Goal: Transaction & Acquisition: Purchase product/service

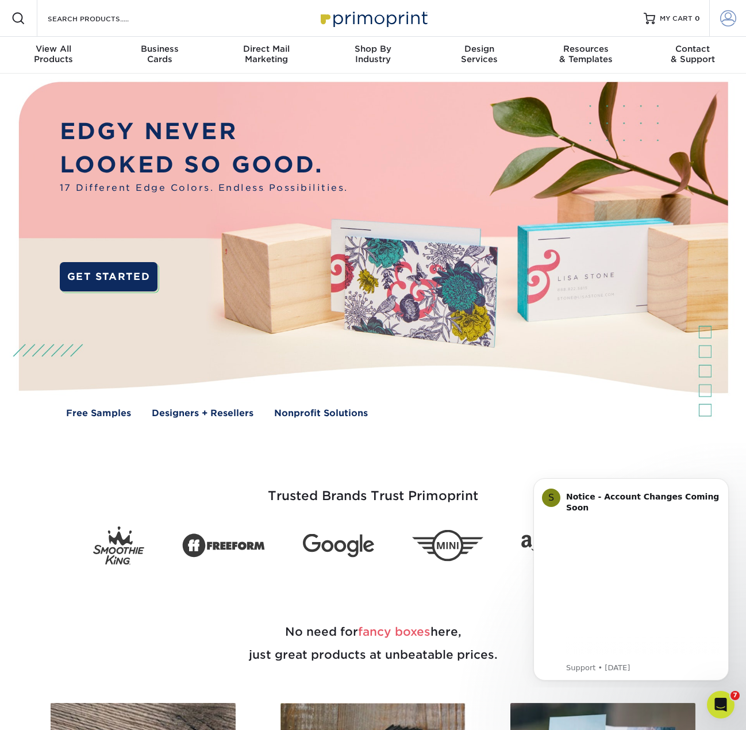
click at [641, 24] on span at bounding box center [728, 18] width 16 height 16
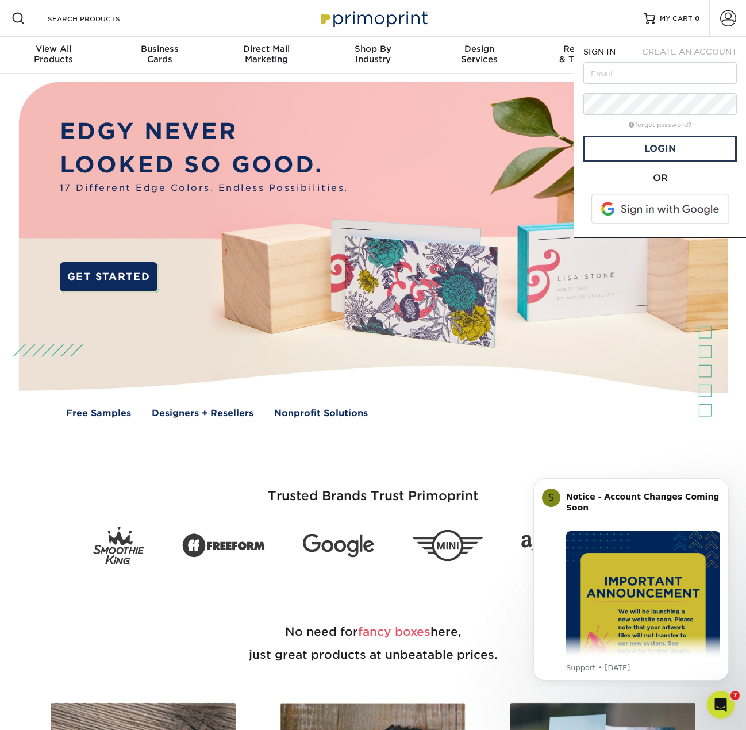
click at [640, 211] on span at bounding box center [661, 209] width 147 height 30
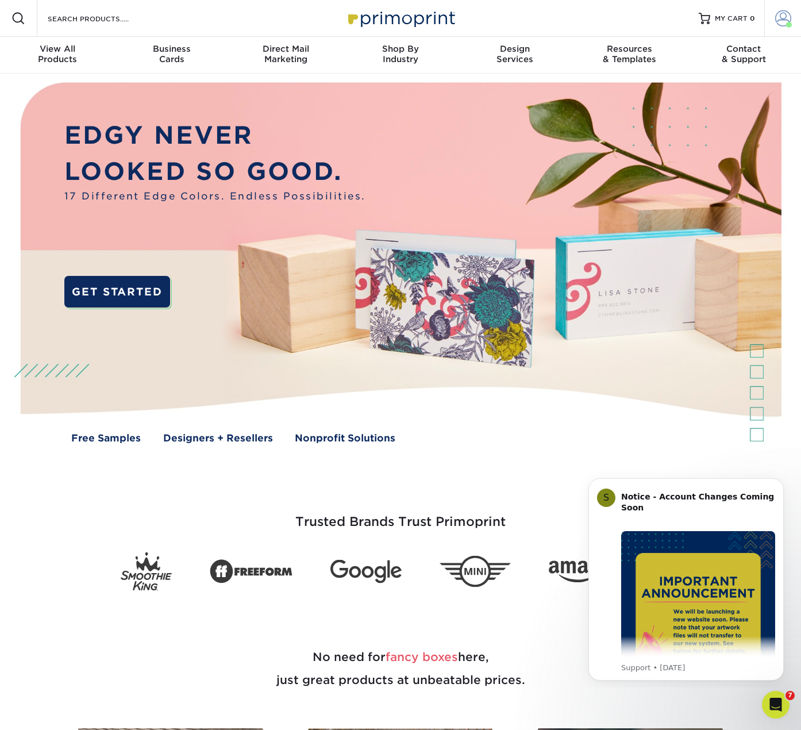
click at [746, 28] on link "Account" at bounding box center [783, 18] width 37 height 37
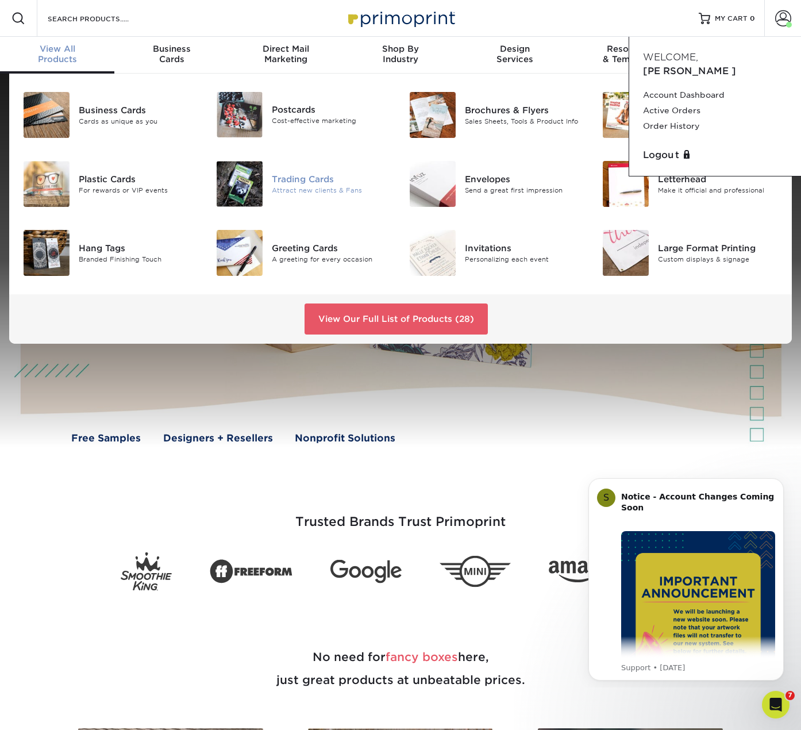
click at [255, 178] on img at bounding box center [240, 184] width 46 height 46
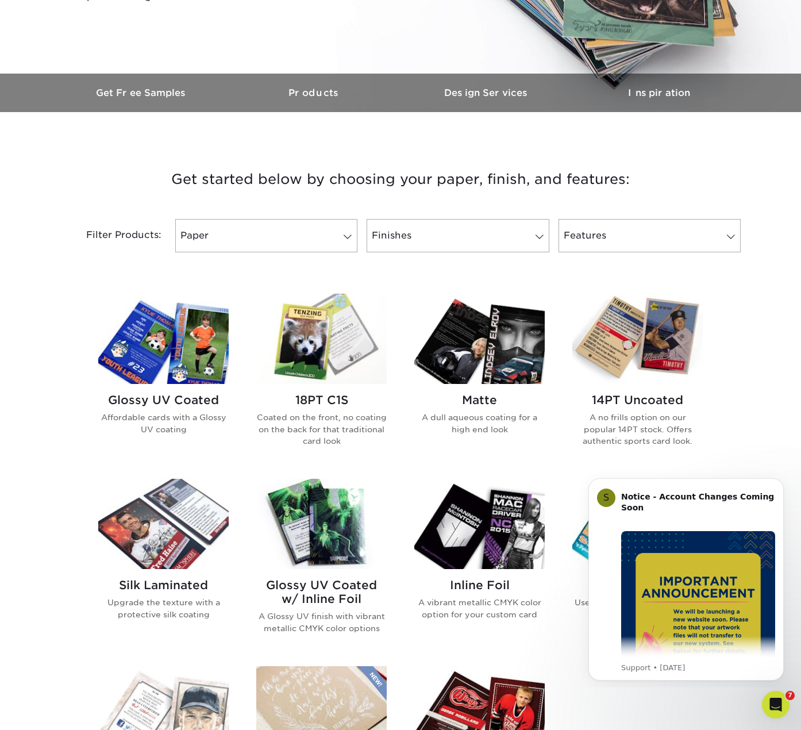
click at [173, 347] on img at bounding box center [163, 339] width 131 height 90
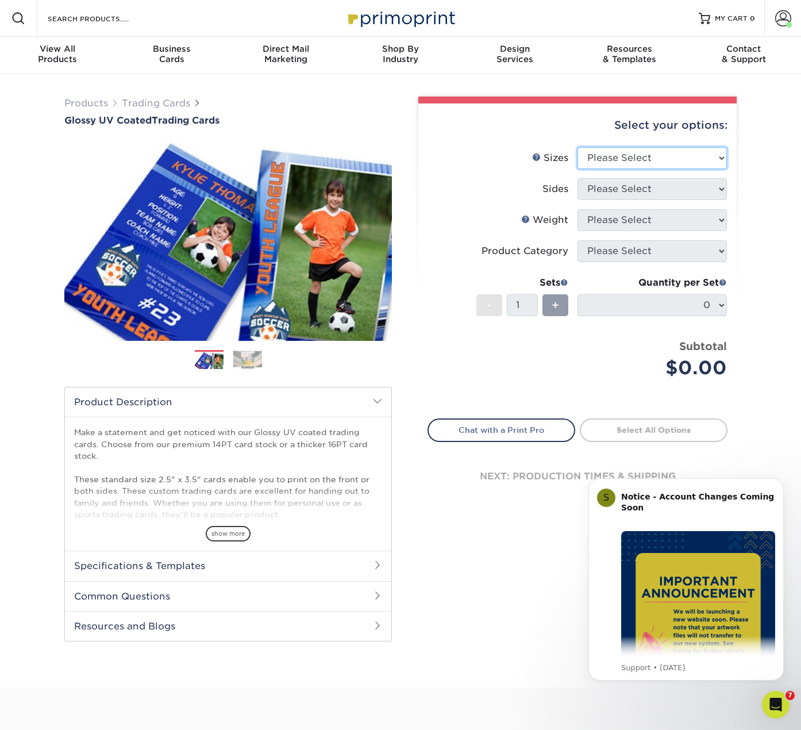
click at [665, 156] on select "Please Select 2.5" x 3.5"" at bounding box center [652, 158] width 149 height 22
select select "2.50x3.50"
click at [578, 147] on select "Please Select 2.5" x 3.5"" at bounding box center [652, 158] width 149 height 22
click at [638, 189] on select "Please Select Print Both Sides Print Front Only" at bounding box center [652, 189] width 149 height 22
select select "13abbda7-1d64-4f25-8bb2-c179b224825d"
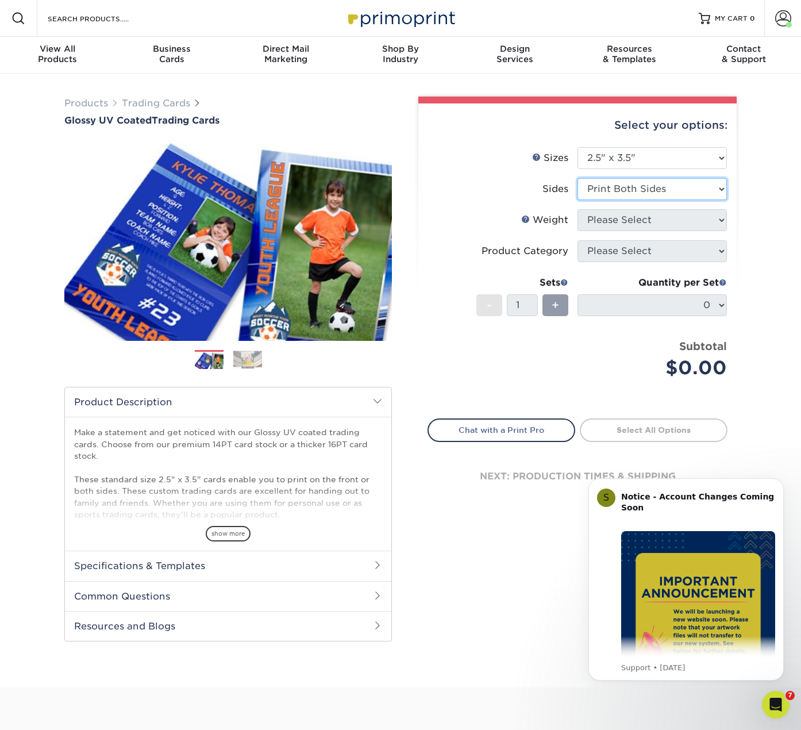
click at [578, 178] on select "Please Select Print Both Sides Print Front Only" at bounding box center [652, 189] width 149 height 22
click at [633, 214] on select "Please Select 16PT 14PT 18PT C1S" at bounding box center [652, 220] width 149 height 22
select select "16PT"
click at [578, 209] on select "Please Select 16PT 14PT 18PT C1S" at bounding box center [652, 220] width 149 height 22
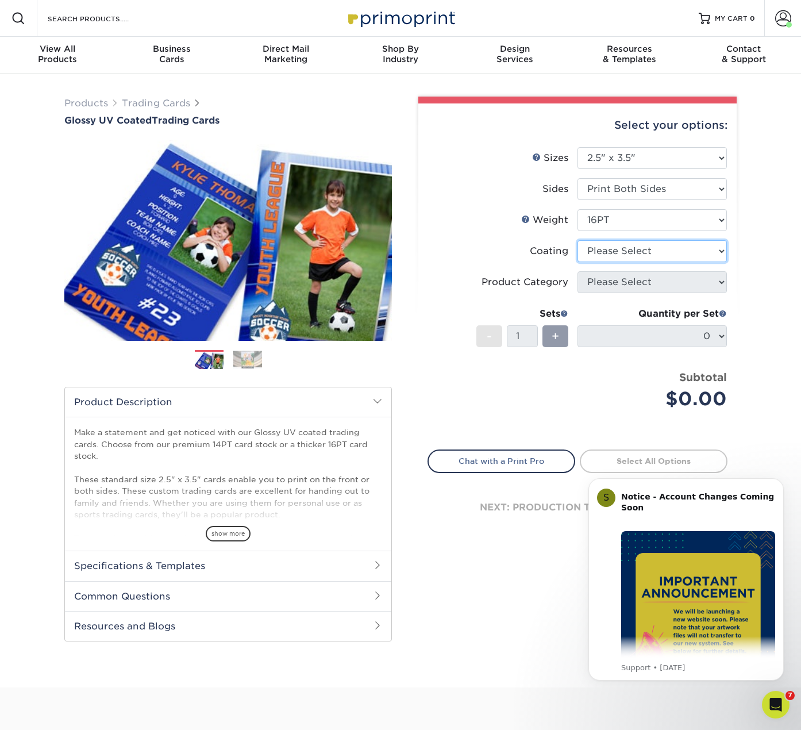
click at [622, 244] on select at bounding box center [652, 251] width 149 height 22
select select "ae367451-b2b8-45df-a344-0f05b6a12993"
click at [578, 240] on select at bounding box center [652, 251] width 149 height 22
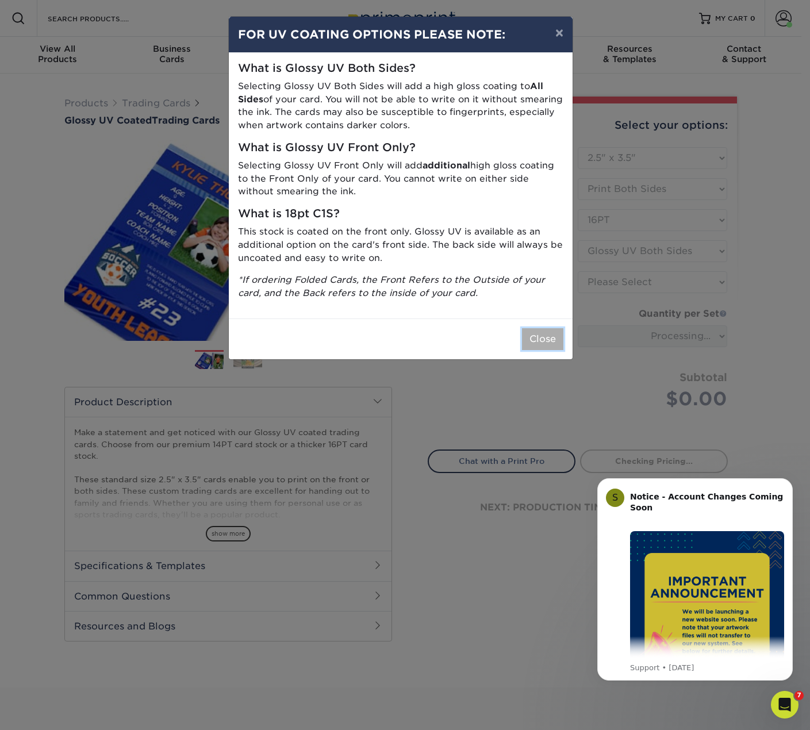
click at [529, 335] on button "Close" at bounding box center [542, 339] width 41 height 22
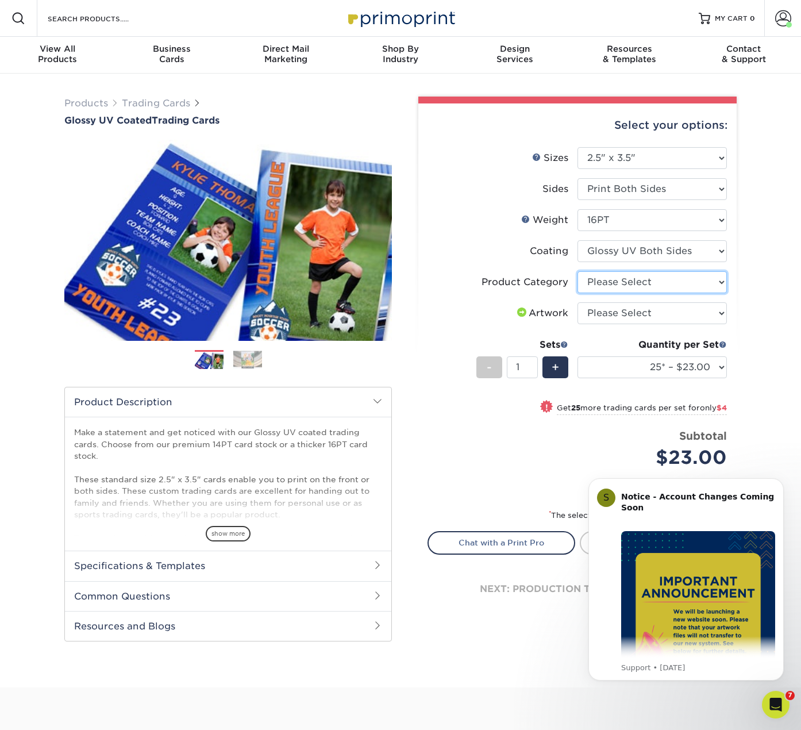
click at [632, 286] on select "Please Select Trading Cards" at bounding box center [652, 282] width 149 height 22
select select "c2f9bce9-36c2-409d-b101-c29d9d031e18"
click at [578, 271] on select "Please Select Trading Cards" at bounding box center [652, 282] width 149 height 22
click at [626, 314] on select "Please Select I will upload files I need a design - $100" at bounding box center [652, 313] width 149 height 22
select select "upload"
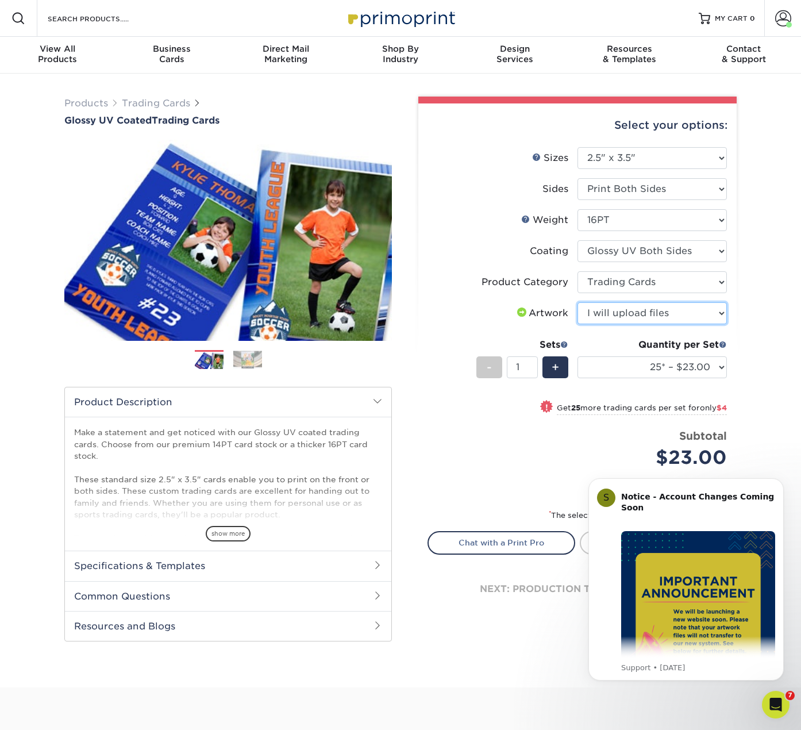
click at [578, 302] on select "Please Select I will upload files I need a design - $100" at bounding box center [652, 313] width 149 height 22
click at [661, 368] on select "25* – $23.00 50* – $27.00 75* – $33.00 100* – $37.00 250* – $47.00 500 – $58.00…" at bounding box center [652, 367] width 149 height 22
click at [578, 356] on select "25* – $23.00 50* – $27.00 75* – $33.00 100* – $37.00 250* – $47.00 500 – $58.00…" at bounding box center [652, 367] width 149 height 22
click at [476, 429] on div "Price per set $37.00" at bounding box center [502, 450] width 149 height 44
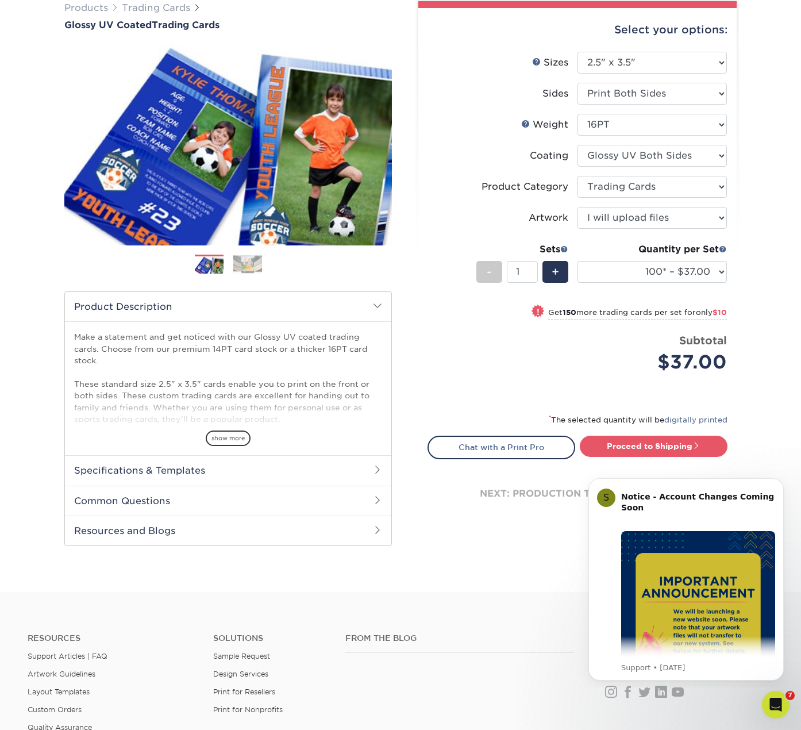
scroll to position [172, 0]
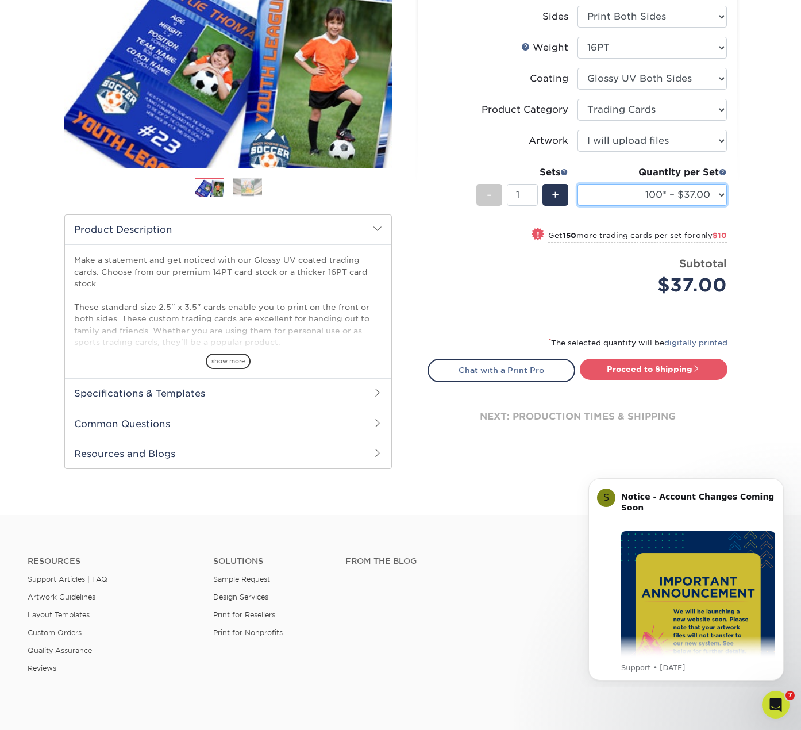
click at [648, 189] on select "25* – $23.00 50* – $27.00 75* – $33.00 100* – $37.00 250* – $47.00 500 – $58.00…" at bounding box center [652, 195] width 149 height 22
click at [578, 184] on select "25* – $23.00 50* – $27.00 75* – $33.00 100* – $37.00 250* – $47.00 500 – $58.00…" at bounding box center [652, 195] width 149 height 22
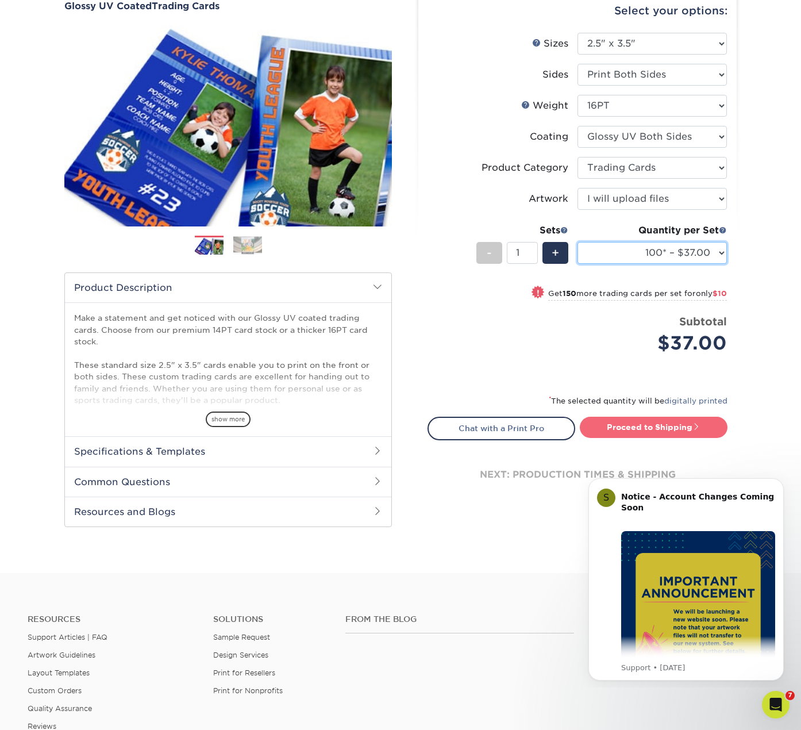
scroll to position [115, 0]
click at [685, 263] on select "25* – $23.00 50* – $27.00 75* – $33.00 100* – $37.00 250* – $47.00 500 – $58.00…" at bounding box center [652, 252] width 149 height 22
select select "250* – $47.00"
click at [578, 241] on select "25* – $23.00 50* – $27.00 75* – $33.00 100* – $37.00 250* – $47.00 500 – $58.00…" at bounding box center [652, 252] width 149 height 22
click at [673, 430] on link "Proceed to Shipping" at bounding box center [654, 426] width 148 height 21
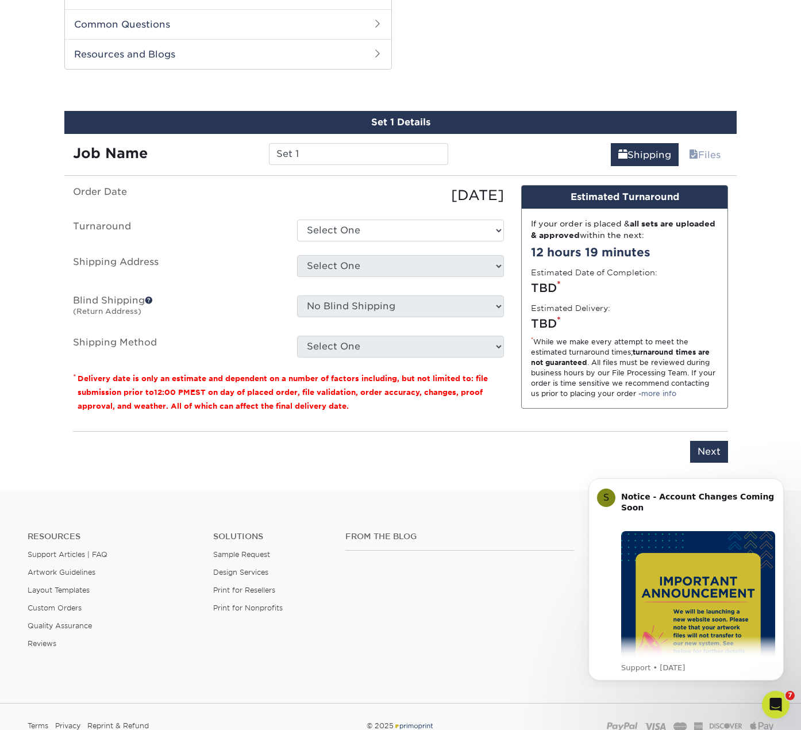
scroll to position [585, 0]
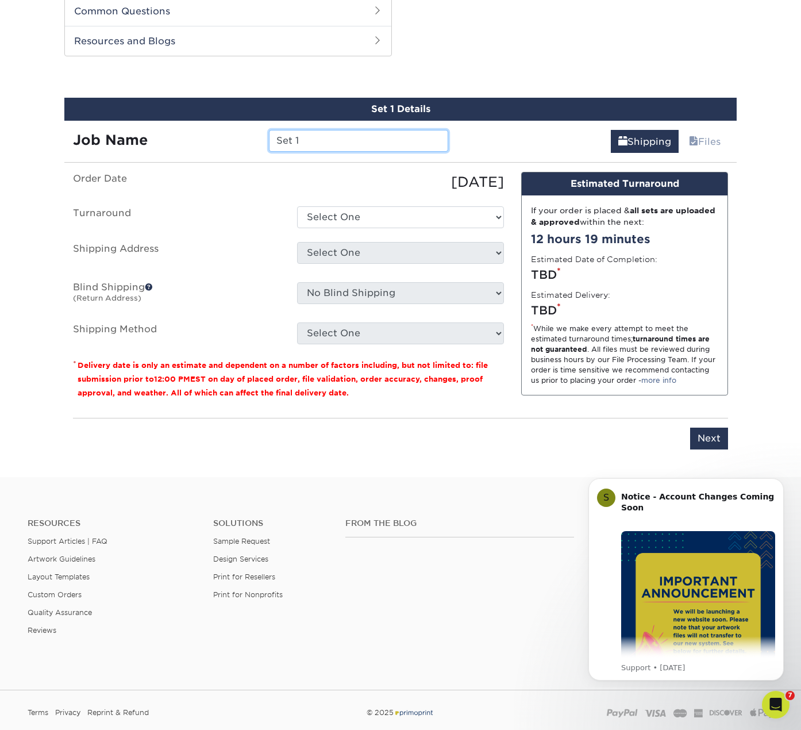
drag, startPoint x: 310, startPoint y: 145, endPoint x: 215, endPoint y: 146, distance: 95.4
click at [215, 146] on div "Job Name Set 1" at bounding box center [260, 141] width 393 height 22
type input "B"
type input "K"
type input "Bat Token"
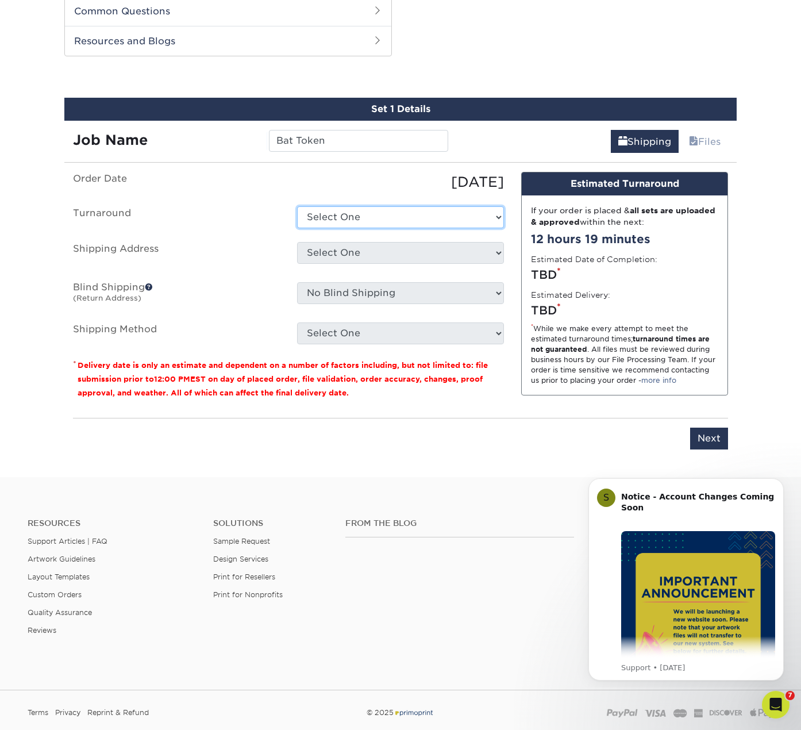
click at [346, 208] on select "Select One 2-4 Business Days 2 Day Next Business Day" at bounding box center [400, 217] width 207 height 22
select select "26502710-eeab-489e-9526-1e8c4bcb7dac"
click at [297, 206] on select "Select One 2-4 Business Days 2 Day Next Business Day" at bounding box center [400, 217] width 207 height 22
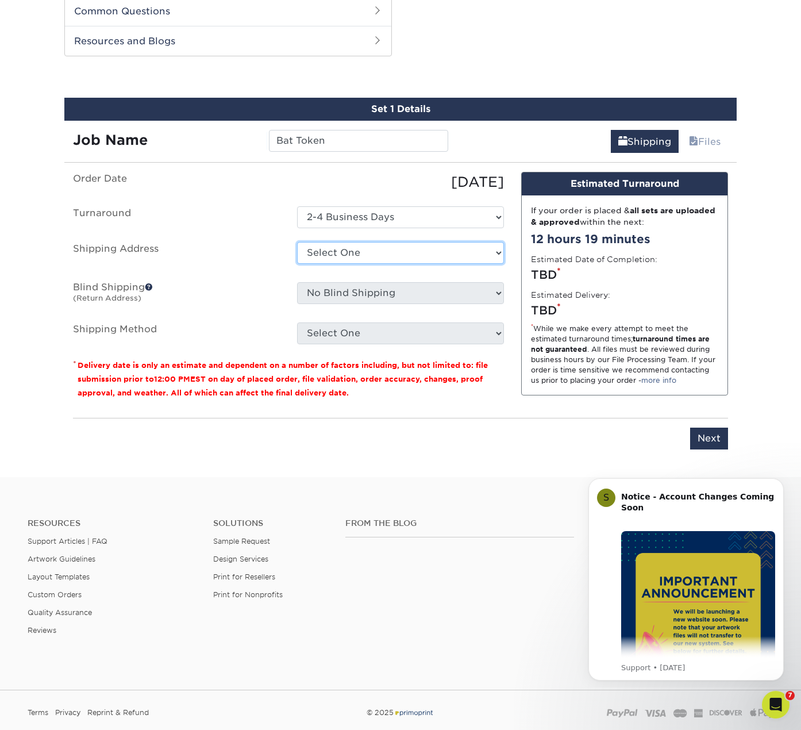
click at [347, 256] on select "Select One Base Fiona Order new home + Add New Address" at bounding box center [400, 253] width 207 height 22
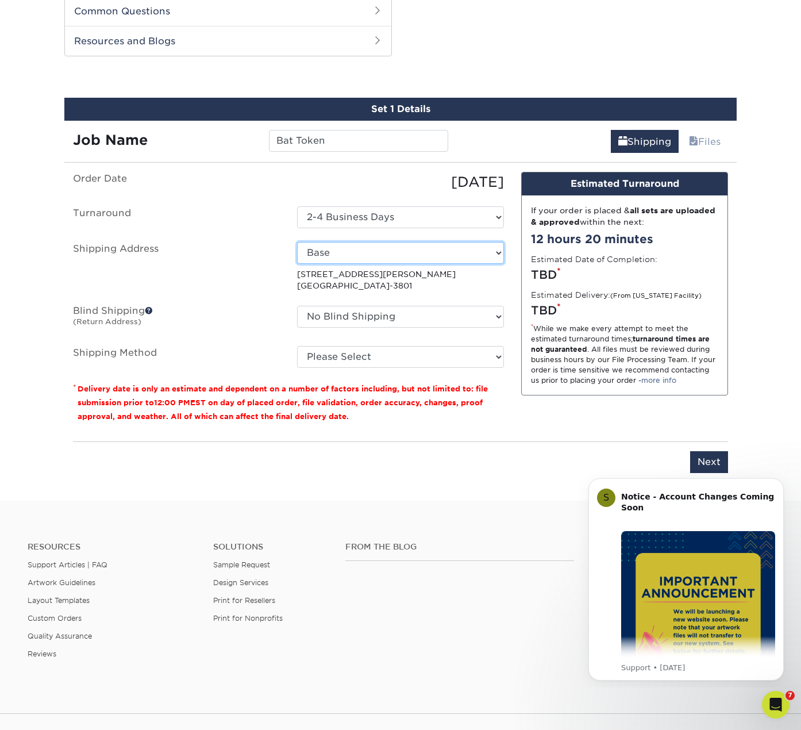
click at [368, 255] on select "Select One Base Fiona Order new home + Add New Address" at bounding box center [400, 253] width 207 height 22
select select "284255"
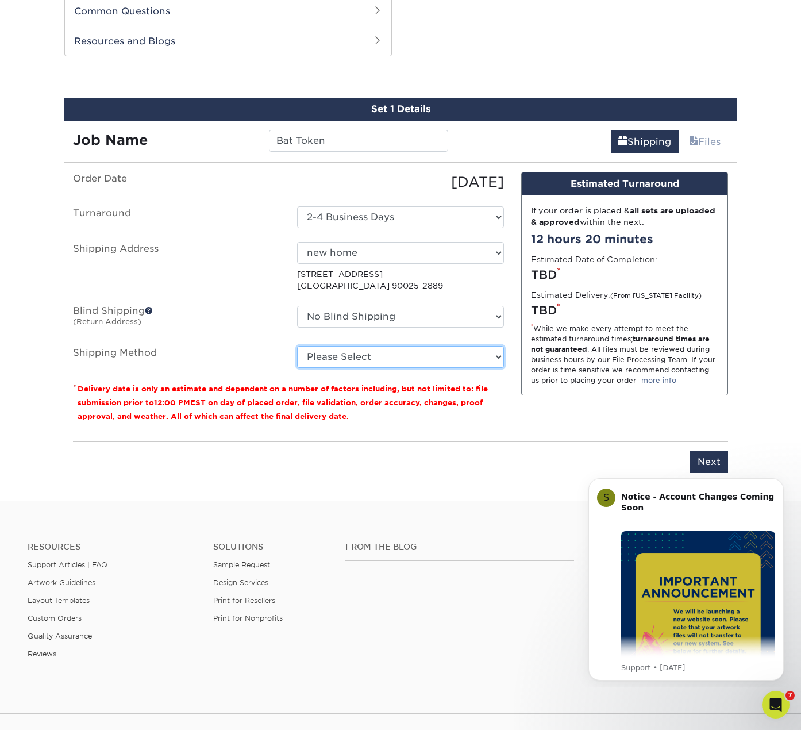
click at [343, 354] on select "Please Select Ground Shipping (+$24.40) 3 Day Shipping Service (+$31.11) 2 Day …" at bounding box center [400, 357] width 207 height 22
select select "03"
click at [297, 346] on select "Please Select Ground Shipping (+$24.40) 3 Day Shipping Service (+$31.11) 2 Day …" at bounding box center [400, 357] width 207 height 22
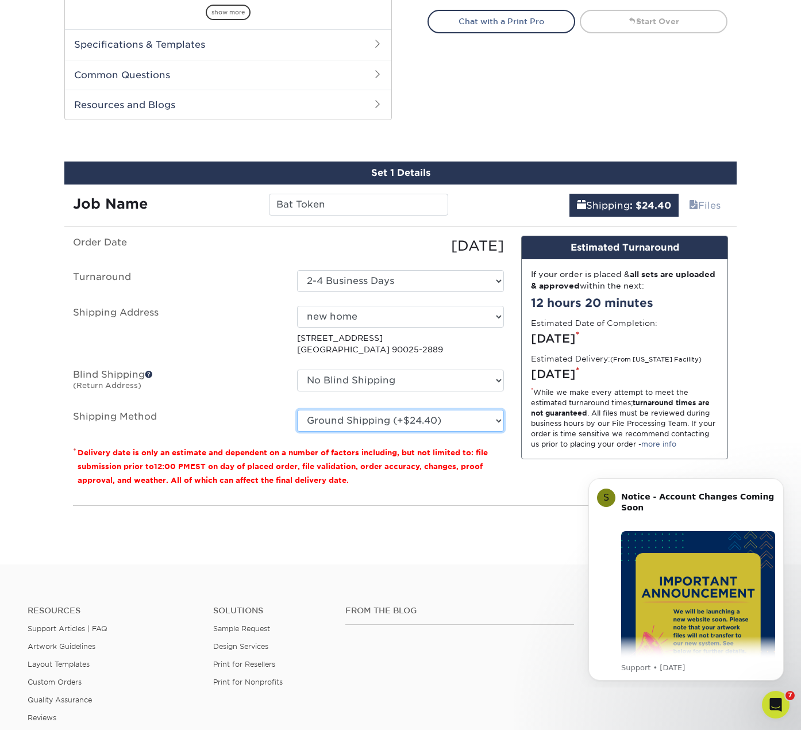
scroll to position [528, 0]
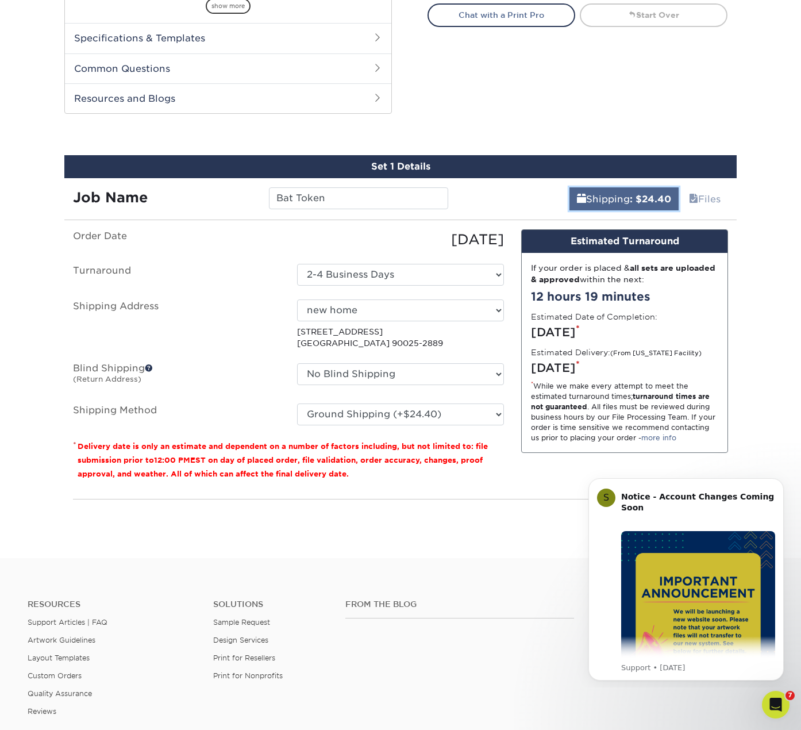
click at [621, 198] on link "Shipping : $24.40" at bounding box center [624, 198] width 109 height 23
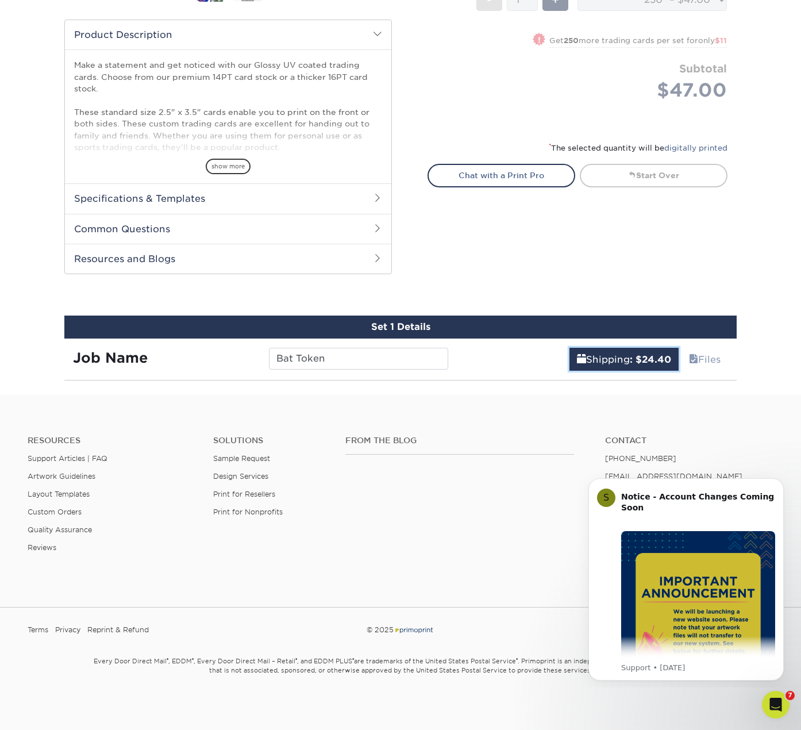
scroll to position [368, 0]
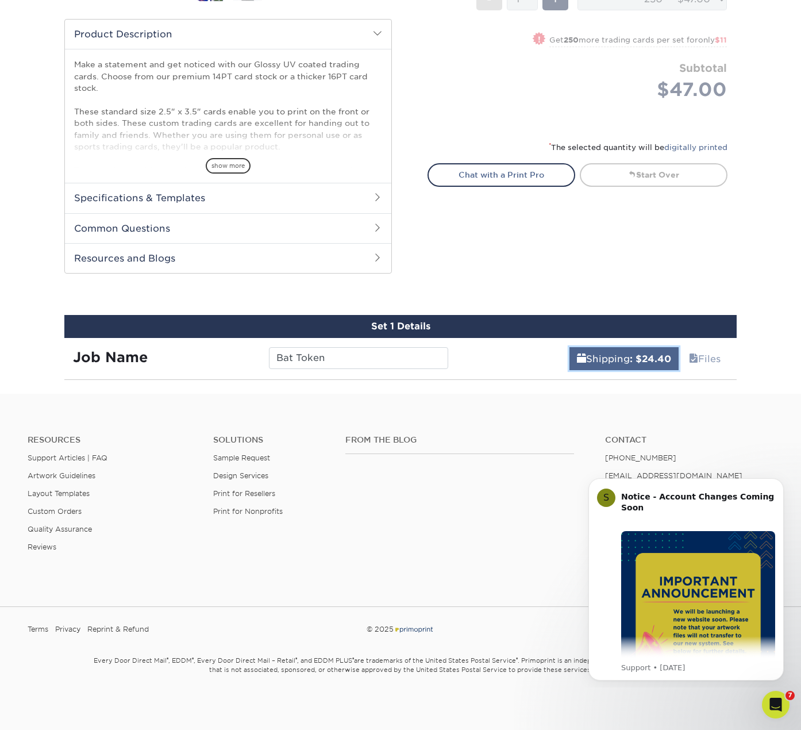
click at [630, 355] on b ": $24.40" at bounding box center [650, 359] width 41 height 11
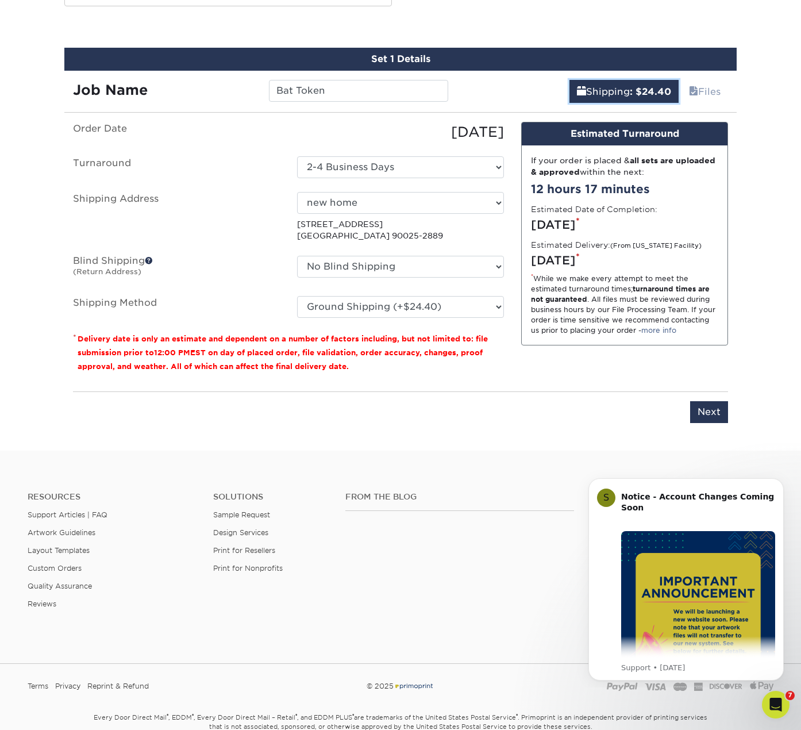
scroll to position [655, 0]
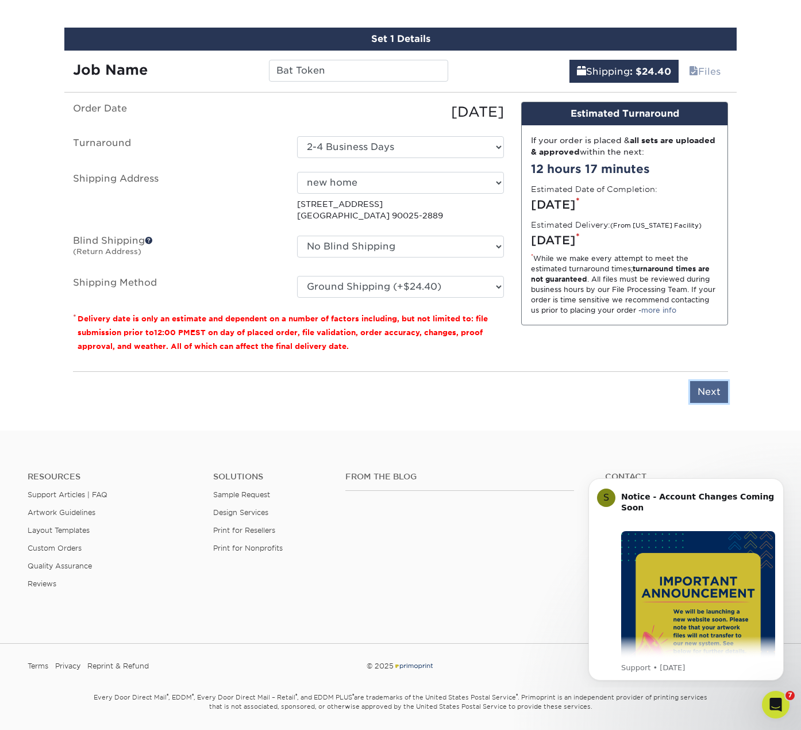
click at [718, 397] on input "Next" at bounding box center [709, 392] width 38 height 22
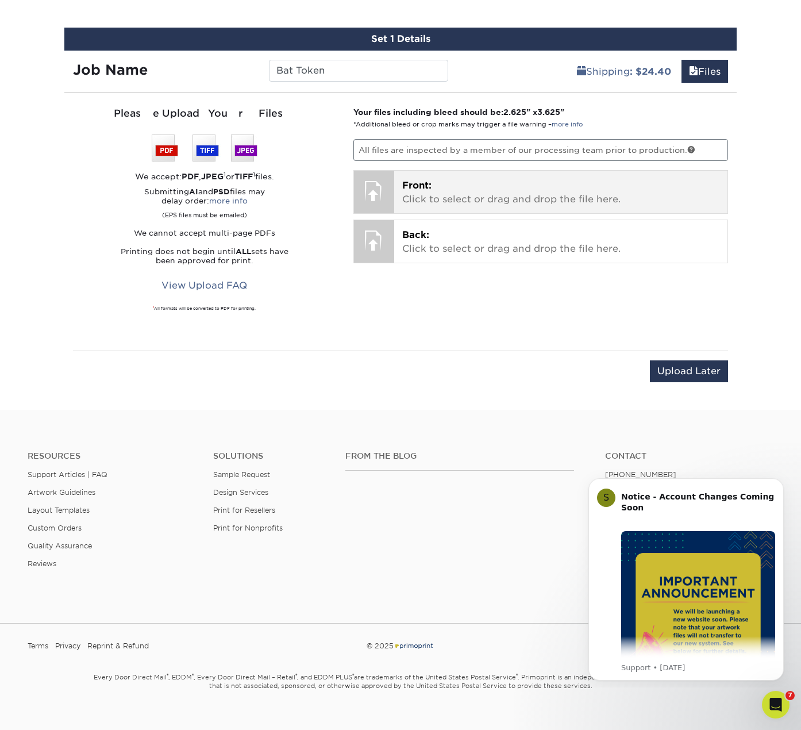
click at [448, 195] on p "Front: Click to select or drag and drop the file here." at bounding box center [561, 193] width 318 height 28
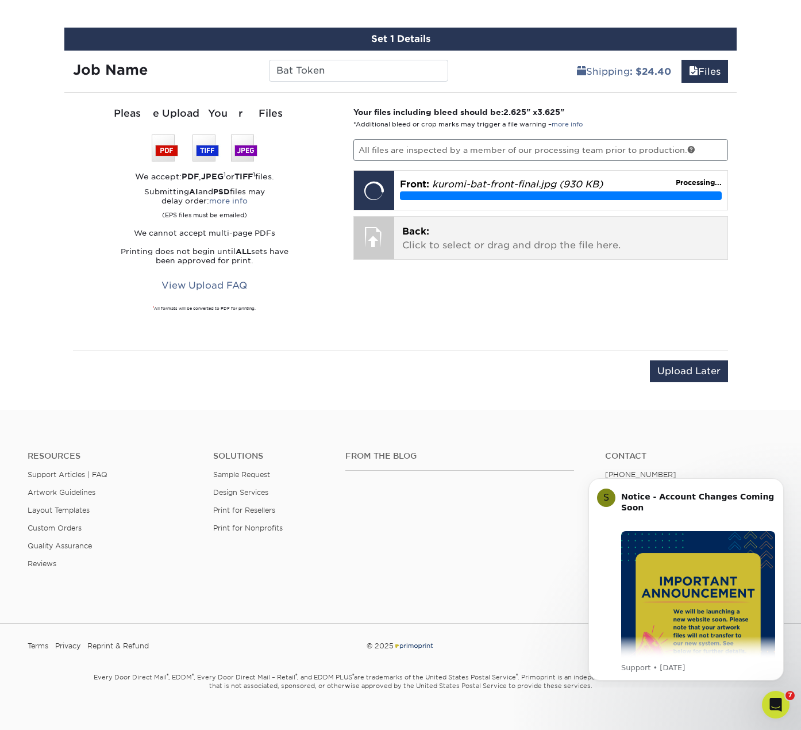
click at [442, 233] on p "Back: Click to select or drag and drop the file here." at bounding box center [561, 239] width 318 height 28
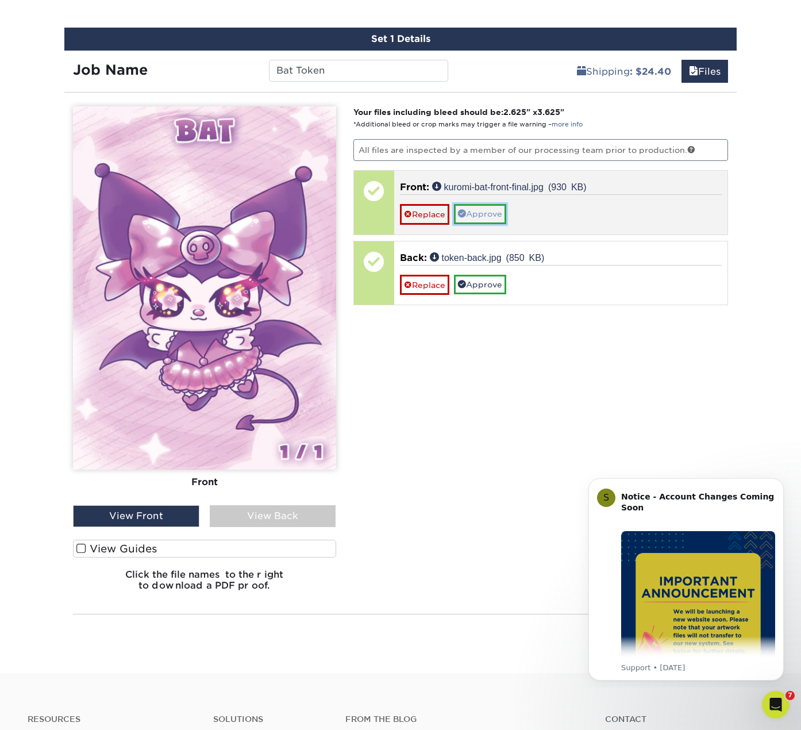
click at [492, 214] on link "Approve" at bounding box center [480, 214] width 52 height 20
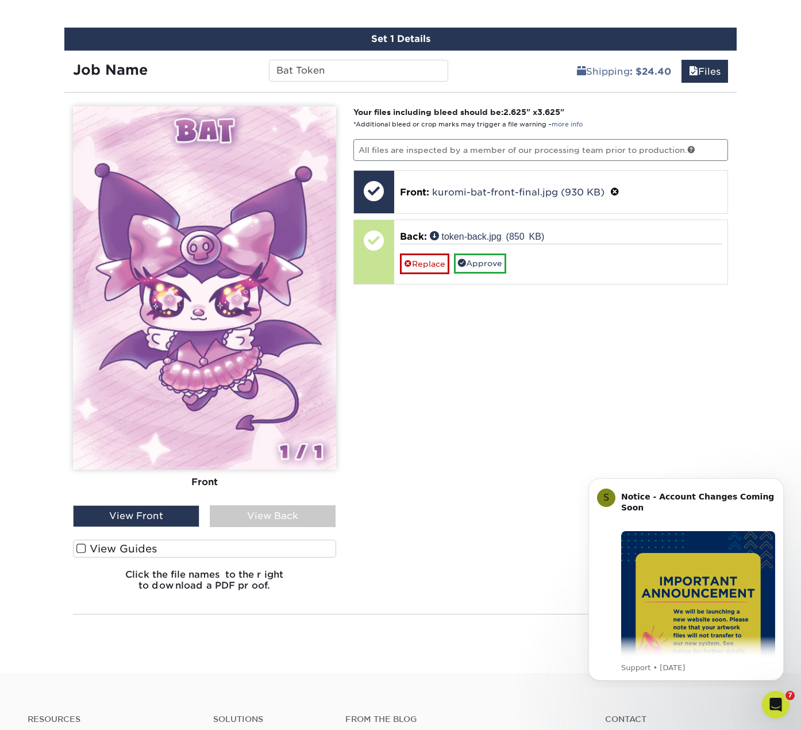
click at [170, 515] on div "View Front" at bounding box center [136, 516] width 126 height 22
click at [253, 520] on div "View Back" at bounding box center [273, 516] width 126 height 22
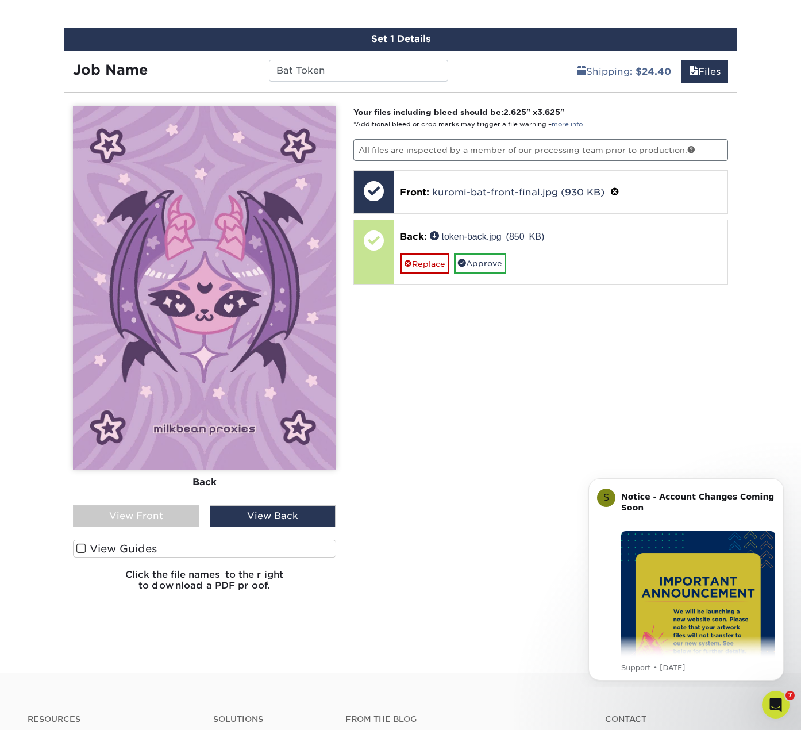
click at [253, 520] on div "View Back" at bounding box center [273, 516] width 126 height 22
click at [166, 520] on div "View Front" at bounding box center [136, 516] width 126 height 22
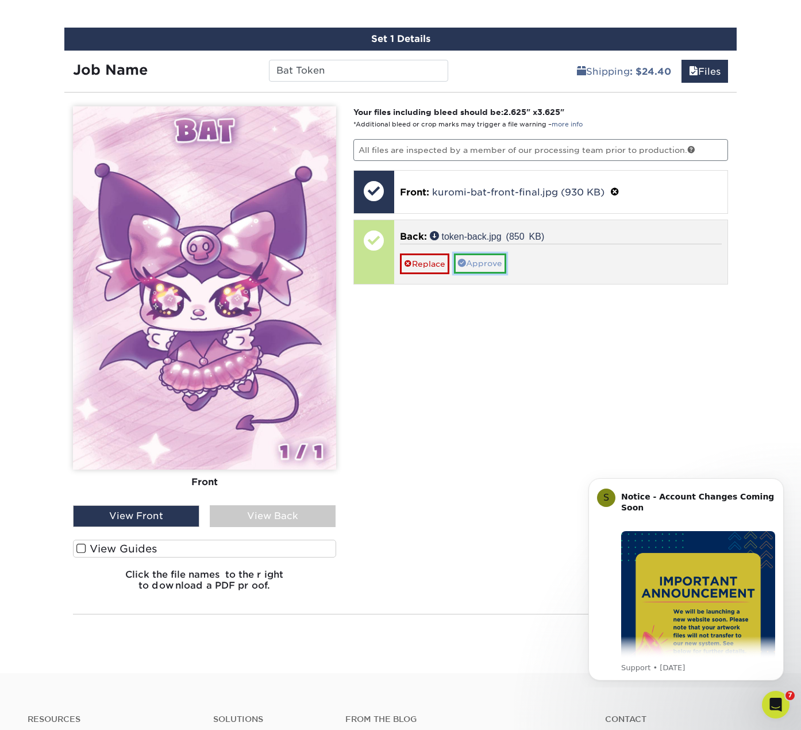
click at [490, 263] on link "Approve" at bounding box center [480, 264] width 52 height 20
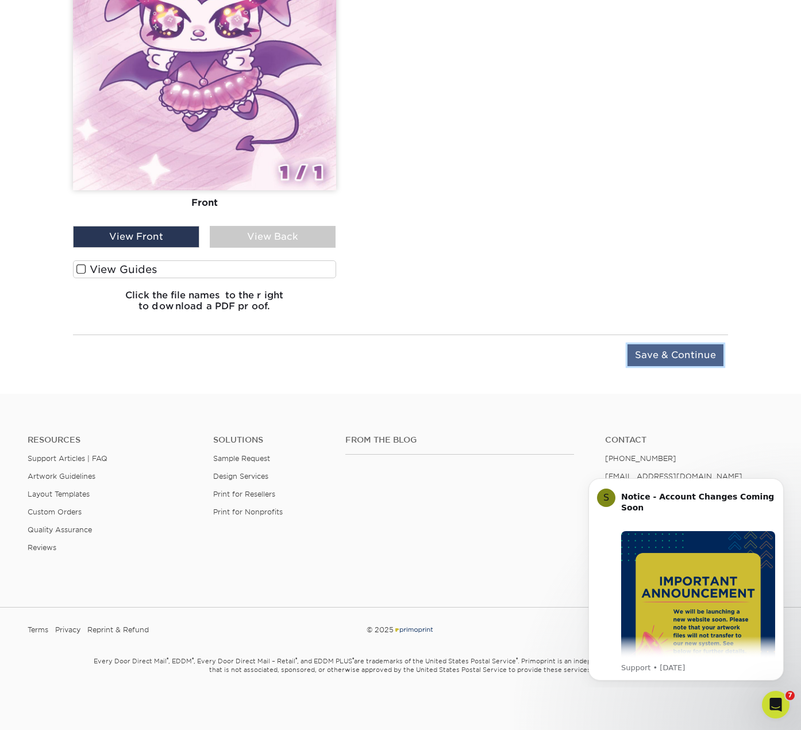
click at [692, 351] on input "Save & Continue" at bounding box center [676, 355] width 96 height 22
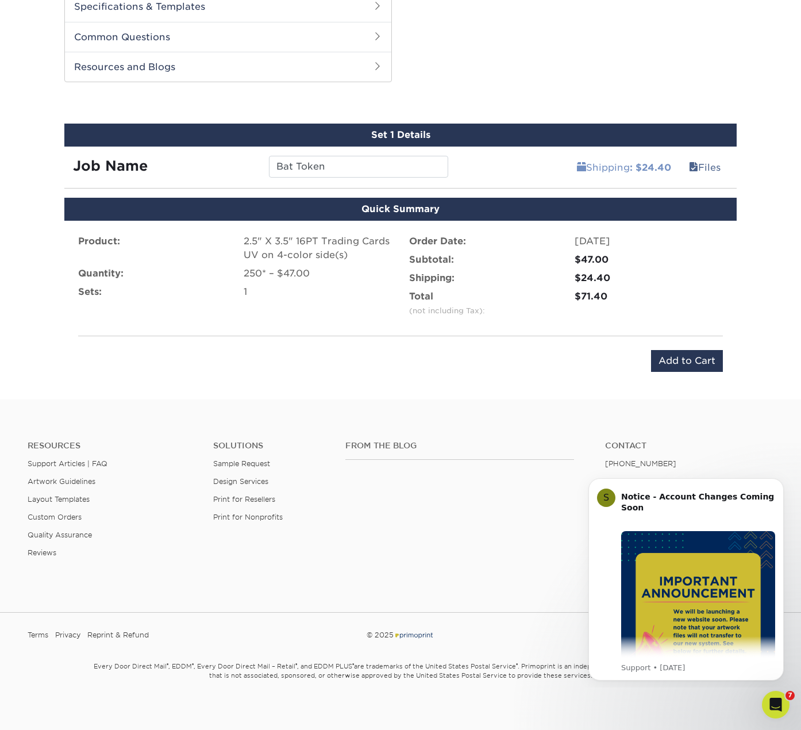
scroll to position [565, 0]
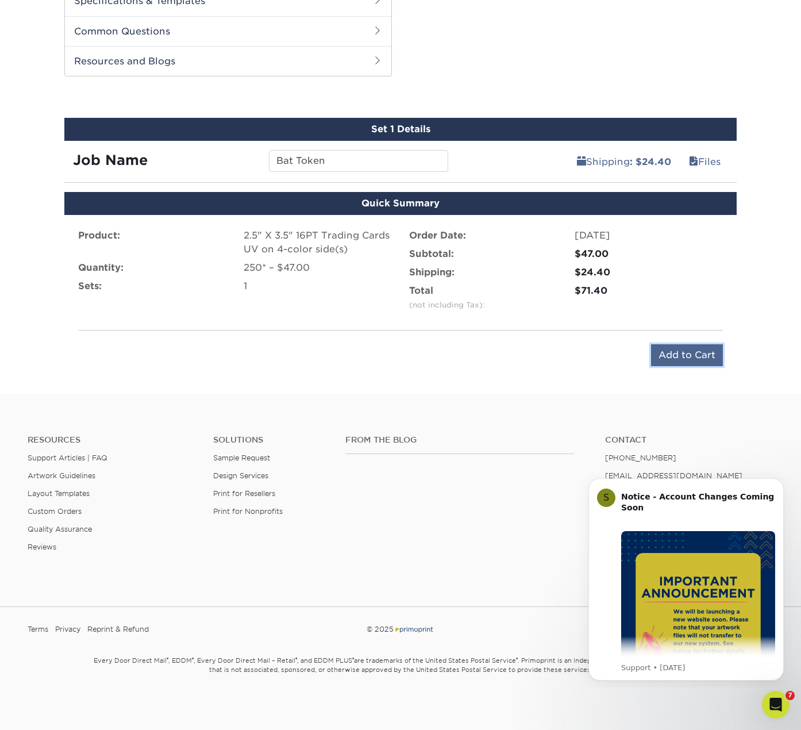
click at [689, 356] on input "Add to Cart" at bounding box center [687, 355] width 72 height 22
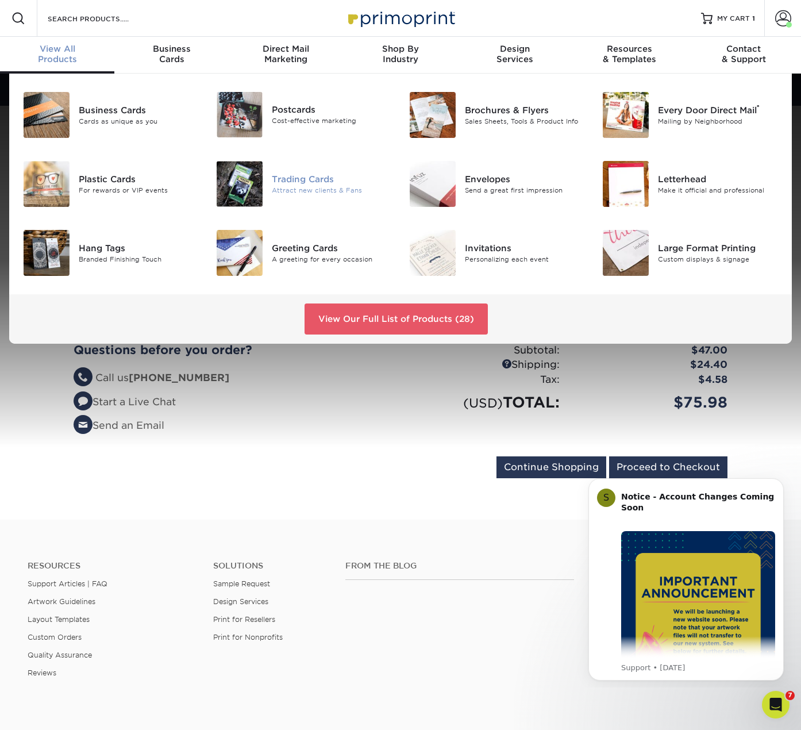
click at [312, 186] on div "Attract new clients & Fans" at bounding box center [332, 191] width 120 height 10
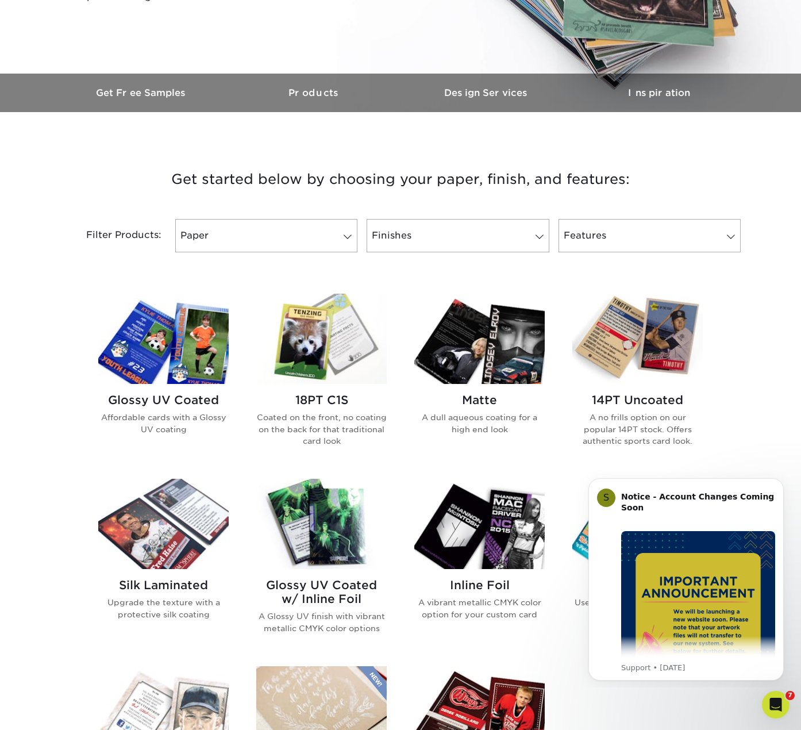
click at [192, 389] on div "Glossy UV Coated Affordable cards with a Glossy UV coating" at bounding box center [163, 419] width 131 height 70
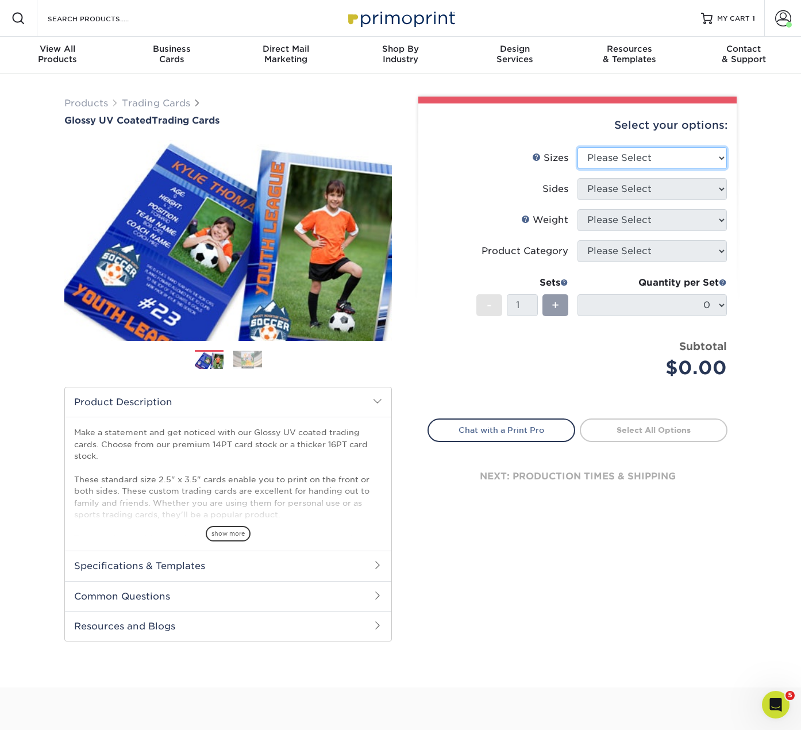
click at [632, 156] on select "Please Select 2.5" x 3.5"" at bounding box center [652, 158] width 149 height 22
select select "2.50x3.50"
click at [578, 147] on select "Please Select 2.5" x 3.5"" at bounding box center [652, 158] width 149 height 22
click at [621, 189] on select "Please Select Print Both Sides Print Front Only" at bounding box center [652, 189] width 149 height 22
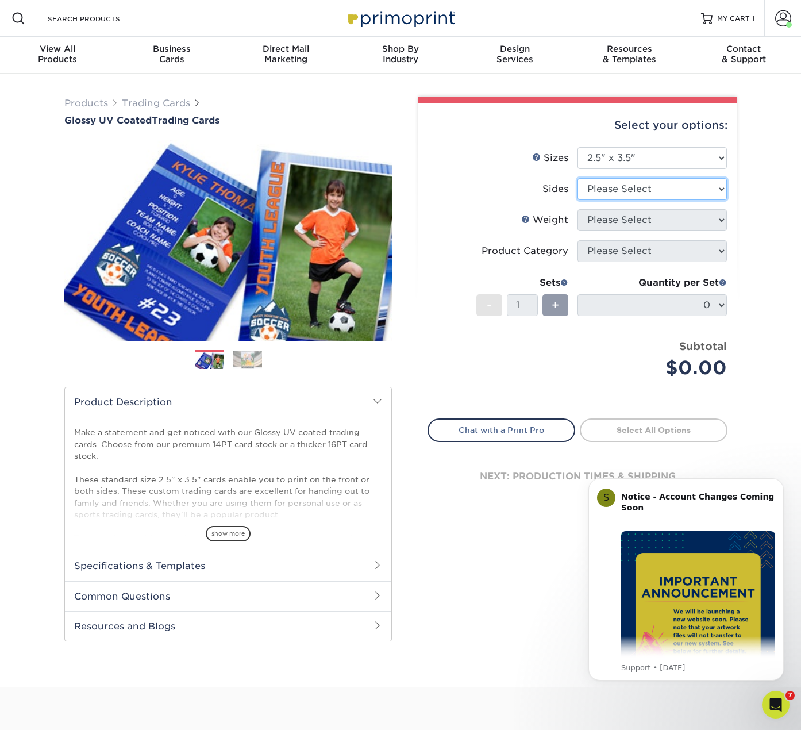
select select "13abbda7-1d64-4f25-8bb2-c179b224825d"
click at [578, 178] on select "Please Select Print Both Sides Print Front Only" at bounding box center [652, 189] width 149 height 22
click at [632, 216] on select "Please Select 16PT 14PT 18PT C1S" at bounding box center [652, 220] width 149 height 22
select select "16PT"
click at [578, 209] on select "Please Select 16PT 14PT 18PT C1S" at bounding box center [652, 220] width 149 height 22
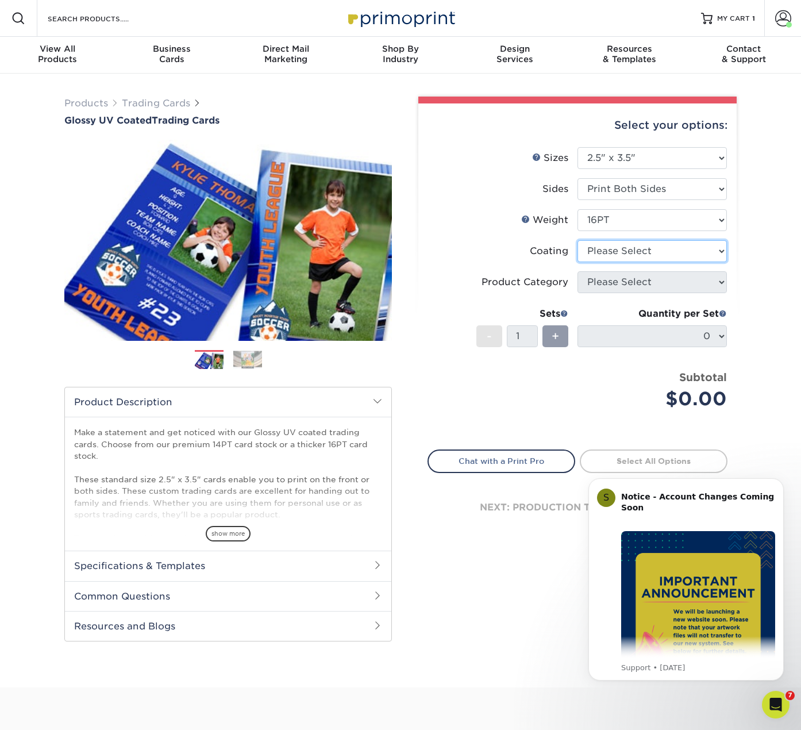
click at [632, 252] on select at bounding box center [652, 251] width 149 height 22
select select "ae367451-b2b8-45df-a344-0f05b6a12993"
click at [578, 240] on select at bounding box center [652, 251] width 149 height 22
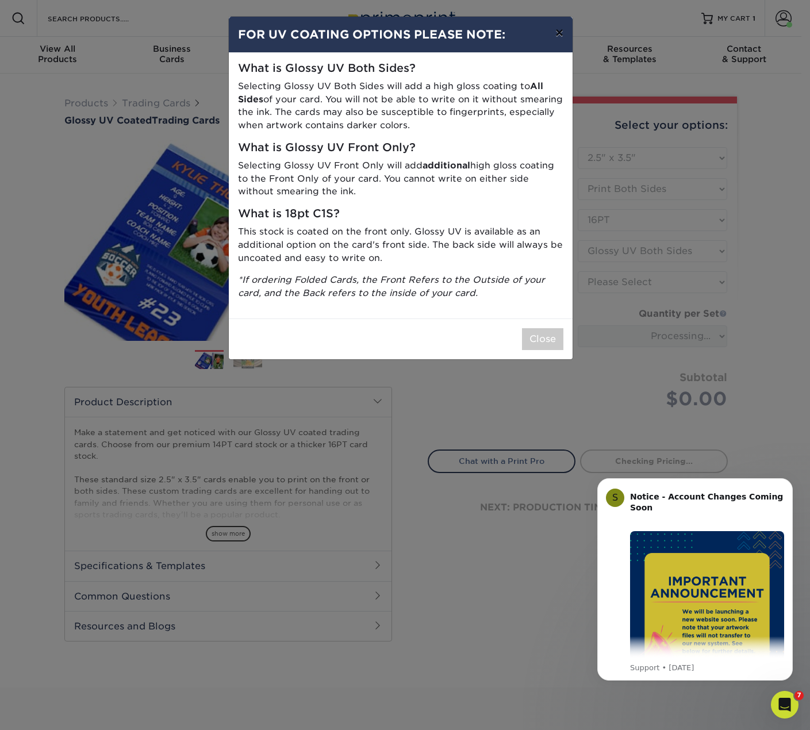
click at [558, 35] on button "×" at bounding box center [559, 33] width 26 height 32
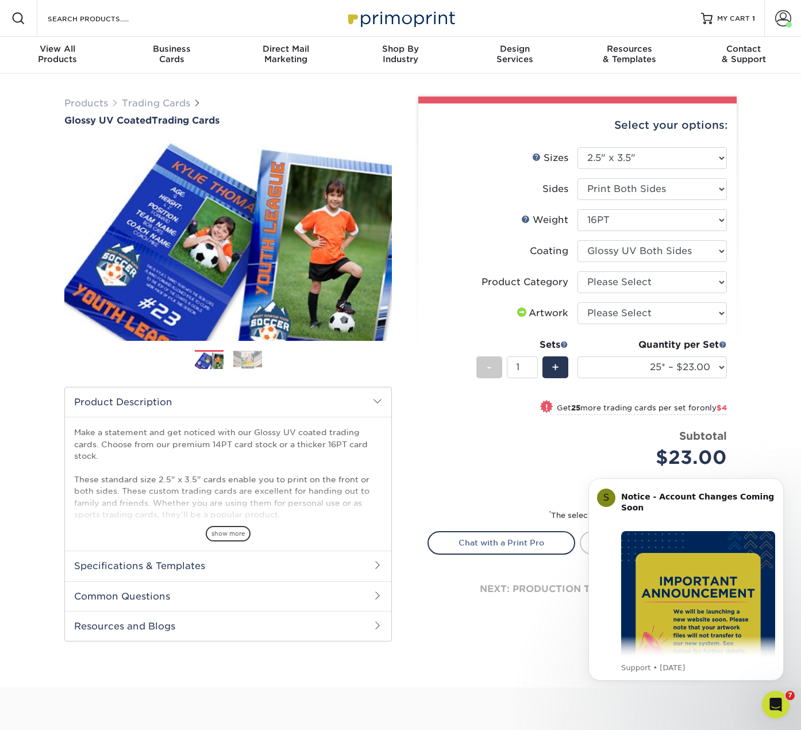
click at [662, 294] on li "Product Category Please Select Trading Cards" at bounding box center [577, 286] width 299 height 31
click at [662, 284] on select "Please Select Trading Cards" at bounding box center [652, 282] width 149 height 22
select select "c2f9bce9-36c2-409d-b101-c29d9d031e18"
click at [578, 271] on select "Please Select Trading Cards" at bounding box center [652, 282] width 149 height 22
click at [650, 309] on select "Please Select I will upload files I need a design - $100" at bounding box center [652, 313] width 149 height 22
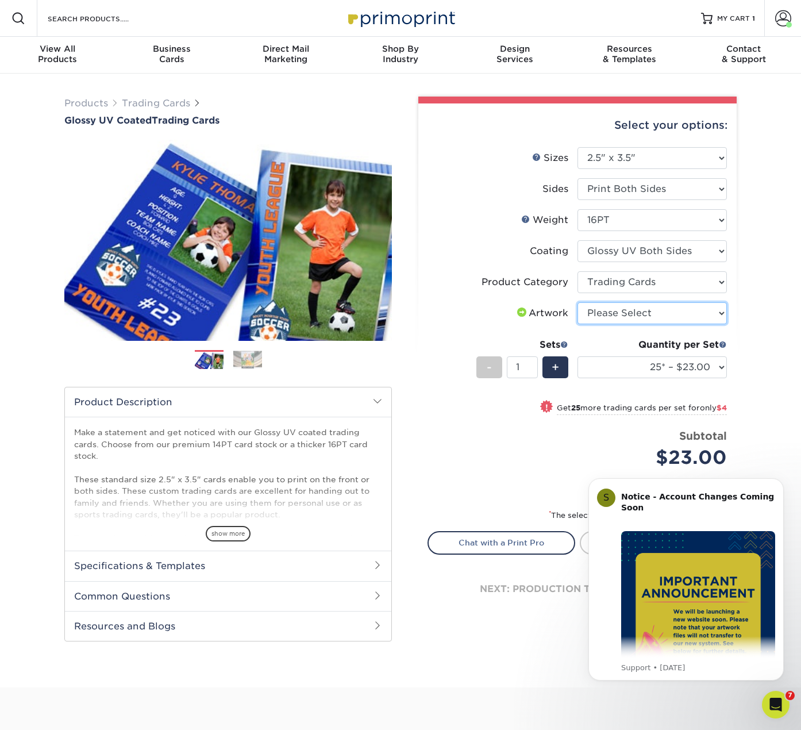
select select "upload"
click at [578, 302] on select "Please Select I will upload files I need a design - $100" at bounding box center [652, 313] width 149 height 22
click at [628, 363] on select "25* – $23.00 50* – $27.00 75* – $33.00 100* – $37.00 250* – $47.00 500 – $58.00…" at bounding box center [652, 367] width 149 height 22
click at [578, 356] on select "25* – $23.00 50* – $27.00 75* – $33.00 100* – $37.00 250* – $47.00 500 – $58.00…" at bounding box center [652, 367] width 149 height 22
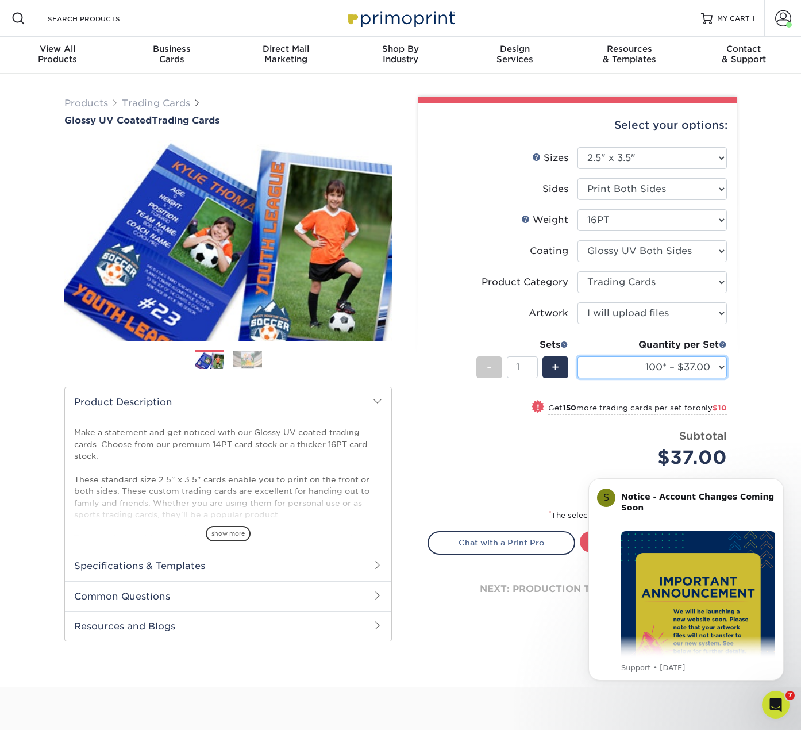
click at [639, 364] on select "25* – $23.00 50* – $27.00 75* – $33.00 100* – $37.00 250* – $47.00 500 – $58.00…" at bounding box center [652, 367] width 149 height 22
select select "250* – $47.00"
click at [578, 356] on select "25* – $23.00 50* – $27.00 75* – $33.00 100* – $37.00 250* – $47.00 500 – $58.00…" at bounding box center [652, 367] width 149 height 22
click at [550, 446] on div "Price per set $47.00" at bounding box center [502, 450] width 149 height 44
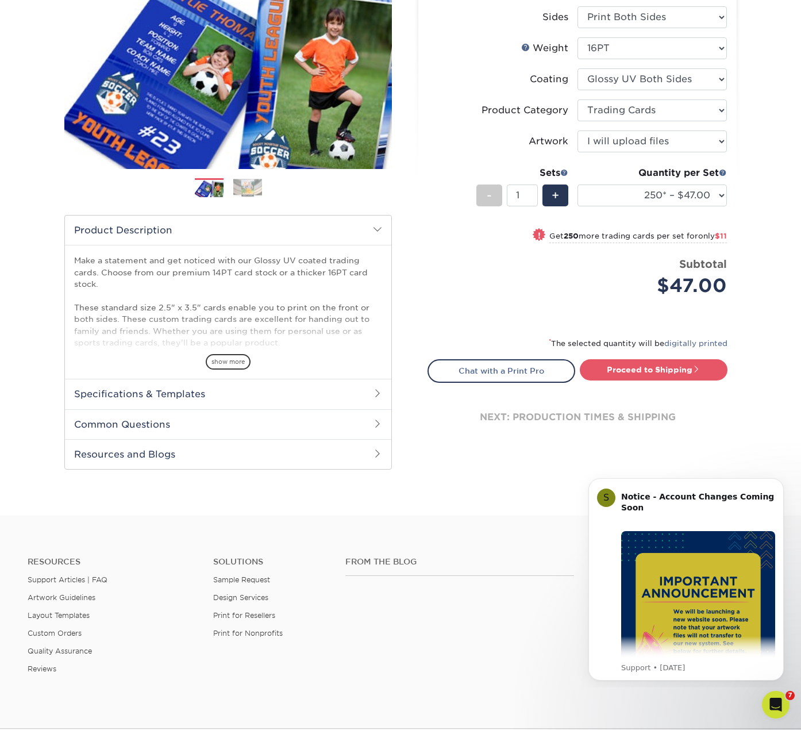
scroll to position [172, 0]
click at [650, 363] on link "Proceed to Shipping" at bounding box center [654, 369] width 148 height 21
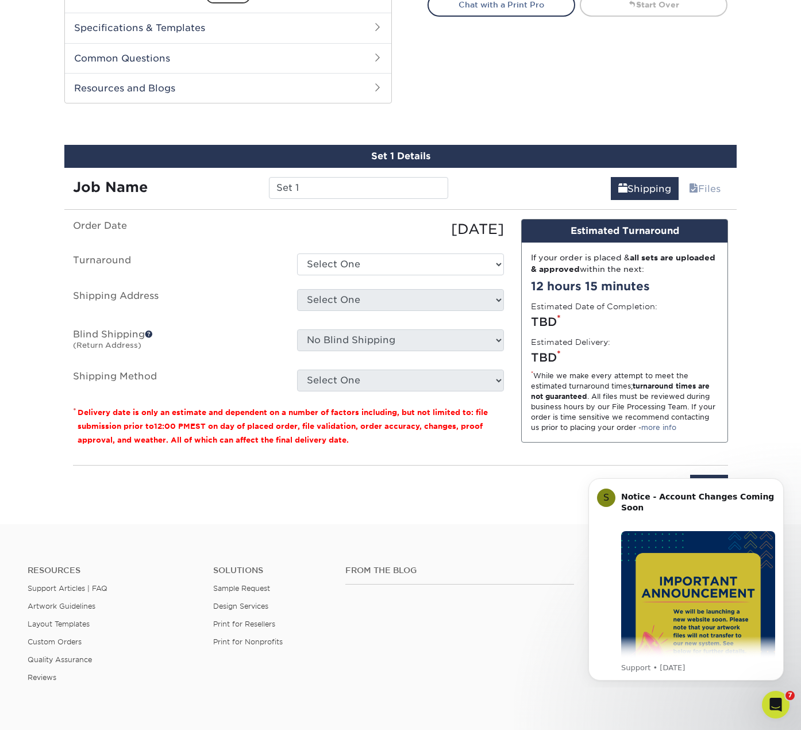
scroll to position [585, 0]
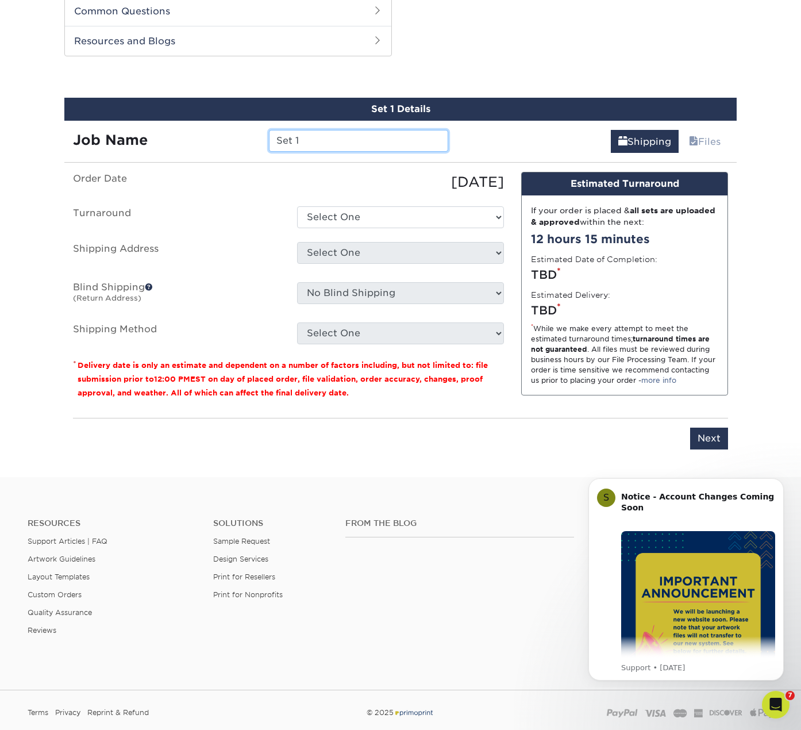
drag, startPoint x: 313, startPoint y: 145, endPoint x: 295, endPoint y: 162, distance: 24.4
click at [235, 145] on div "Job Name Set 1" at bounding box center [260, 141] width 393 height 22
type input "a"
type input "[PERSON_NAME]"
click at [346, 215] on select "Select One 2-4 Business Days 2 Day Next Business Day" at bounding box center [400, 217] width 207 height 22
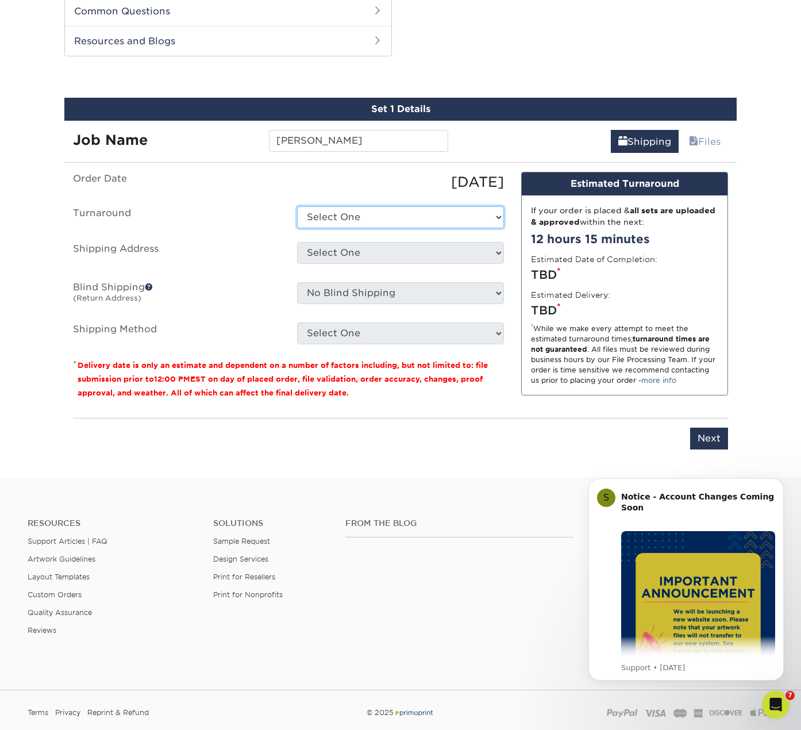
select select "26502710-eeab-489e-9526-1e8c4bcb7dac"
click at [297, 206] on select "Select One 2-4 Business Days 2 Day Next Business Day" at bounding box center [400, 217] width 207 height 22
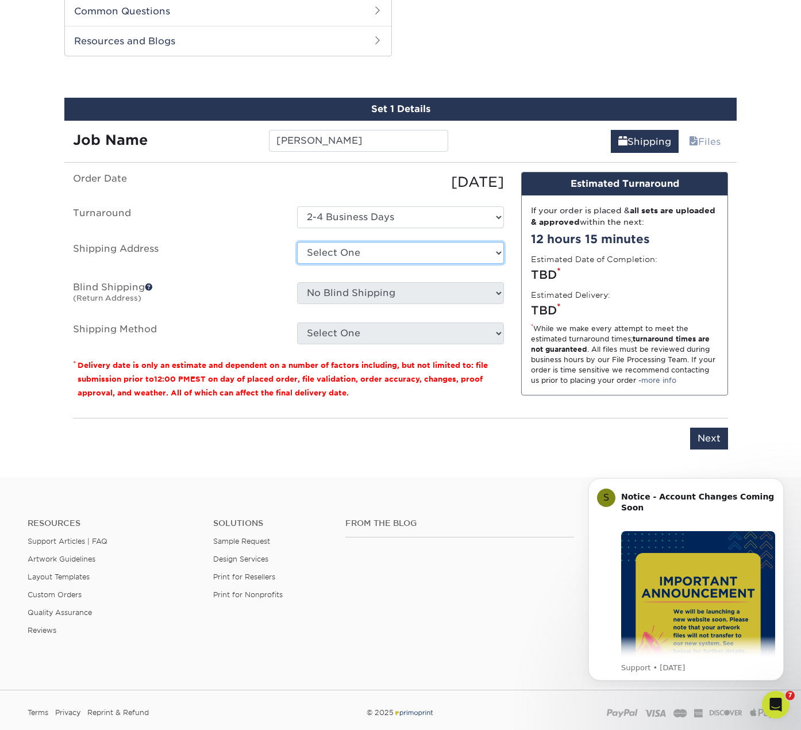
click at [365, 261] on select "Select One Base Fiona Order new home + Add New Address" at bounding box center [400, 253] width 207 height 22
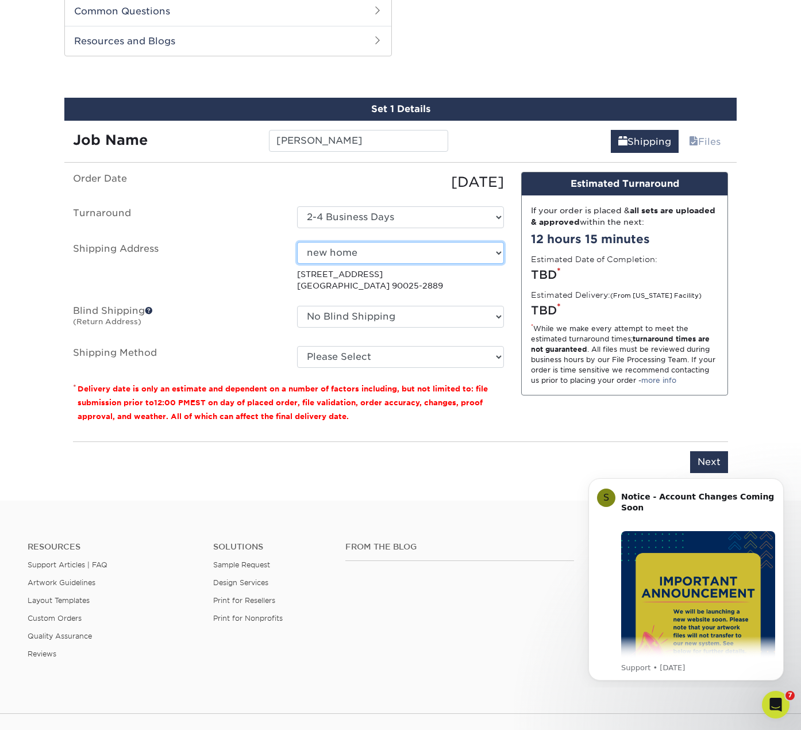
click at [411, 256] on select "Select One Base Fiona Order new home + Add New Address" at bounding box center [400, 253] width 207 height 22
click at [297, 242] on select "Select One Base Fiona Order new home + Add New Address" at bounding box center [400, 253] width 207 height 22
click at [390, 263] on select "Select One Base Fiona Order new home + Add New Address" at bounding box center [400, 253] width 207 height 22
select select "newaddress"
click at [297, 242] on select "Select One Base Fiona Order new home + Add New Address" at bounding box center [400, 253] width 207 height 22
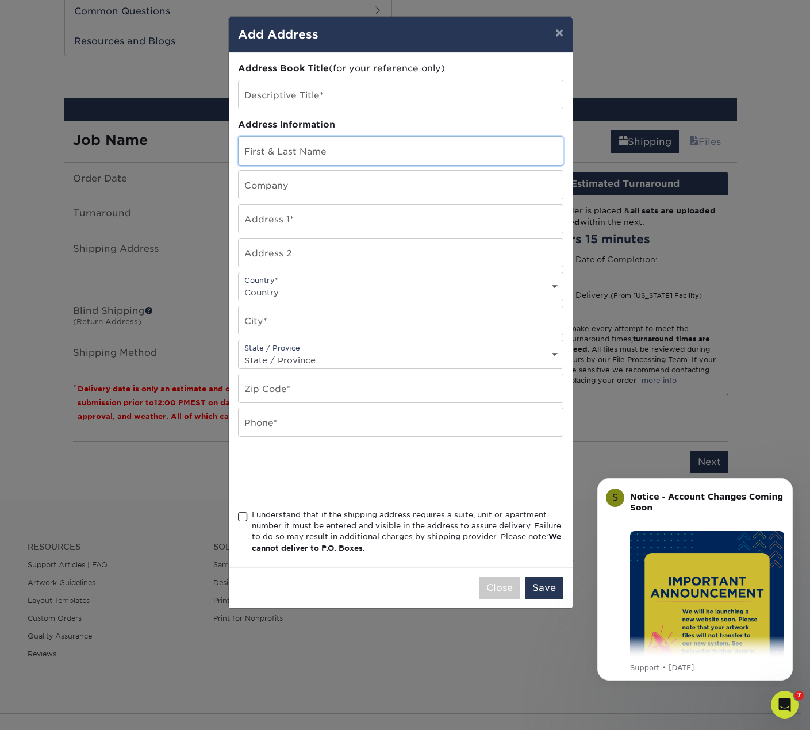
click at [312, 158] on input "text" at bounding box center [401, 151] width 324 height 28
type input "[PERSON_NAME]"
type input "Milkbean"
type input "[STREET_ADDRESS]"
type input "Apt 103"
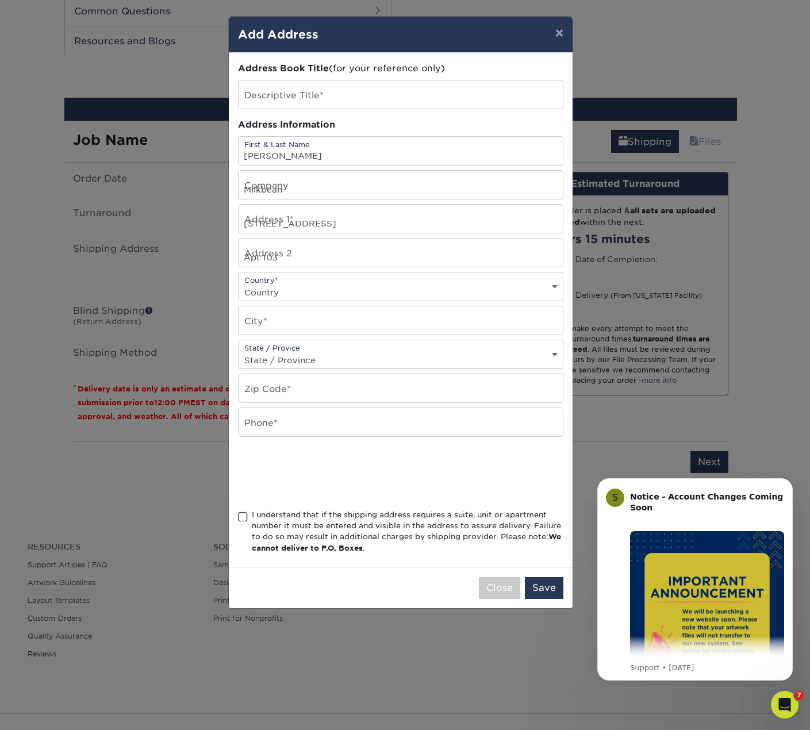
select select "US"
type input "Los Angeles"
select select "CA"
type input "90025"
type input "3237125100"
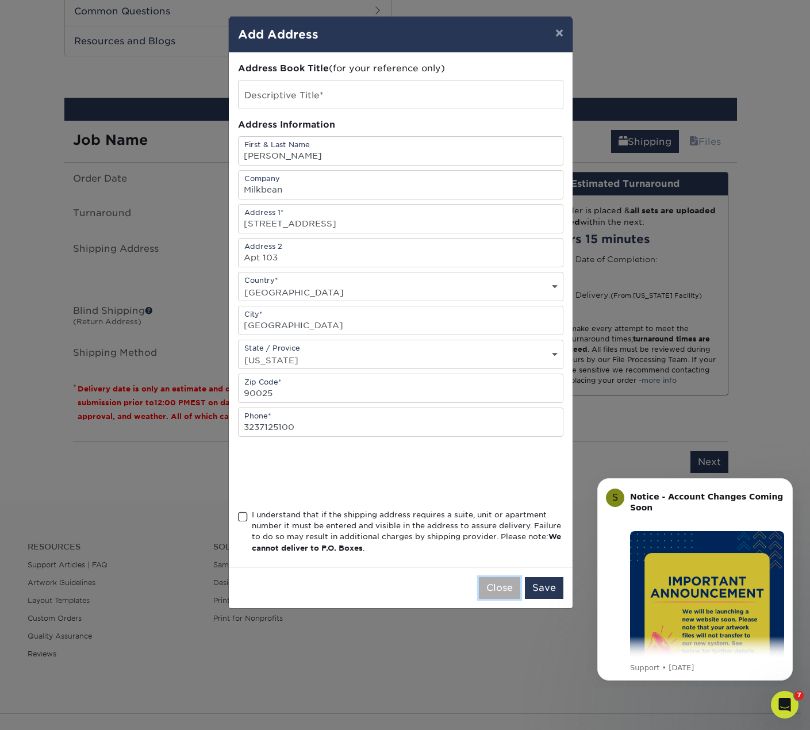
click at [494, 583] on button "Close" at bounding box center [499, 588] width 41 height 22
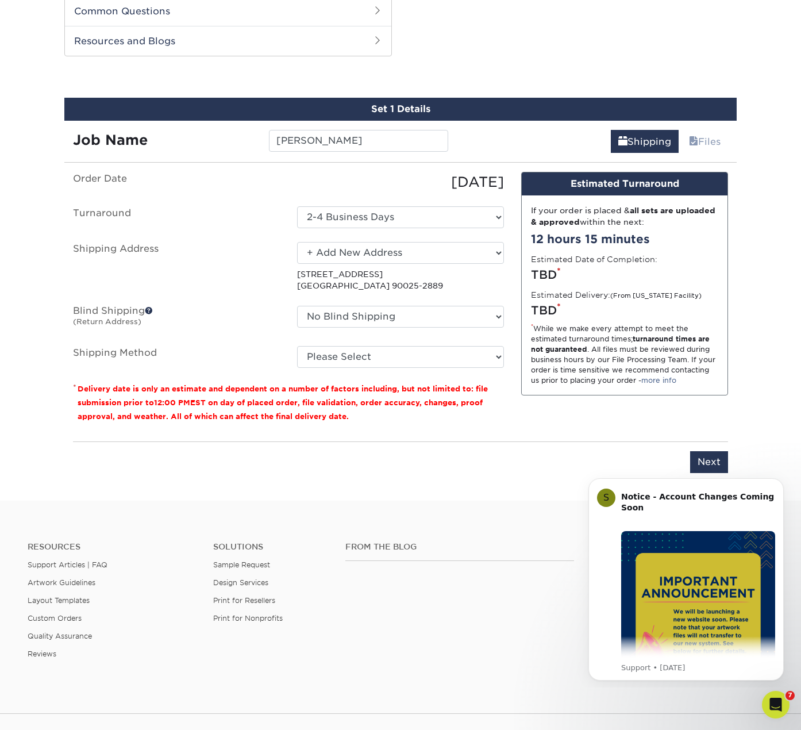
click at [397, 278] on p "1561 S Barrington Ave Los Angeles, CA 90025-2889" at bounding box center [400, 280] width 207 height 24
click at [364, 358] on select "Please Select Ground Shipping (+$24.40) 3 Day Shipping Service (+$31.11) 2 Day …" at bounding box center [400, 357] width 207 height 22
select select "03"
click at [297, 346] on select "Please Select Ground Shipping (+$24.40) 3 Day Shipping Service (+$31.11) 2 Day …" at bounding box center [400, 357] width 207 height 22
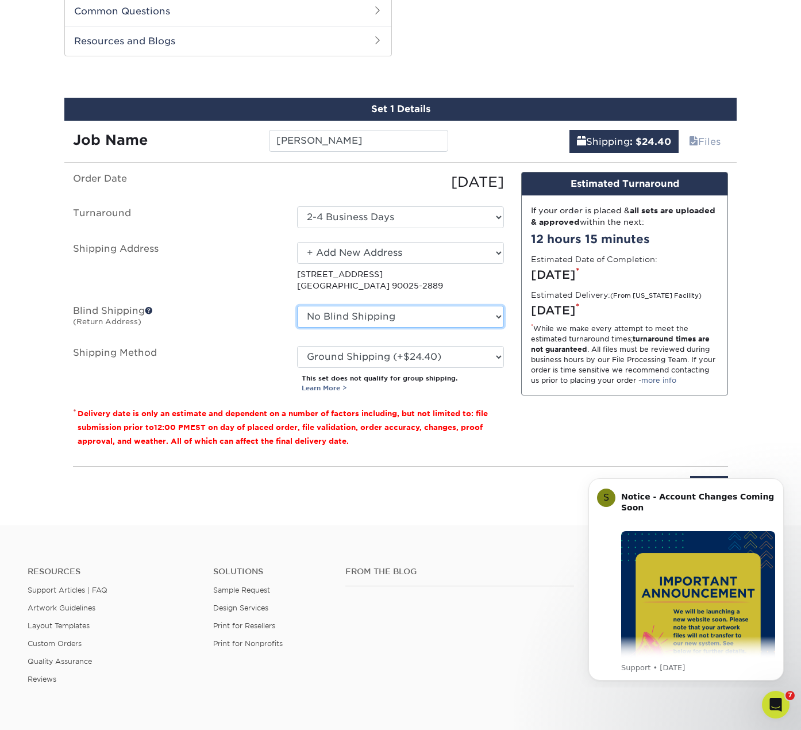
click at [373, 323] on select "No Blind Shipping Base Fiona Order new home + Add New Address" at bounding box center [400, 317] width 207 height 22
click at [119, 321] on small "(Return Address)" at bounding box center [107, 321] width 68 height 9
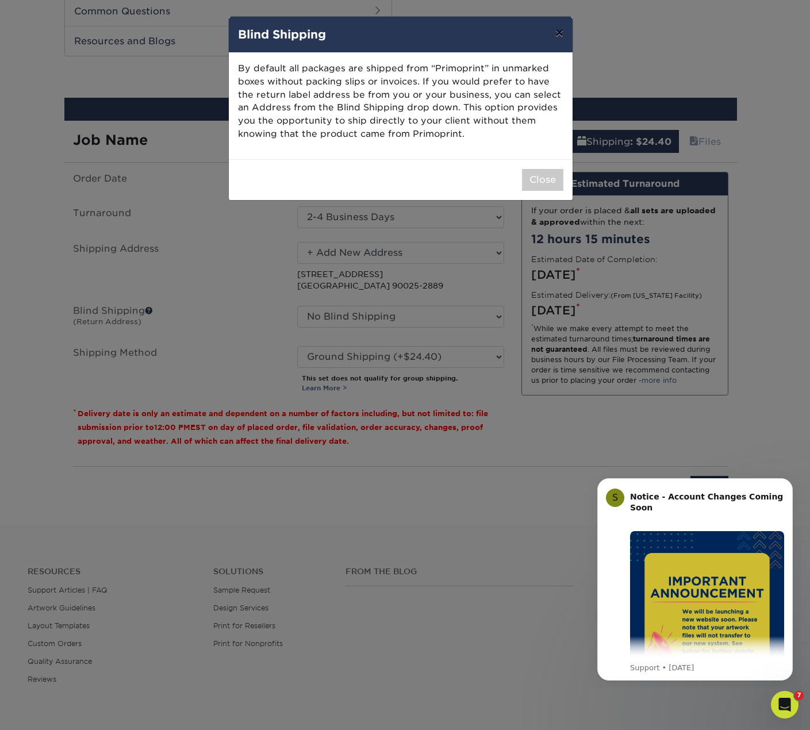
click at [559, 33] on button "×" at bounding box center [559, 33] width 26 height 32
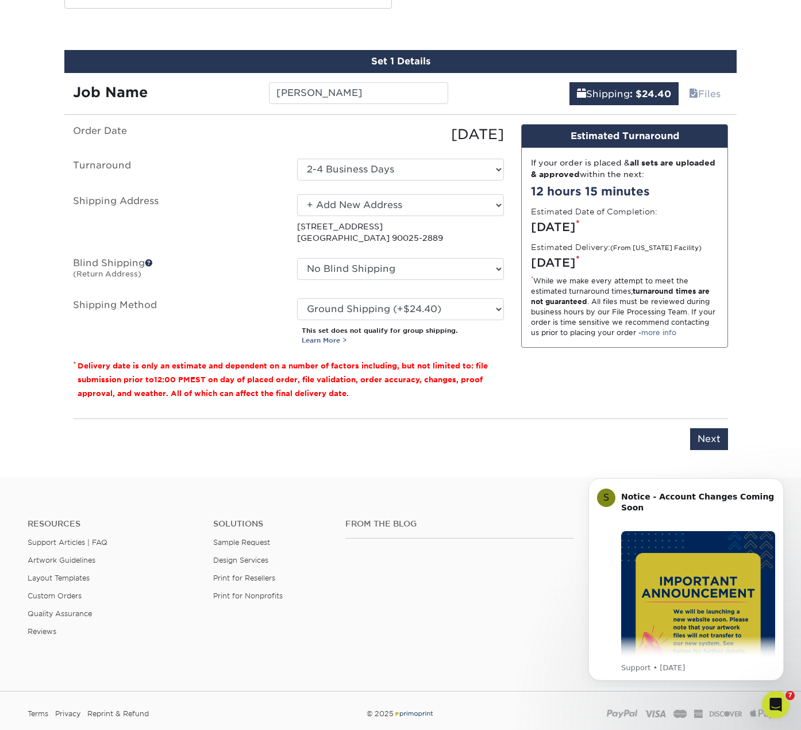
scroll to position [643, 0]
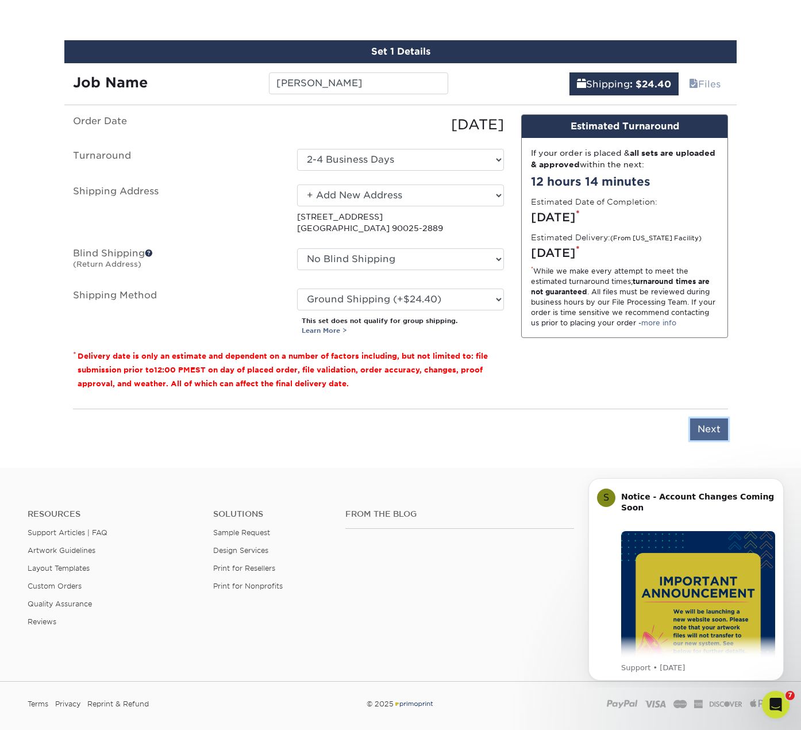
click at [723, 435] on input "Next" at bounding box center [709, 430] width 38 height 22
type input "Next"
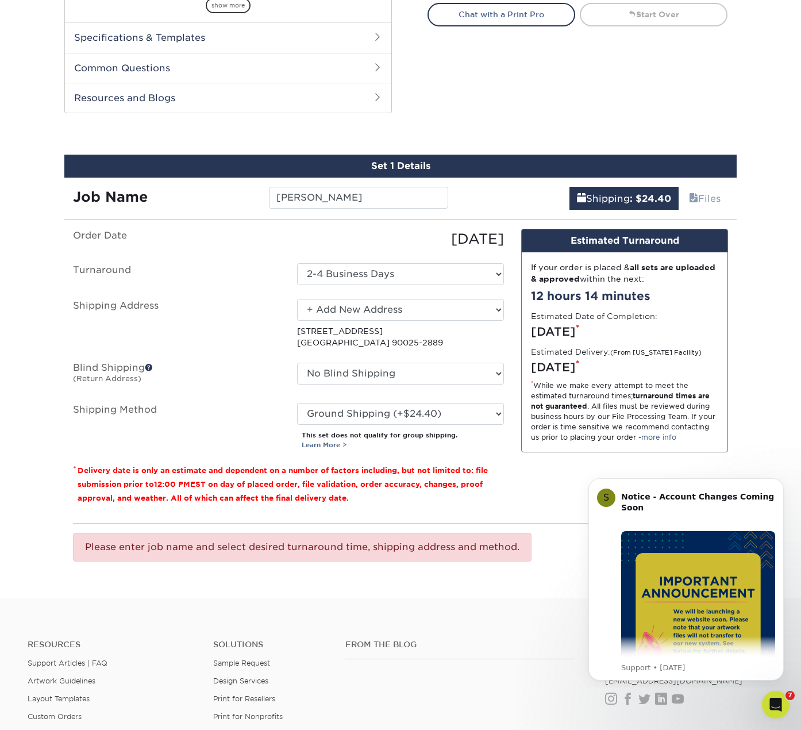
scroll to position [528, 0]
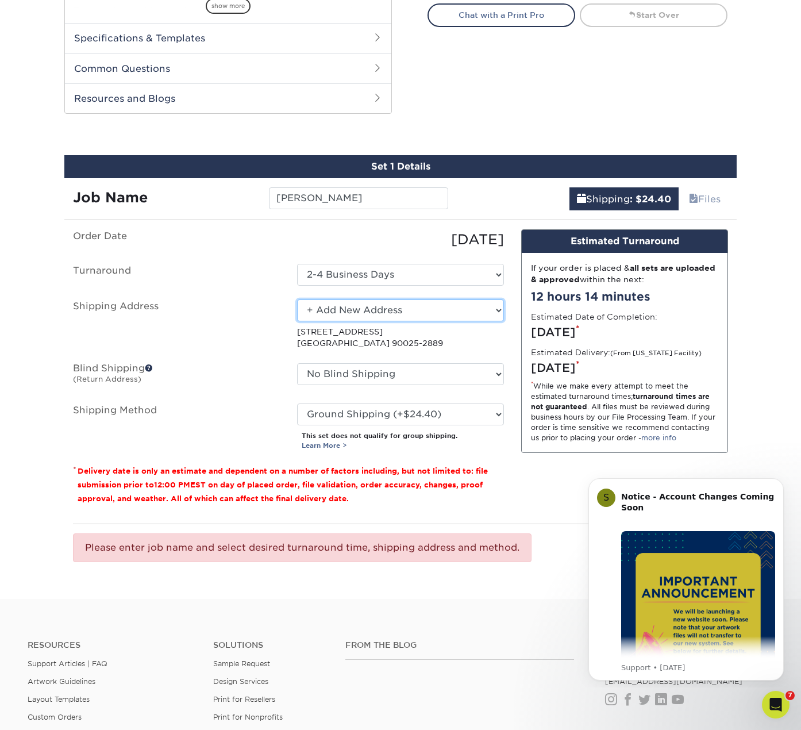
click at [425, 309] on select "Select One Base Fiona Order new home + Add New Address" at bounding box center [400, 311] width 207 height 22
click at [417, 277] on select "Select One 2-4 Business Days 2 Day Next Business Day" at bounding box center [400, 275] width 207 height 22
click at [255, 376] on label "Blind Shipping (Return Address)" at bounding box center [176, 376] width 224 height 26
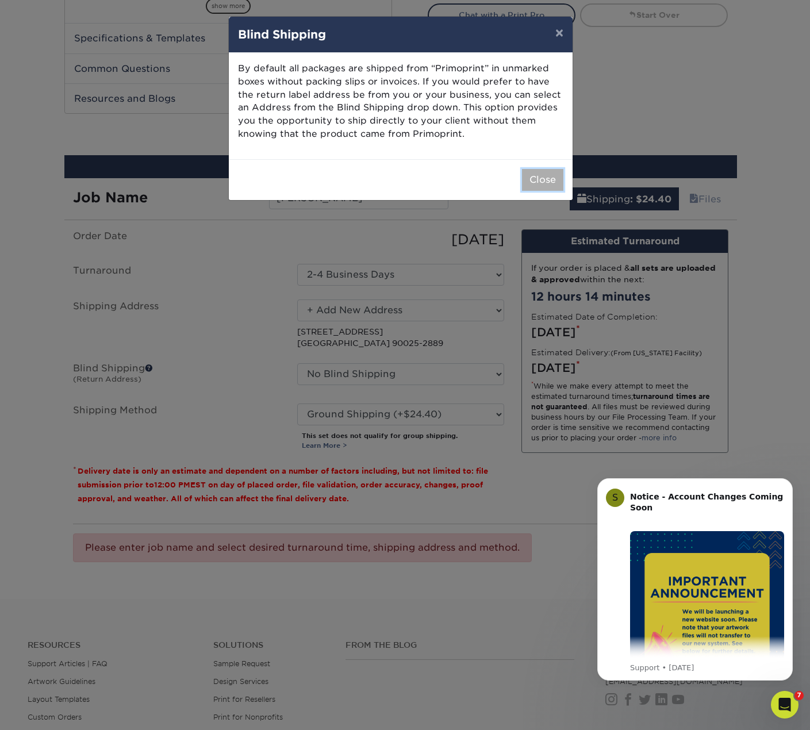
click at [538, 176] on button "Close" at bounding box center [542, 180] width 41 height 22
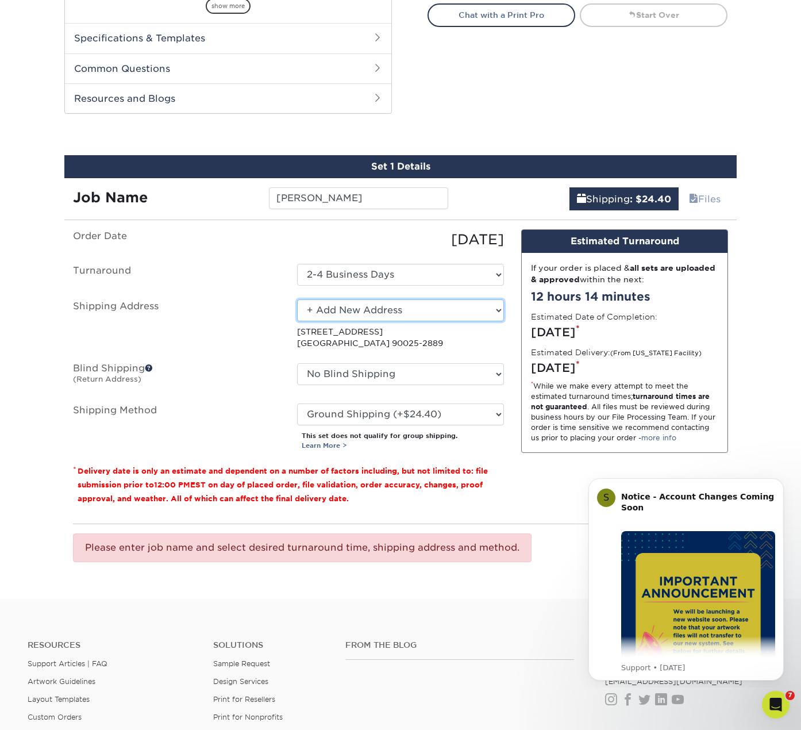
click at [361, 313] on select "Select One Base Fiona Order new home + Add New Address" at bounding box center [400, 311] width 207 height 22
select select "284255"
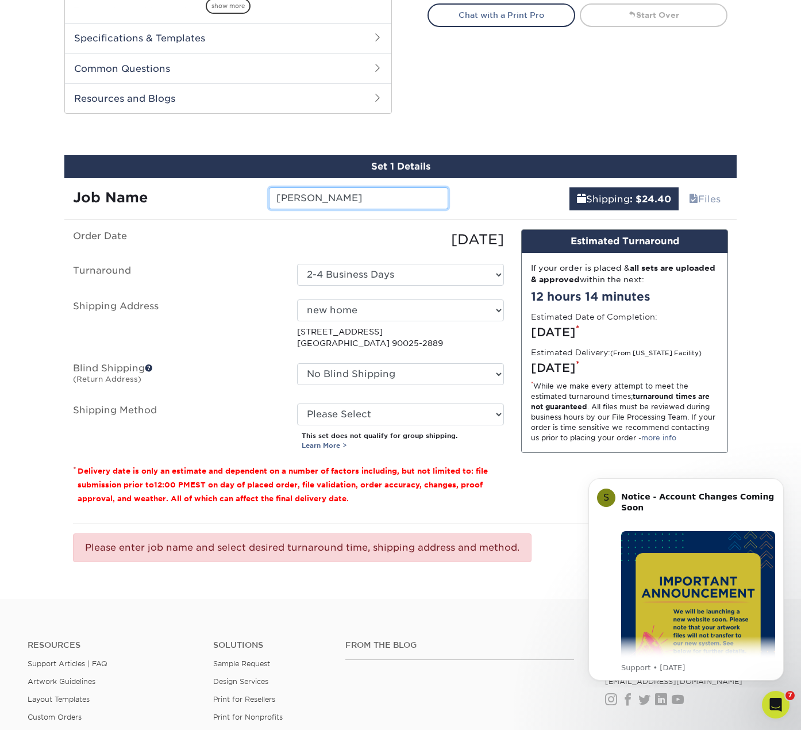
click at [327, 201] on input "[PERSON_NAME]" at bounding box center [358, 198] width 179 height 22
click at [354, 414] on select "Please Select Ground Shipping (+$24.40) 3 Day Shipping Service (+$31.11) 2 Day …" at bounding box center [400, 415] width 207 height 22
select select "03"
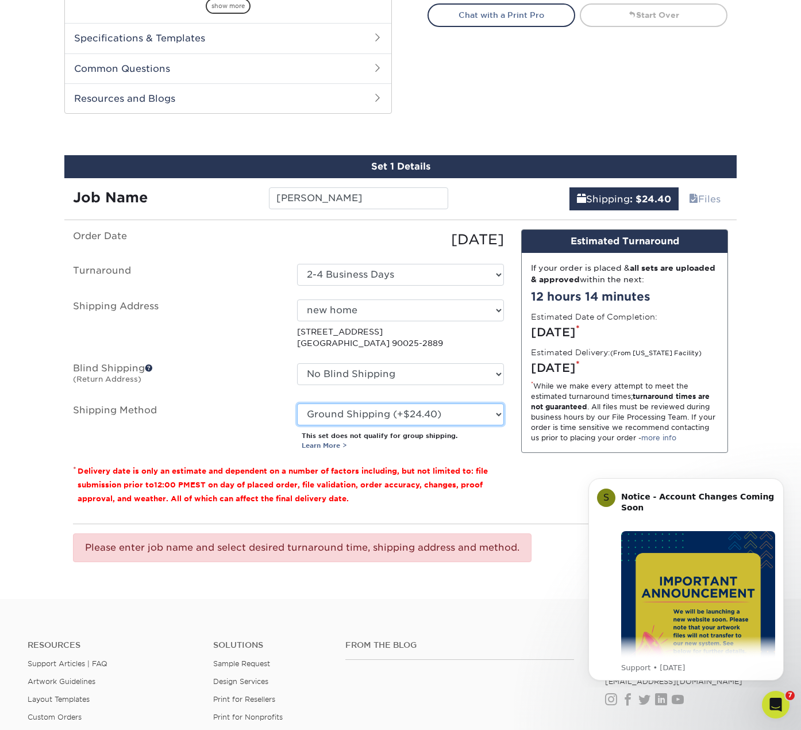
click at [297, 404] on select "Please Select Ground Shipping (+$24.40) 3 Day Shipping Service (+$31.11) 2 Day …" at bounding box center [400, 415] width 207 height 22
click at [482, 469] on small "Delivery date is only an estimate and dependent on a number of factors includin…" at bounding box center [283, 485] width 410 height 36
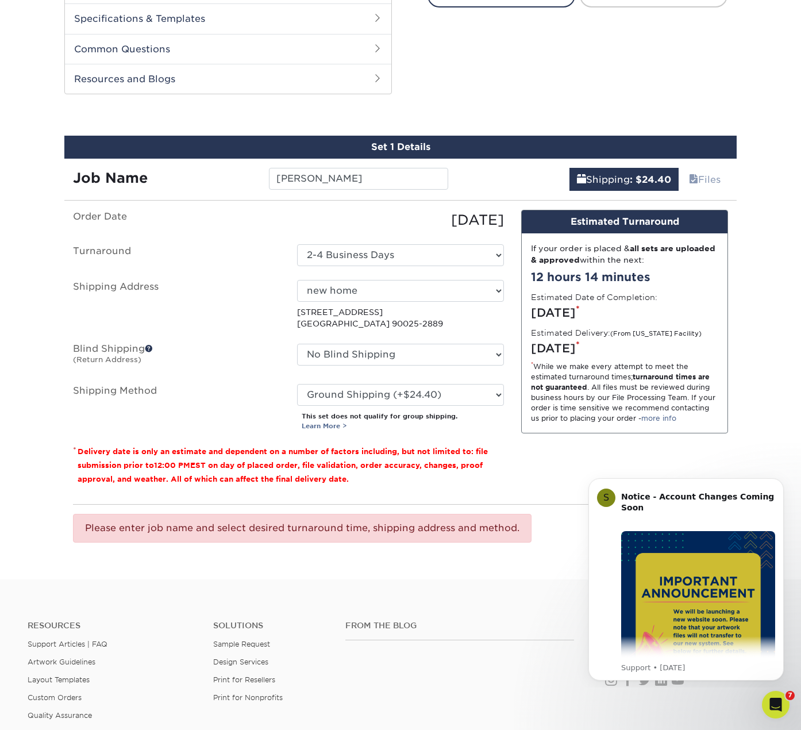
scroll to position [643, 0]
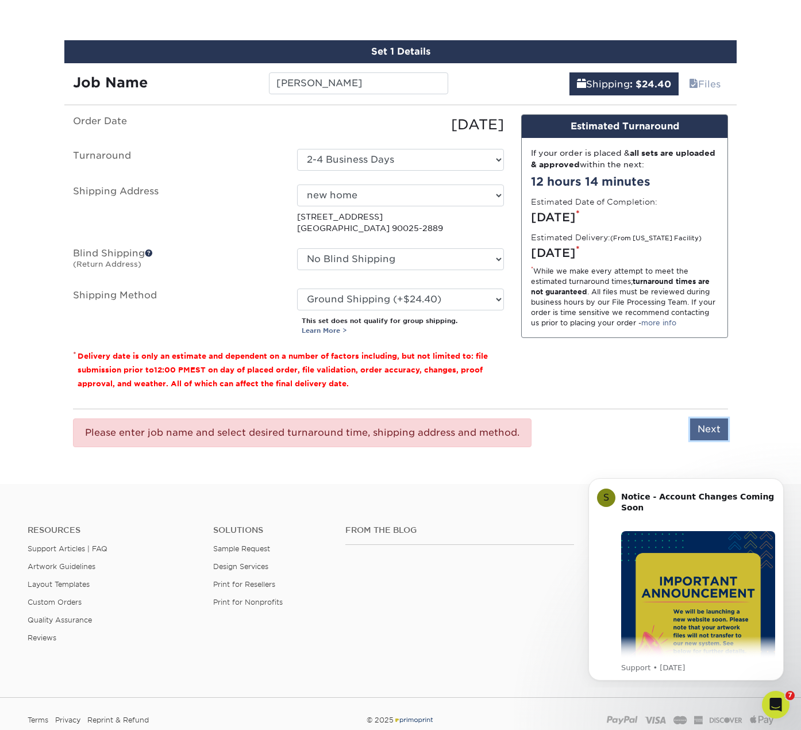
click at [708, 428] on input "Next" at bounding box center [709, 430] width 38 height 22
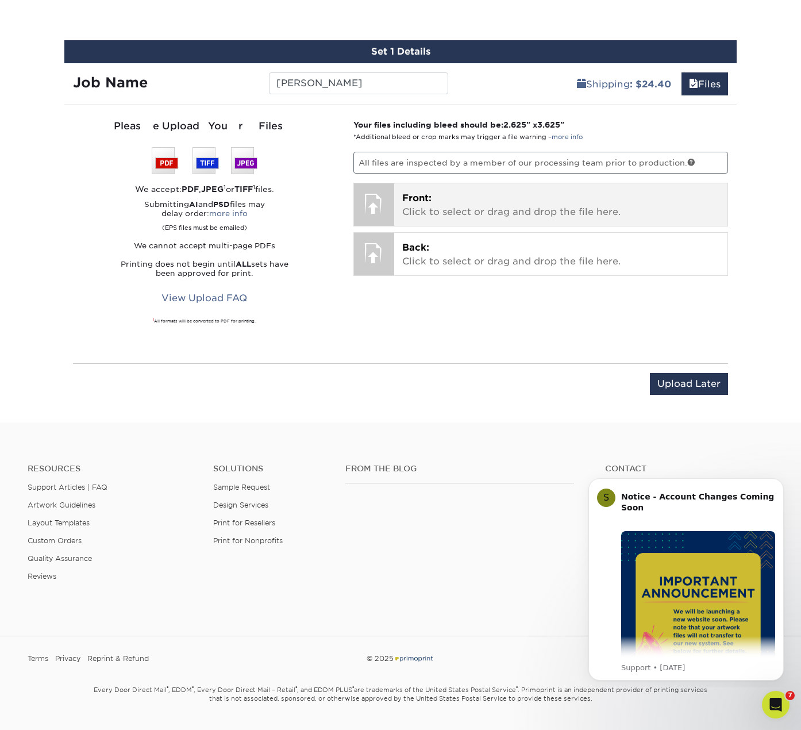
click at [433, 193] on p "Front: Click to select or drag and drop the file here." at bounding box center [561, 205] width 318 height 28
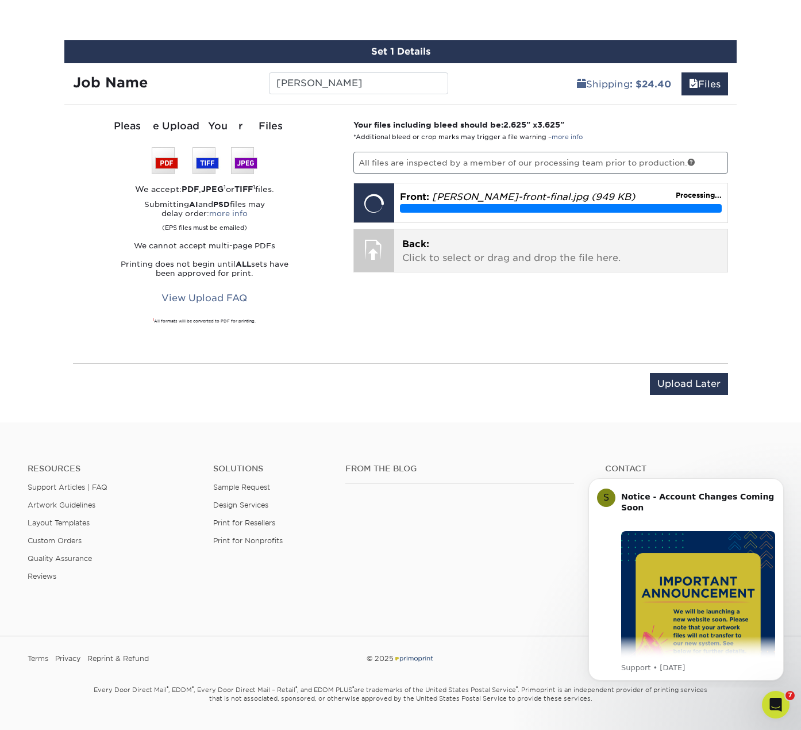
click at [423, 264] on p "Back: Click to select or drag and drop the file here." at bounding box center [561, 251] width 318 height 28
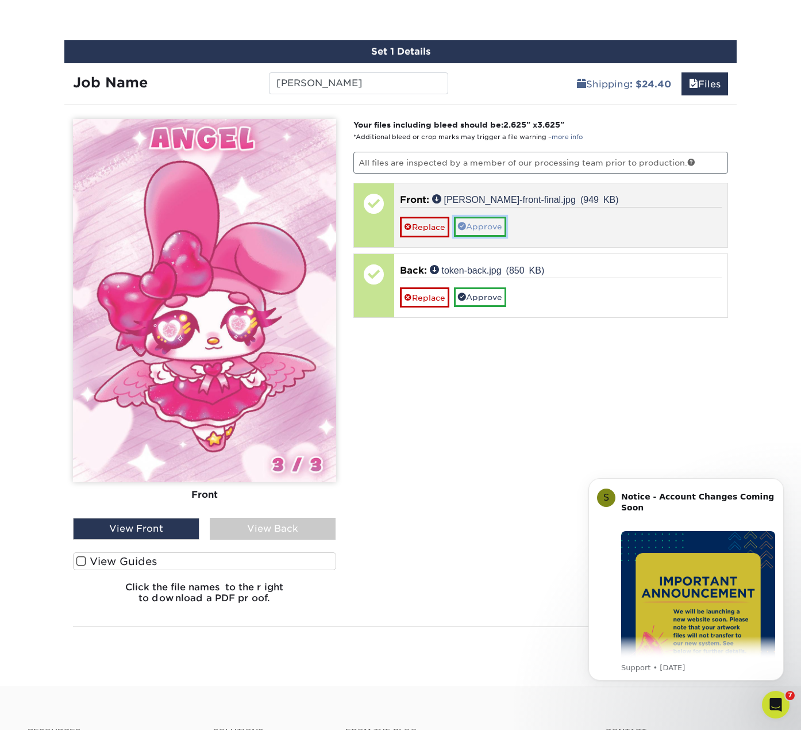
click at [485, 227] on link "Approve" at bounding box center [480, 227] width 52 height 20
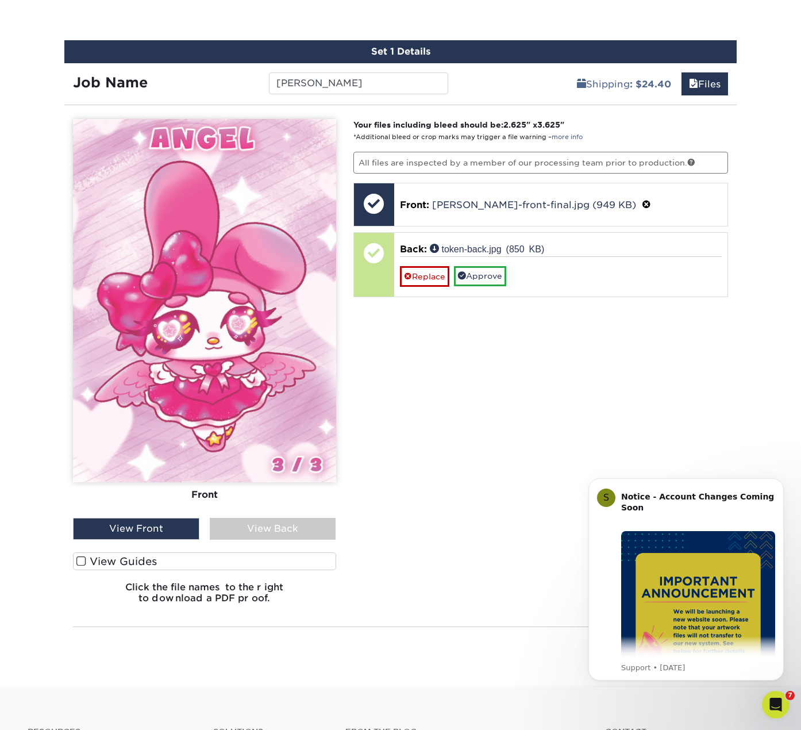
click at [163, 525] on div "View Front" at bounding box center [136, 529] width 126 height 22
click at [254, 528] on div "View Back" at bounding box center [273, 529] width 126 height 22
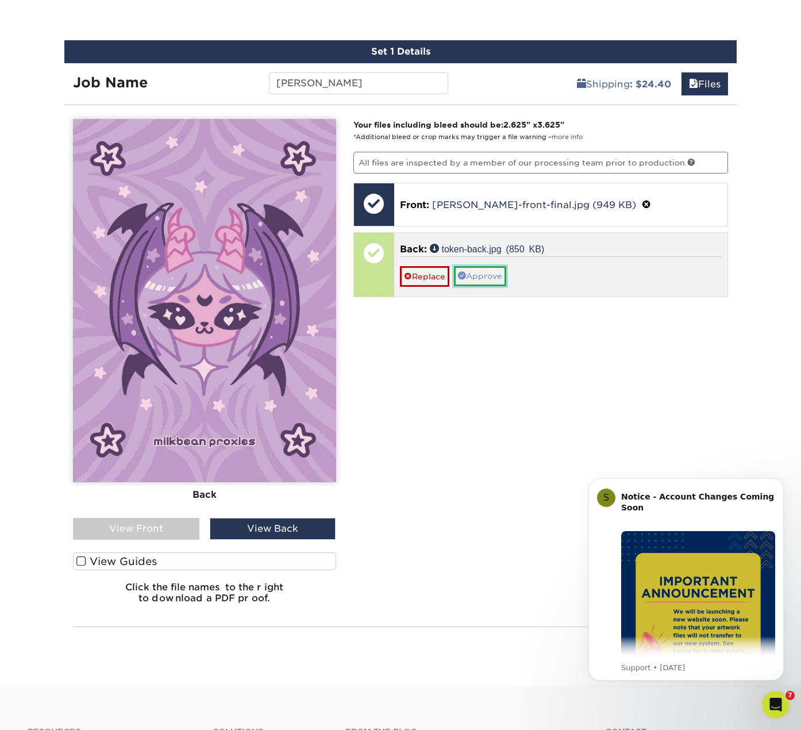
click at [490, 277] on link "Approve" at bounding box center [480, 276] width 52 height 20
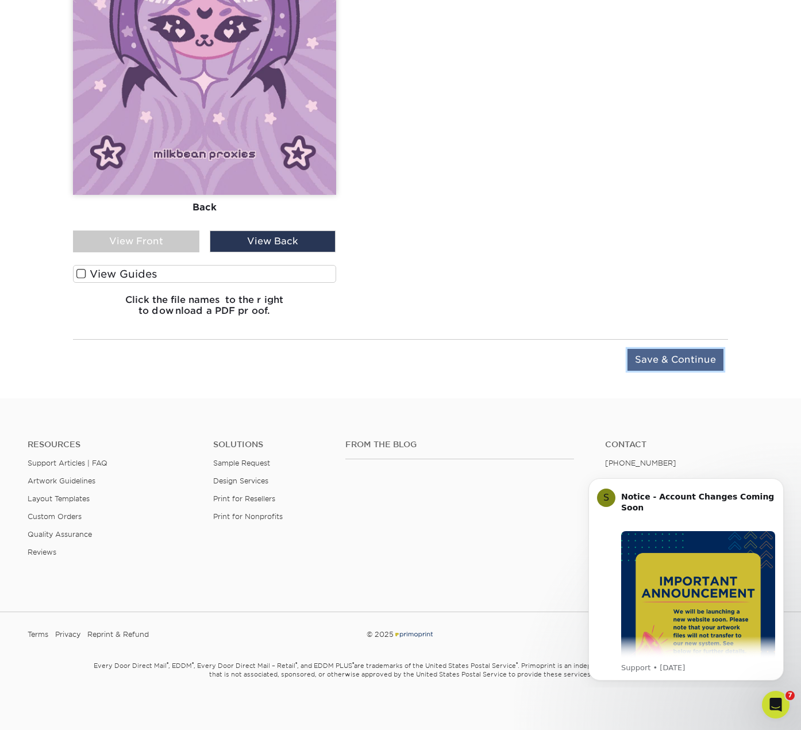
click at [693, 364] on input "Save & Continue" at bounding box center [676, 360] width 96 height 22
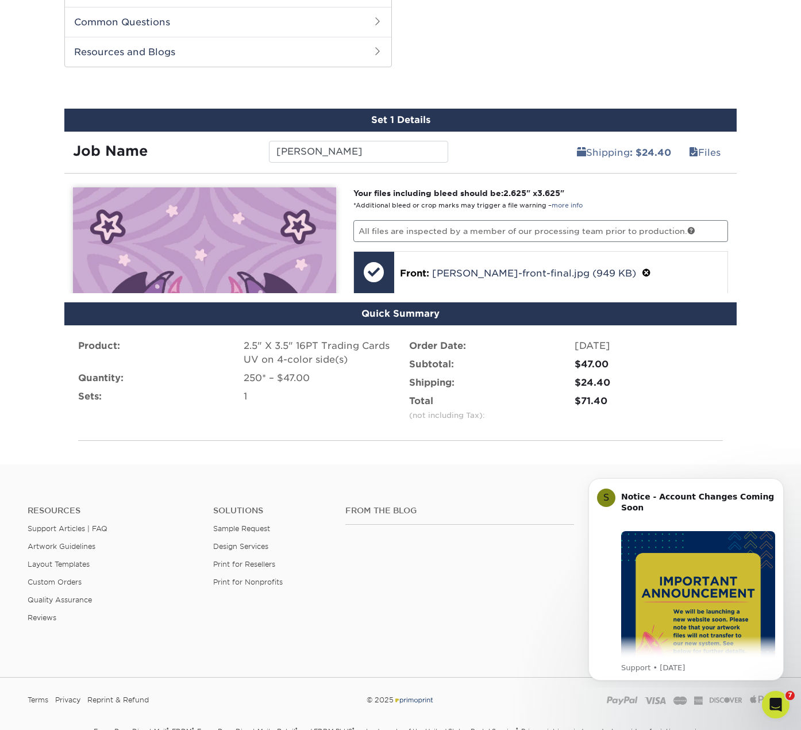
scroll to position [565, 0]
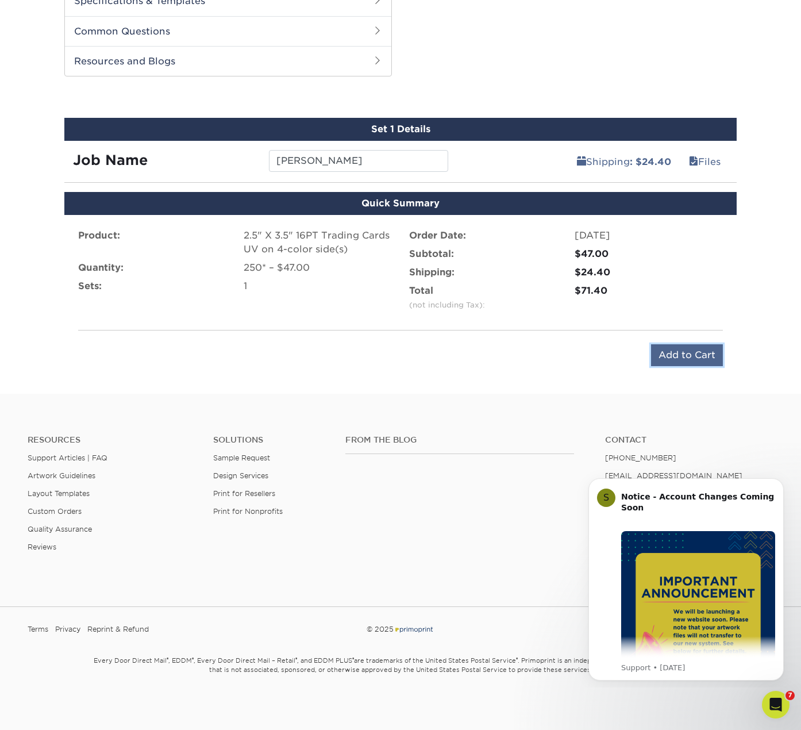
click at [681, 354] on input "Add to Cart" at bounding box center [687, 355] width 72 height 22
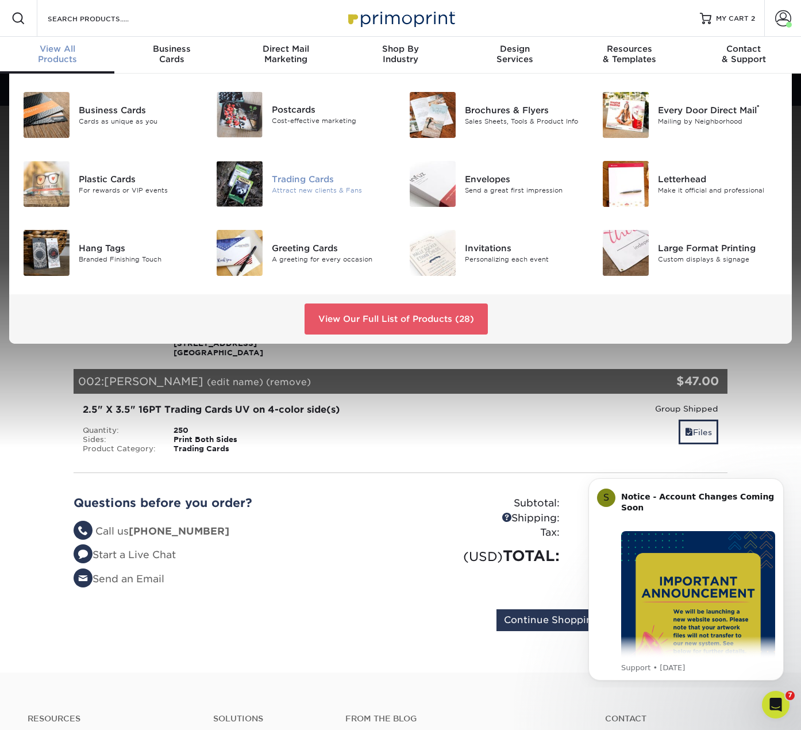
click at [304, 178] on div "Trading Cards" at bounding box center [332, 179] width 120 height 13
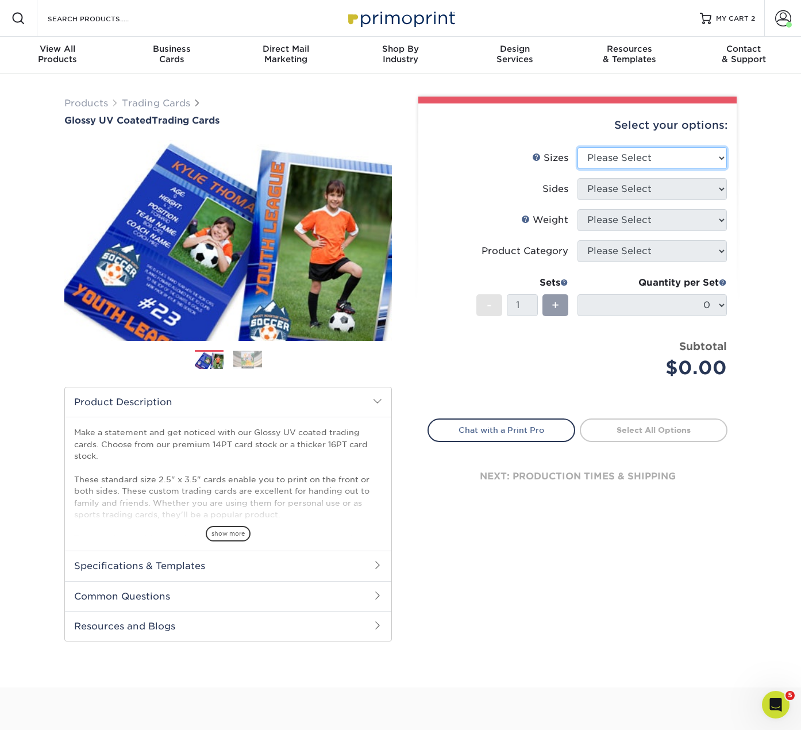
click at [639, 160] on select "Please Select 2.5" x 3.5"" at bounding box center [652, 158] width 149 height 22
select select "2.50x3.50"
click at [578, 147] on select "Please Select 2.5" x 3.5"" at bounding box center [652, 158] width 149 height 22
click at [628, 191] on select "Please Select Print Both Sides Print Front Only" at bounding box center [652, 189] width 149 height 22
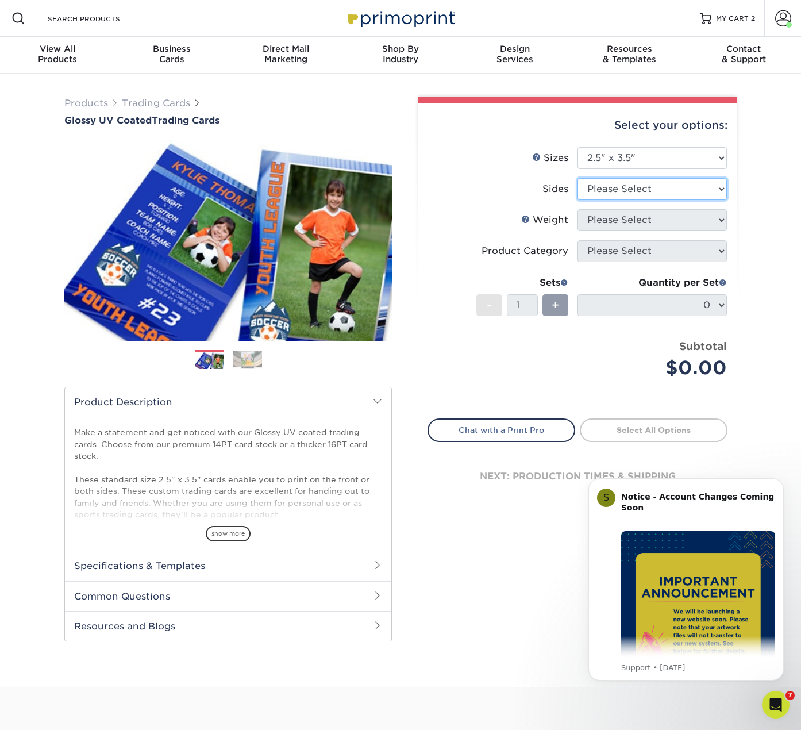
select select "13abbda7-1d64-4f25-8bb2-c179b224825d"
click at [578, 178] on select "Please Select Print Both Sides Print Front Only" at bounding box center [652, 189] width 149 height 22
click at [632, 219] on select "Please Select 16PT 14PT 18PT C1S" at bounding box center [652, 220] width 149 height 22
select select "16PT"
click at [578, 209] on select "Please Select 16PT 14PT 18PT C1S" at bounding box center [652, 220] width 149 height 22
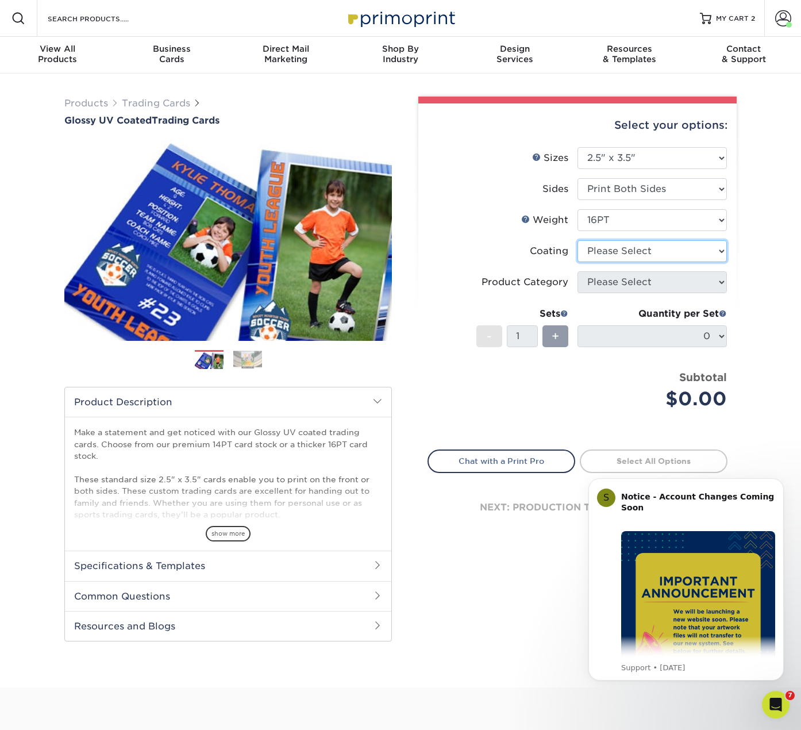
click at [633, 255] on select at bounding box center [652, 251] width 149 height 22
select select "ae367451-b2b8-45df-a344-0f05b6a12993"
click at [578, 240] on select at bounding box center [652, 251] width 149 height 22
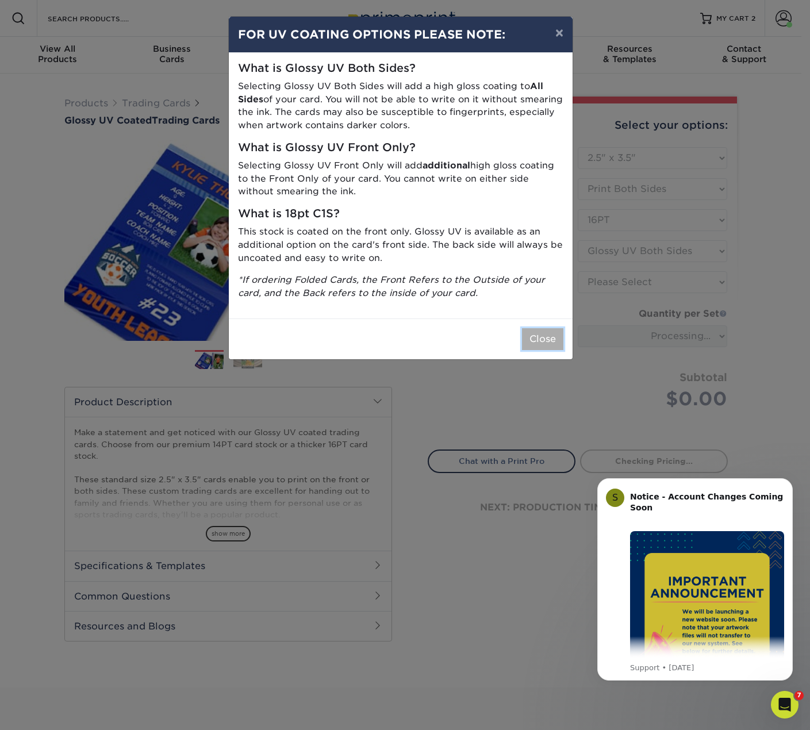
click at [547, 340] on button "Close" at bounding box center [542, 339] width 41 height 22
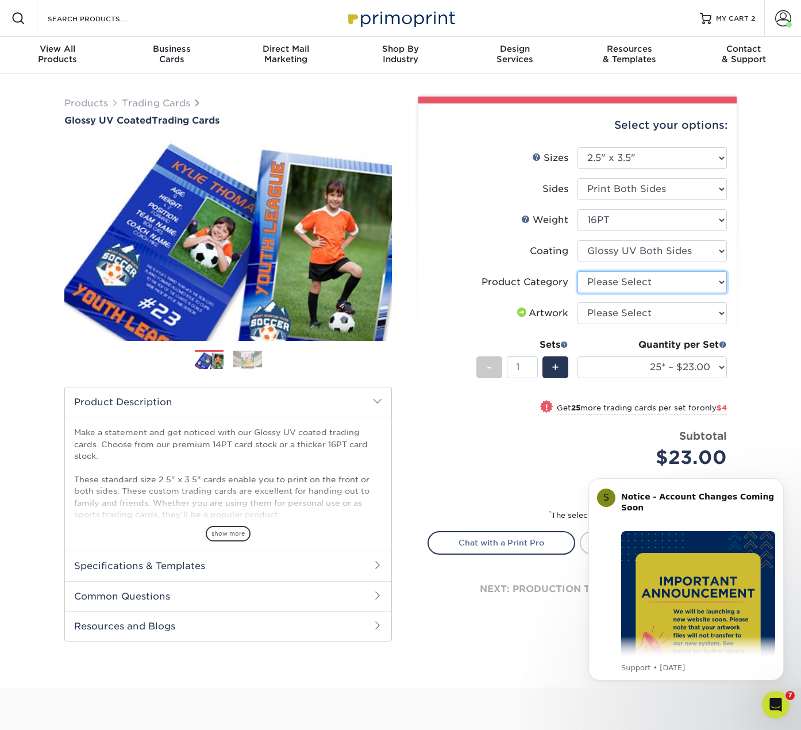
click at [617, 286] on select "Please Select Trading Cards" at bounding box center [652, 282] width 149 height 22
select select "c2f9bce9-36c2-409d-b101-c29d9d031e18"
click at [578, 271] on select "Please Select Trading Cards" at bounding box center [652, 282] width 149 height 22
click at [610, 314] on select "Please Select I will upload files I need a design - $100" at bounding box center [652, 313] width 149 height 22
select select "upload"
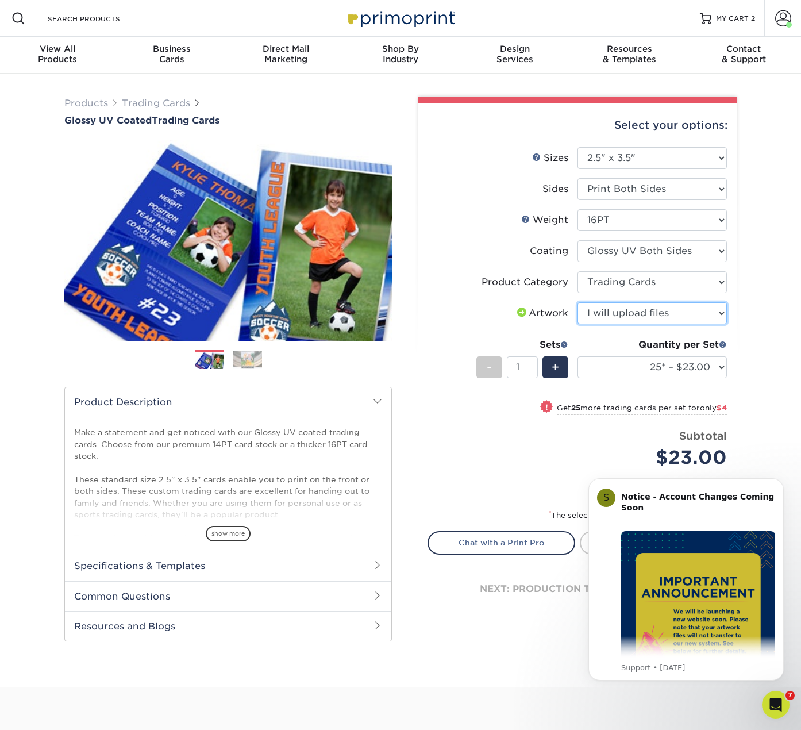
click at [578, 302] on select "Please Select I will upload files I need a design - $100" at bounding box center [652, 313] width 149 height 22
click at [624, 365] on select "25* – $23.00 50* – $27.00 75* – $33.00 100* – $37.00 250* – $47.00 500 – $58.00…" at bounding box center [652, 367] width 149 height 22
select select "250* – $47.00"
click at [578, 356] on select "25* – $23.00 50* – $27.00 75* – $33.00 100* – $37.00 250* – $47.00 500 – $58.00…" at bounding box center [652, 367] width 149 height 22
click at [590, 428] on div "Subtotal $47.00" at bounding box center [656, 450] width 141 height 44
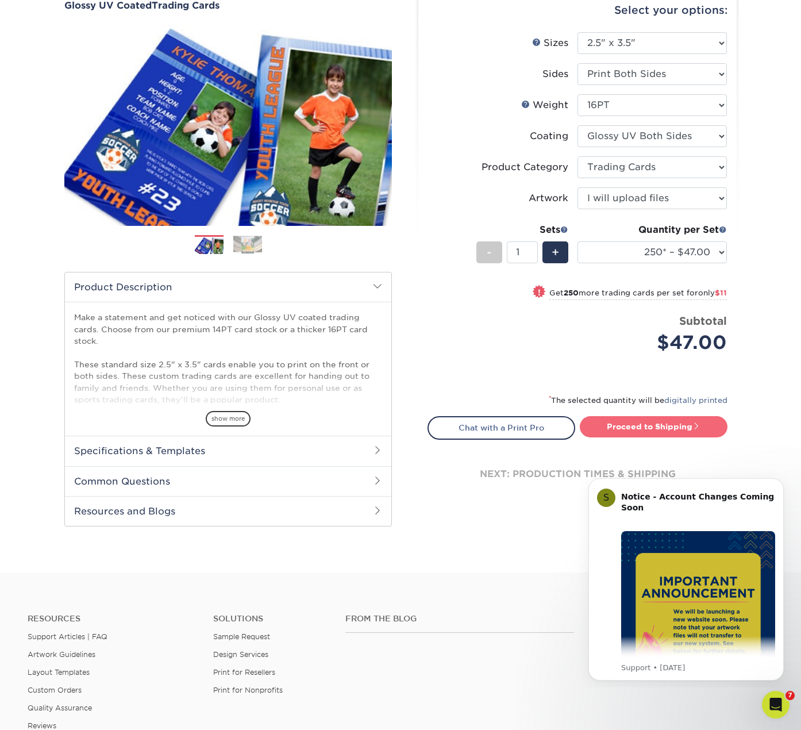
click at [677, 425] on link "Proceed to Shipping" at bounding box center [654, 426] width 148 height 21
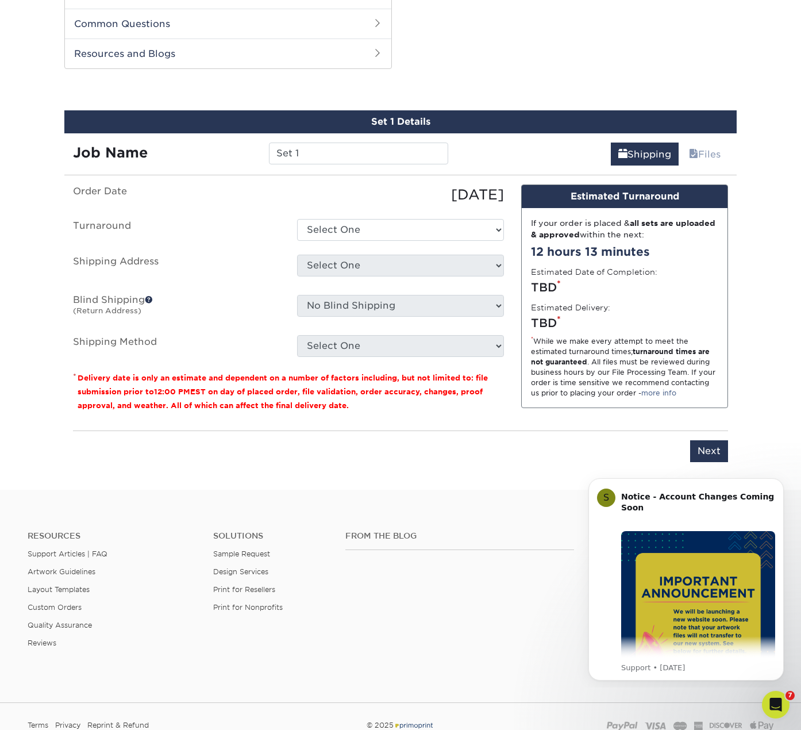
scroll to position [585, 0]
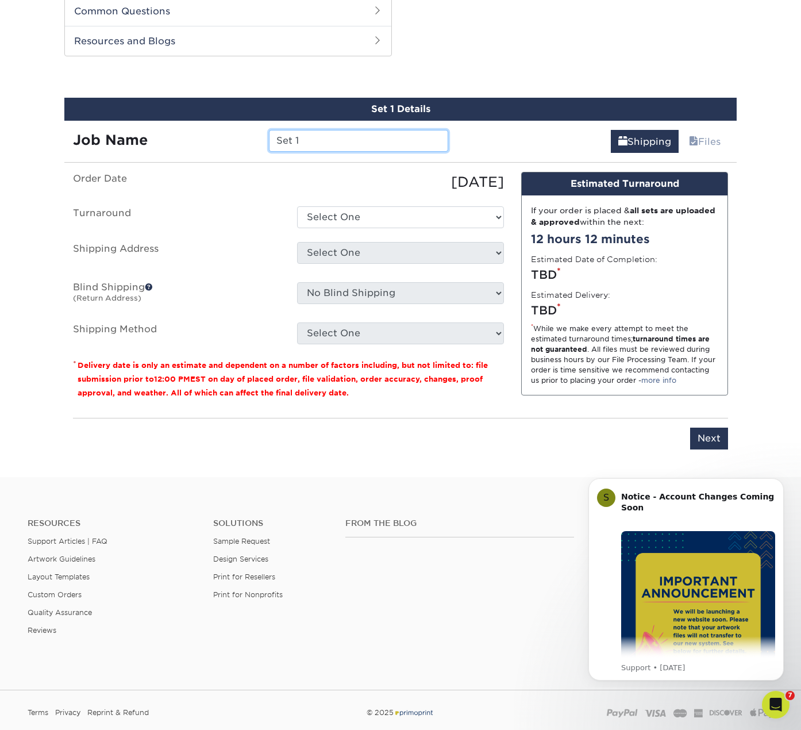
drag, startPoint x: 327, startPoint y: 137, endPoint x: 172, endPoint y: 136, distance: 154.7
click at [172, 136] on div "Job Name Set 1" at bounding box center [260, 141] width 393 height 22
type input "Georg Treasure"
click at [379, 230] on ul "Order Date 09/08/2025 Turnaround Select One 2-4 Business Days 2 Day Next Busine…" at bounding box center [288, 258] width 431 height 172
click at [379, 218] on select "Select One 2-4 Business Days 2 Day Next Business Day" at bounding box center [400, 217] width 207 height 22
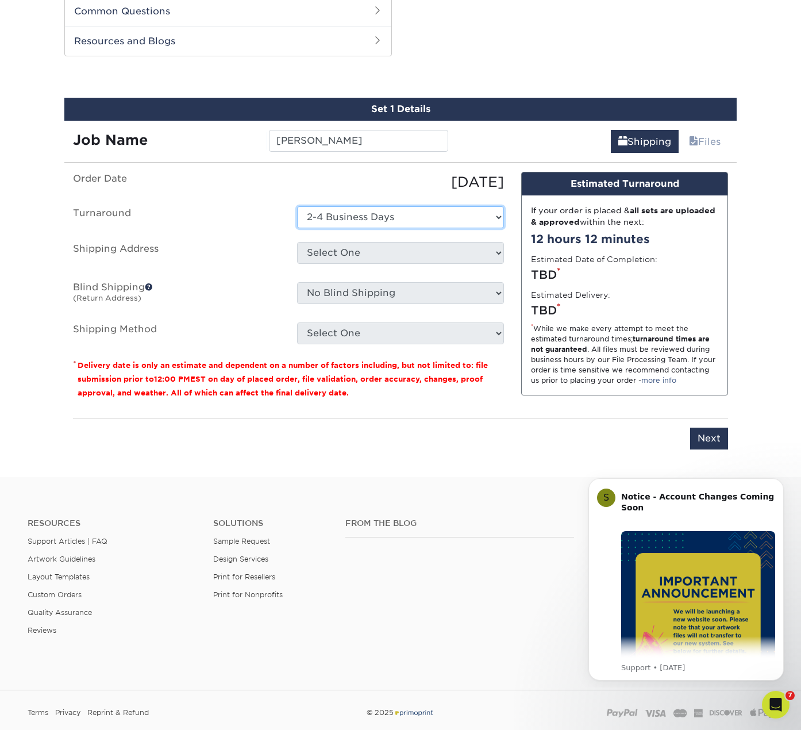
click at [297, 206] on select "Select One 2-4 Business Days 2 Day Next Business Day" at bounding box center [400, 217] width 207 height 22
click at [371, 210] on select "Select One 2-4 Business Days 2 Day Next Business Day" at bounding box center [400, 217] width 207 height 22
select select "cf982fc7-c22a-45be-8530-f16703106b84"
click at [297, 206] on select "Select One 2-4 Business Days 2 Day Next Business Day" at bounding box center [400, 217] width 207 height 22
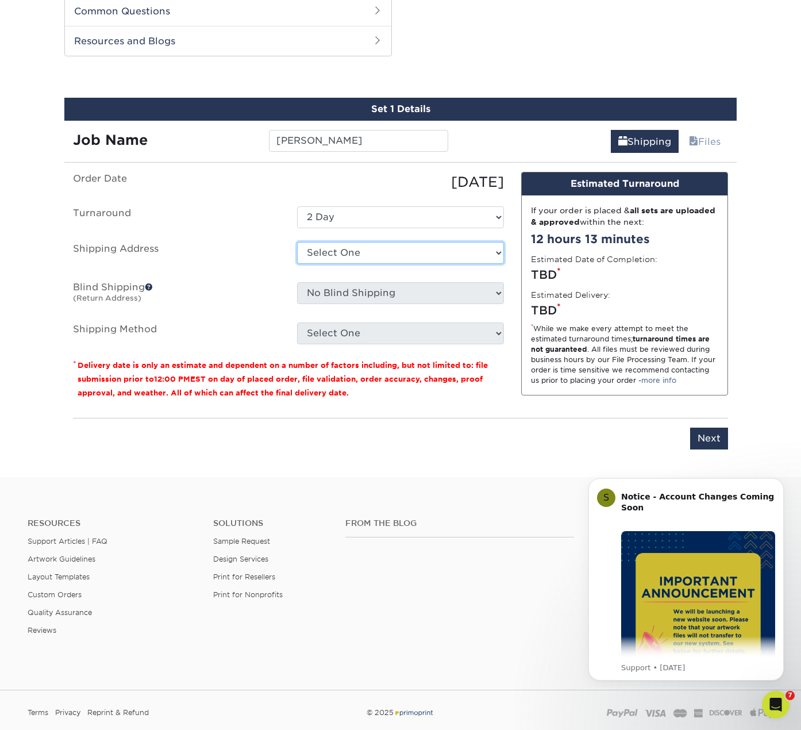
click at [369, 254] on select "Select One Base Fiona Order new home + Add New Address" at bounding box center [400, 253] width 207 height 22
select select "284255"
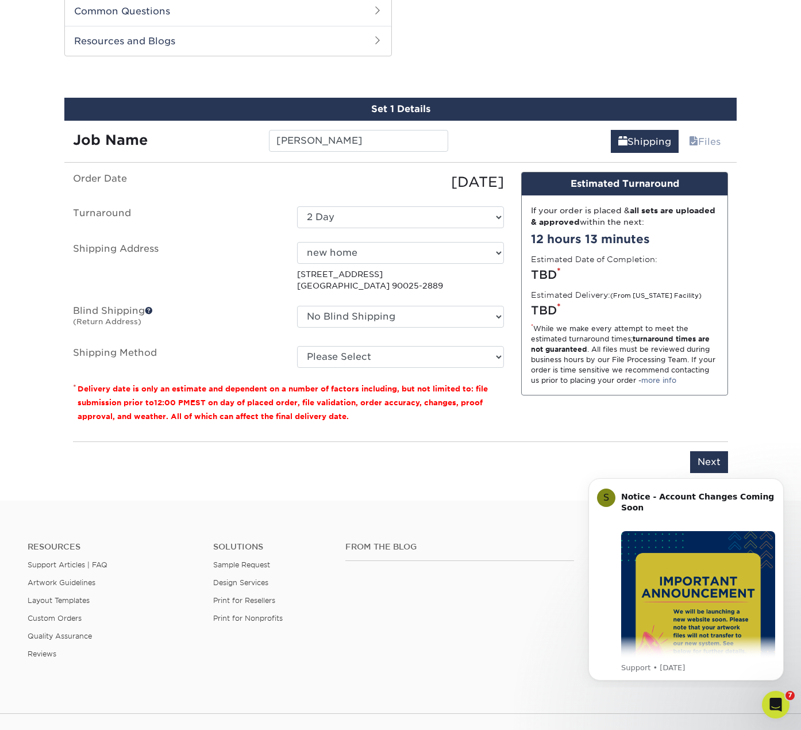
click at [384, 368] on fieldset "Order Date 09/08/2025 Turnaround Select One 2-4 Business Days 2 Day Next Busine…" at bounding box center [288, 277] width 431 height 210
click at [384, 364] on select "Please Select Ground Shipping (+$24.40) 3 Day Shipping Service (+$31.11) 2 Day …" at bounding box center [400, 357] width 207 height 22
select select "03"
click at [297, 346] on select "Please Select Ground Shipping (+$24.40) 3 Day Shipping Service (+$31.11) 2 Day …" at bounding box center [400, 357] width 207 height 22
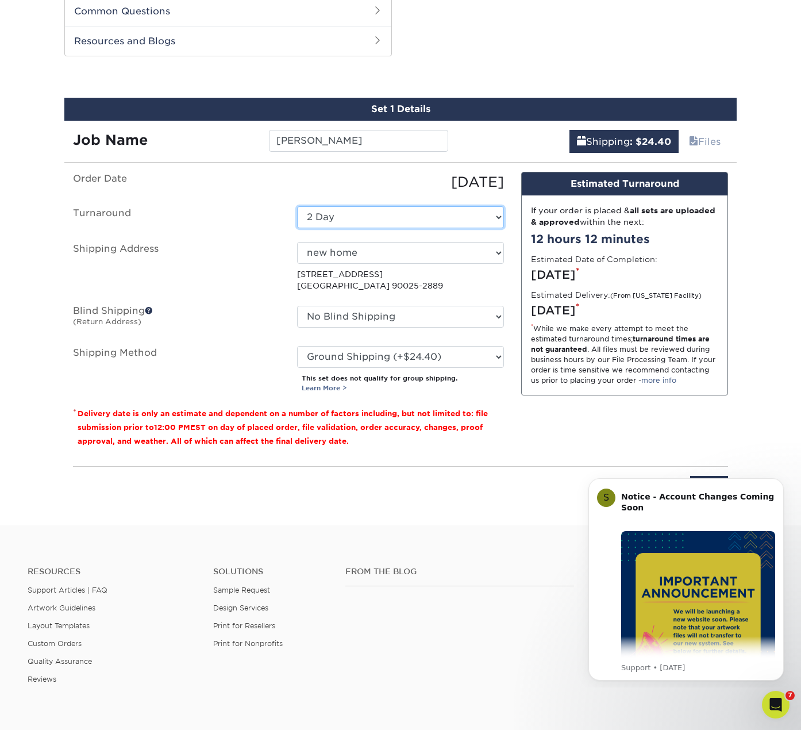
click at [320, 213] on select "Select One 2-4 Business Days 2 Day Next Business Day" at bounding box center [400, 217] width 207 height 22
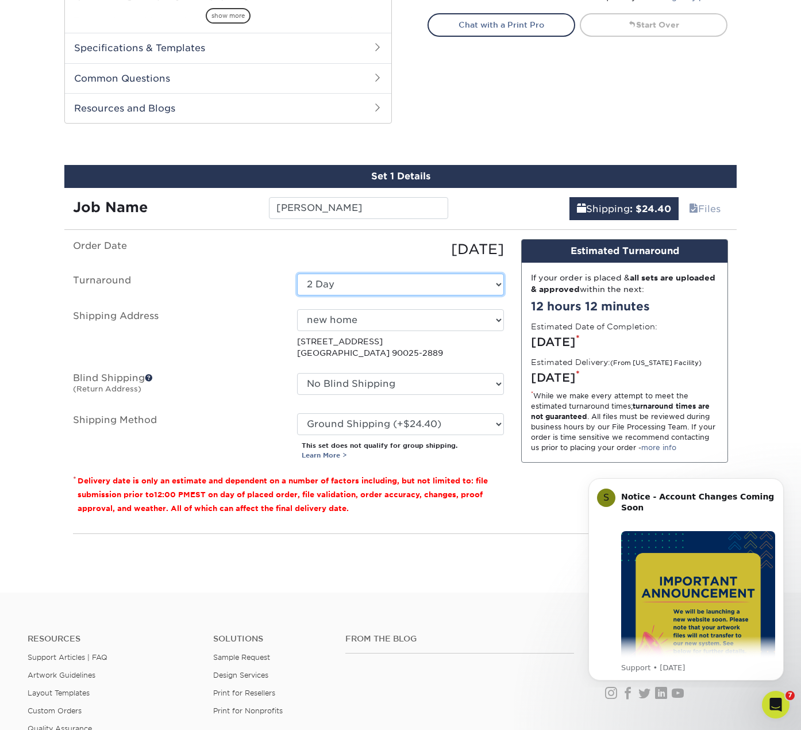
scroll to position [528, 0]
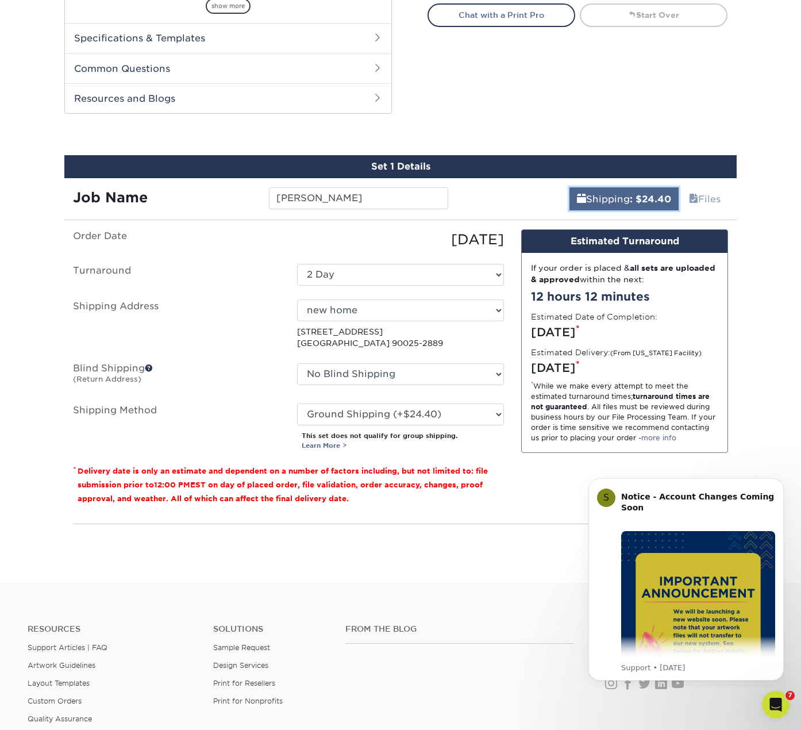
click at [593, 197] on link "Shipping : $24.40" at bounding box center [624, 198] width 109 height 23
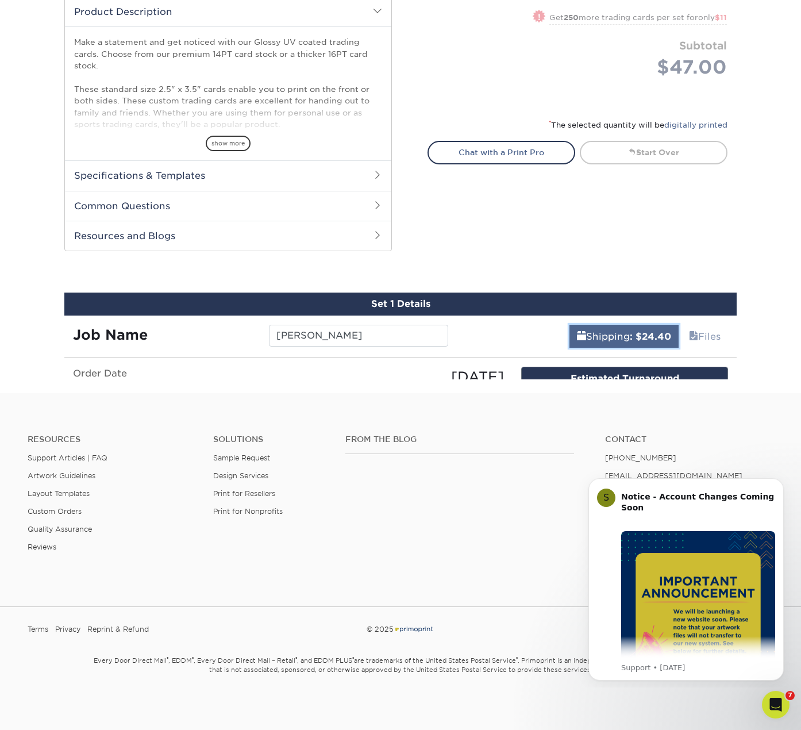
scroll to position [368, 0]
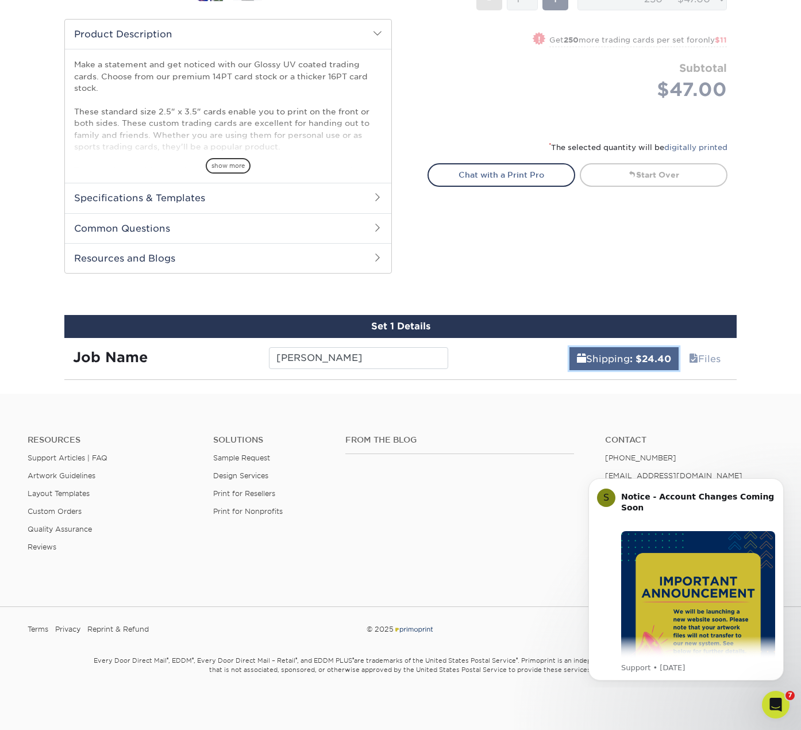
click at [599, 350] on link "Shipping : $24.40" at bounding box center [624, 358] width 109 height 23
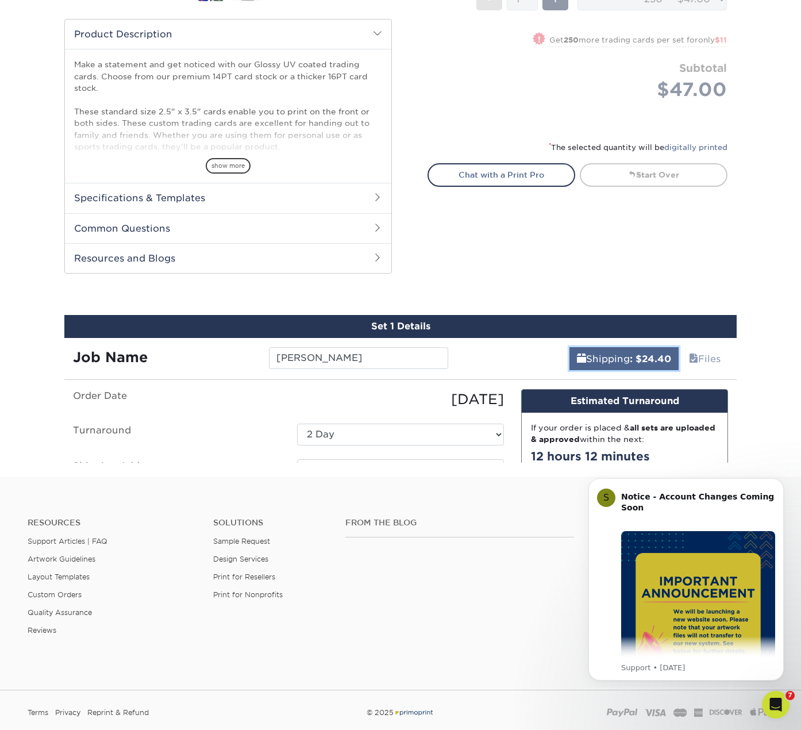
scroll to position [528, 0]
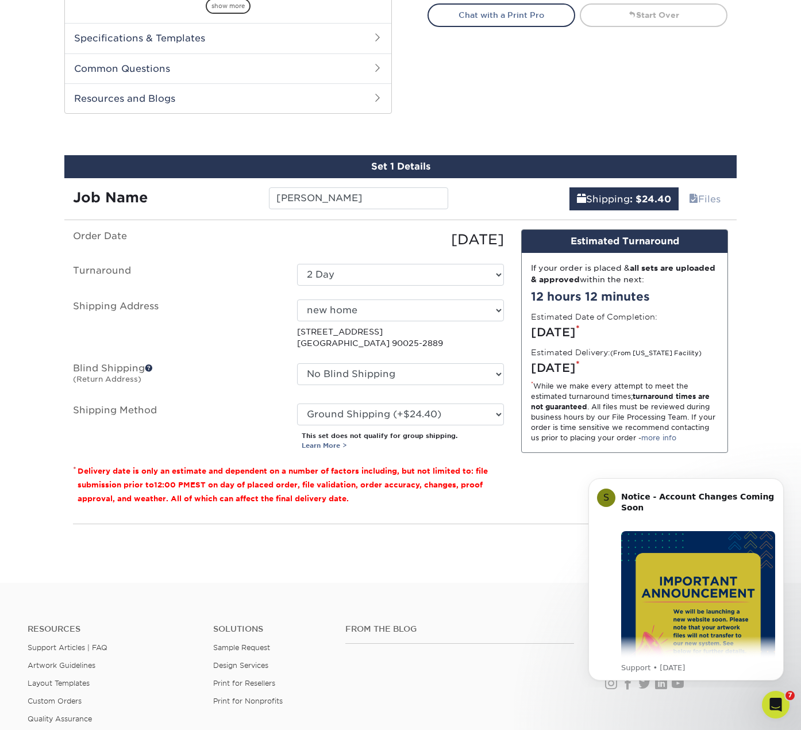
click at [602, 211] on div "Set 1 Details Job Name Georg Treasure Shipping : $24.40 Files You've choosen ma…" at bounding box center [400, 362] width 673 height 414
click at [602, 204] on link "Shipping : $24.40" at bounding box center [624, 198] width 109 height 23
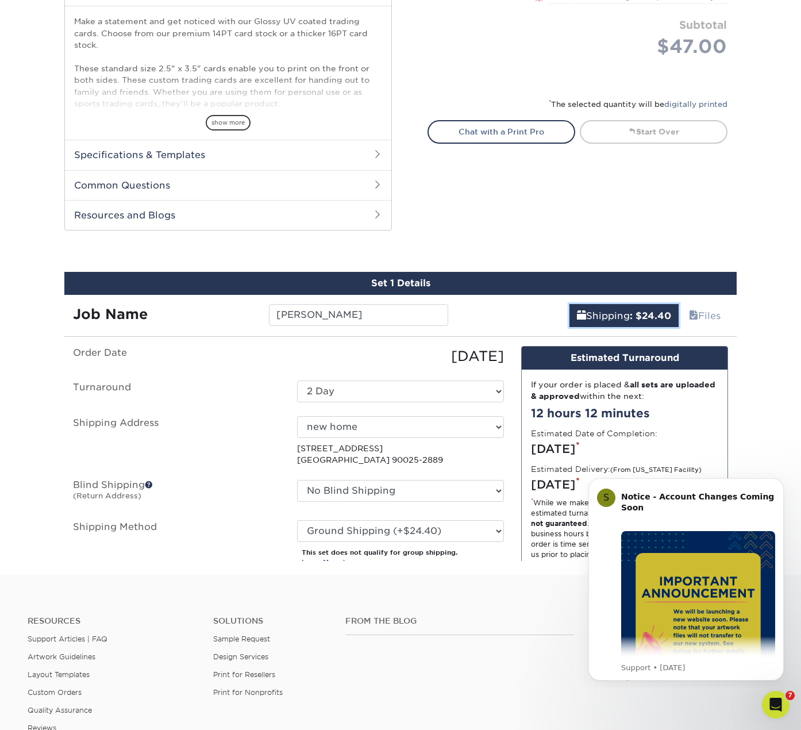
scroll to position [368, 0]
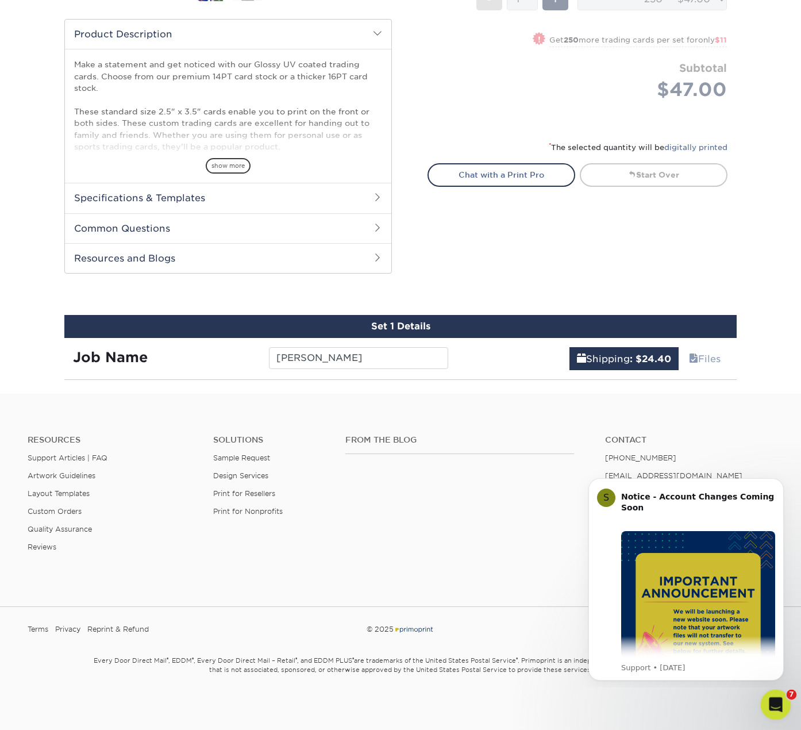
click at [784, 703] on div "Open Intercom Messenger" at bounding box center [774, 703] width 38 height 38
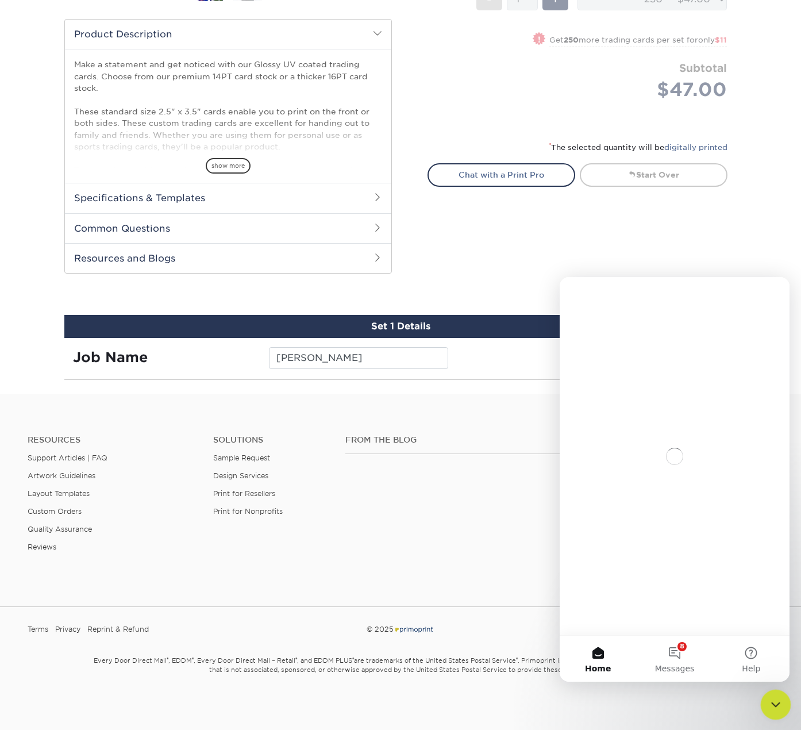
scroll to position [0, 0]
click at [783, 703] on div "Close Intercom Messenger" at bounding box center [775, 703] width 28 height 28
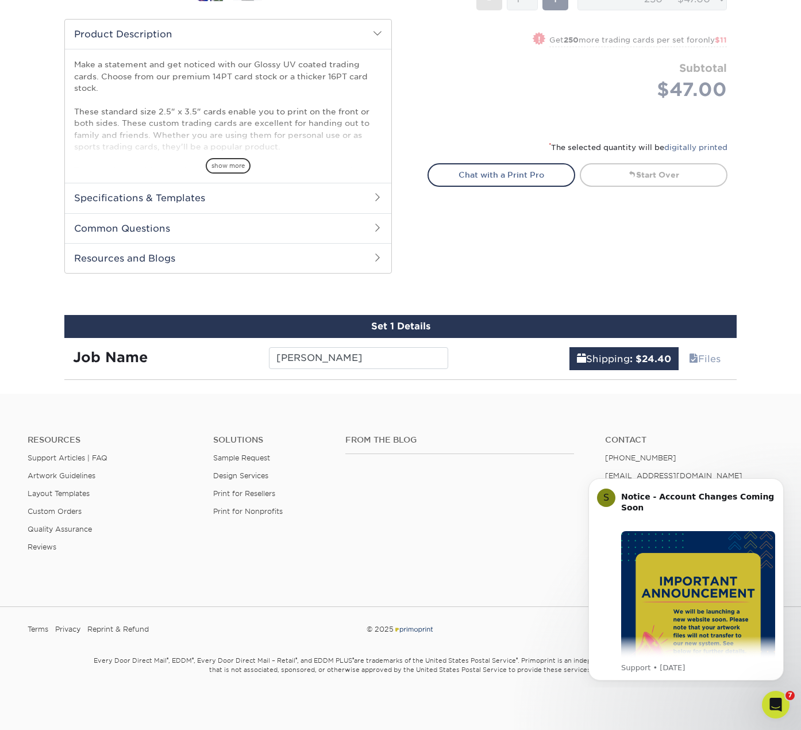
click at [529, 542] on div "From the Blog Contact (888) 822-5815 info@primoprint.com Instagram Facebook Twi…" at bounding box center [560, 502] width 446 height 135
click at [613, 366] on link "Shipping : $24.40" at bounding box center [624, 358] width 109 height 23
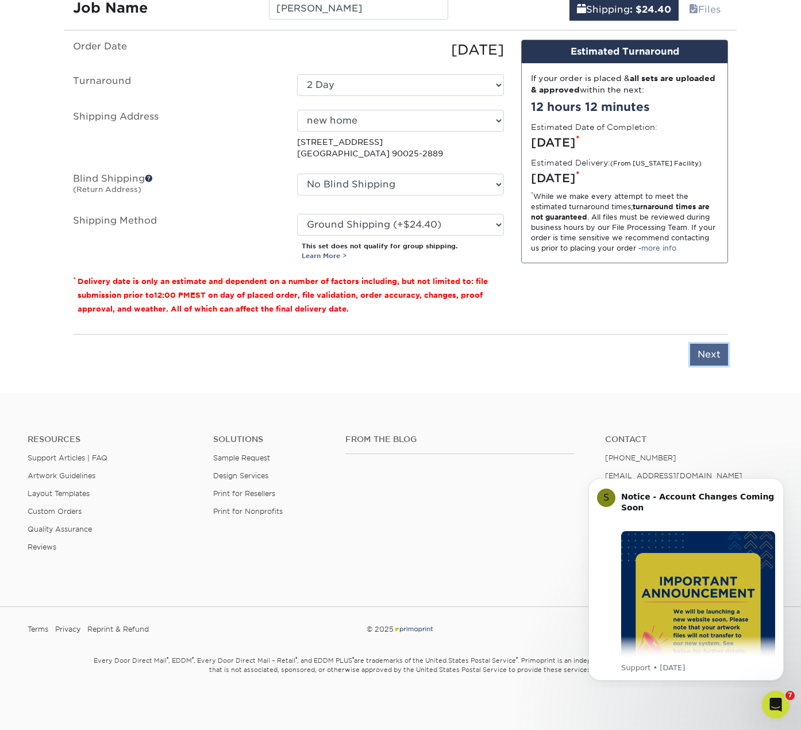
click at [715, 366] on input "Next" at bounding box center [709, 355] width 38 height 22
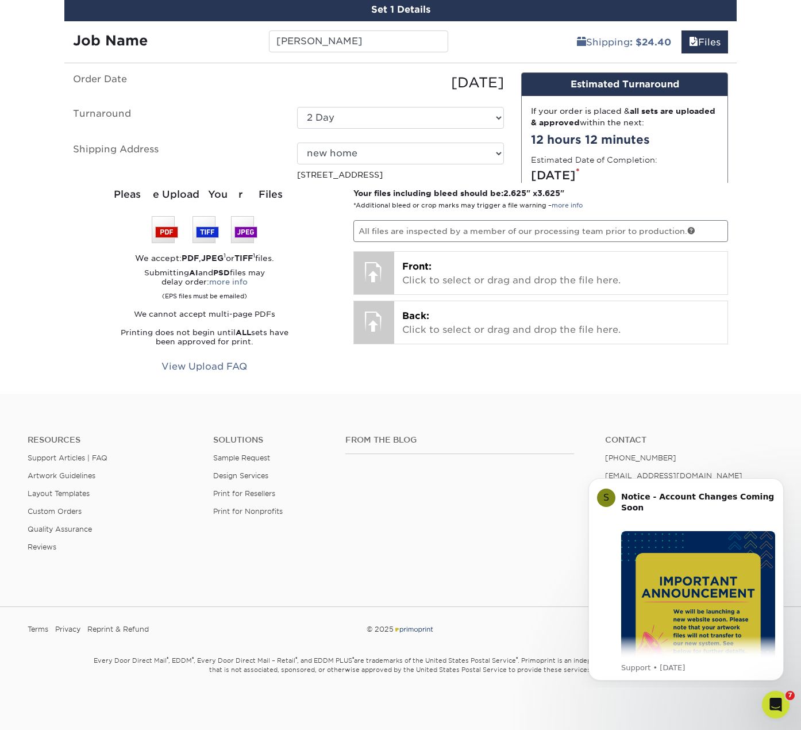
scroll to position [671, 0]
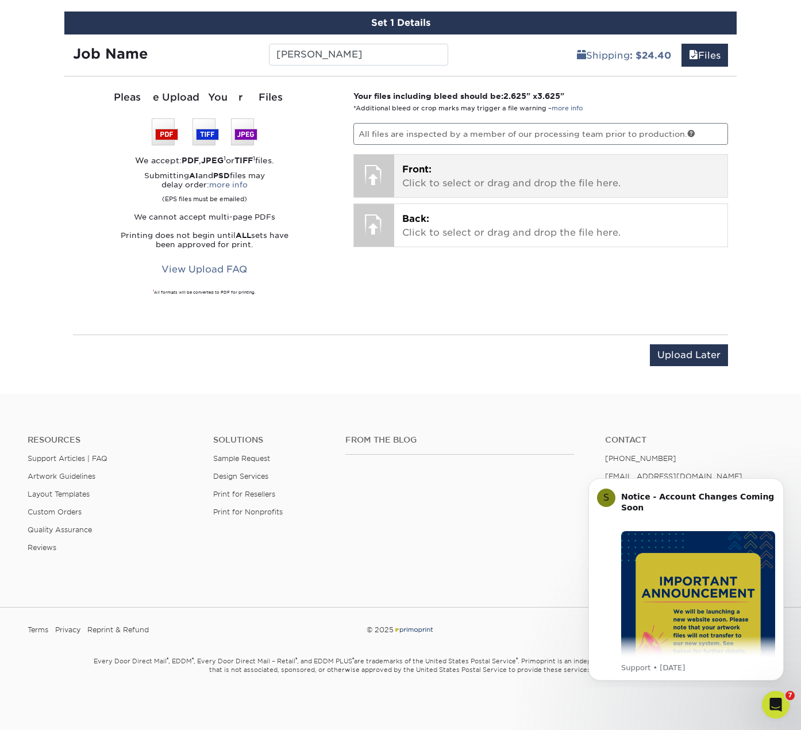
click at [475, 176] on p "Front: Click to select or drag and drop the file here." at bounding box center [561, 177] width 318 height 28
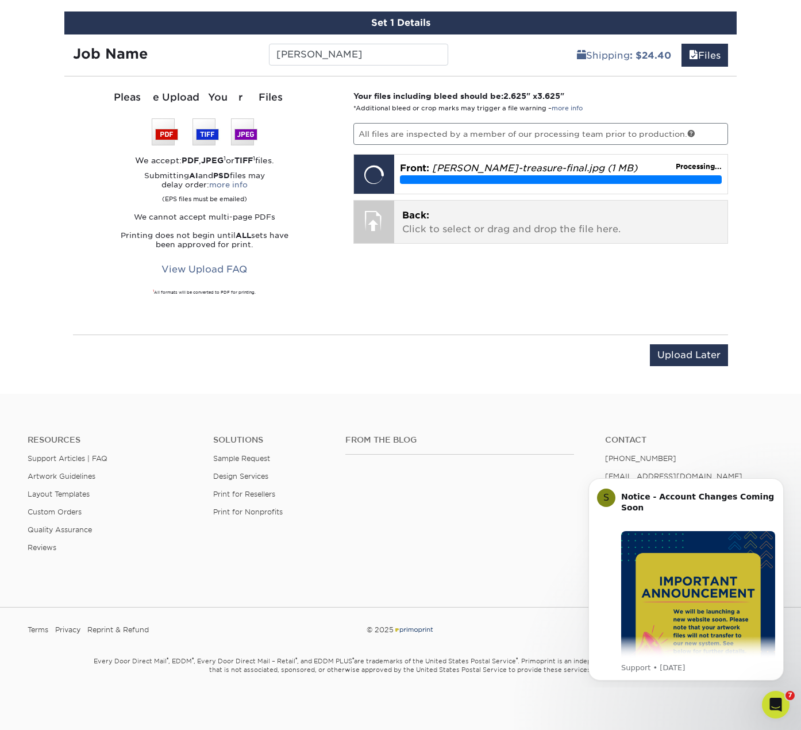
click at [428, 228] on p "Back: Click to select or drag and drop the file here." at bounding box center [561, 223] width 318 height 28
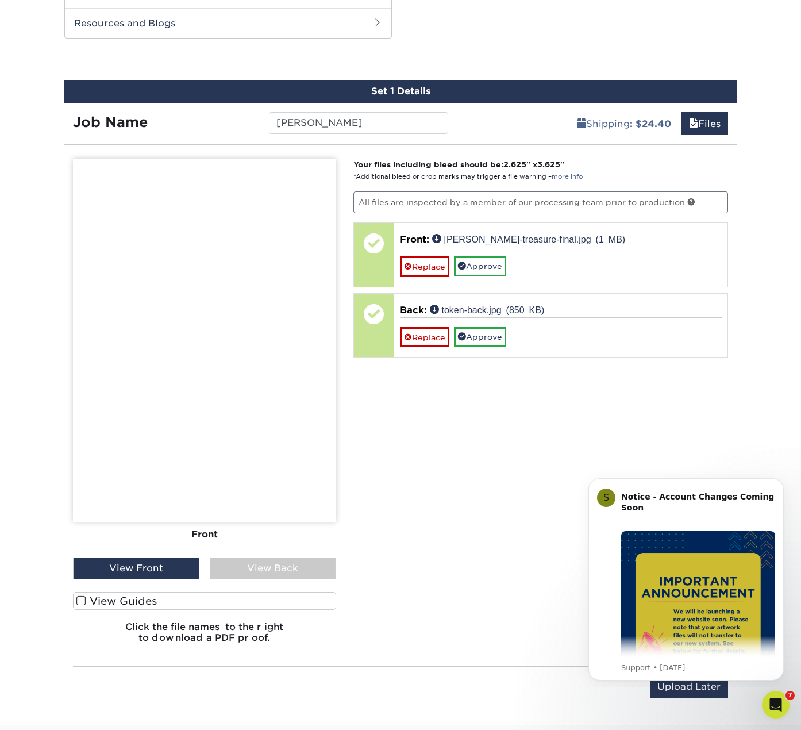
scroll to position [596, 0]
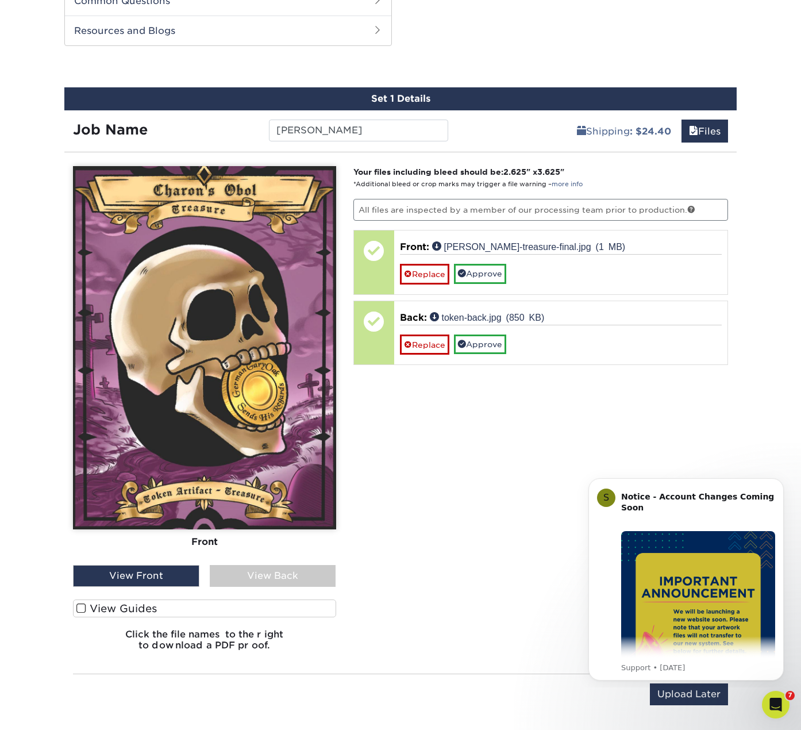
click at [87, 614] on label "View Guides" at bounding box center [204, 609] width 263 height 18
click at [0, 0] on input "View Guides" at bounding box center [0, 0] width 0 height 0
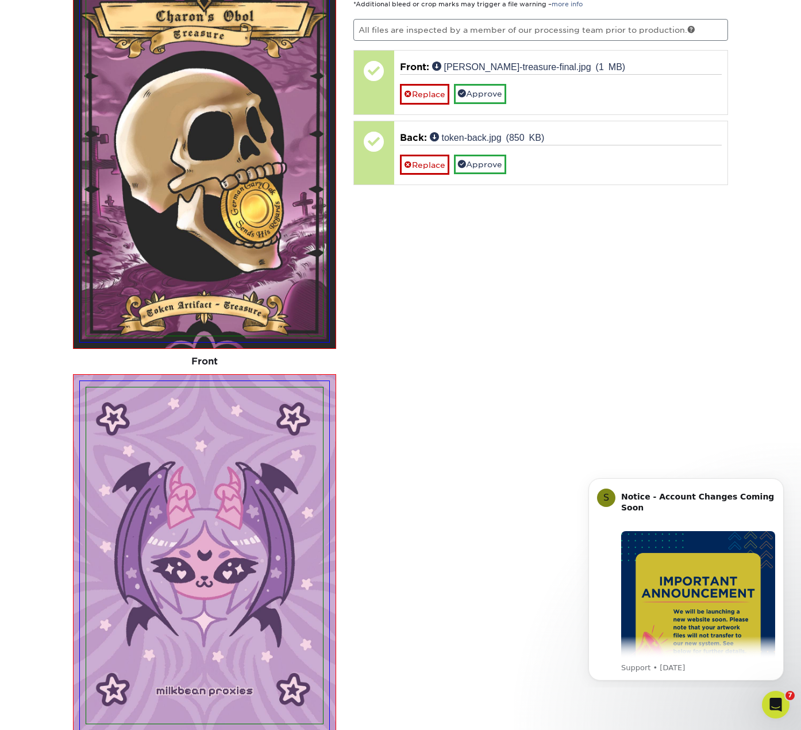
scroll to position [711, 0]
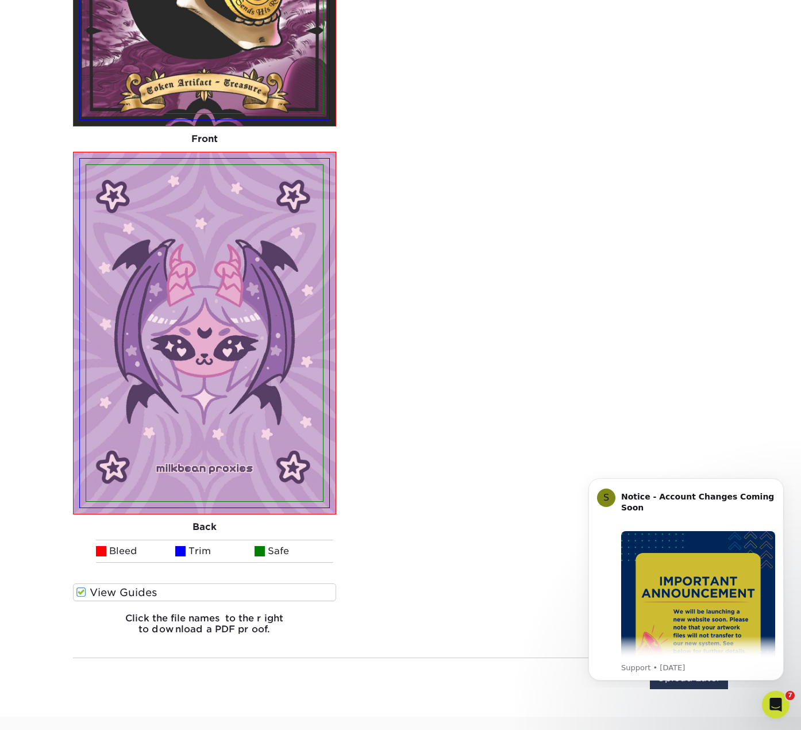
click at [84, 598] on label "View Guides" at bounding box center [204, 593] width 263 height 18
click at [0, 0] on input "View Guides" at bounding box center [0, 0] width 0 height 0
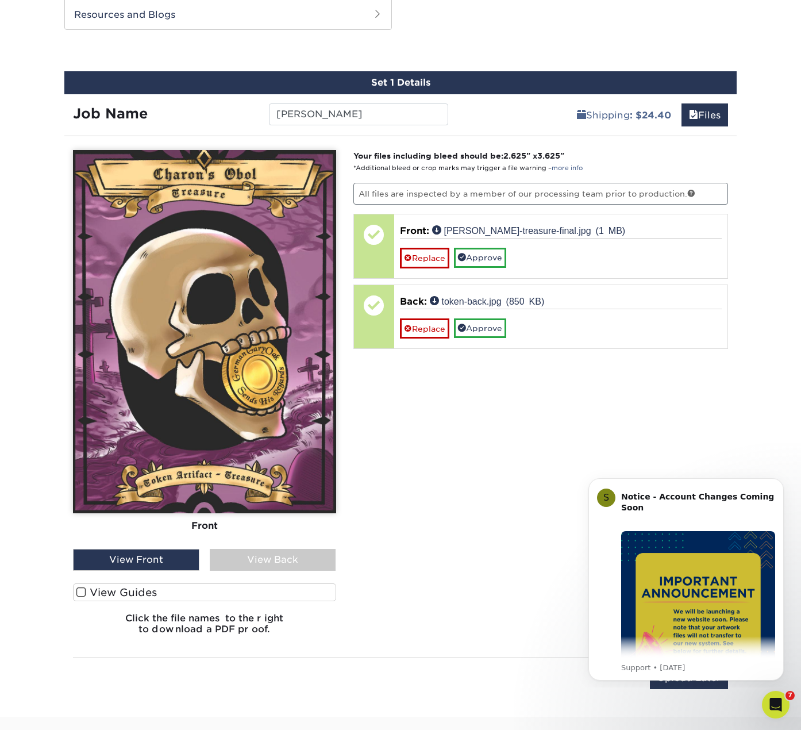
click at [445, 483] on div "Your files including bleed should be: 2.625 " x 3.625 " *Additional bleed or cr…" at bounding box center [541, 397] width 393 height 494
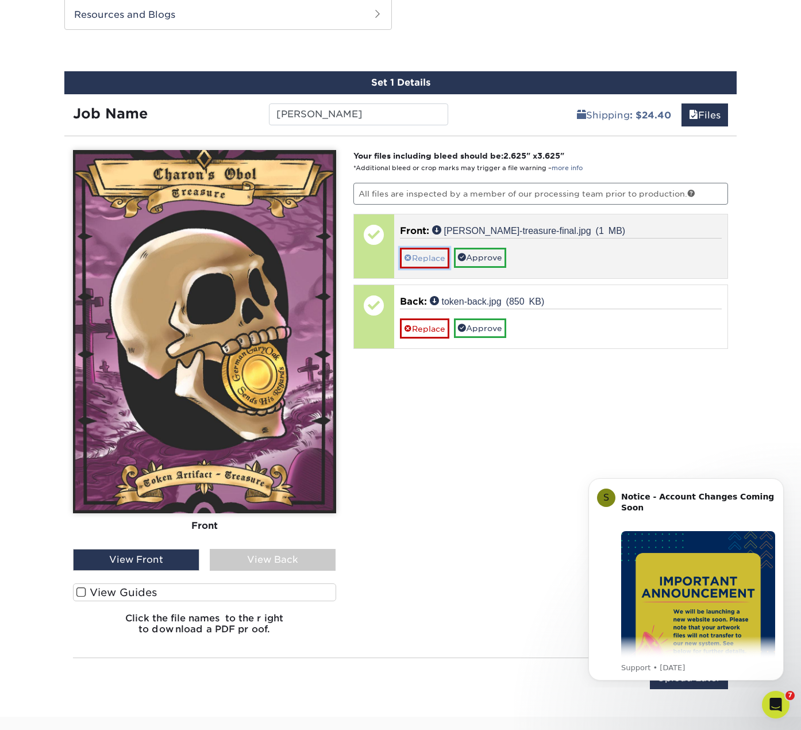
click at [409, 262] on span at bounding box center [408, 258] width 8 height 9
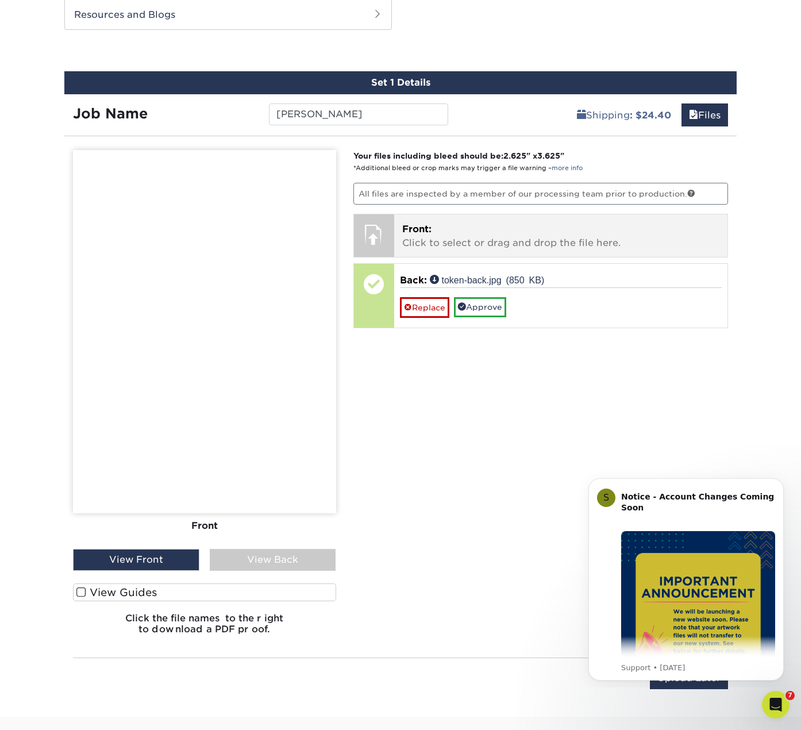
click at [432, 234] on p "Front: Click to select or drag and drop the file here." at bounding box center [561, 236] width 318 height 28
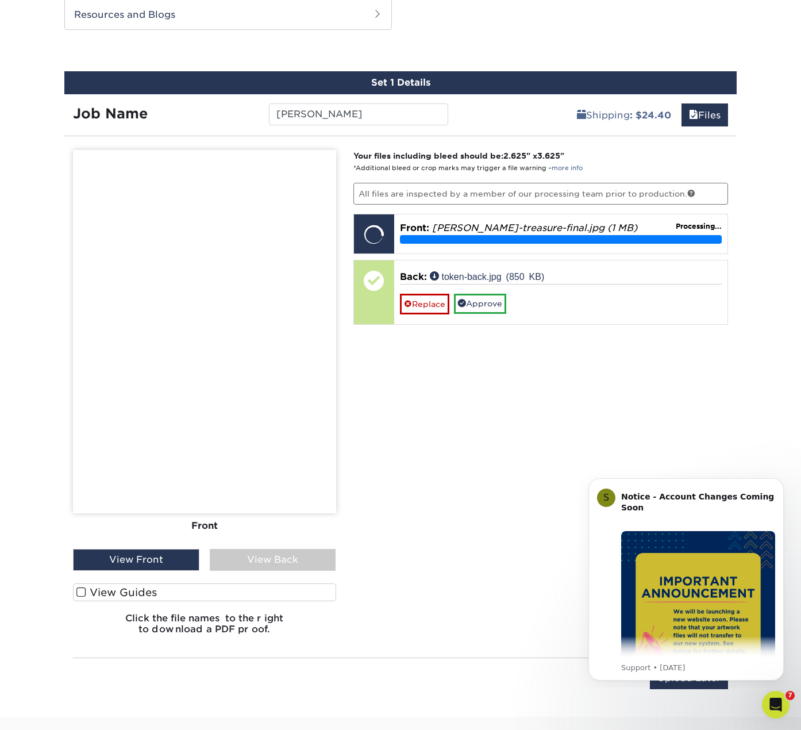
drag, startPoint x: 362, startPoint y: 429, endPoint x: 423, endPoint y: 351, distance: 99.1
click at [423, 351] on div "Your files including bleed should be: 2.625 " x 3.625 " *Additional bleed or cr…" at bounding box center [541, 397] width 393 height 494
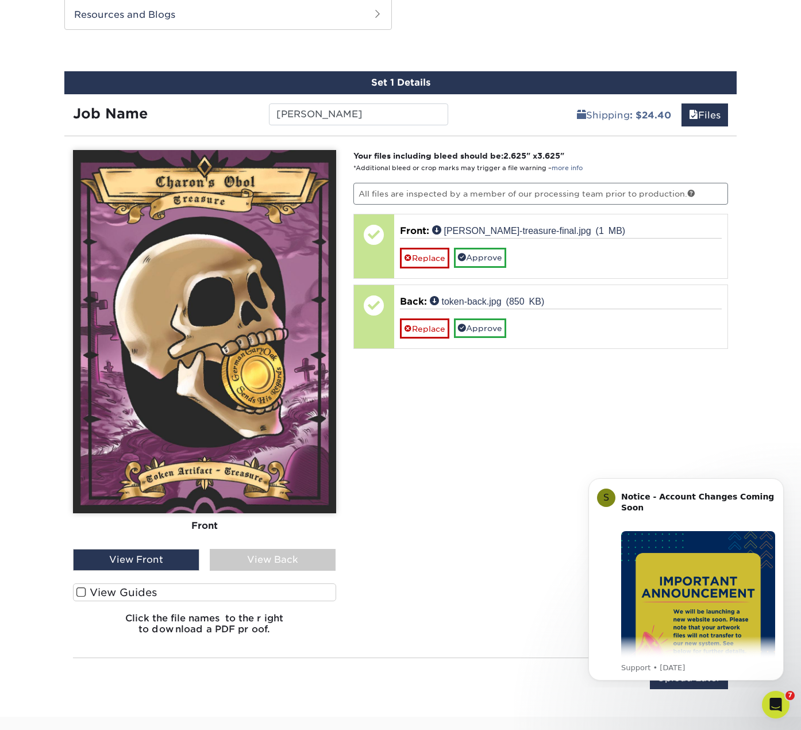
click at [101, 591] on label "View Guides" at bounding box center [204, 593] width 263 height 18
click at [0, 0] on input "View Guides" at bounding box center [0, 0] width 0 height 0
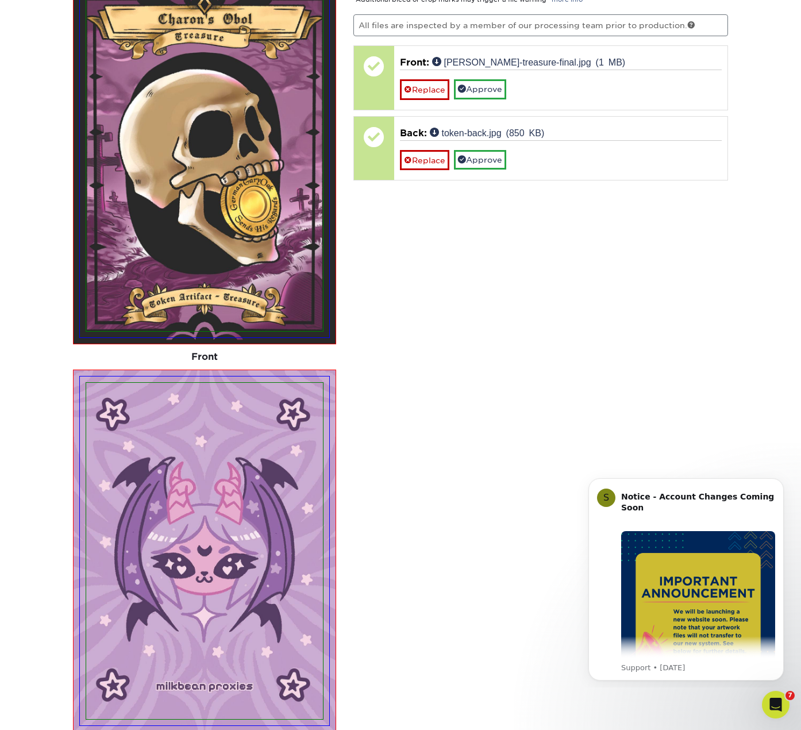
scroll to position [784, 0]
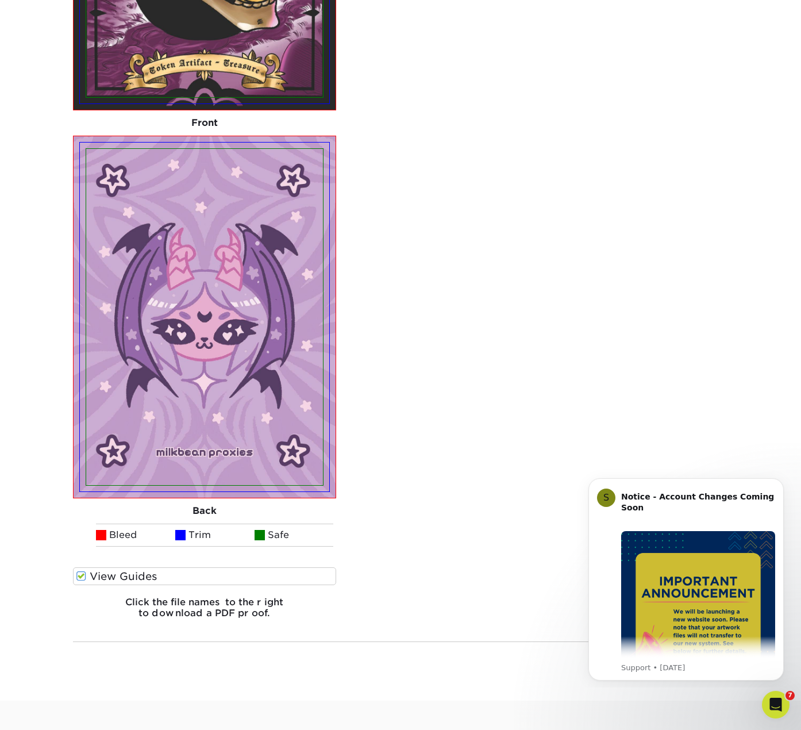
click at [90, 577] on label "View Guides" at bounding box center [204, 576] width 263 height 18
click at [0, 0] on input "View Guides" at bounding box center [0, 0] width 0 height 0
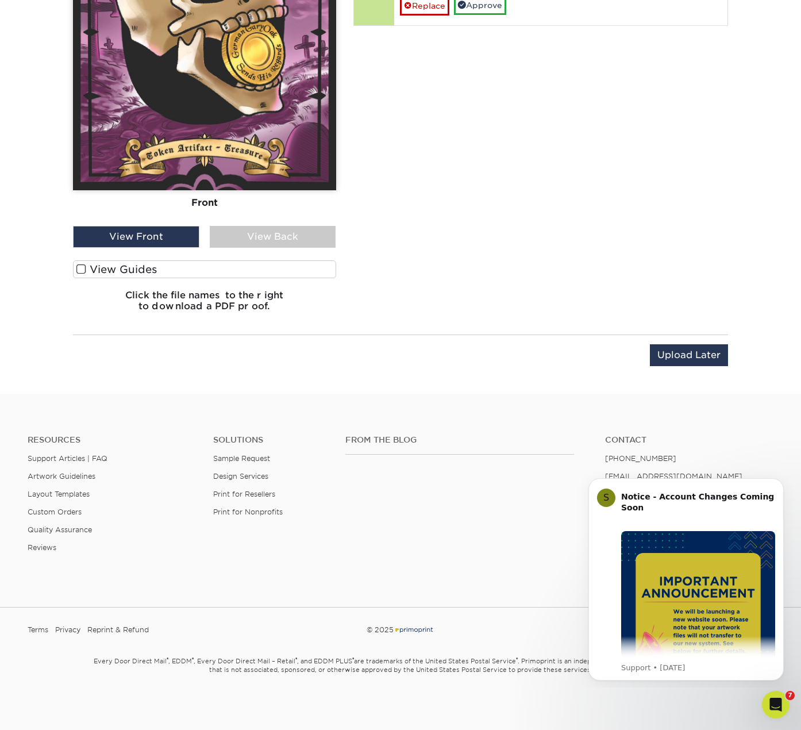
scroll to position [628, 0]
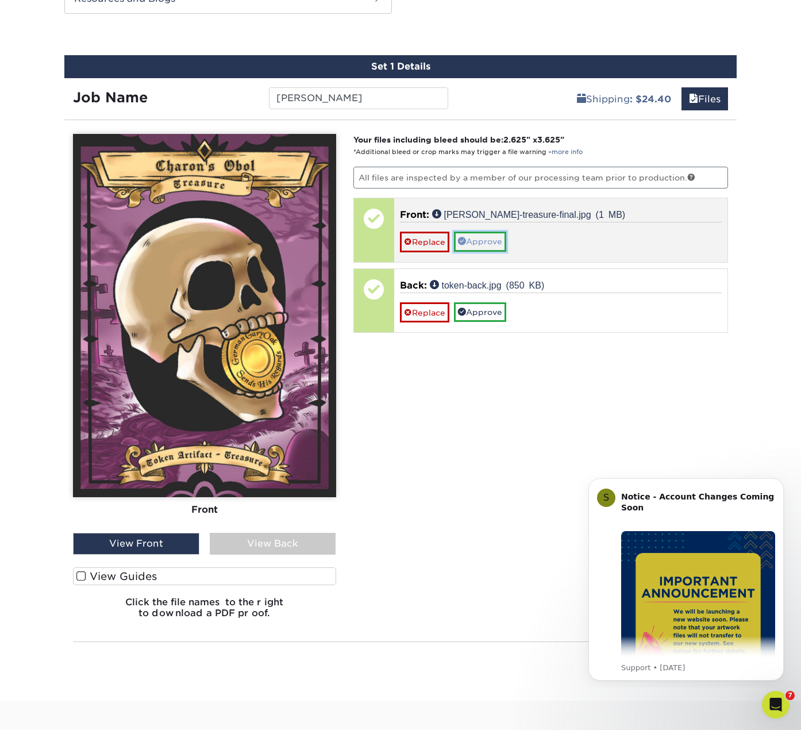
click at [498, 239] on link "Approve" at bounding box center [480, 242] width 52 height 20
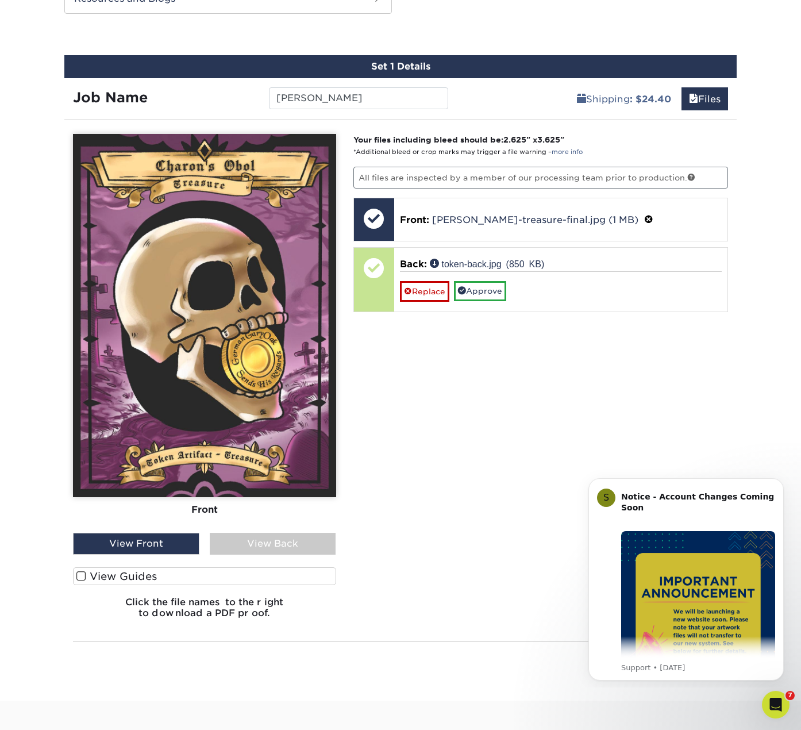
click at [256, 543] on div "View Back" at bounding box center [273, 544] width 126 height 22
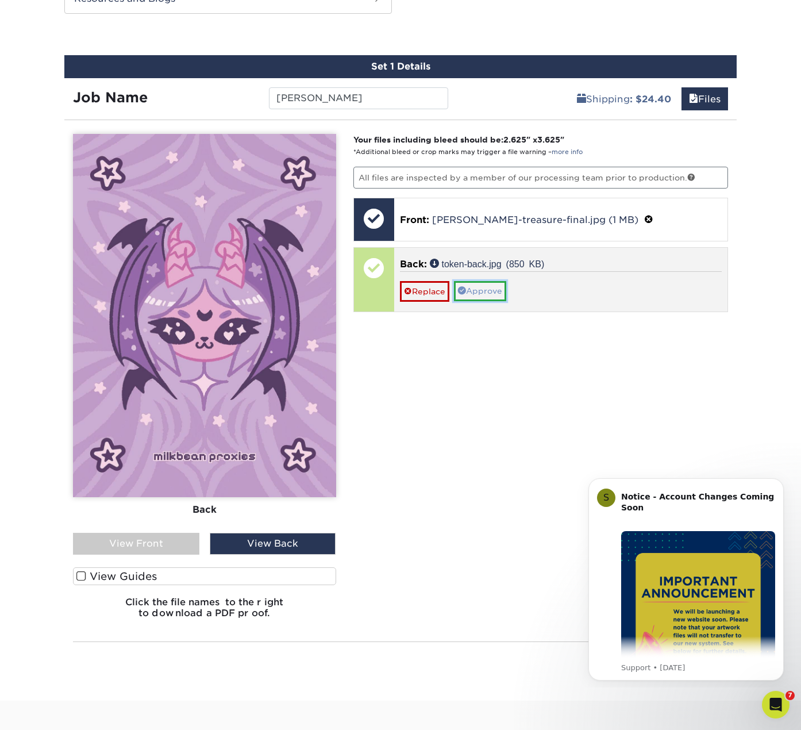
click at [490, 291] on link "Approve" at bounding box center [480, 291] width 52 height 20
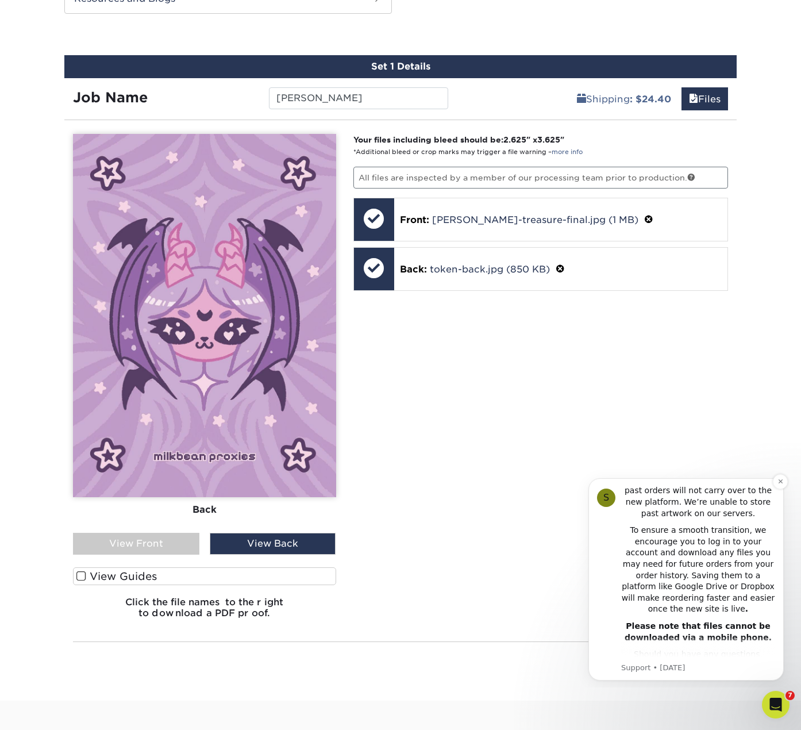
scroll to position [258, 0]
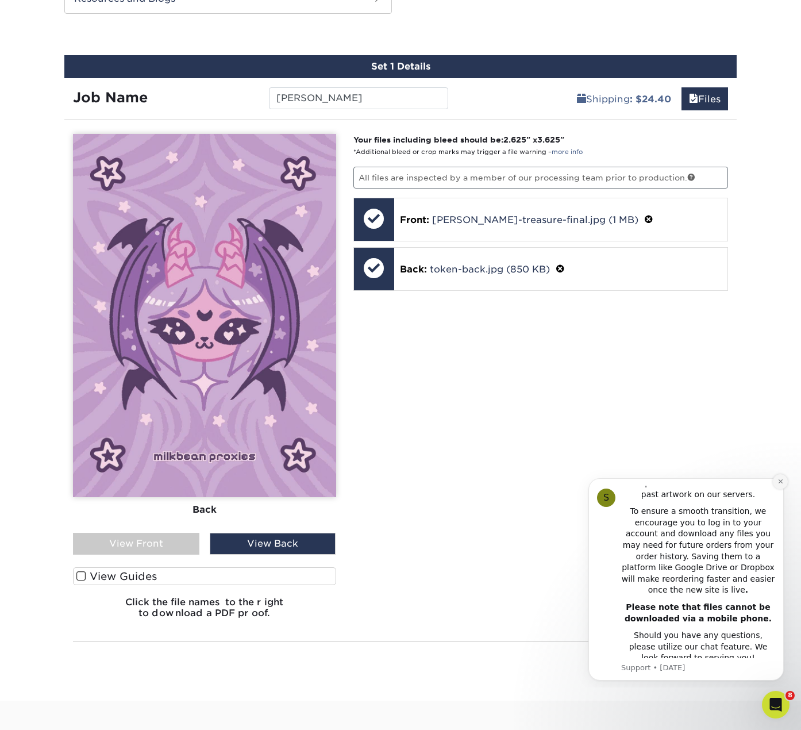
click at [778, 486] on button "Dismiss notification" at bounding box center [780, 481] width 15 height 15
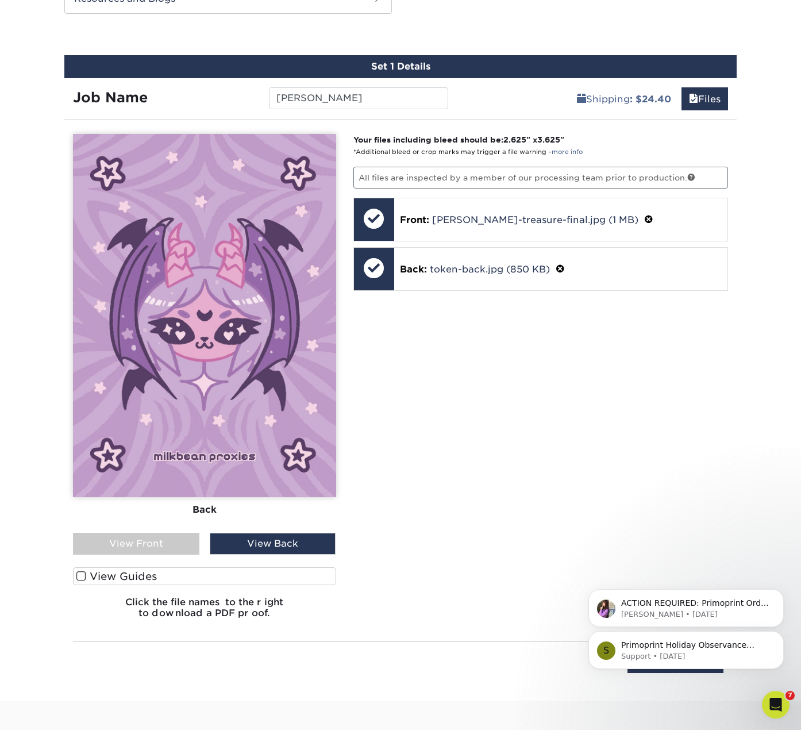
click at [671, 545] on div "S Primoprint Holiday Observance Please note that our customer service and produ…" at bounding box center [687, 597] width 212 height 144
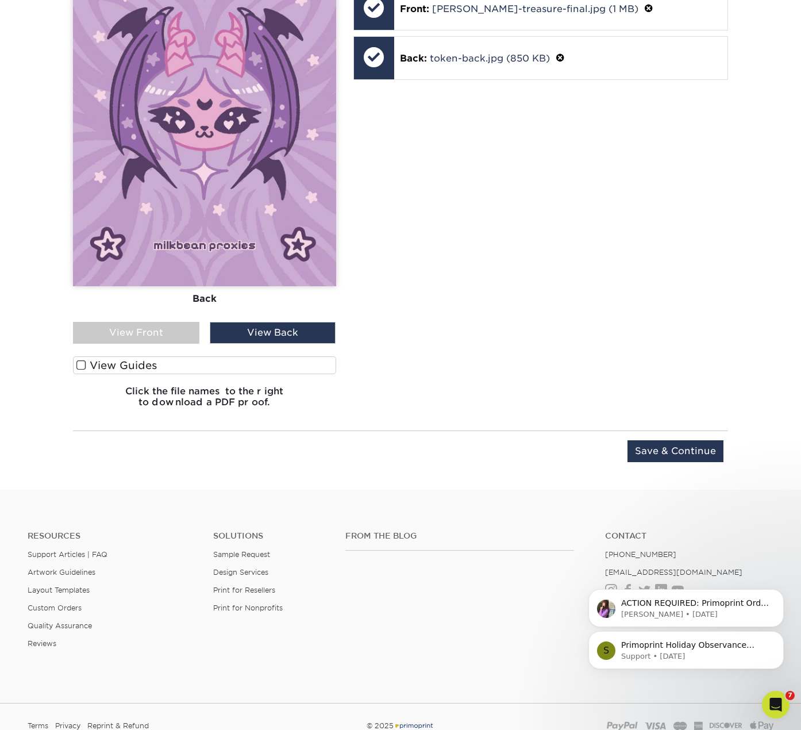
scroll to position [858, 0]
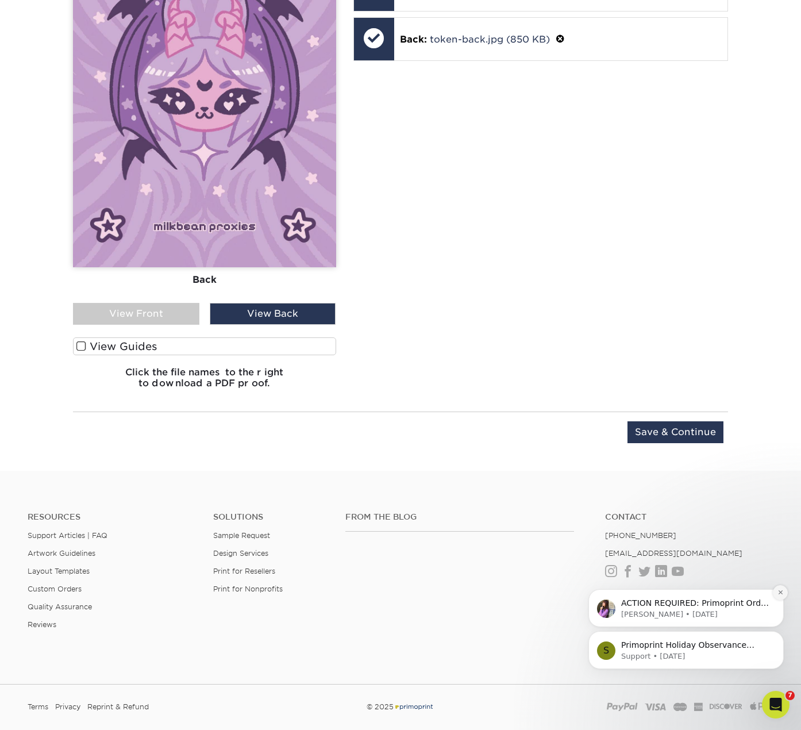
click at [780, 593] on icon "Dismiss notification" at bounding box center [781, 592] width 6 height 6
click at [778, 634] on icon "Dismiss notification" at bounding box center [781, 634] width 6 height 6
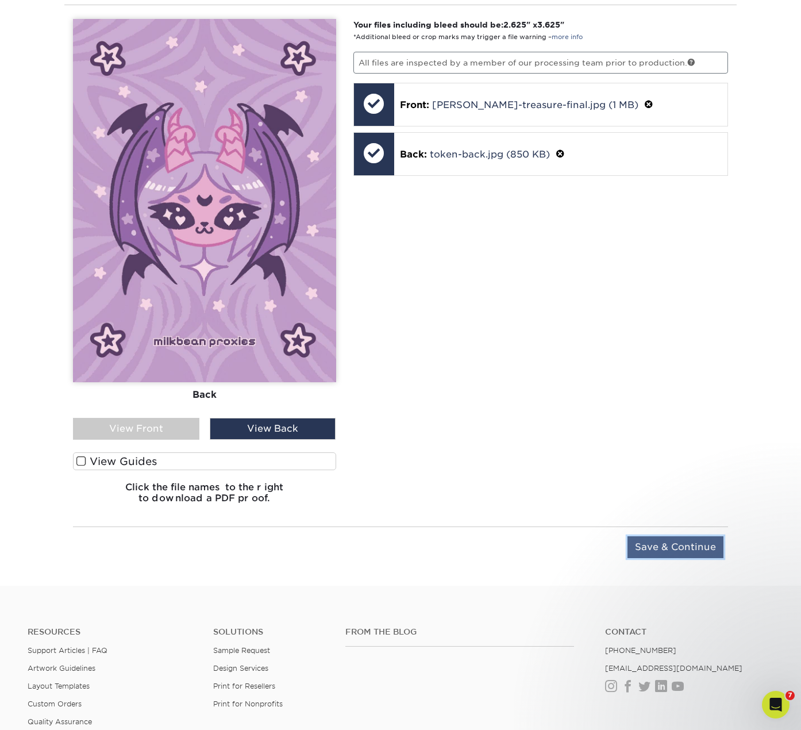
click at [689, 540] on input "Save & Continue" at bounding box center [676, 547] width 96 height 22
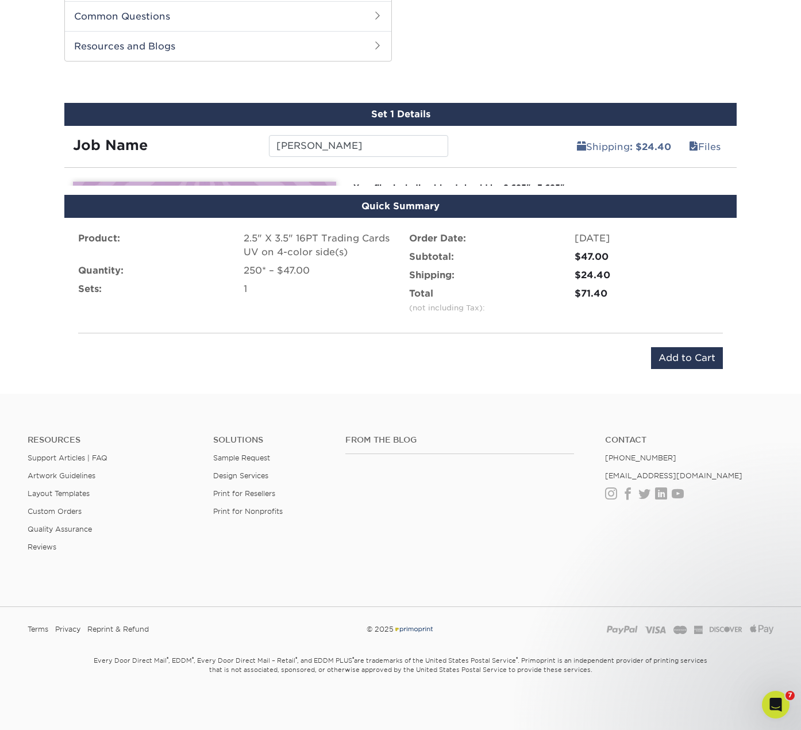
scroll to position [565, 0]
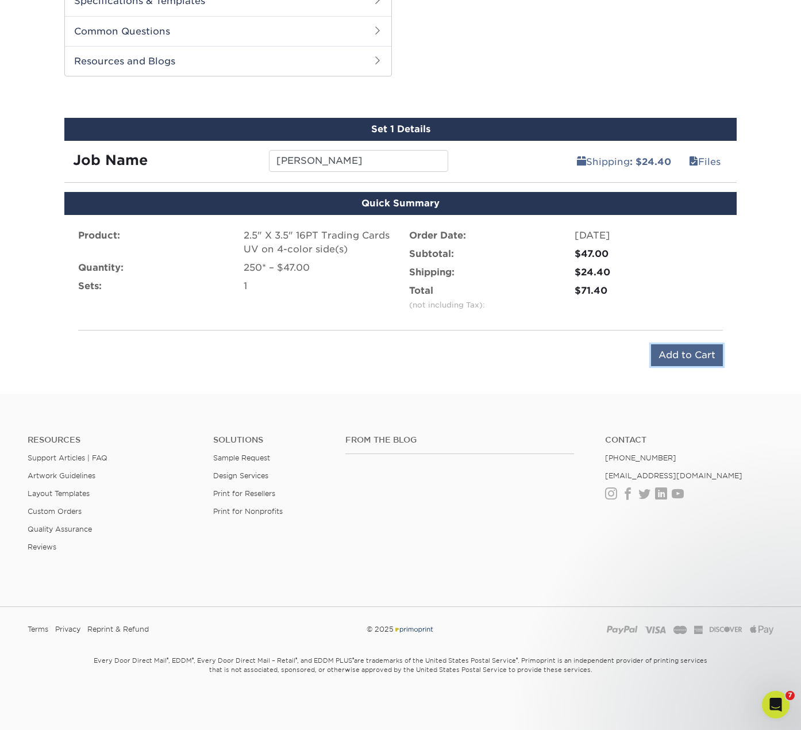
click at [688, 354] on input "Add to Cart" at bounding box center [687, 355] width 72 height 22
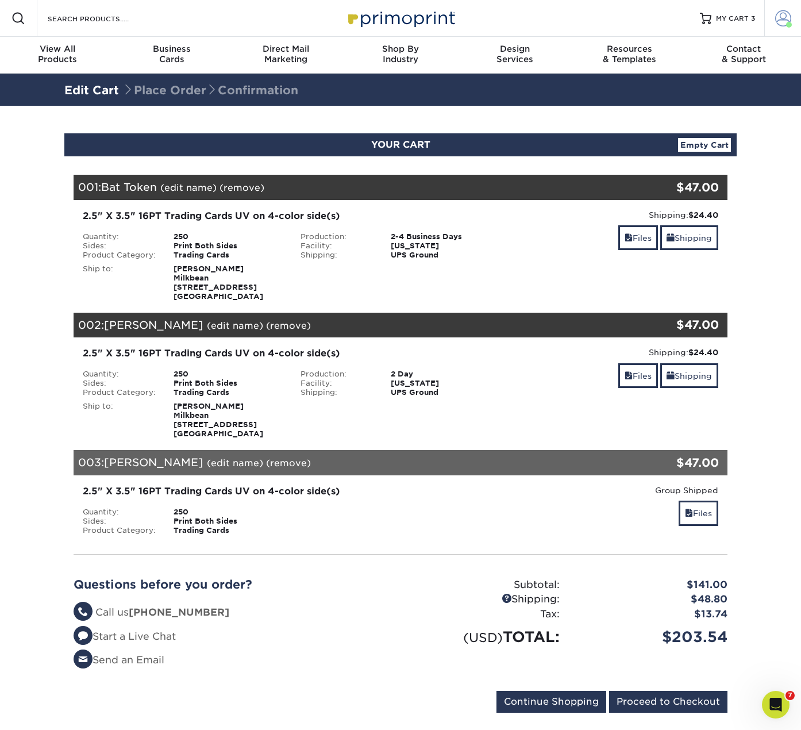
click at [776, 18] on span at bounding box center [784, 18] width 16 height 16
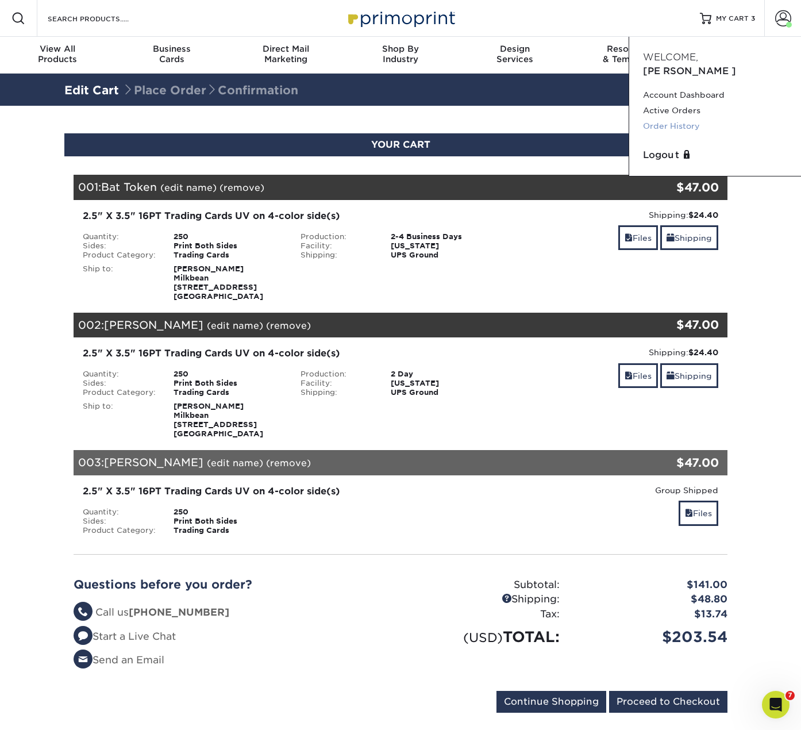
click at [674, 118] on link "Order History" at bounding box center [715, 126] width 144 height 16
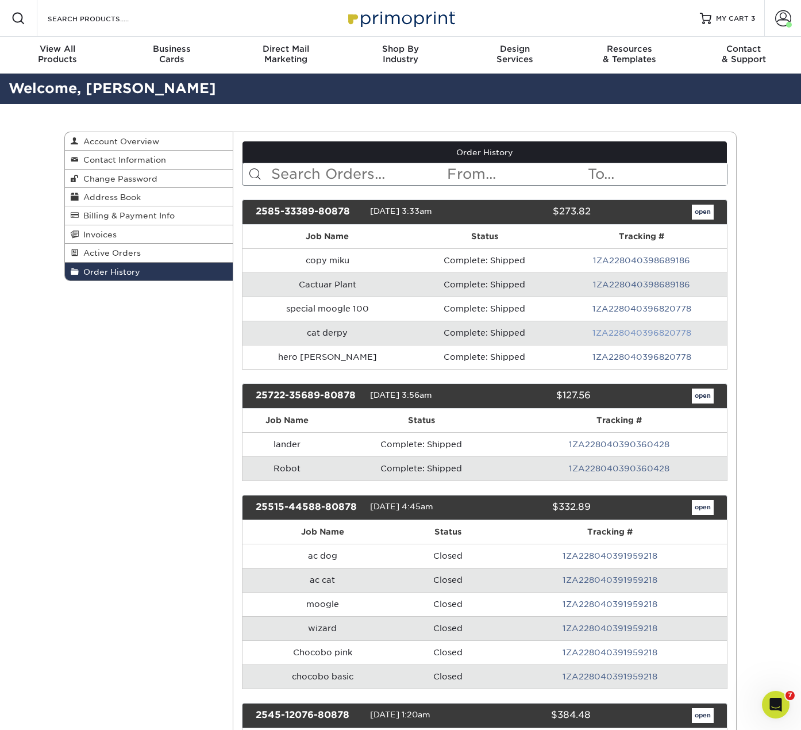
click at [625, 332] on link "1ZA228040396820778" at bounding box center [642, 332] width 99 height 9
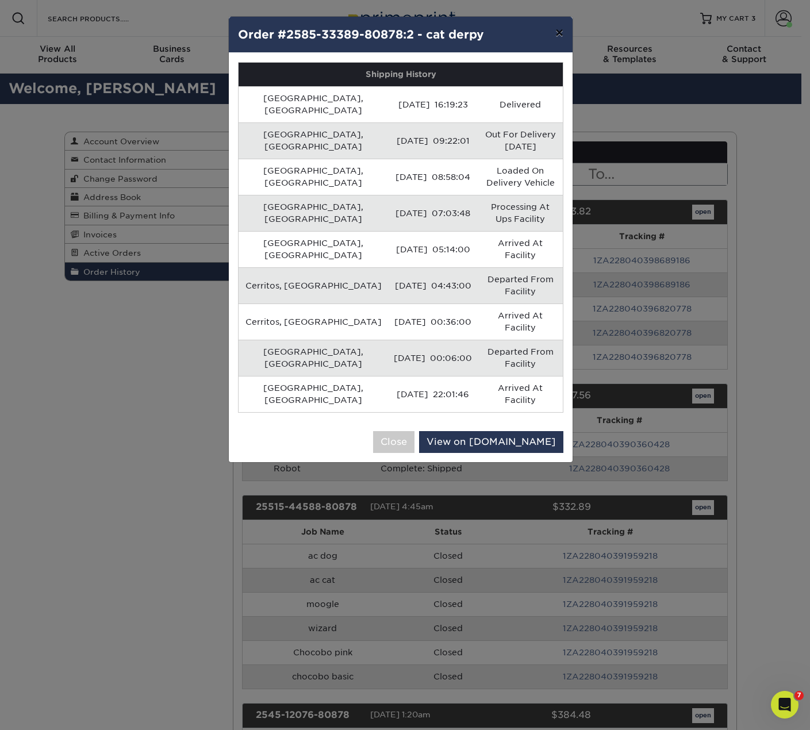
click at [558, 30] on button "×" at bounding box center [559, 33] width 26 height 32
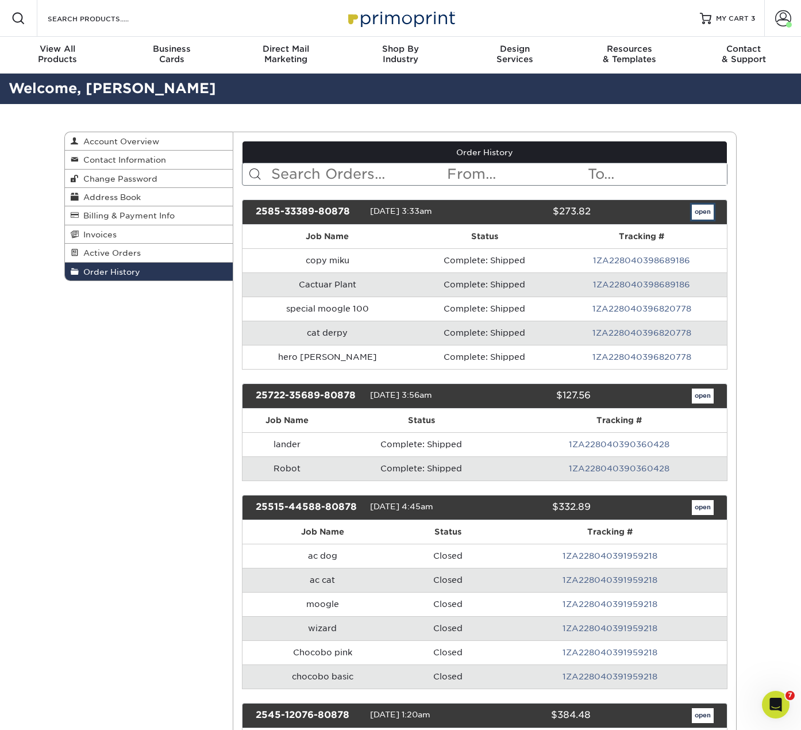
click at [702, 209] on link "open" at bounding box center [703, 212] width 22 height 15
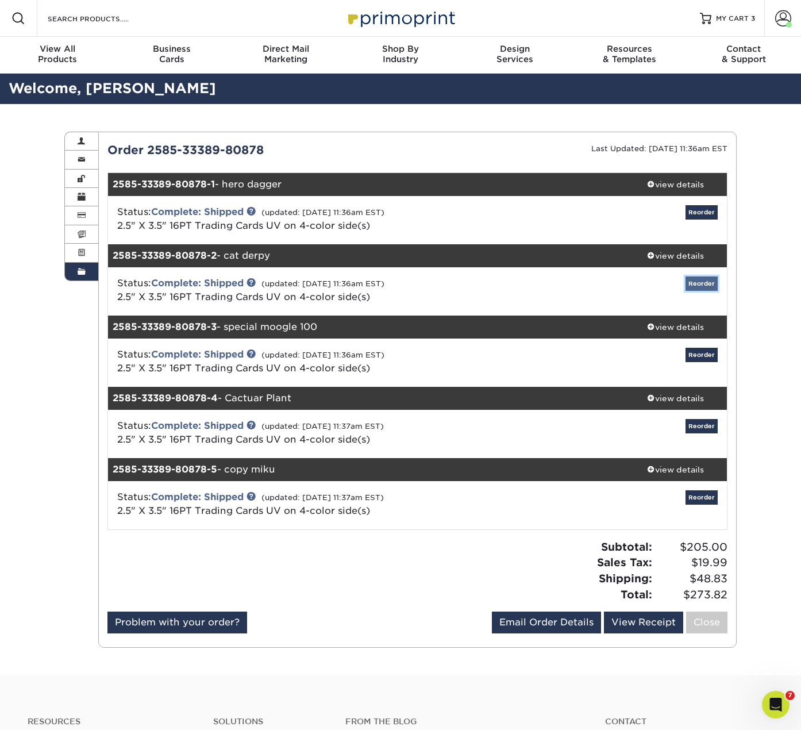
click at [710, 285] on link "Reorder" at bounding box center [702, 284] width 32 height 14
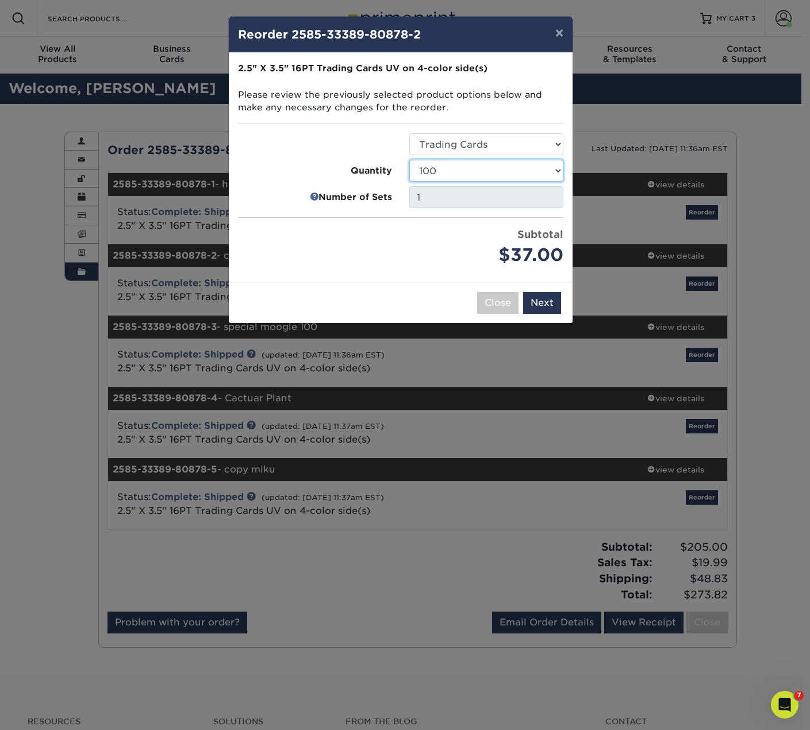
click at [482, 163] on select "25 50 75 100 250 500 1000 2500 5000 10000 15000 20000 25000" at bounding box center [486, 171] width 154 height 22
click at [409, 160] on select "25 50 75 100 250 500 1000 2500 5000 10000 15000 20000 25000" at bounding box center [486, 171] width 154 height 22
click at [459, 174] on select "25 50 75 100 250 500 1000 2500 5000 10000 15000 20000 25000" at bounding box center [486, 171] width 154 height 22
select select "6237a36b-b046-4ef6-8fed-6cb9c22a5ece"
click at [409, 160] on select "25 50 75 100 250 500 1000 2500 5000 10000 15000 20000 25000" at bounding box center [486, 171] width 154 height 22
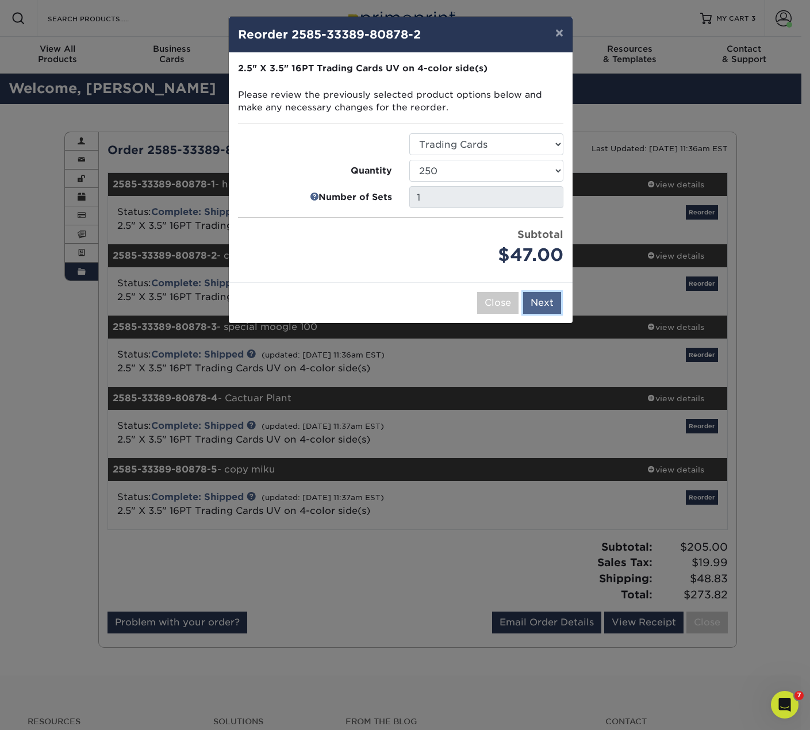
click at [540, 305] on button "Next" at bounding box center [542, 303] width 38 height 22
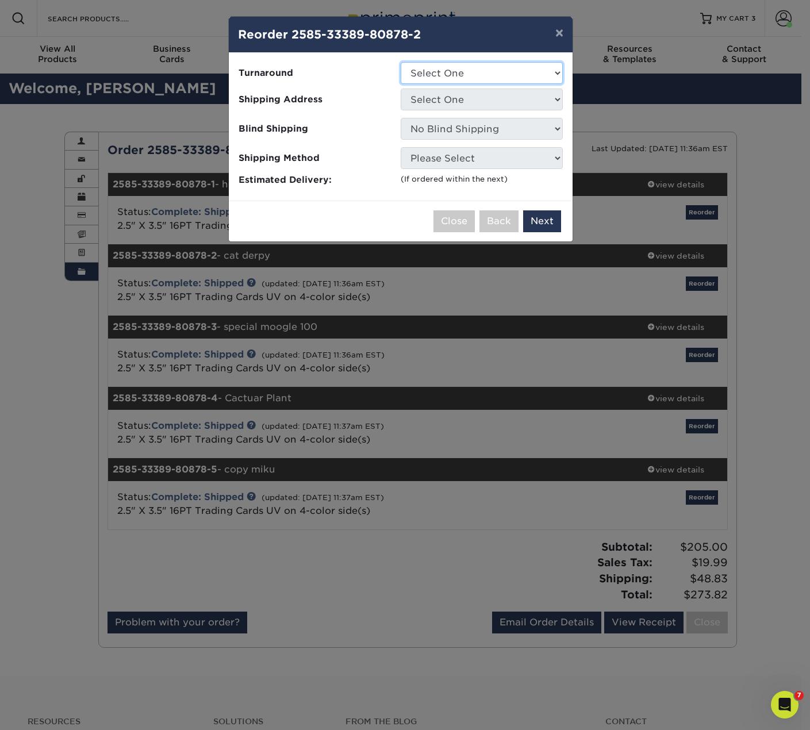
click at [434, 76] on select "Select One 2-4 Business Days 2 Day Next Business Day" at bounding box center [482, 73] width 162 height 22
select select "26502710-eeab-489e-9526-1e8c4bcb7dac"
click at [401, 62] on select "Select One 2-4 Business Days 2 Day Next Business Day" at bounding box center [482, 73] width 162 height 22
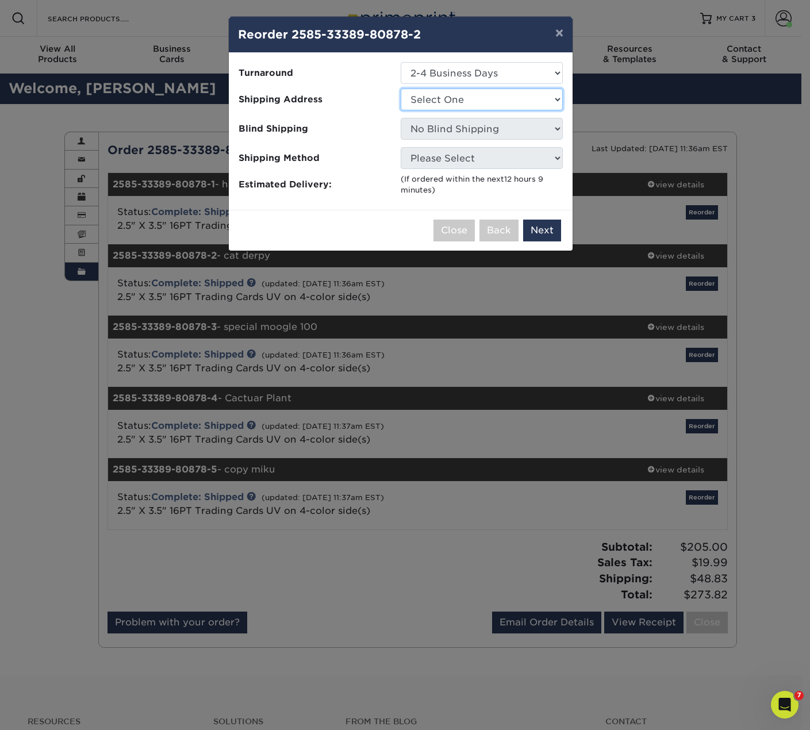
click at [438, 104] on select "Select One Base Fiona Order new home" at bounding box center [482, 100] width 162 height 22
select select "284255"
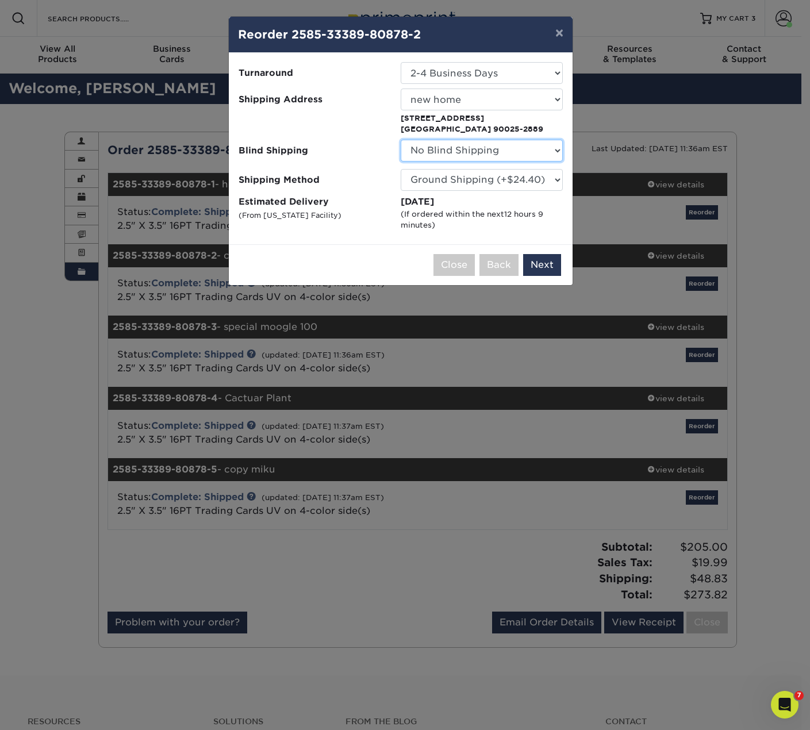
click at [456, 152] on select "No Blind Shipping Base Fiona Order new home" at bounding box center [482, 151] width 162 height 22
click at [338, 151] on span "Blind Shipping" at bounding box center [315, 150] width 153 height 13
click at [446, 190] on select "Please Select Ground Shipping (+$24.40) 3 Day Shipping Service (+$31.11) 2 Day …" at bounding box center [482, 180] width 162 height 22
click at [546, 271] on button "Next" at bounding box center [542, 265] width 38 height 22
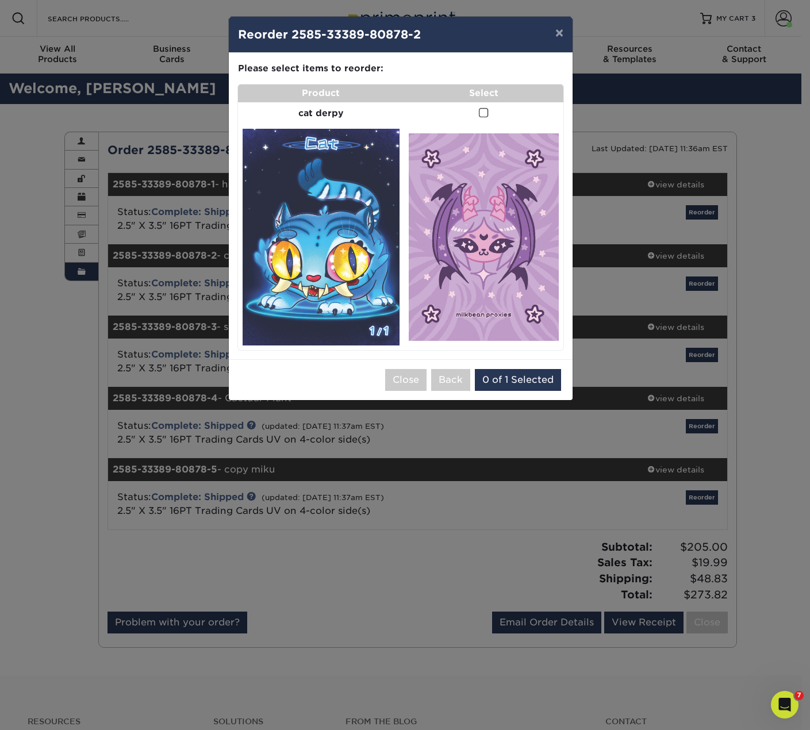
click at [492, 109] on td at bounding box center [483, 113] width 159 height 22
click at [485, 112] on span at bounding box center [484, 113] width 10 height 11
click at [0, 0] on input "checkbox" at bounding box center [0, 0] width 0 height 0
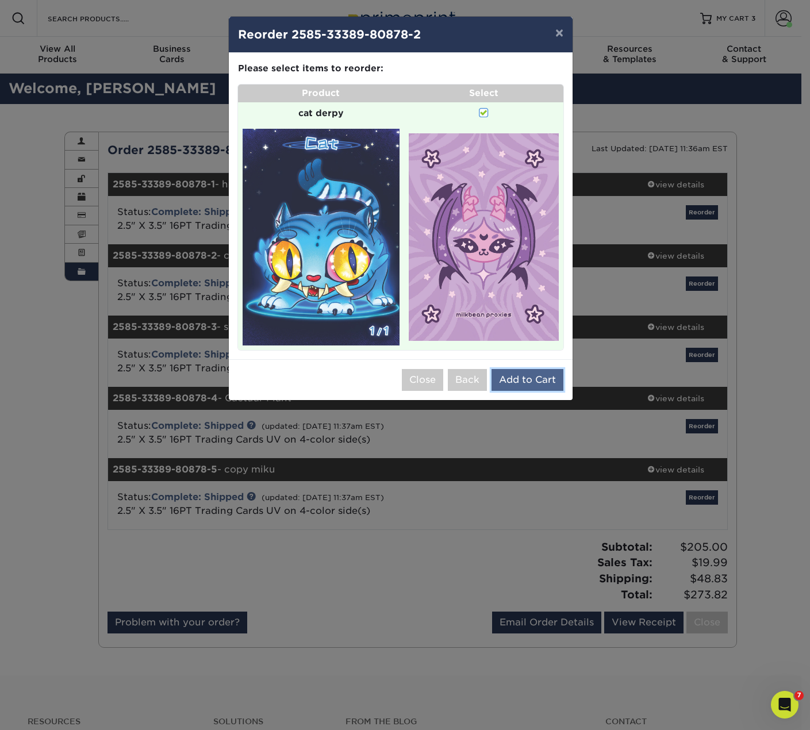
click at [530, 387] on button "Add to Cart" at bounding box center [528, 380] width 72 height 22
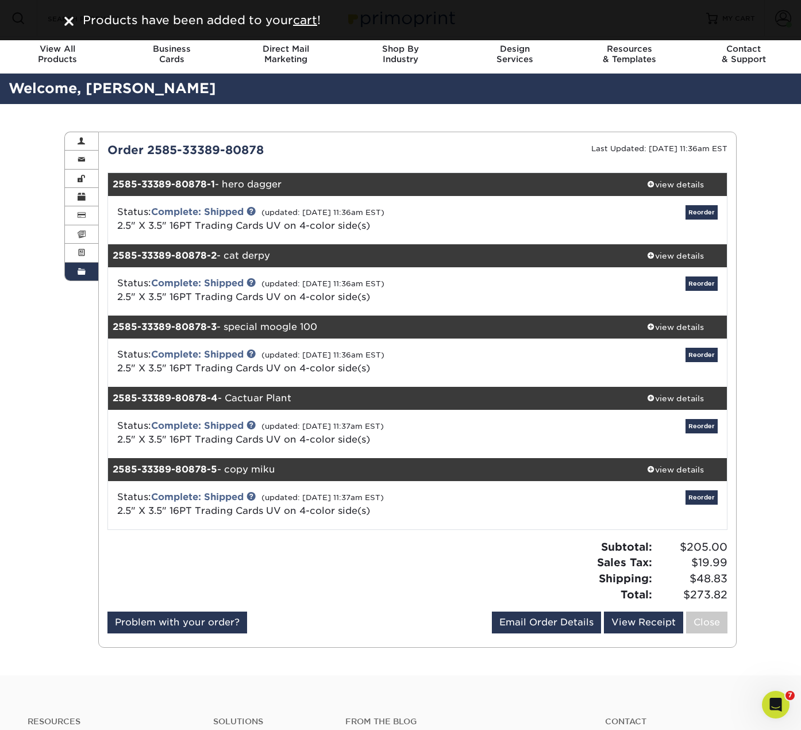
click at [66, 24] on img at bounding box center [68, 21] width 9 height 9
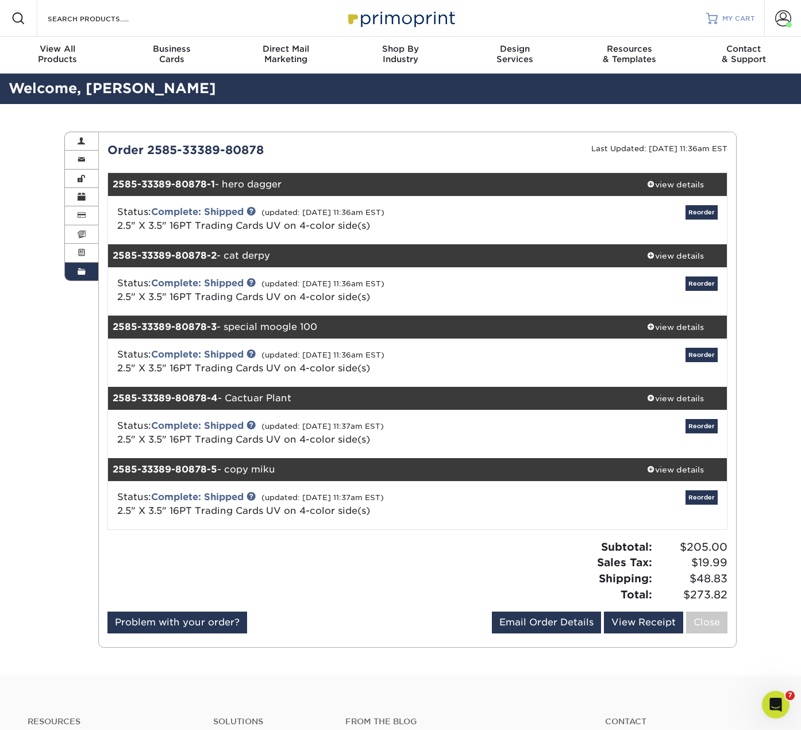
click at [751, 17] on span "MY CART" at bounding box center [739, 19] width 33 height 10
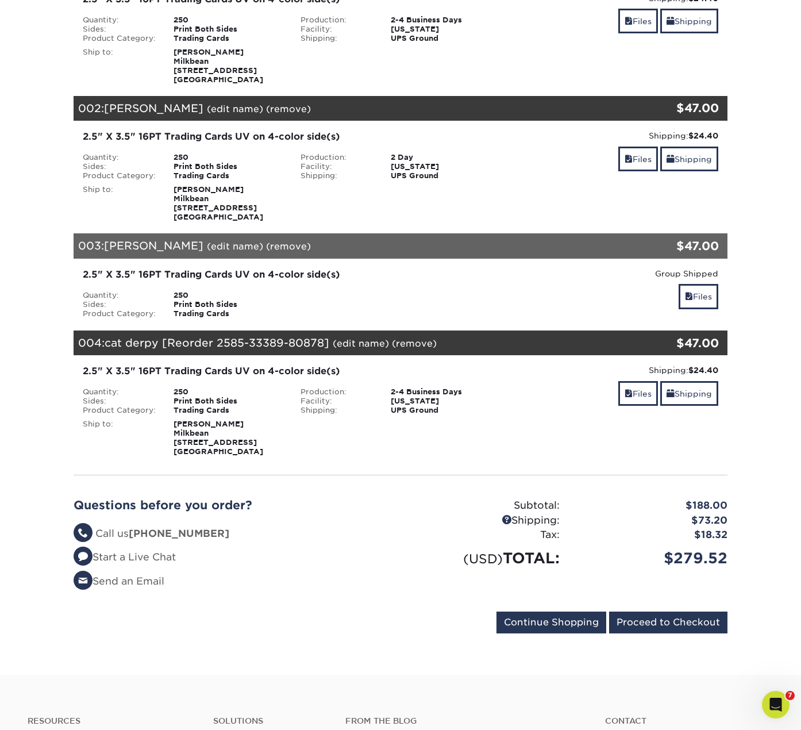
scroll to position [230, 0]
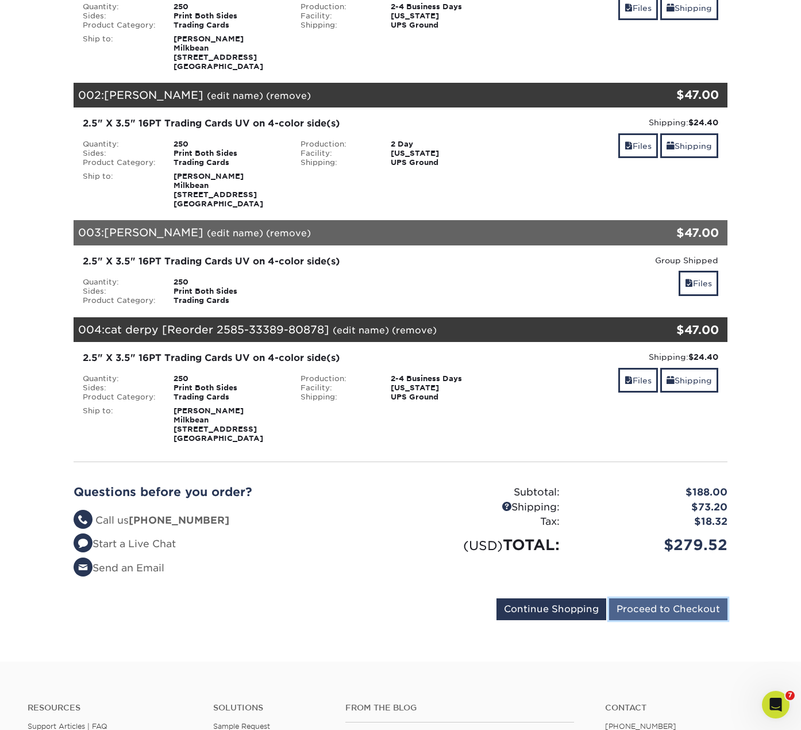
click at [659, 613] on input "Proceed to Checkout" at bounding box center [668, 609] width 118 height 22
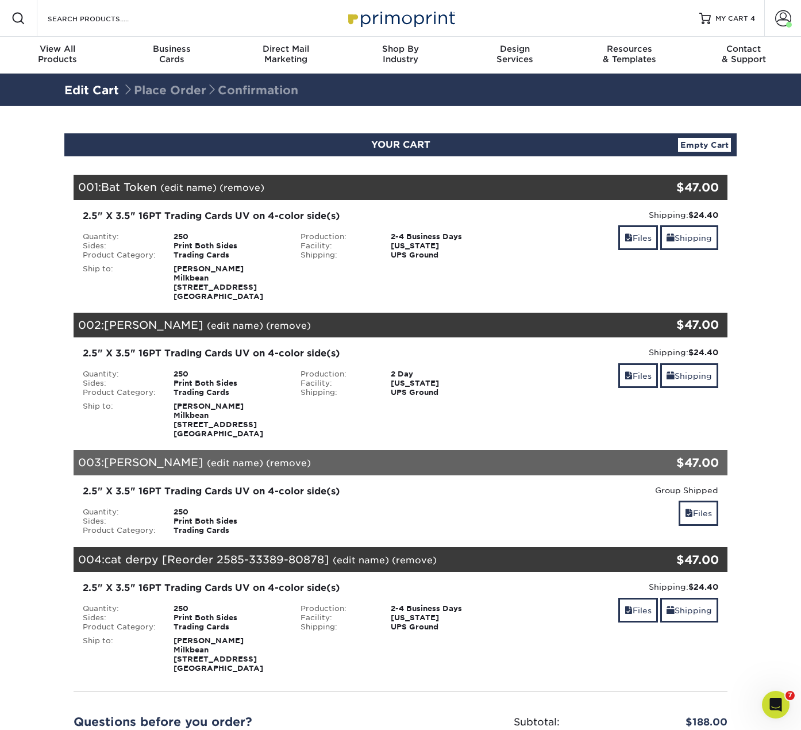
click at [256, 193] on link "(remove)" at bounding box center [242, 187] width 45 height 11
click at [455, 188] on link "Yes" at bounding box center [455, 187] width 16 height 11
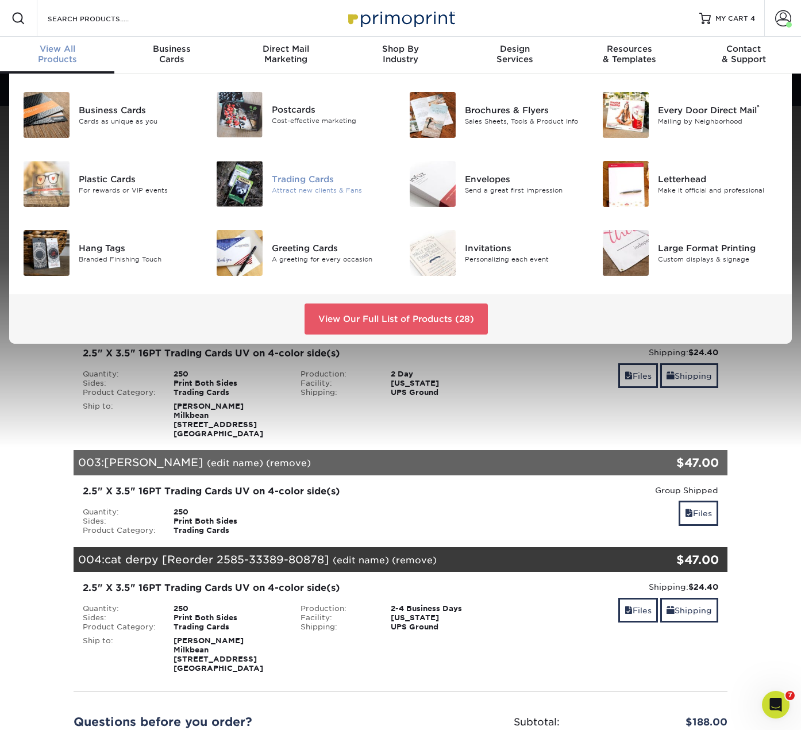
click at [264, 177] on div at bounding box center [240, 184] width 64 height 46
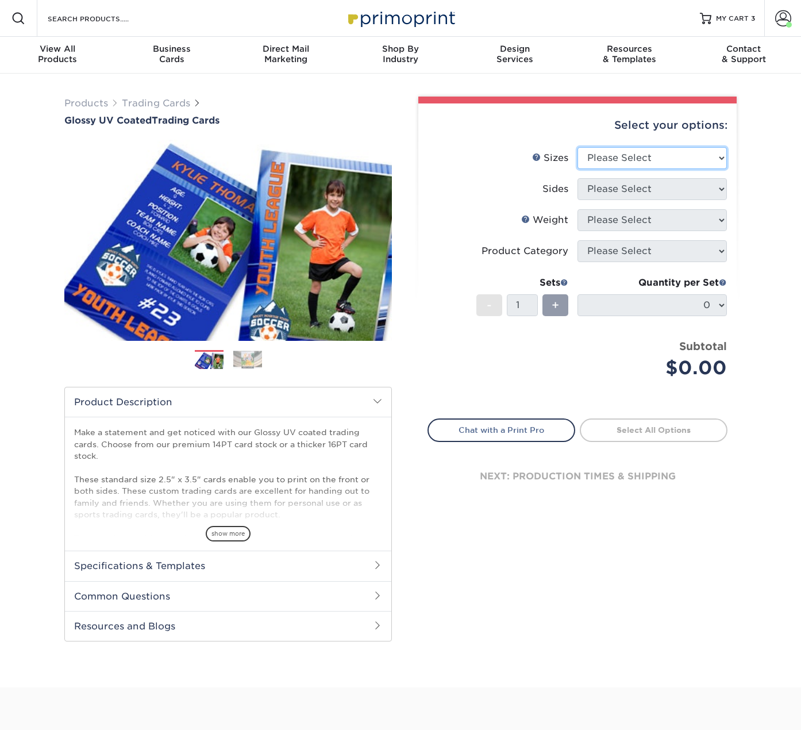
click at [651, 151] on select "Please Select 2.5" x 3.5"" at bounding box center [652, 158] width 149 height 22
select select "2.50x3.50"
click at [578, 147] on select "Please Select 2.5" x 3.5"" at bounding box center [652, 158] width 149 height 22
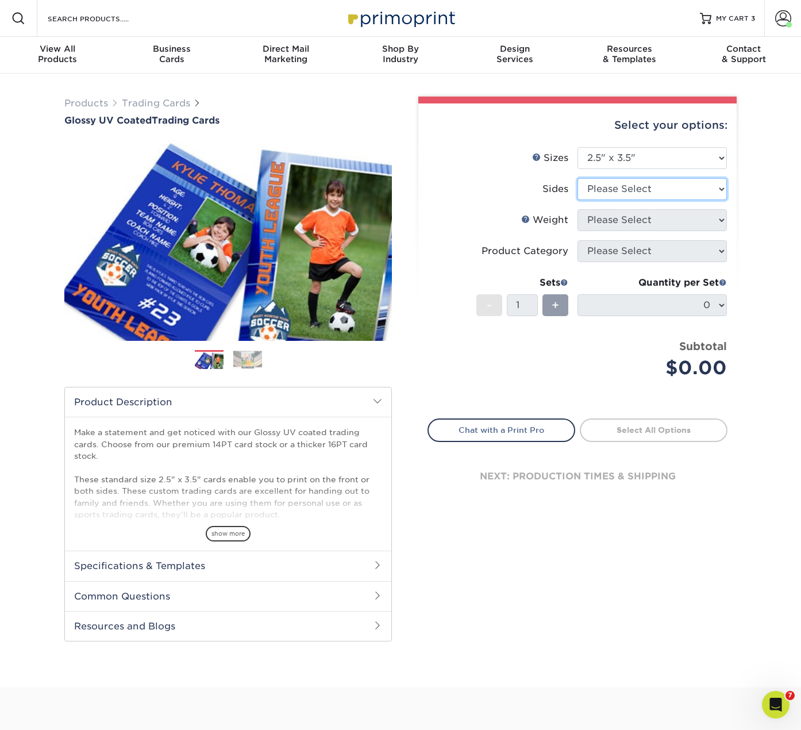
click at [613, 191] on select "Please Select Print Both Sides Print Front Only" at bounding box center [652, 189] width 149 height 22
select select "13abbda7-1d64-4f25-8bb2-c179b224825d"
click at [578, 178] on select "Please Select Print Both Sides Print Front Only" at bounding box center [652, 189] width 149 height 22
click at [634, 223] on select "Please Select 16PT 14PT 18PT C1S" at bounding box center [652, 220] width 149 height 22
select select "16PT"
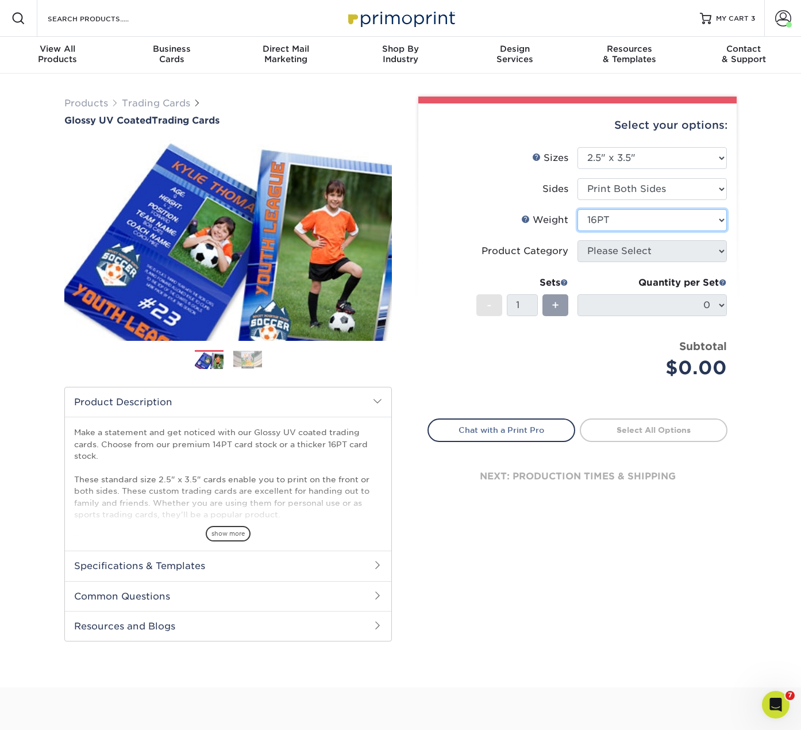
click at [578, 209] on select "Please Select 16PT 14PT 18PT C1S" at bounding box center [652, 220] width 149 height 22
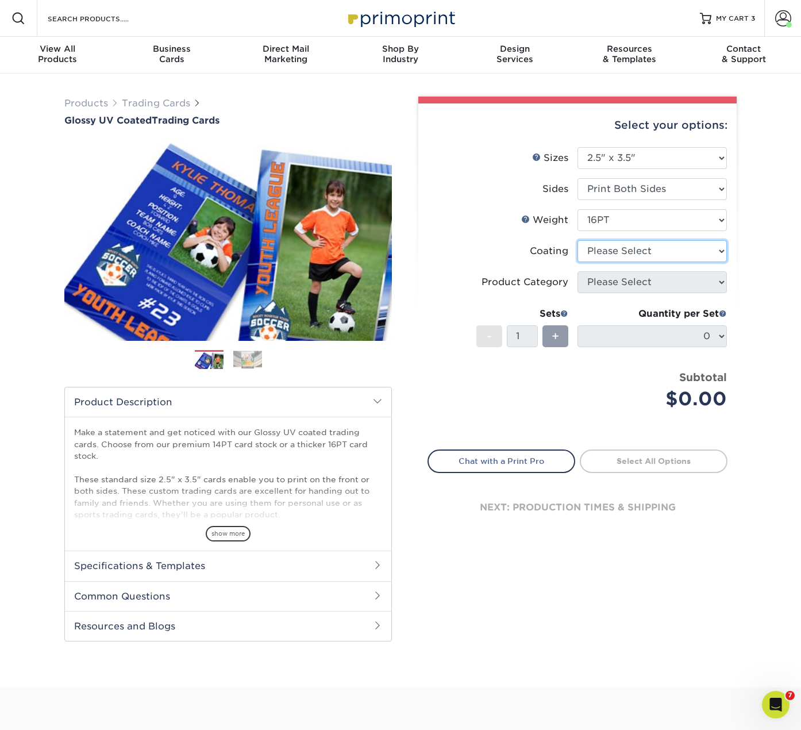
click at [621, 255] on select at bounding box center [652, 251] width 149 height 22
select select "ae367451-b2b8-45df-a344-0f05b6a12993"
click at [578, 240] on select at bounding box center [652, 251] width 149 height 22
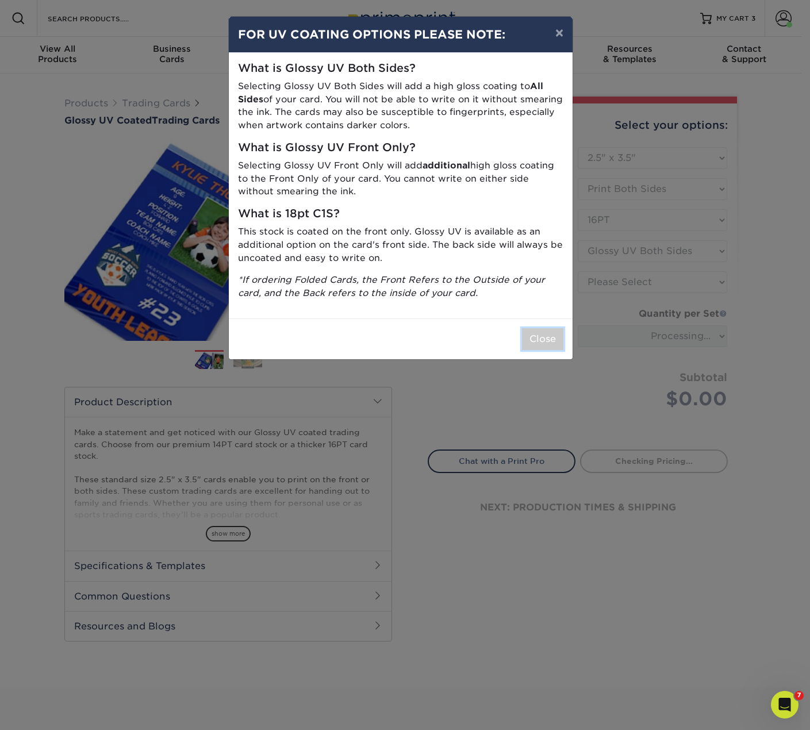
drag, startPoint x: 539, startPoint y: 336, endPoint x: 582, endPoint y: 308, distance: 51.7
click at [539, 336] on button "Close" at bounding box center [542, 339] width 41 height 22
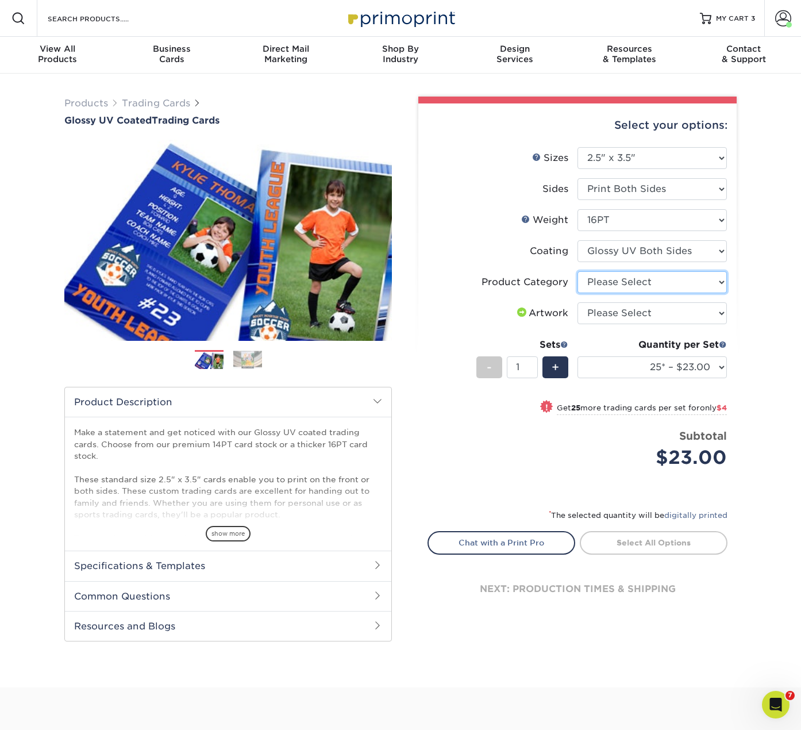
click at [622, 278] on select "Please Select Trading Cards" at bounding box center [652, 282] width 149 height 22
select select "c2f9bce9-36c2-409d-b101-c29d9d031e18"
click at [578, 271] on select "Please Select Trading Cards" at bounding box center [652, 282] width 149 height 22
click at [619, 312] on select "Please Select I will upload files I need a design - $100" at bounding box center [652, 313] width 149 height 22
select select "upload"
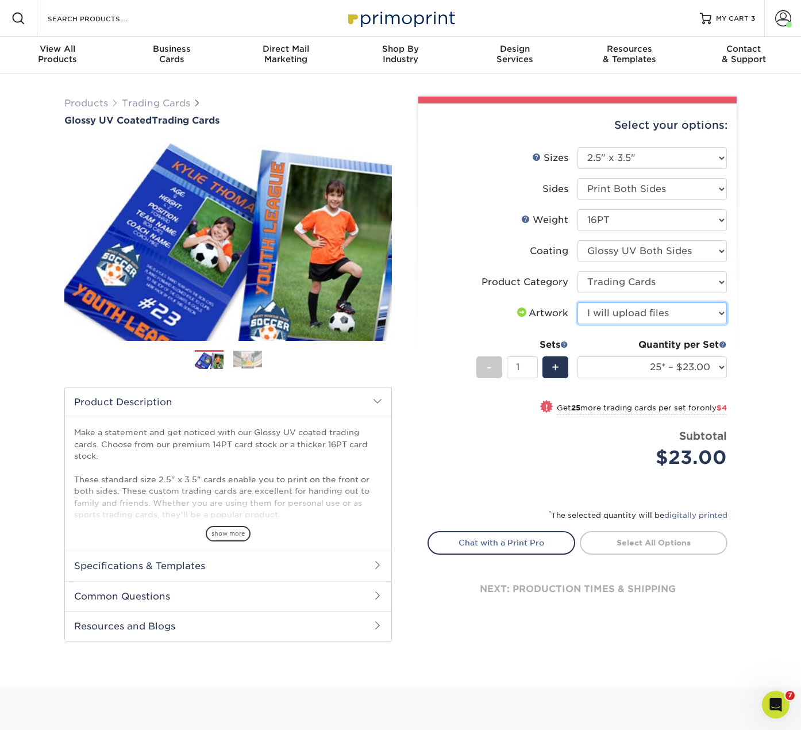
click at [578, 302] on select "Please Select I will upload files I need a design - $100" at bounding box center [652, 313] width 149 height 22
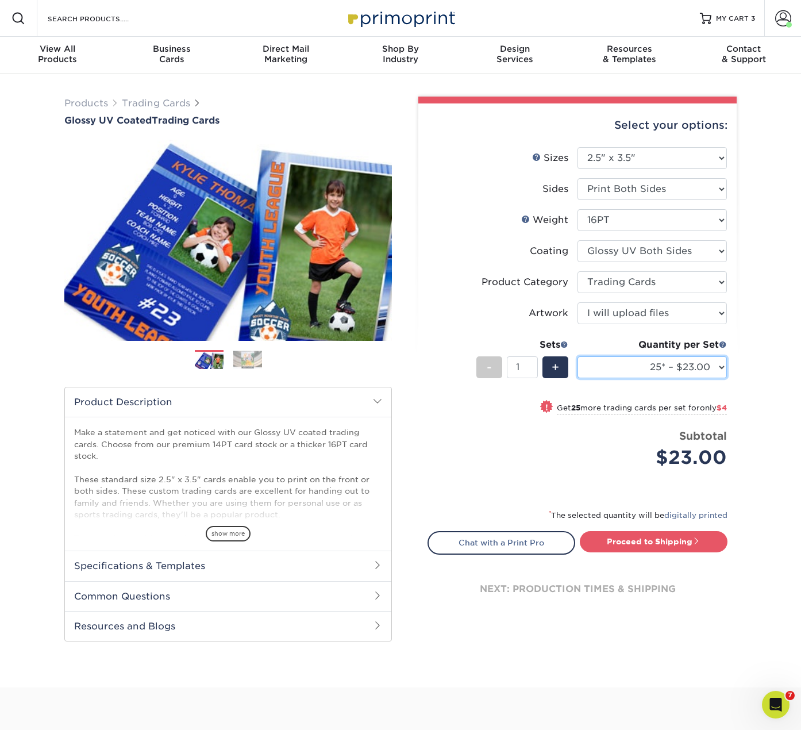
click at [647, 365] on select "25* – $23.00 50* – $27.00 75* – $33.00 100* – $37.00 250* – $47.00 500 – $58.00…" at bounding box center [652, 367] width 149 height 22
select select "250* – $47.00"
click at [578, 356] on select "25* – $23.00 50* – $27.00 75* – $33.00 100* – $37.00 250* – $47.00 500 – $58.00…" at bounding box center [652, 367] width 149 height 22
click at [482, 268] on li "Coating" at bounding box center [577, 255] width 299 height 31
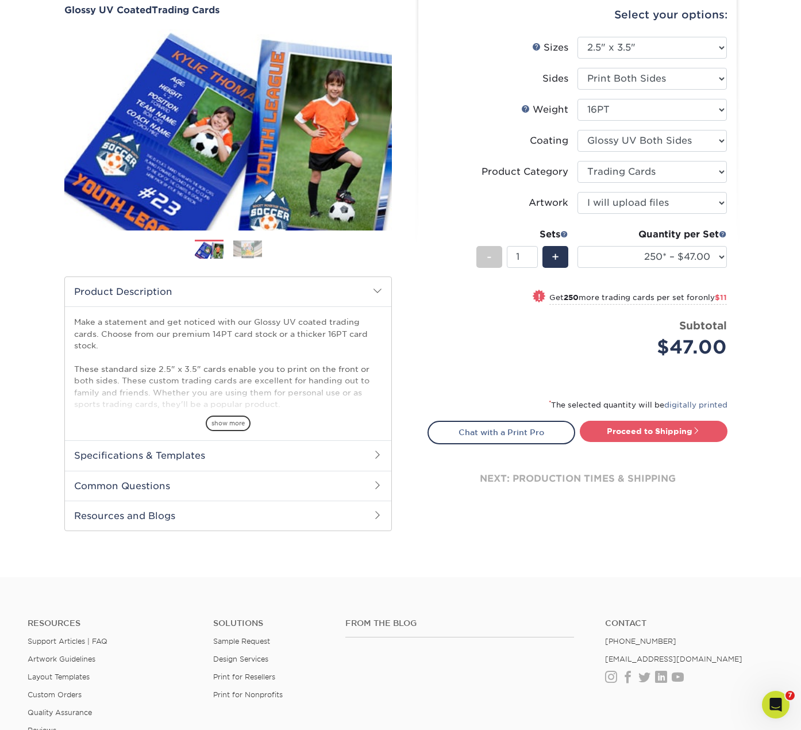
scroll to position [115, 0]
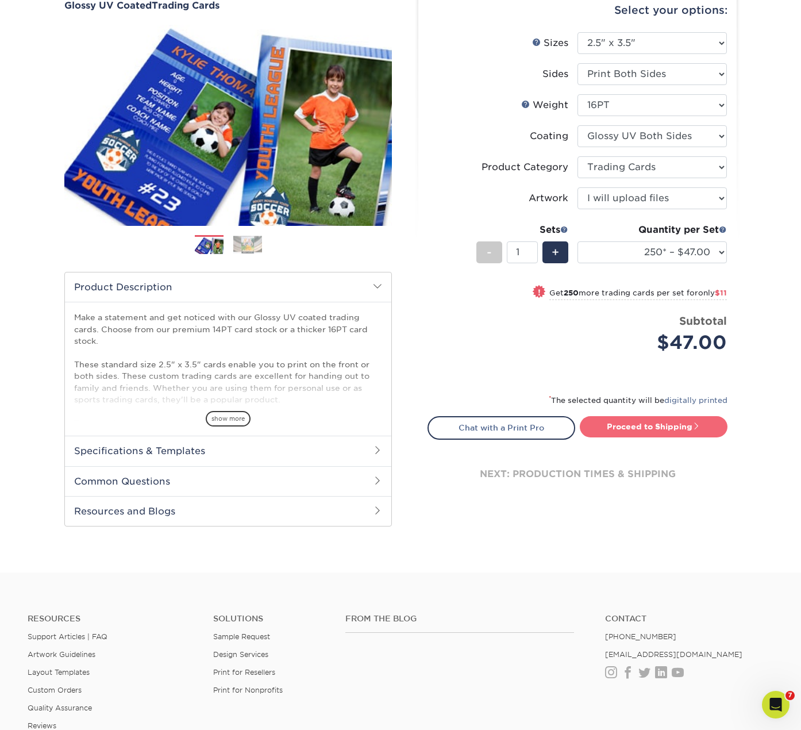
click at [657, 428] on link "Proceed to Shipping" at bounding box center [654, 426] width 148 height 21
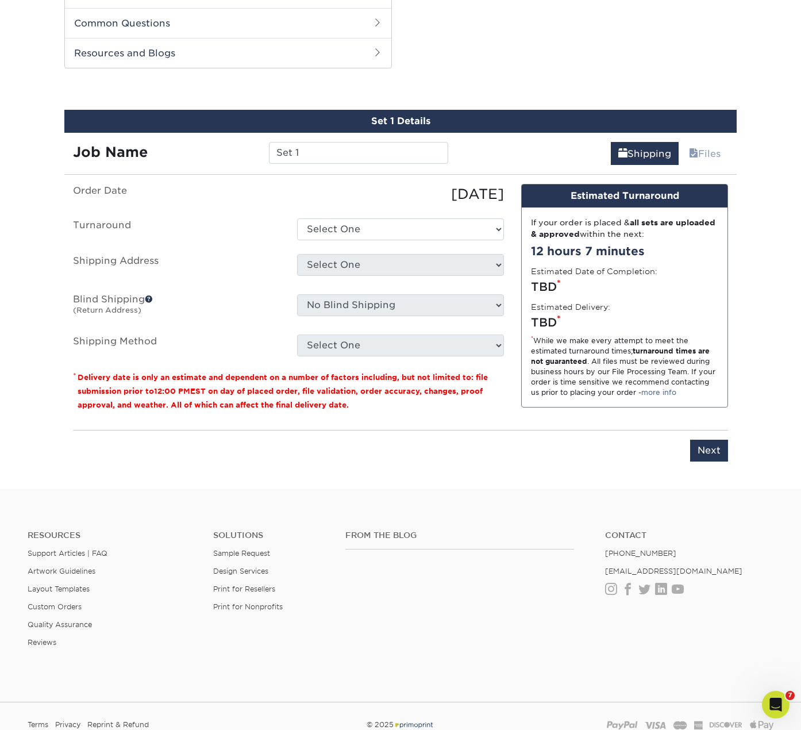
scroll to position [585, 0]
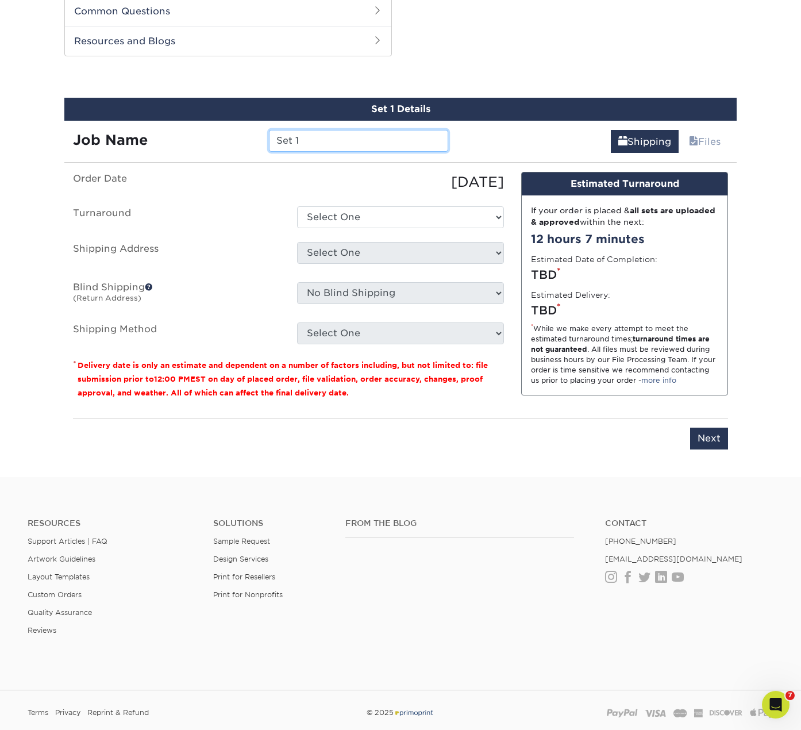
drag, startPoint x: 326, startPoint y: 145, endPoint x: 305, endPoint y: 161, distance: 25.9
click at [228, 144] on div "Job Name Set 1" at bounding box center [260, 141] width 393 height 22
type input "Bat Token"
click at [344, 220] on select "Select One 2-4 Business Days 2 Day Next Business Day" at bounding box center [400, 217] width 207 height 22
select select "cf982fc7-c22a-45be-8530-f16703106b84"
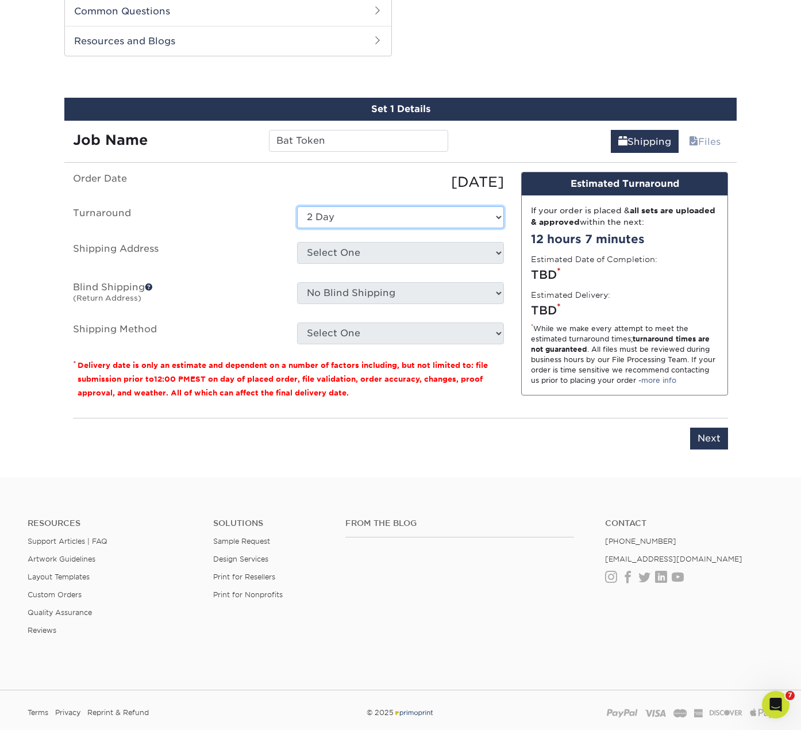
click at [297, 206] on select "Select One 2-4 Business Days 2 Day Next Business Day" at bounding box center [400, 217] width 207 height 22
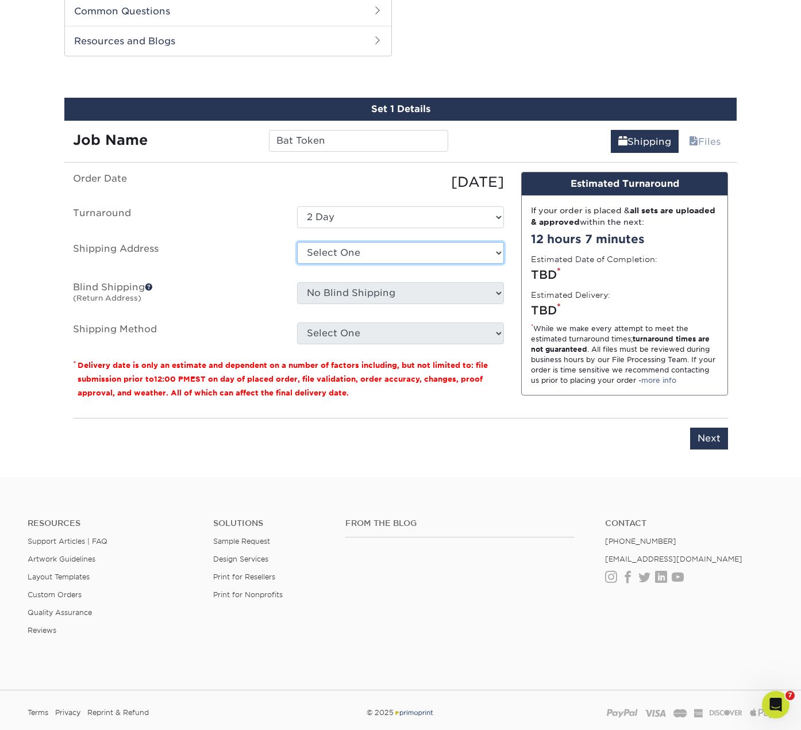
click at [350, 249] on select "Select One Base Fiona Order new home + Add New Address" at bounding box center [400, 253] width 207 height 22
select select "284255"
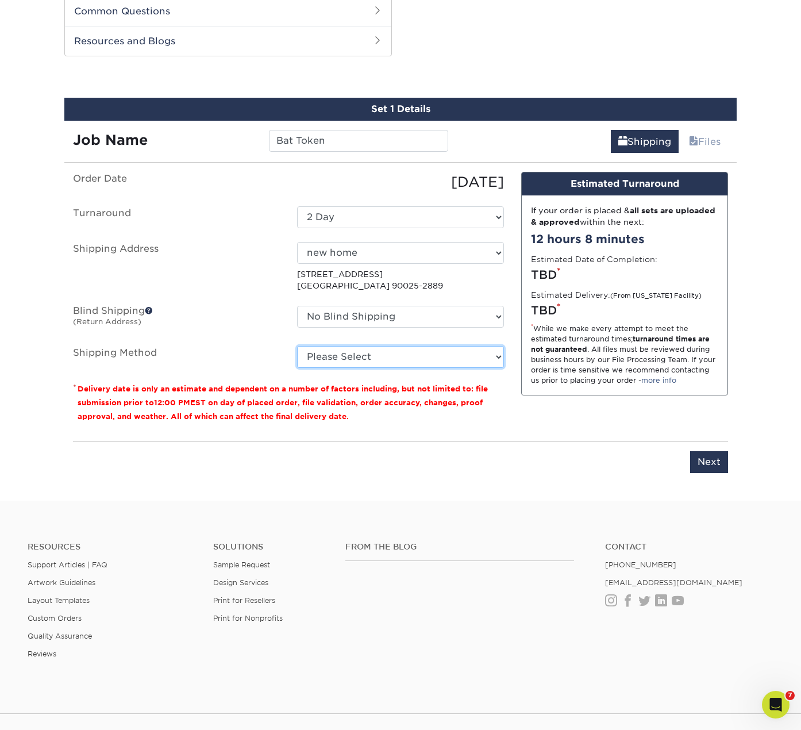
click at [368, 358] on select "Please Select Ground Shipping (+$24.40) 3 Day Shipping Service (+$31.11) 2 Day …" at bounding box center [400, 357] width 207 height 22
click at [297, 346] on select "Please Select Ground Shipping (+$24.40) 3 Day Shipping Service (+$31.11) 2 Day …" at bounding box center [400, 357] width 207 height 22
click at [379, 363] on select "Please Select Ground Shipping (+$24.40) 3 Day Shipping Service (+$31.11) 2 Day …" at bounding box center [400, 357] width 207 height 22
select select "03"
click at [297, 346] on select "Please Select Ground Shipping (+$24.40) 3 Day Shipping Service (+$31.11) 2 Day …" at bounding box center [400, 357] width 207 height 22
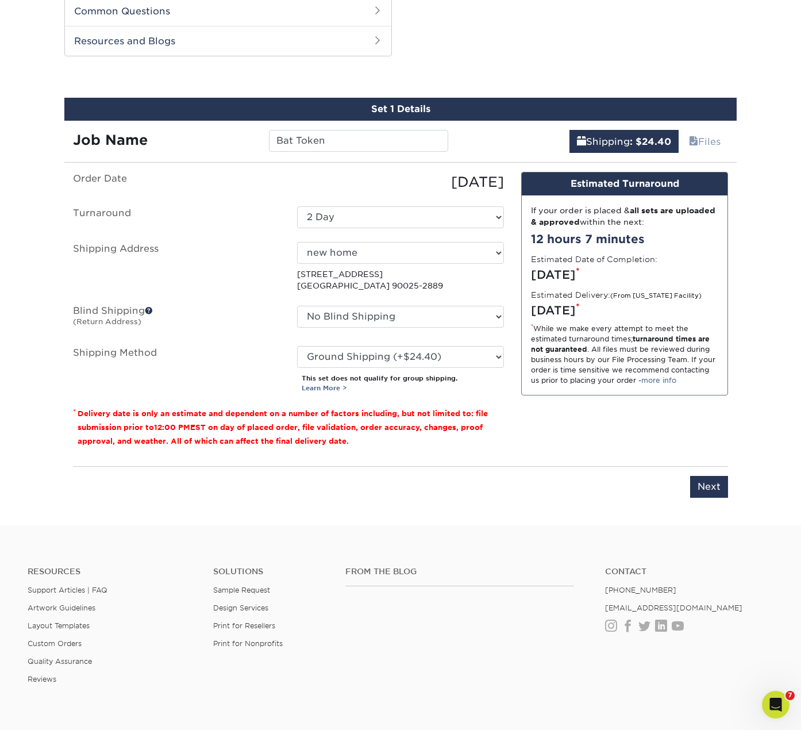
click at [409, 389] on p "This set does not qualify for group shipping. Learn More >" at bounding box center [403, 384] width 202 height 20
click at [371, 375] on p "This set does not qualify for group shipping. Learn More >" at bounding box center [403, 384] width 202 height 20
click at [315, 386] on link "Learn More >" at bounding box center [324, 388] width 45 height 8
click at [601, 143] on link "Shipping : $24.40" at bounding box center [624, 141] width 109 height 23
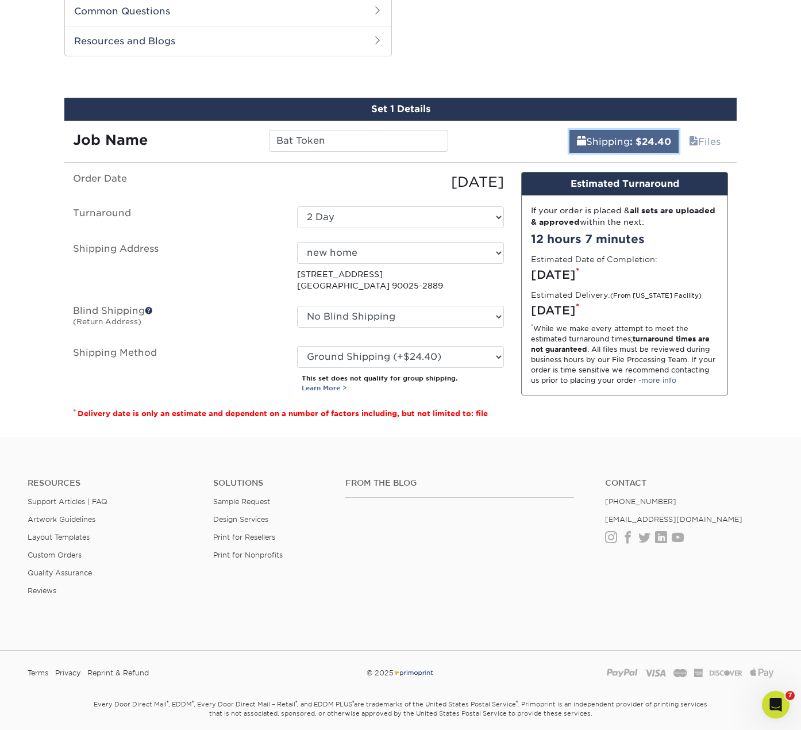
scroll to position [368, 0]
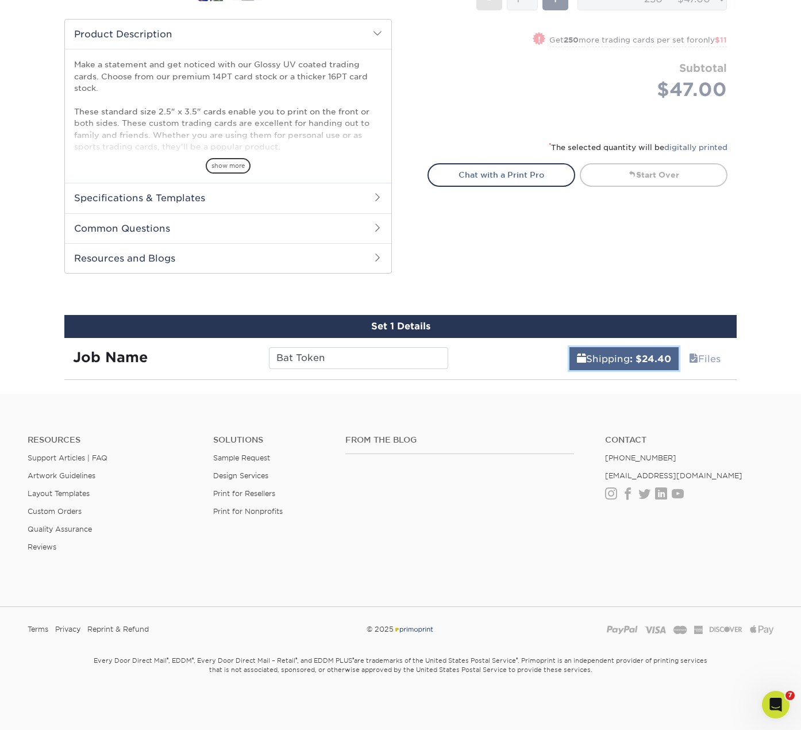
click at [601, 356] on link "Shipping : $24.40" at bounding box center [624, 358] width 109 height 23
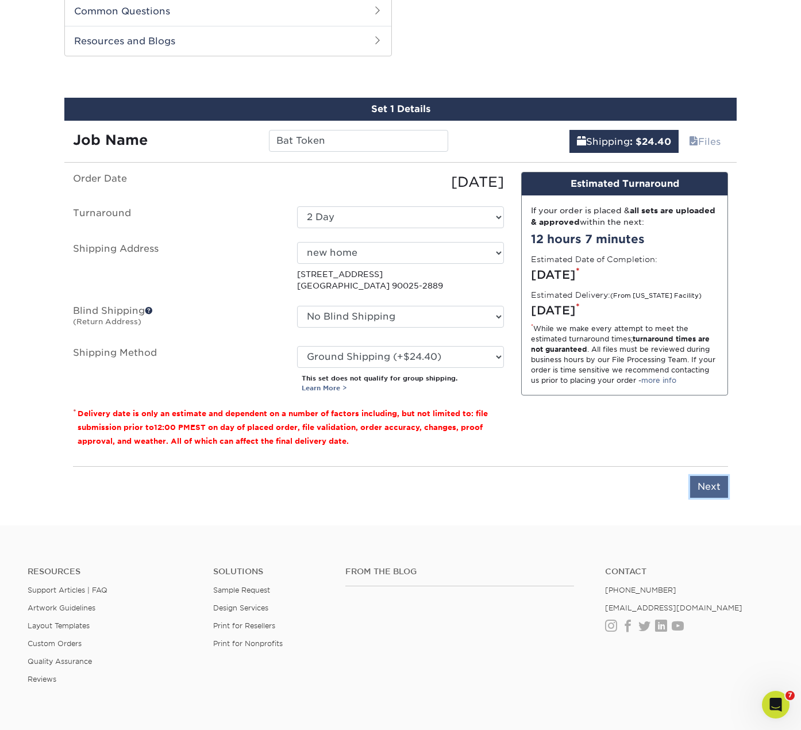
click at [715, 488] on input "Next" at bounding box center [709, 487] width 38 height 22
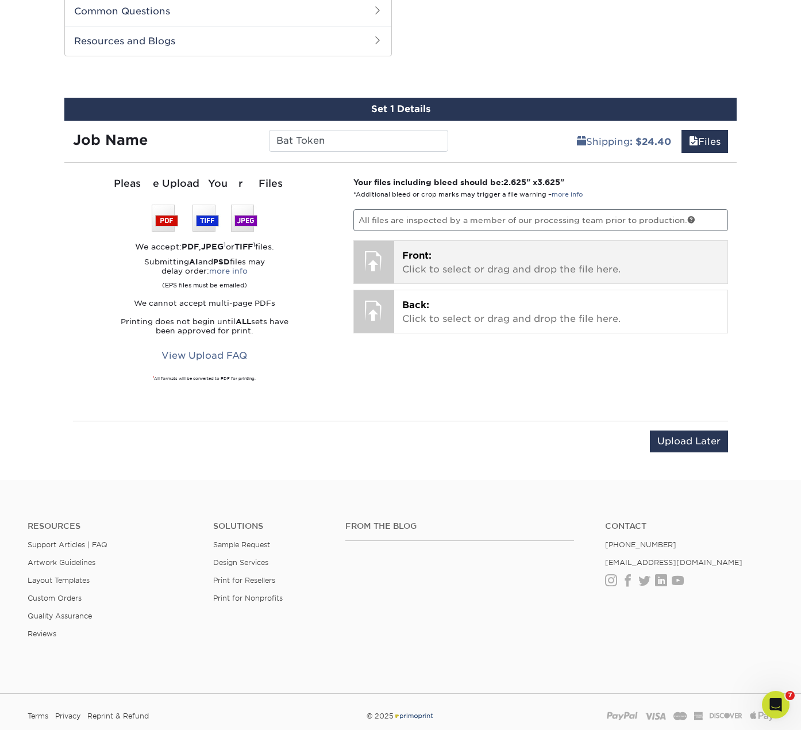
click at [423, 270] on p "Front: Click to select or drag and drop the file here." at bounding box center [561, 263] width 318 height 28
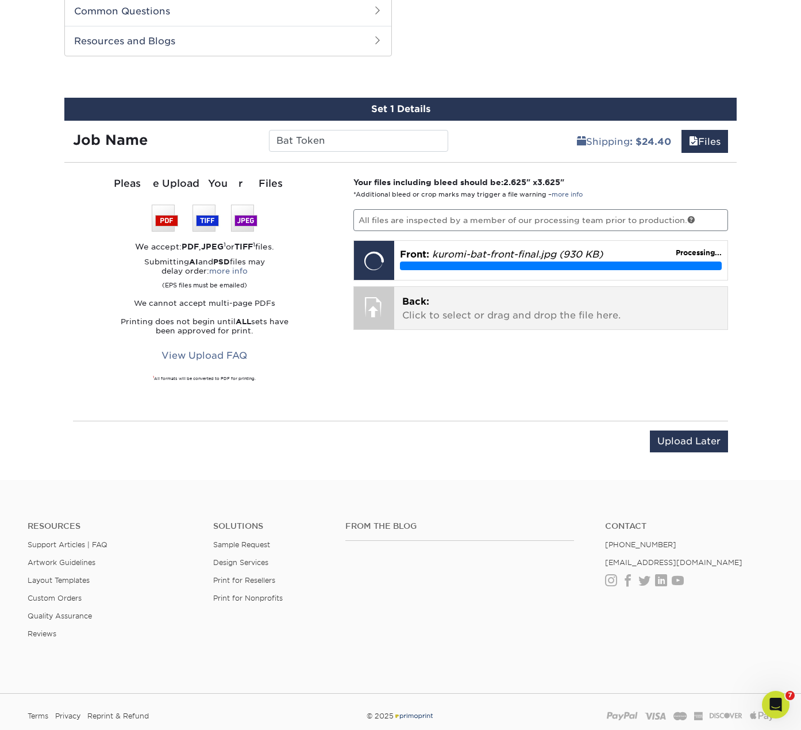
click at [413, 309] on p "Back: Click to select or drag and drop the file here." at bounding box center [561, 309] width 318 height 28
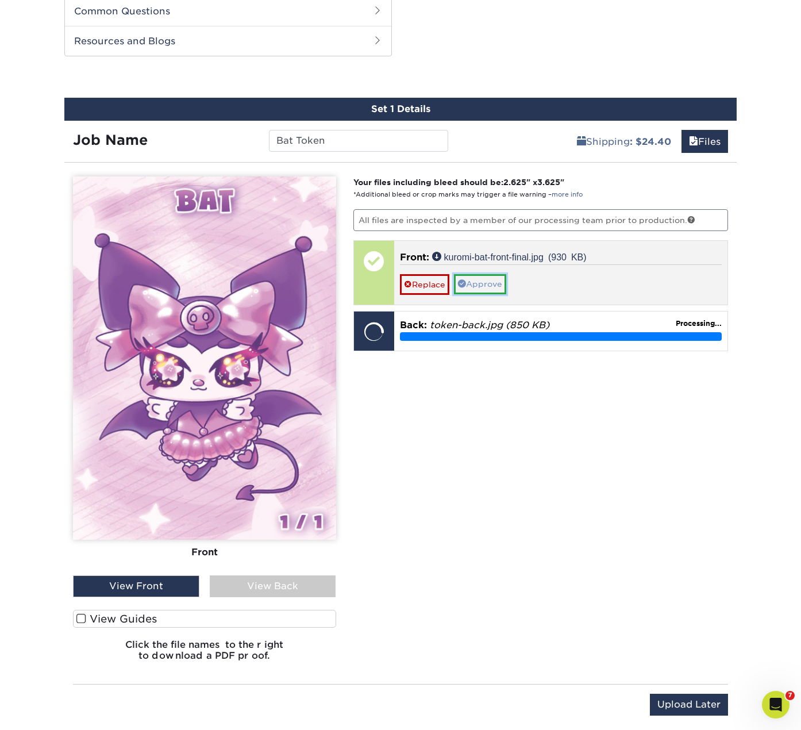
click at [498, 284] on link "Approve" at bounding box center [480, 284] width 52 height 20
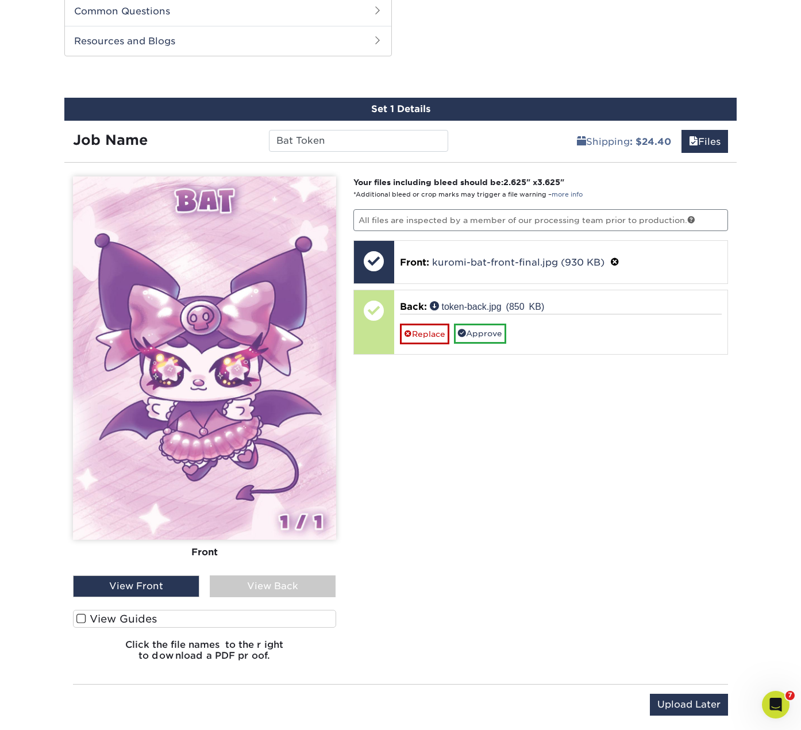
click at [271, 588] on div "View Back" at bounding box center [273, 586] width 126 height 22
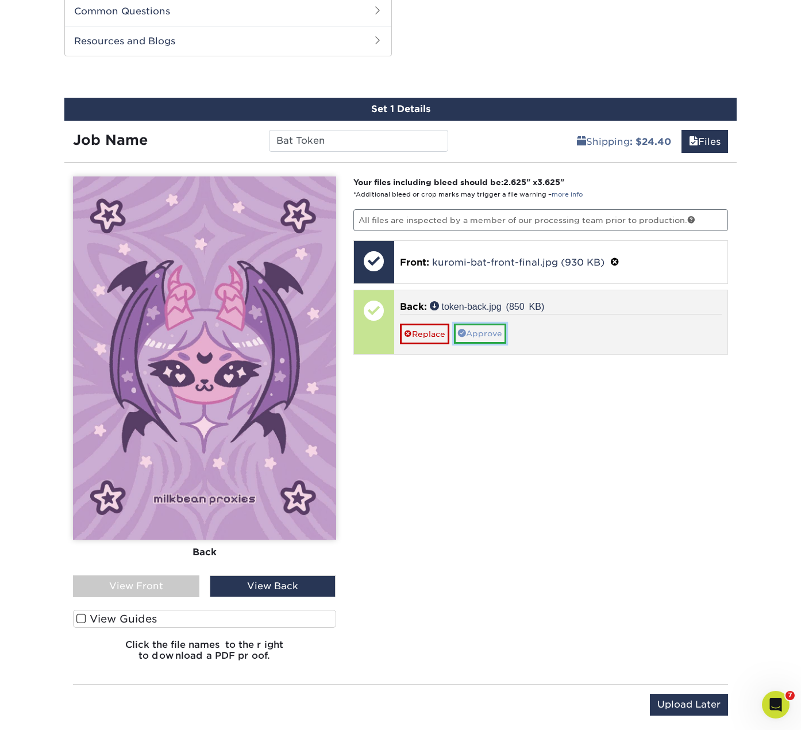
click at [492, 337] on link "Approve" at bounding box center [480, 334] width 52 height 20
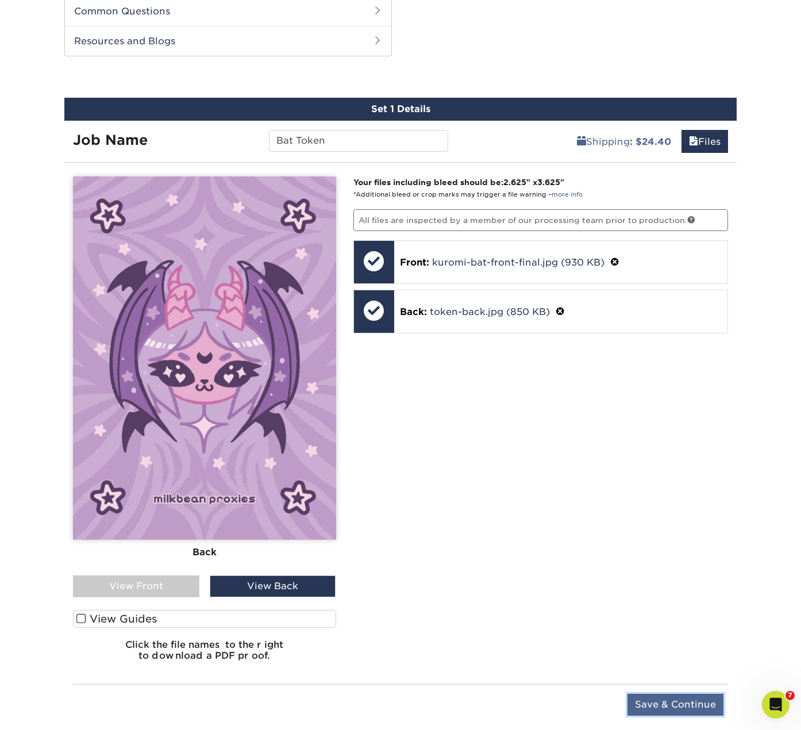
click at [673, 707] on input "Save & Continue" at bounding box center [676, 705] width 96 height 22
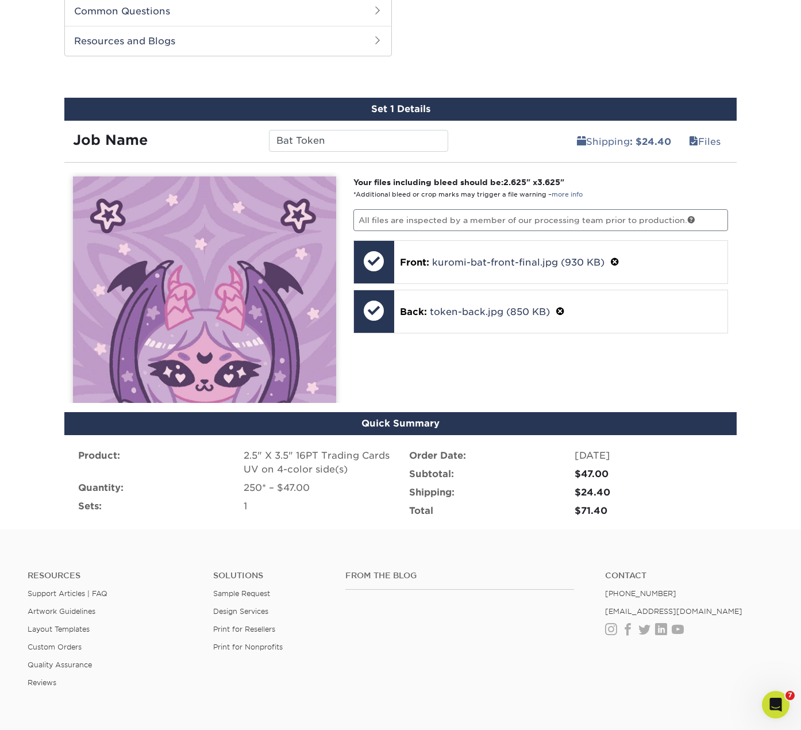
scroll to position [565, 0]
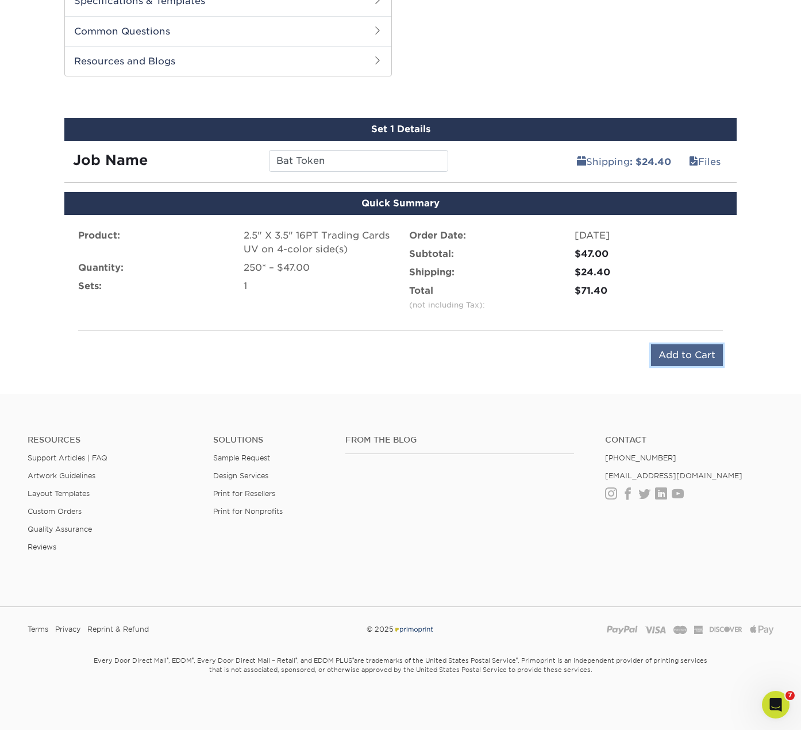
click at [678, 356] on input "Add to Cart" at bounding box center [687, 355] width 72 height 22
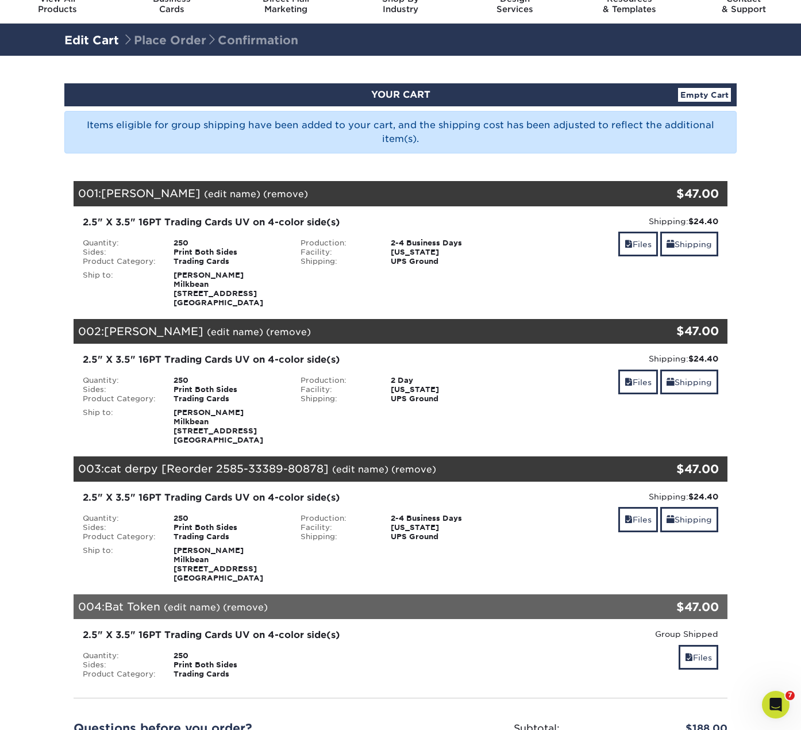
scroll to position [57, 0]
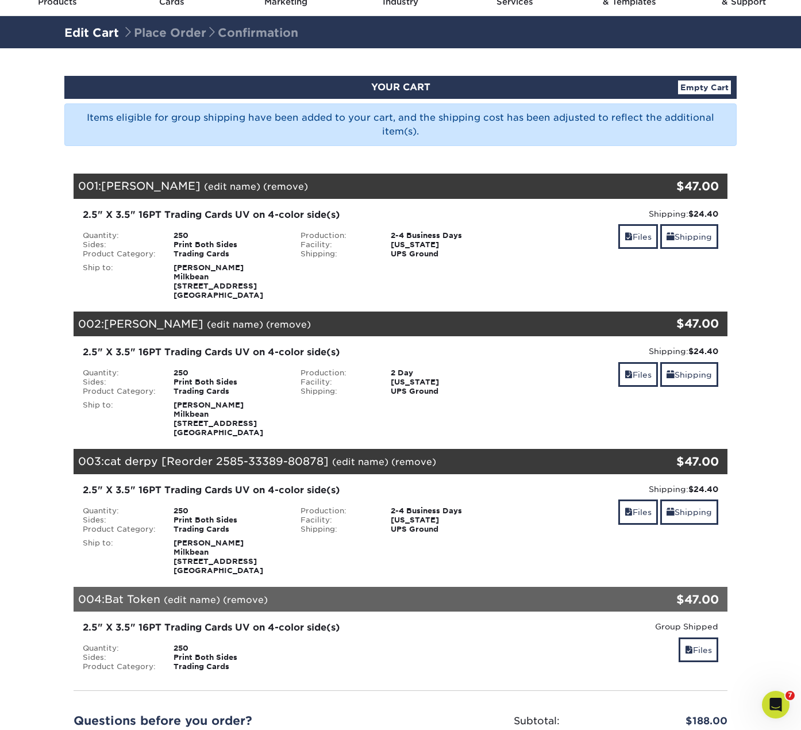
click at [263, 185] on link "(remove)" at bounding box center [285, 186] width 45 height 11
click at [490, 190] on link "Yes" at bounding box center [498, 186] width 16 height 11
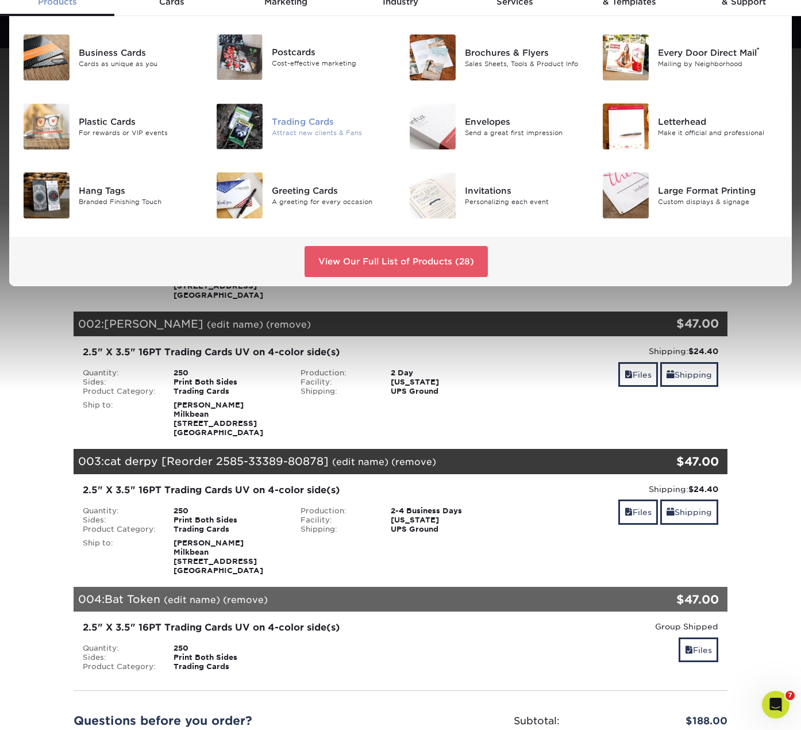
click at [296, 120] on div "Trading Cards" at bounding box center [332, 122] width 120 height 13
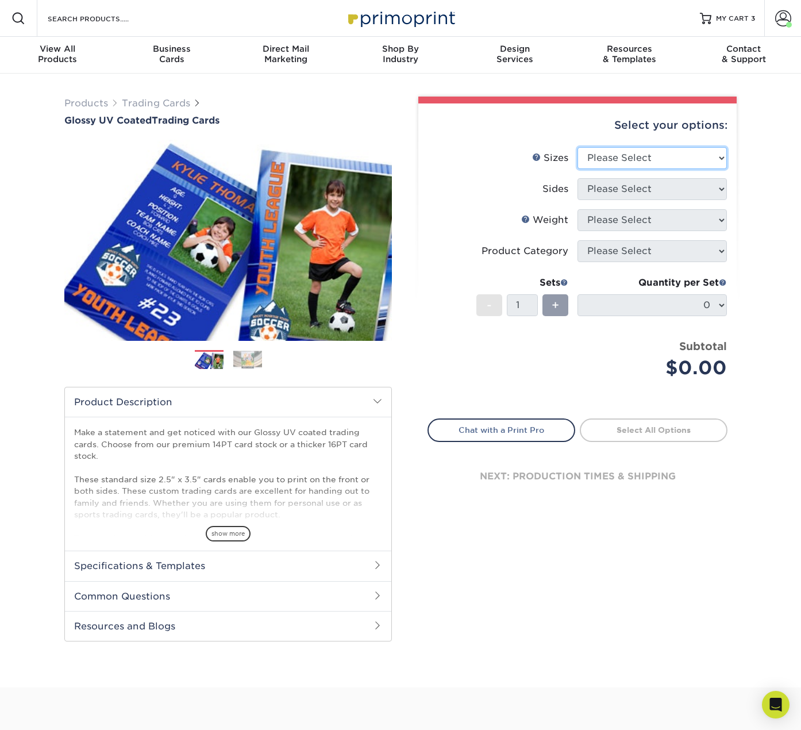
click at [624, 155] on select "Please Select 2.5" x 3.5"" at bounding box center [652, 158] width 149 height 22
select select "2.50x3.50"
click at [578, 147] on select "Please Select 2.5" x 3.5"" at bounding box center [652, 158] width 149 height 22
click at [610, 192] on select "Please Select Print Both Sides Print Front Only" at bounding box center [652, 189] width 149 height 22
select select "13abbda7-1d64-4f25-8bb2-c179b224825d"
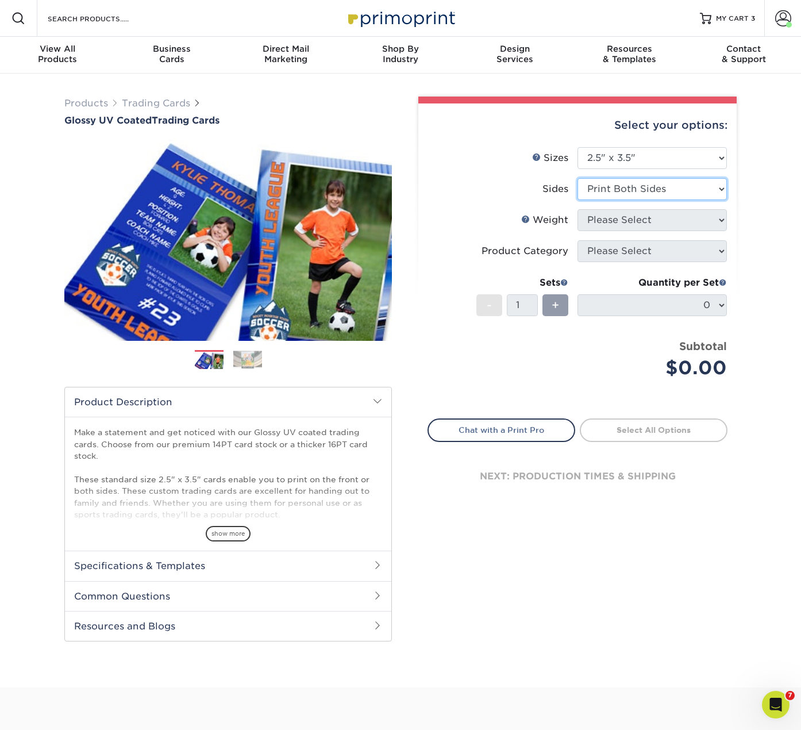
click at [578, 178] on select "Please Select Print Both Sides Print Front Only" at bounding box center [652, 189] width 149 height 22
click at [630, 216] on select "Please Select 16PT 14PT 18PT C1S" at bounding box center [652, 220] width 149 height 22
select select "16PT"
click at [578, 209] on select "Please Select 16PT 14PT 18PT C1S" at bounding box center [652, 220] width 149 height 22
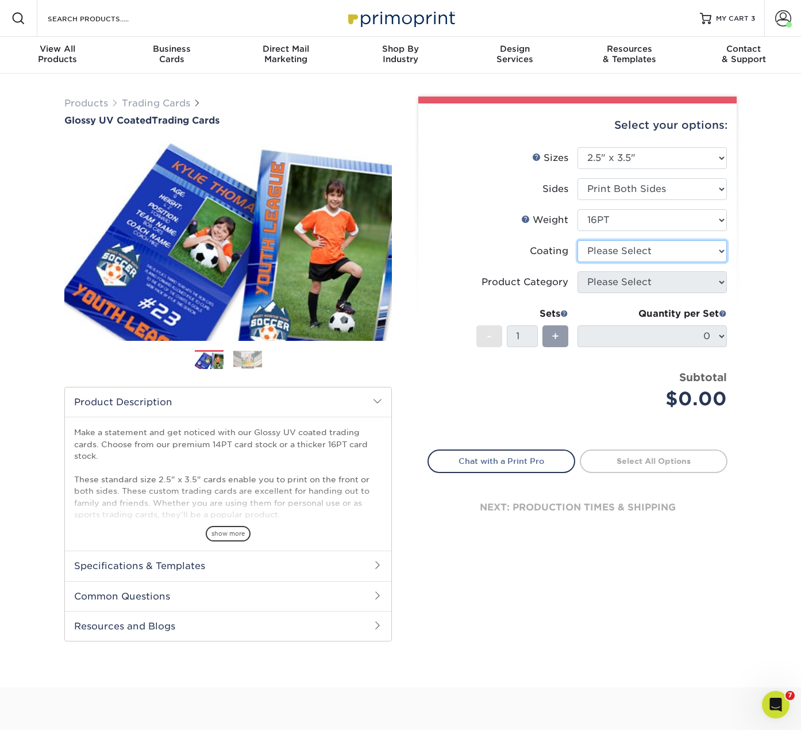
click at [617, 251] on select at bounding box center [652, 251] width 149 height 22
select select "ae367451-b2b8-45df-a344-0f05b6a12993"
click at [578, 240] on select at bounding box center [652, 251] width 149 height 22
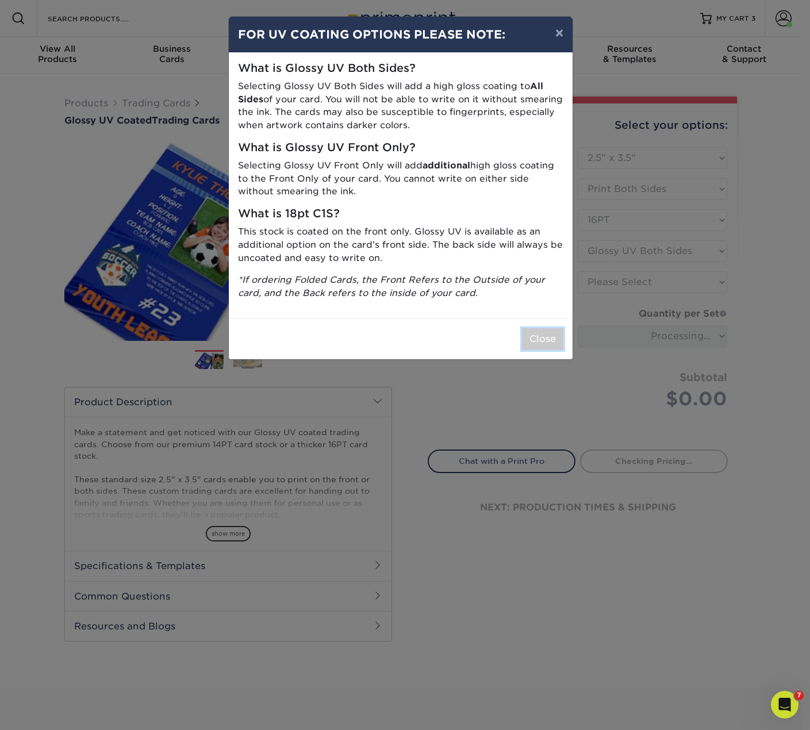
click at [557, 337] on button "Close" at bounding box center [542, 339] width 41 height 22
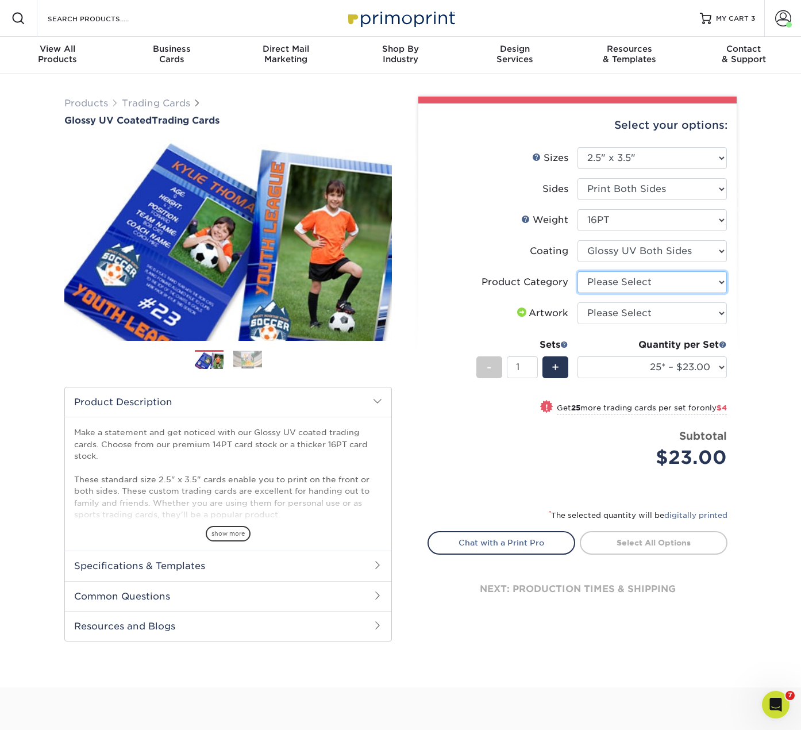
click at [625, 289] on select "Please Select Trading Cards" at bounding box center [652, 282] width 149 height 22
select select "c2f9bce9-36c2-409d-b101-c29d9d031e18"
click at [578, 271] on select "Please Select Trading Cards" at bounding box center [652, 282] width 149 height 22
click at [619, 309] on select "Please Select I will upload files I need a design - $100" at bounding box center [652, 313] width 149 height 22
select select "upload"
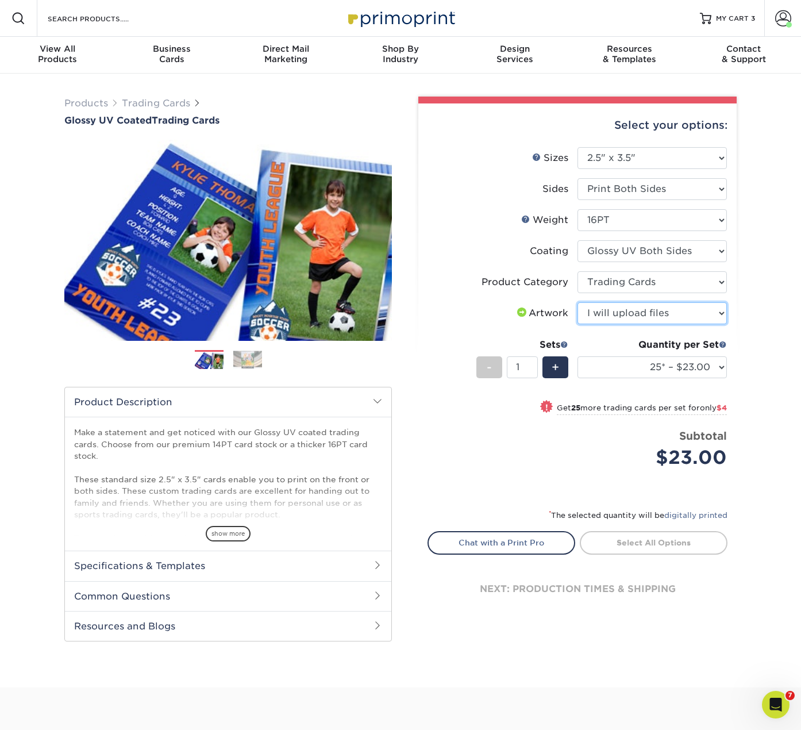
click at [578, 302] on select "Please Select I will upload files I need a design - $100" at bounding box center [652, 313] width 149 height 22
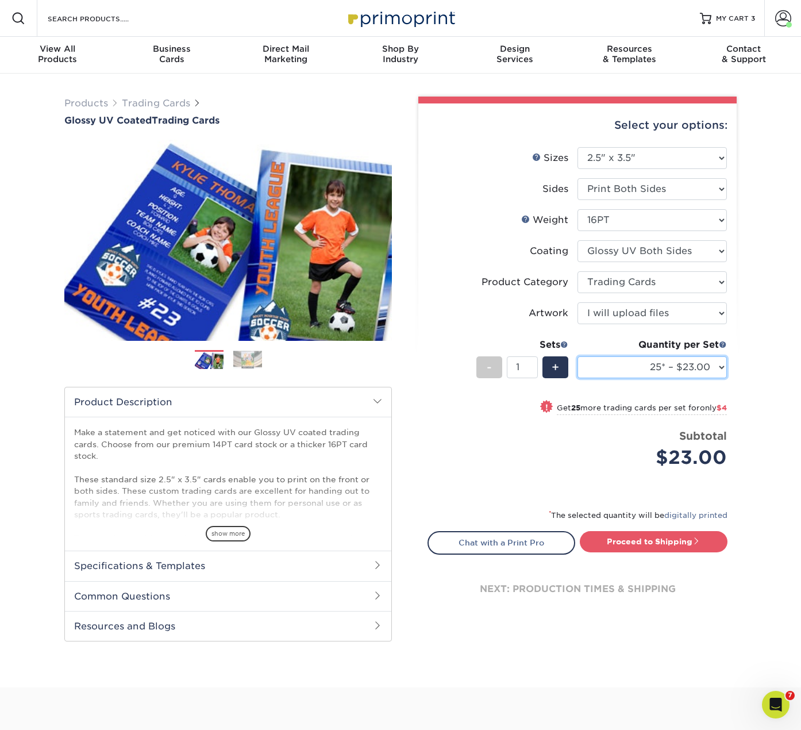
click at [639, 367] on select "25* – $23.00 50* – $27.00 75* – $33.00 100* – $37.00 250* – $47.00 500 – $58.00…" at bounding box center [652, 367] width 149 height 22
select select "250* – $47.00"
click at [578, 356] on select "25* – $23.00 50* – $27.00 75* – $33.00 100* – $37.00 250* – $47.00 500 – $58.00…" at bounding box center [652, 367] width 149 height 22
click at [485, 294] on li "Product Category Please Select Trading Cards" at bounding box center [577, 286] width 299 height 31
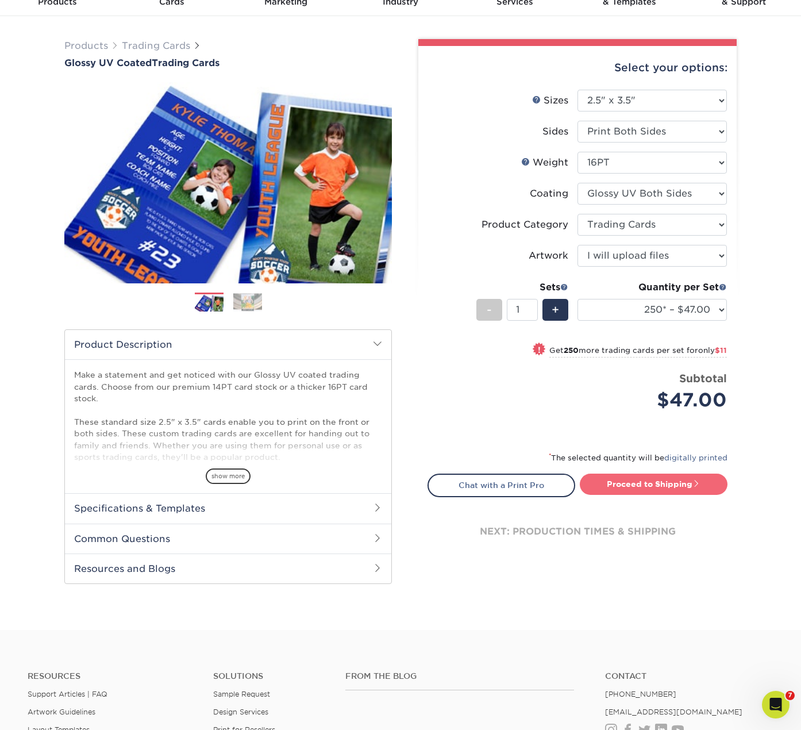
click at [631, 486] on link "Proceed to Shipping" at bounding box center [654, 484] width 148 height 21
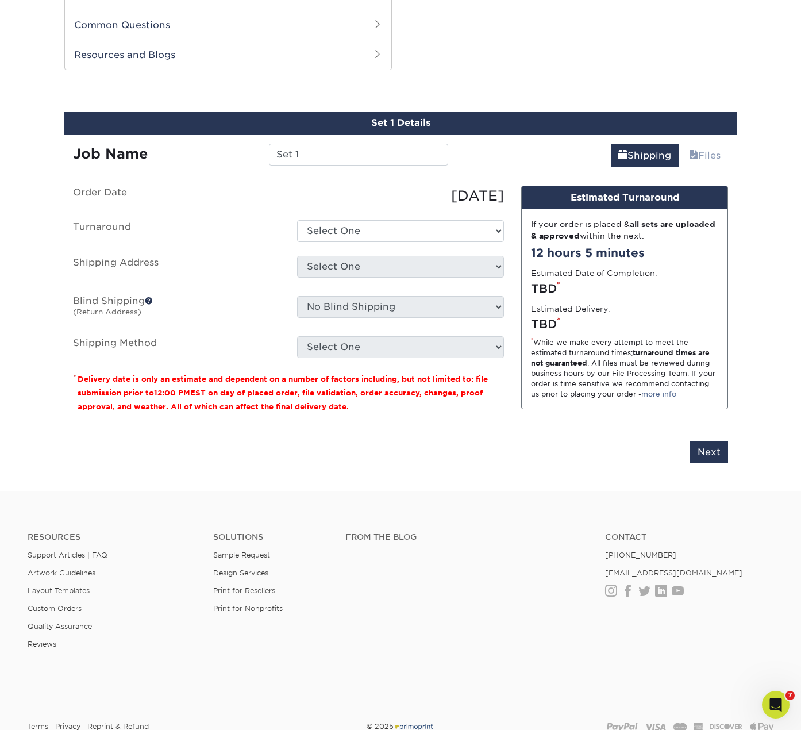
scroll to position [585, 0]
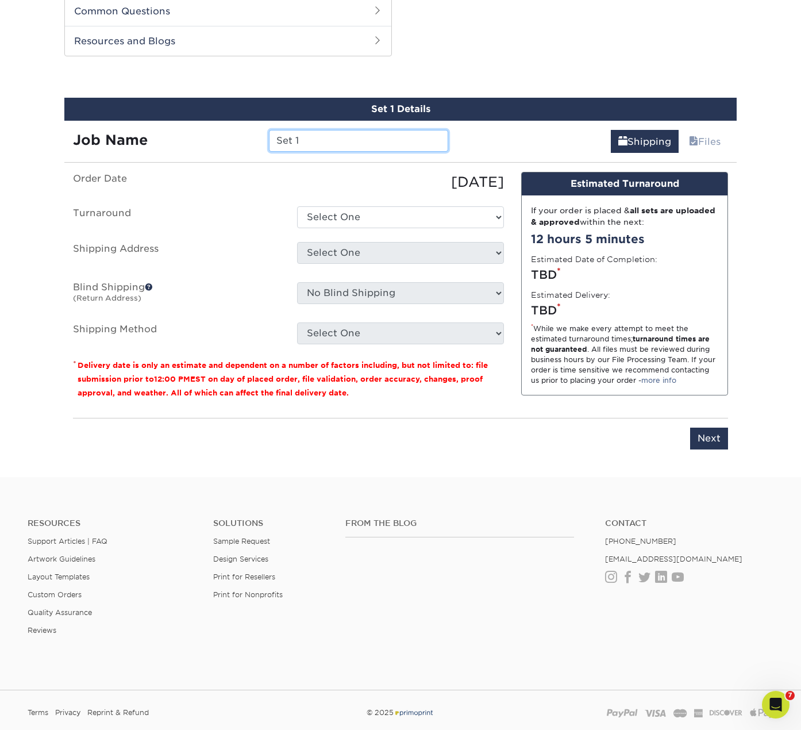
drag, startPoint x: 316, startPoint y: 138, endPoint x: 218, endPoint y: 147, distance: 98.7
click at [218, 146] on div "Job Name Set 1" at bounding box center [260, 141] width 393 height 22
type input "[PERSON_NAME]"
click at [348, 216] on select "Select One 2-4 Business Days 2 Day Next Business Day" at bounding box center [400, 217] width 207 height 22
select select "cf982fc7-c22a-45be-8530-f16703106b84"
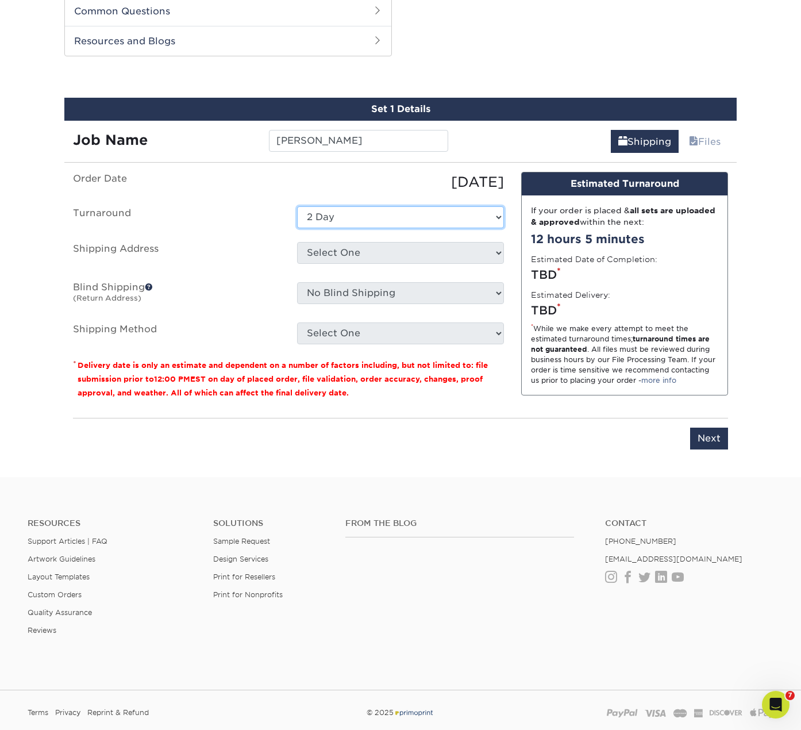
click at [297, 206] on select "Select One 2-4 Business Days 2 Day Next Business Day" at bounding box center [400, 217] width 207 height 22
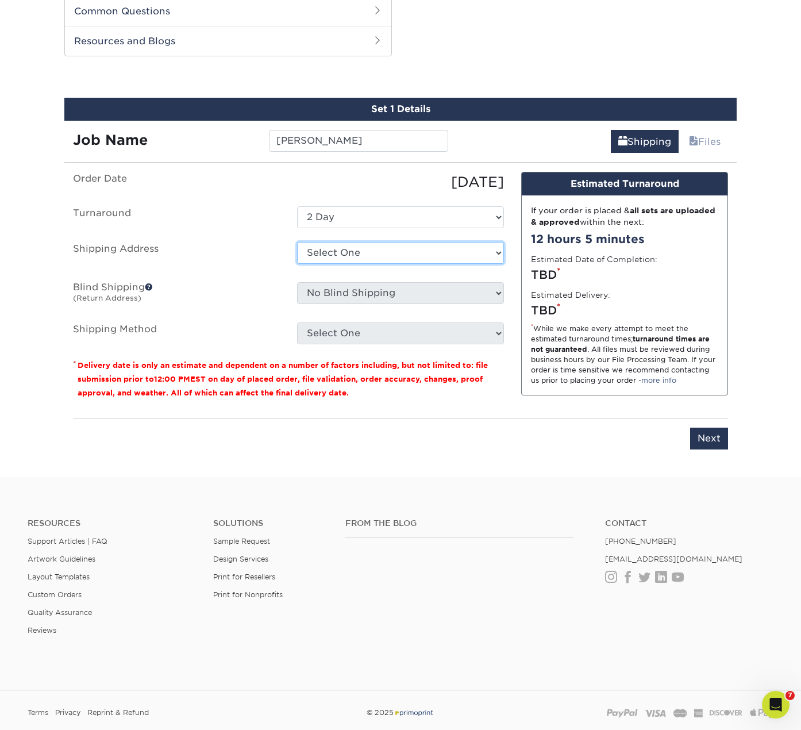
click at [340, 254] on select "Select One Base Fiona Order new home + Add New Address" at bounding box center [400, 253] width 207 height 22
select select "284255"
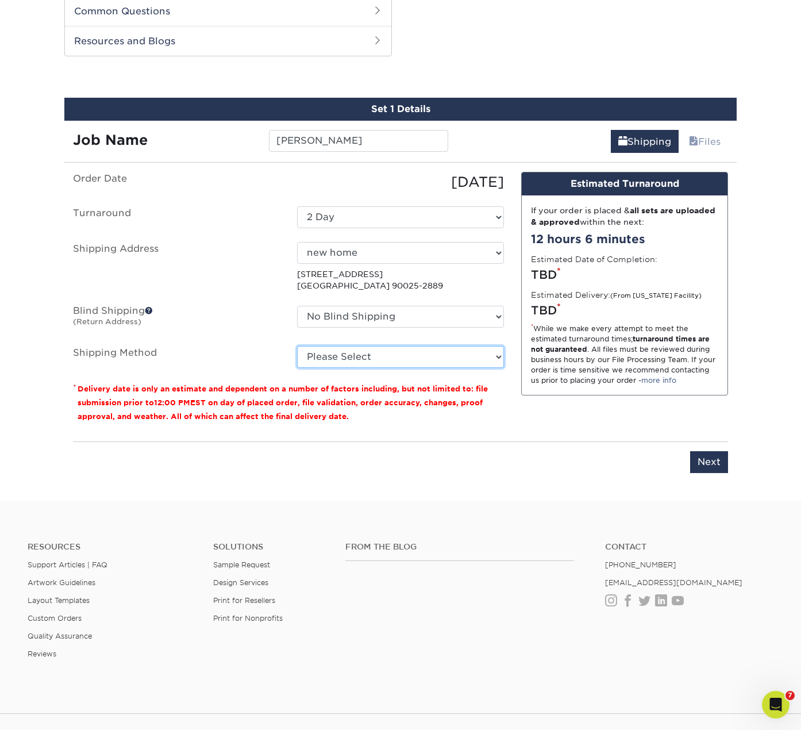
click at [348, 354] on select "Please Select Ground Shipping (+$24.40) 3 Day Shipping Service (+$31.11) 2 Day …" at bounding box center [400, 357] width 207 height 22
click at [297, 346] on select "Please Select Ground Shipping (+$24.40) 3 Day Shipping Service (+$31.11) 2 Day …" at bounding box center [400, 357] width 207 height 22
click at [355, 363] on select "Please Select Ground Shipping (+$24.40) 3 Day Shipping Service (+$31.11) 2 Day …" at bounding box center [400, 357] width 207 height 22
select select "03"
click at [297, 346] on select "Please Select Ground Shipping (+$24.40) 3 Day Shipping Service (+$31.11) 2 Day …" at bounding box center [400, 357] width 207 height 22
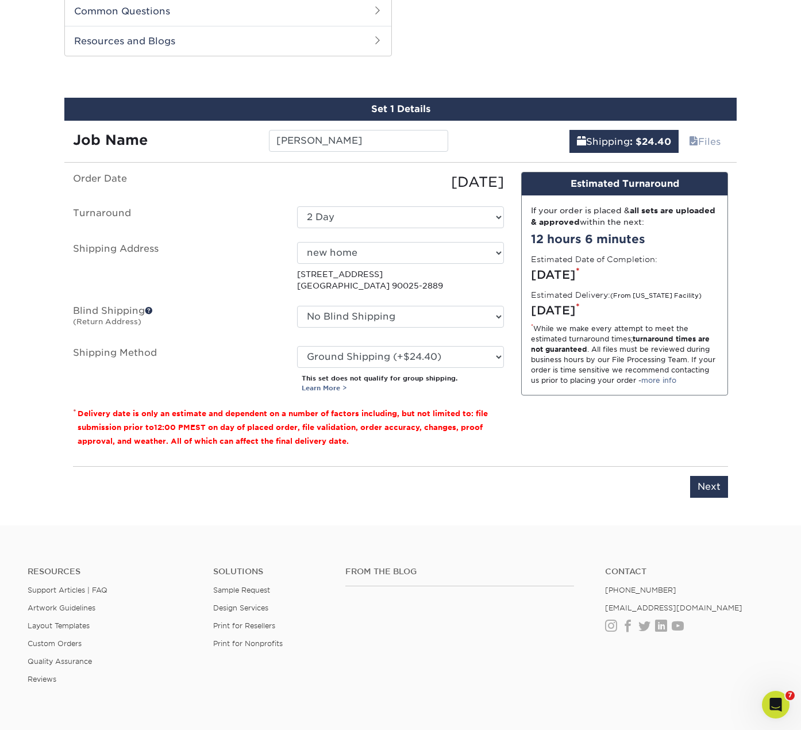
click at [254, 313] on label "Blind Shipping (Return Address)" at bounding box center [176, 319] width 224 height 26
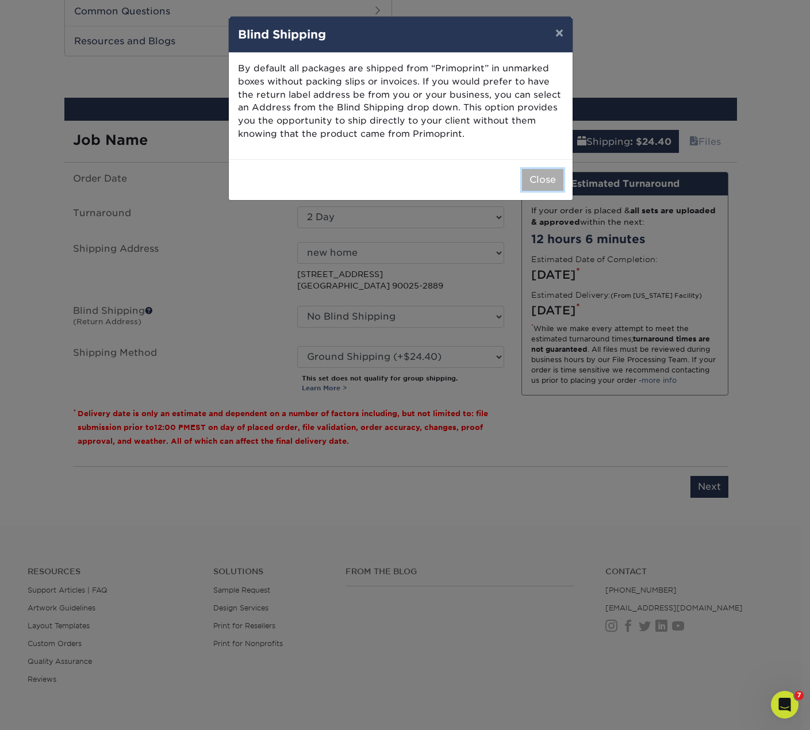
click at [536, 178] on button "Close" at bounding box center [542, 180] width 41 height 22
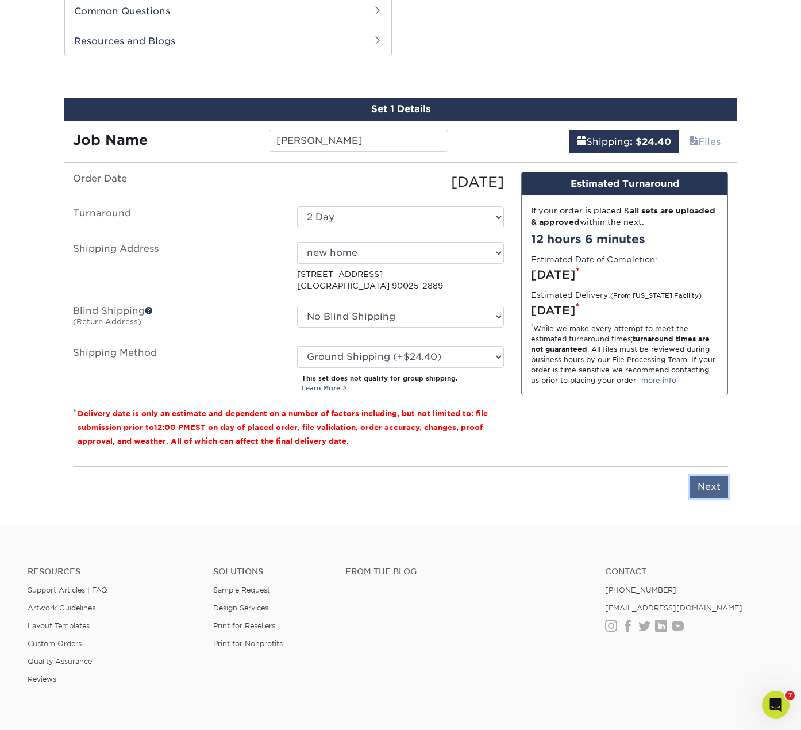
click at [701, 486] on input "Next" at bounding box center [709, 487] width 38 height 22
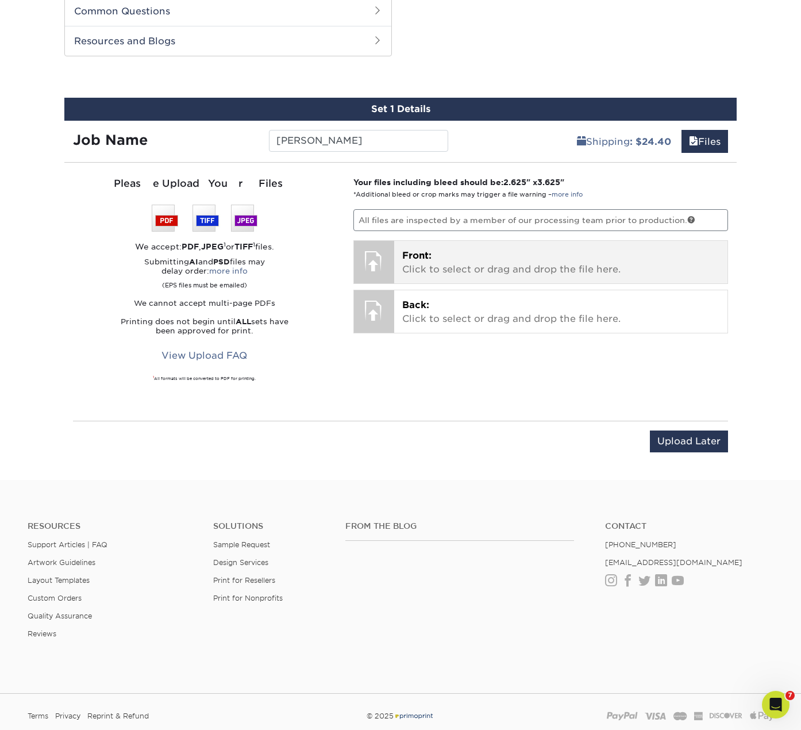
click at [423, 262] on p "Front: Click to select or drag and drop the file here." at bounding box center [561, 263] width 318 height 28
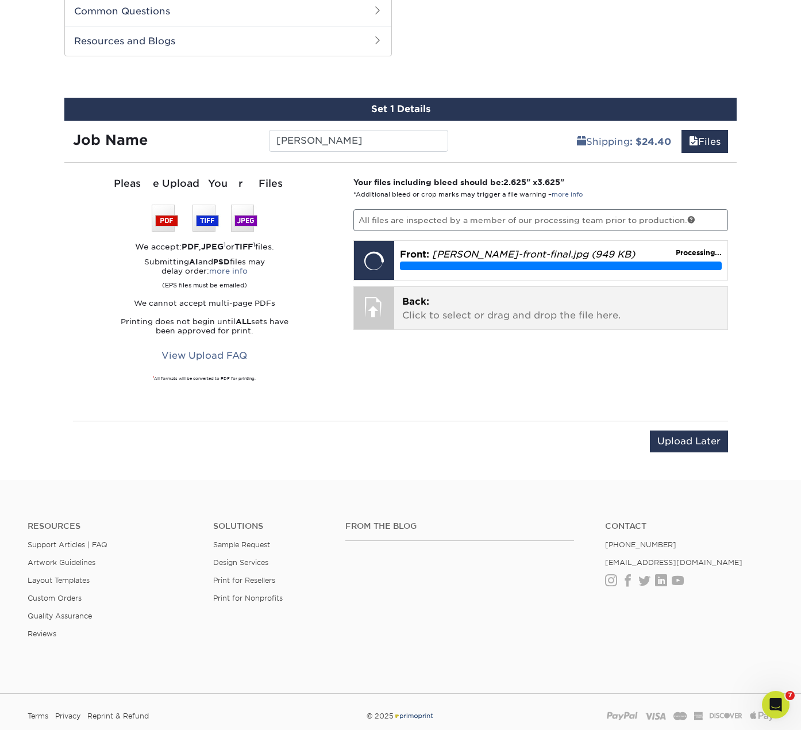
click at [503, 315] on p "Back: Click to select or drag and drop the file here." at bounding box center [561, 309] width 318 height 28
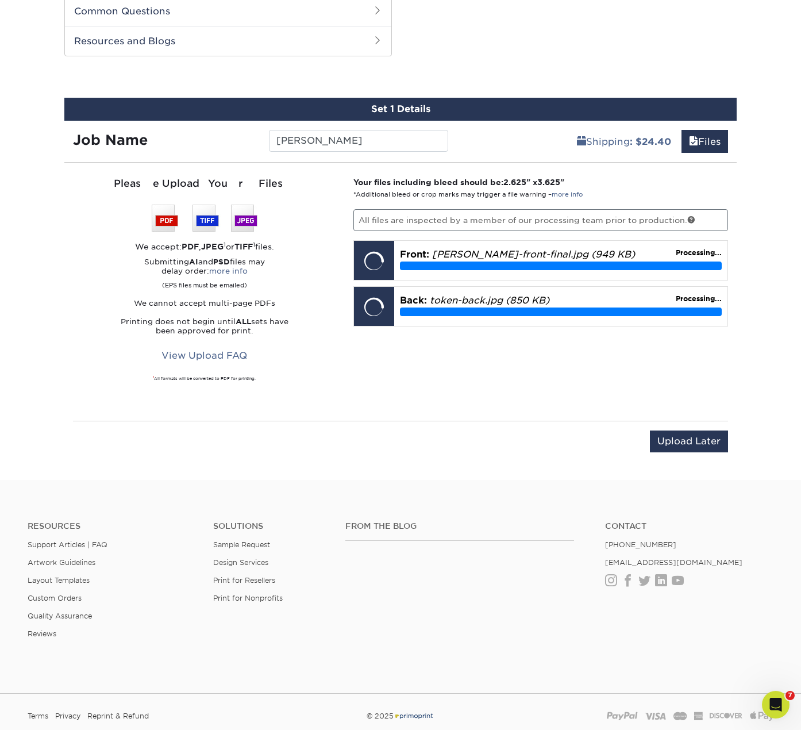
click at [524, 373] on div "Your files including bleed should be: 2.625 " x 3.625 " *Additional bleed or cr…" at bounding box center [541, 291] width 393 height 231
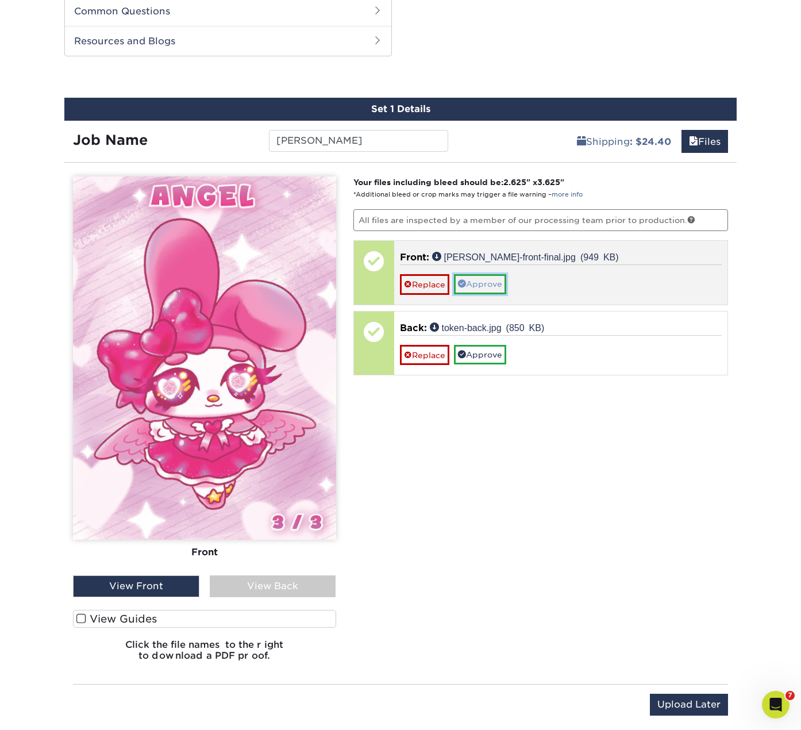
click at [488, 290] on link "Approve" at bounding box center [480, 284] width 52 height 20
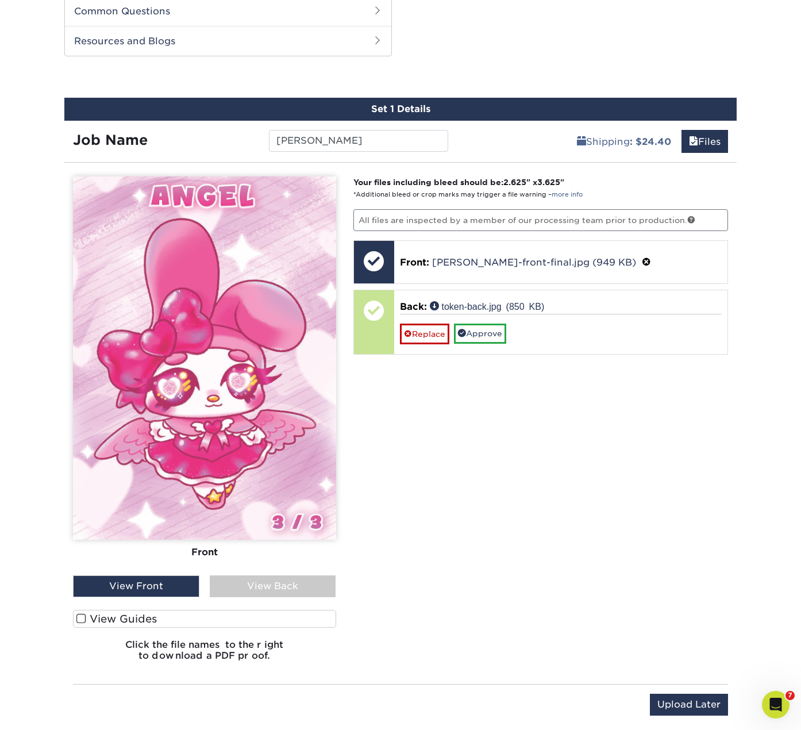
click at [259, 593] on div "View Back" at bounding box center [273, 586] width 126 height 22
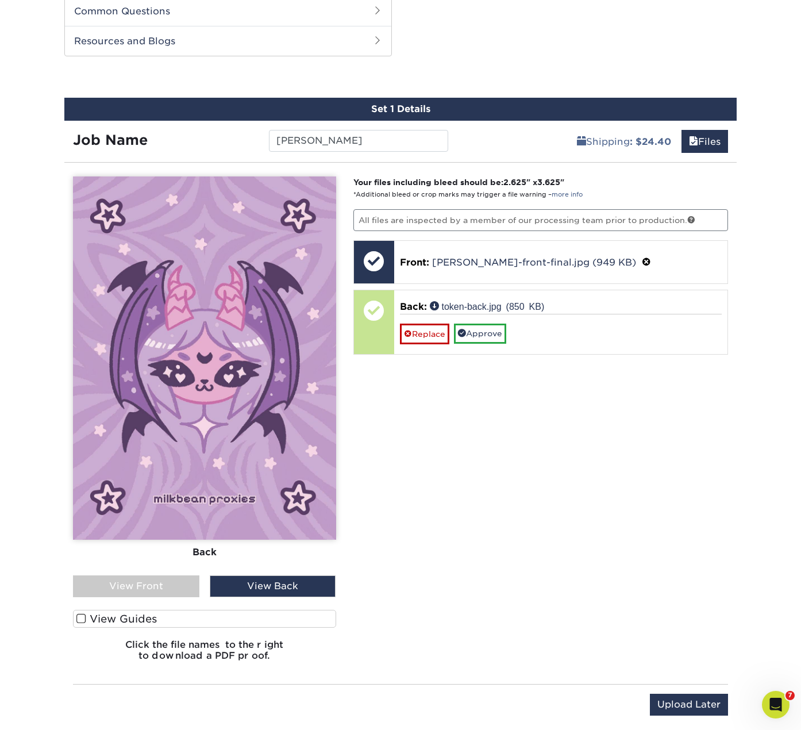
click at [168, 586] on div "View Front" at bounding box center [136, 586] width 126 height 22
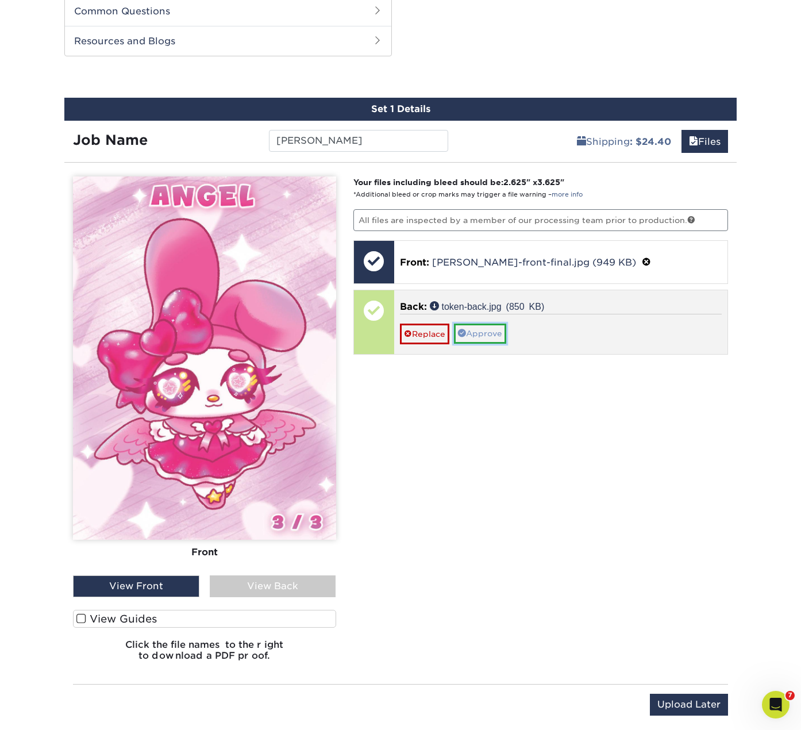
click at [497, 328] on link "Approve" at bounding box center [480, 334] width 52 height 20
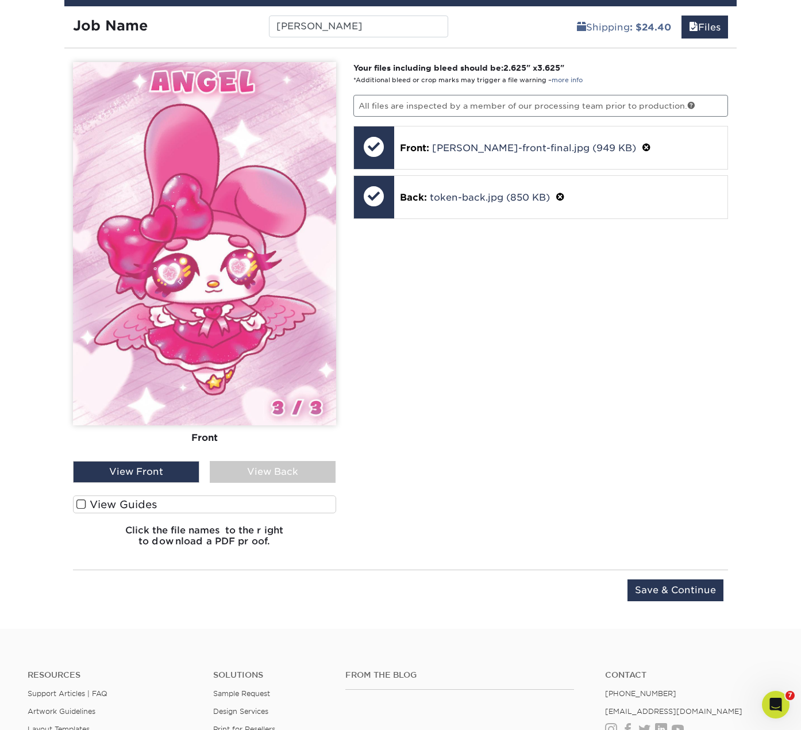
scroll to position [700, 0]
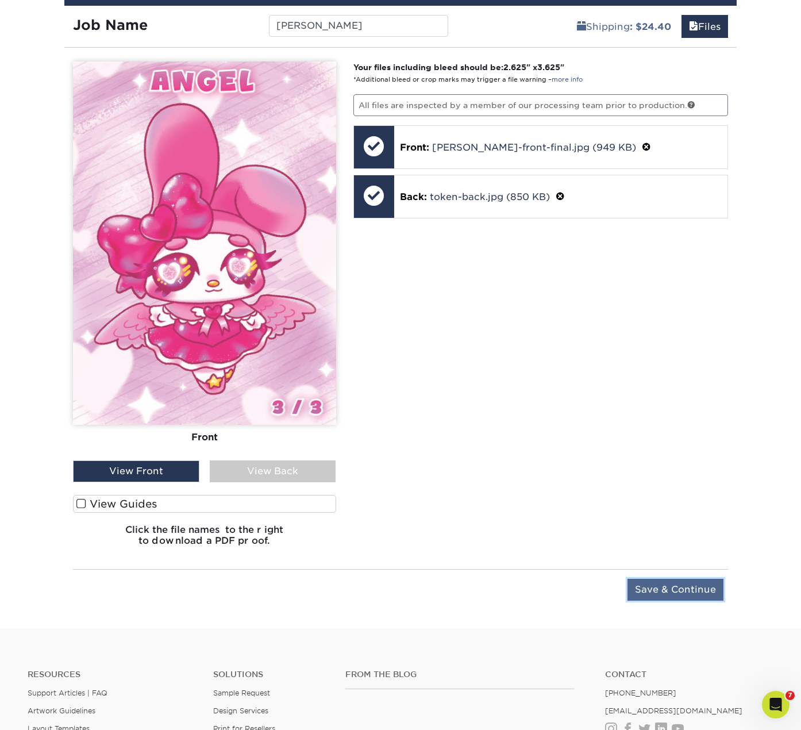
click at [673, 594] on input "Save & Continue" at bounding box center [676, 590] width 96 height 22
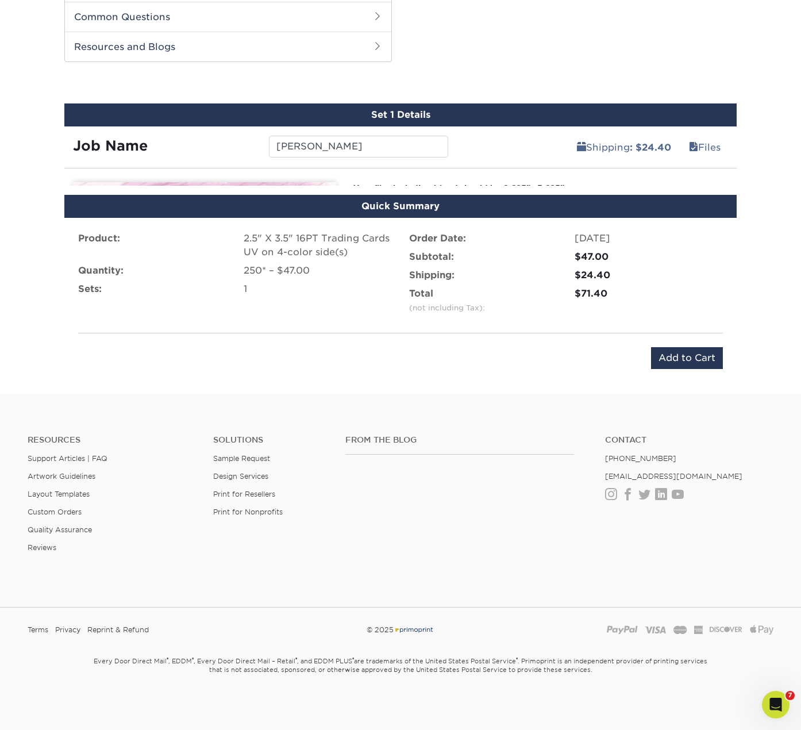
scroll to position [565, 0]
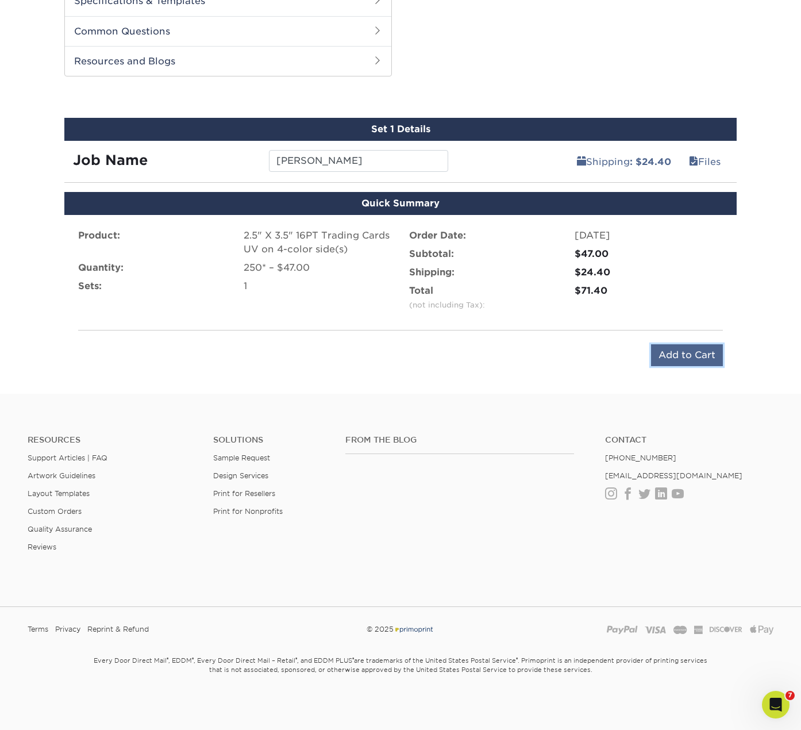
click at [683, 351] on input "Add to Cart" at bounding box center [687, 355] width 72 height 22
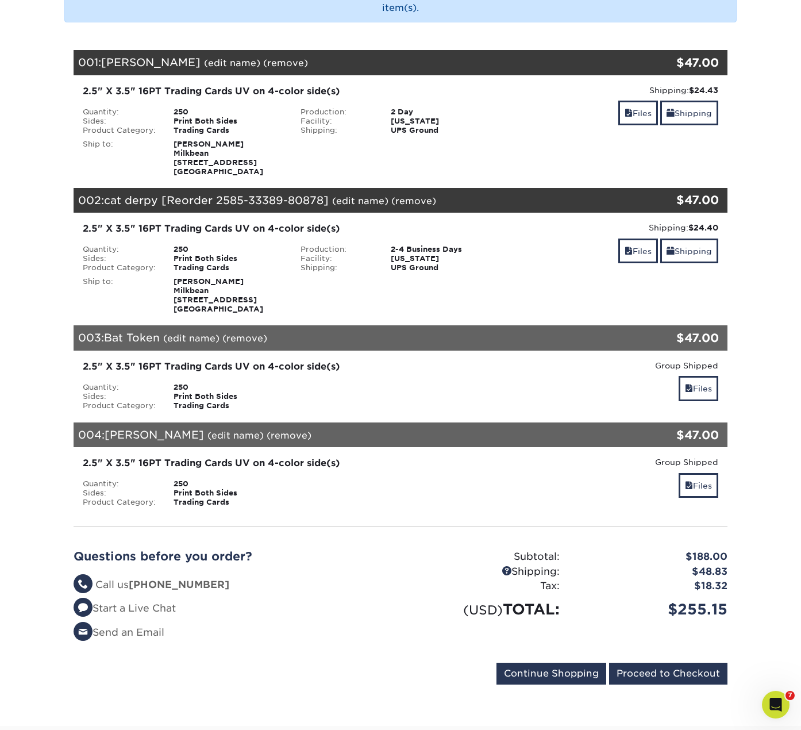
scroll to position [172, 0]
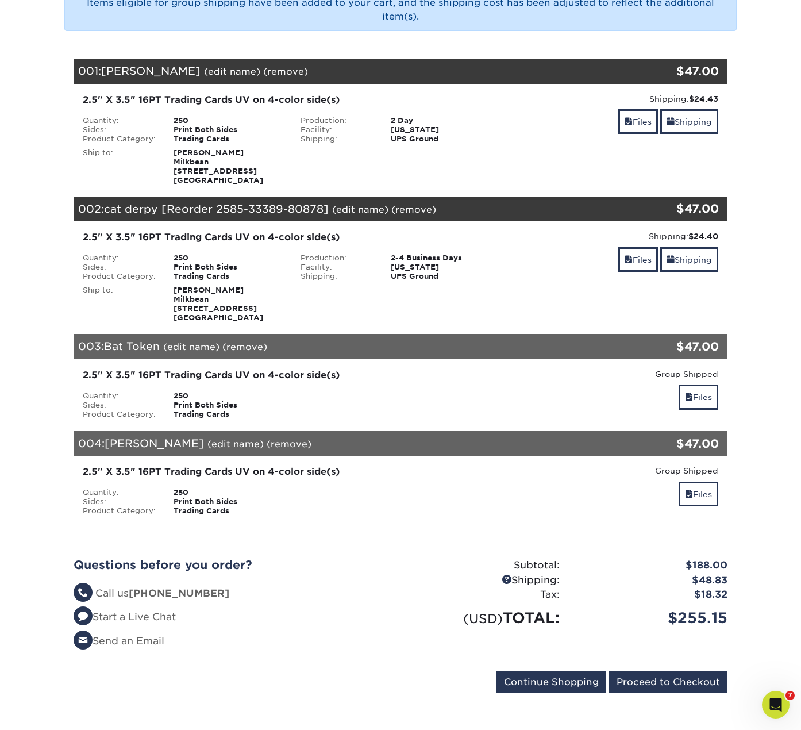
click at [424, 212] on link "(remove)" at bounding box center [414, 209] width 45 height 11
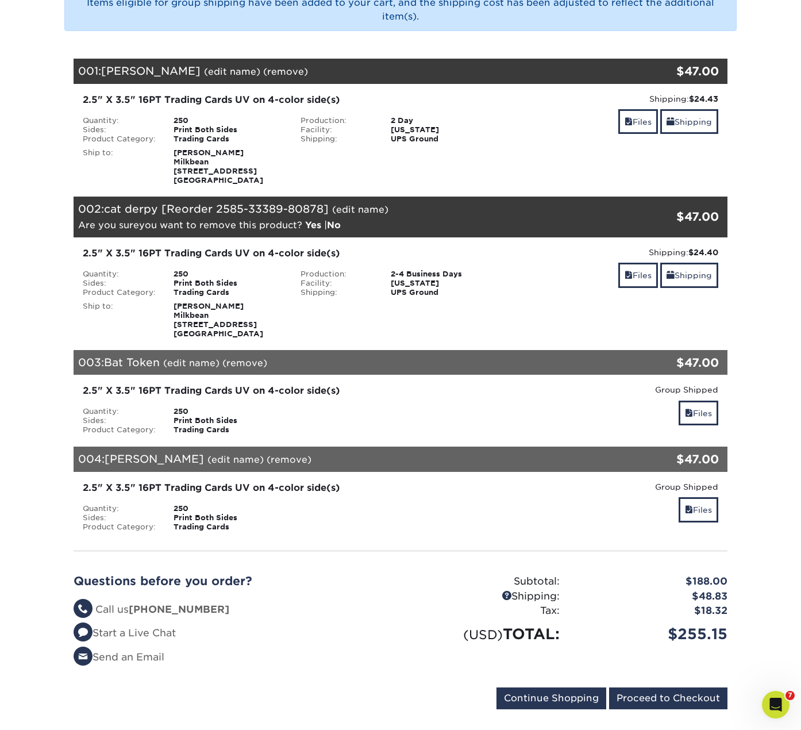
click at [312, 224] on link "Yes" at bounding box center [313, 225] width 16 height 11
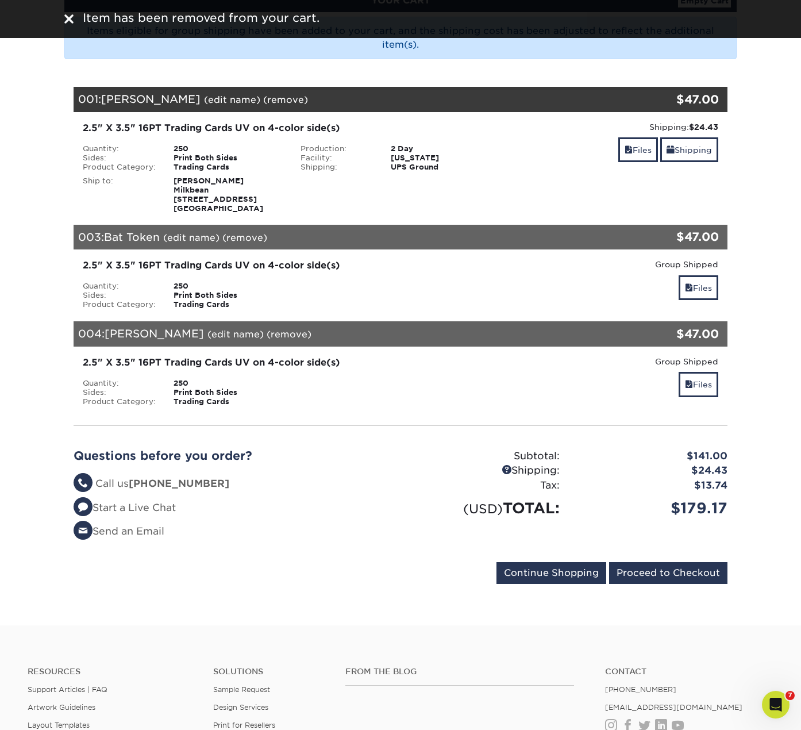
scroll to position [0, 0]
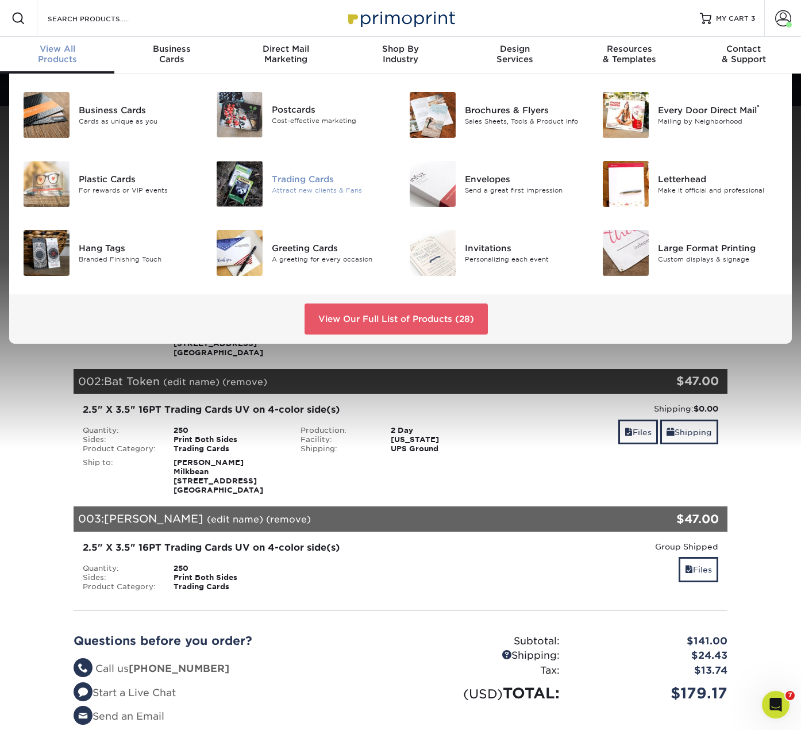
click at [269, 186] on div at bounding box center [240, 184] width 64 height 46
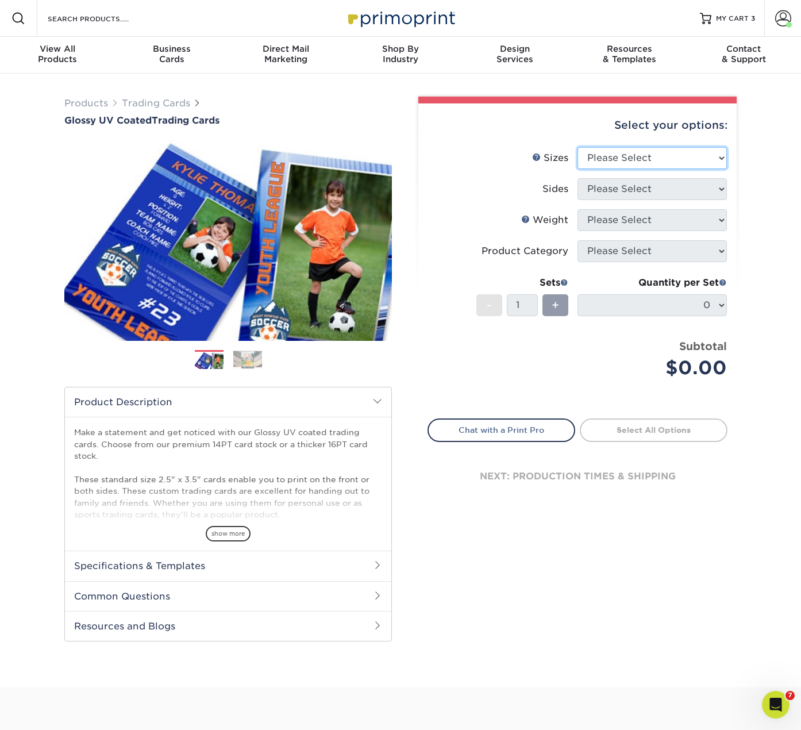
click at [620, 164] on select "Please Select 2.5" x 3.5"" at bounding box center [652, 158] width 149 height 22
select select "2.50x3.50"
click at [578, 147] on select "Please Select 2.5" x 3.5"" at bounding box center [652, 158] width 149 height 22
click at [621, 195] on select "Please Select Print Both Sides Print Front Only" at bounding box center [652, 189] width 149 height 22
select select "13abbda7-1d64-4f25-8bb2-c179b224825d"
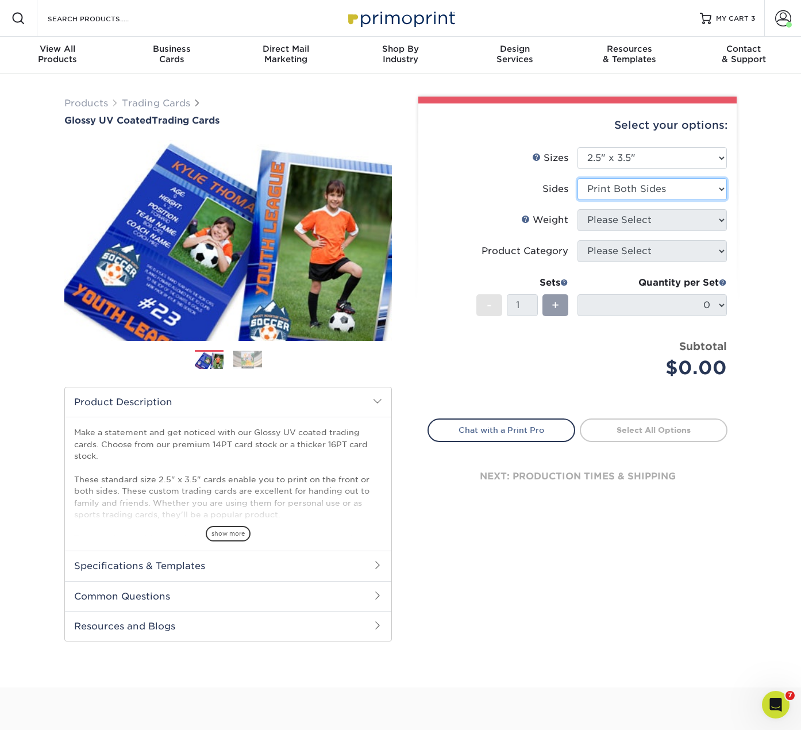
click at [578, 178] on select "Please Select Print Both Sides Print Front Only" at bounding box center [652, 189] width 149 height 22
click at [621, 214] on select "Please Select 16PT 14PT 18PT C1S" at bounding box center [652, 220] width 149 height 22
select select "16PT"
click at [578, 209] on select "Please Select 16PT 14PT 18PT C1S" at bounding box center [652, 220] width 149 height 22
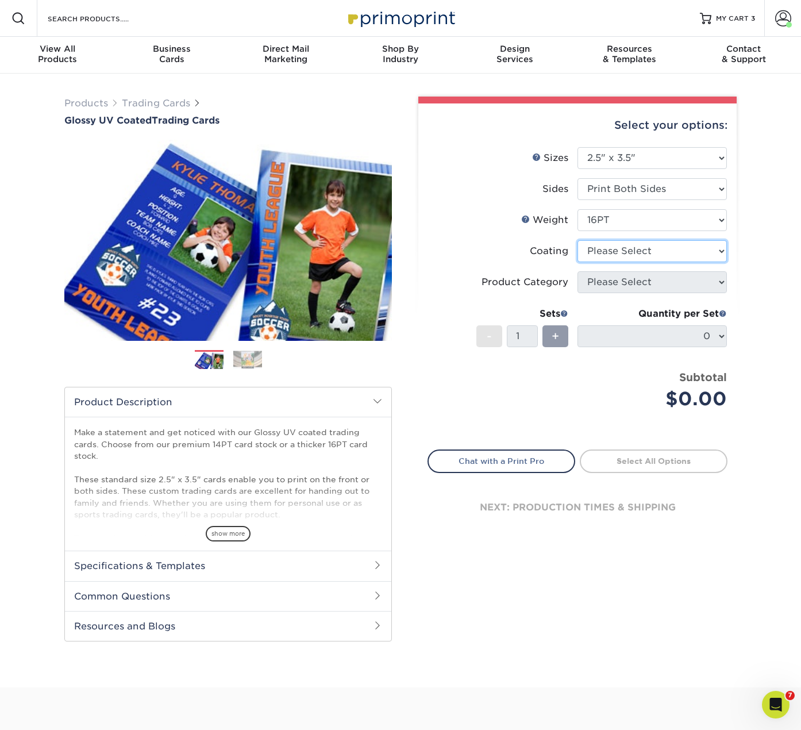
click at [607, 256] on select at bounding box center [652, 251] width 149 height 22
select select "ae367451-b2b8-45df-a344-0f05b6a12993"
click at [578, 240] on select at bounding box center [652, 251] width 149 height 22
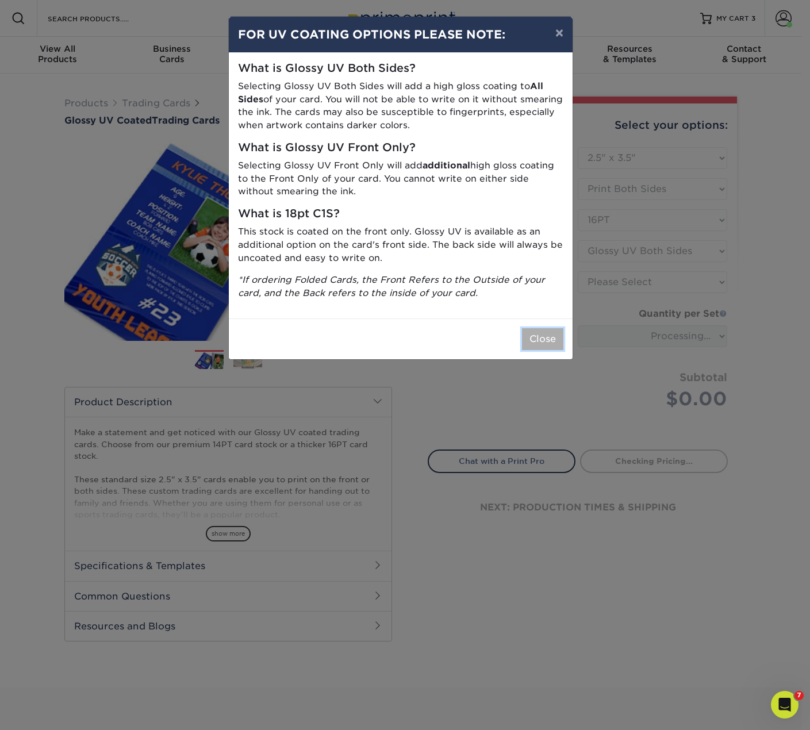
click at [544, 340] on button "Close" at bounding box center [542, 339] width 41 height 22
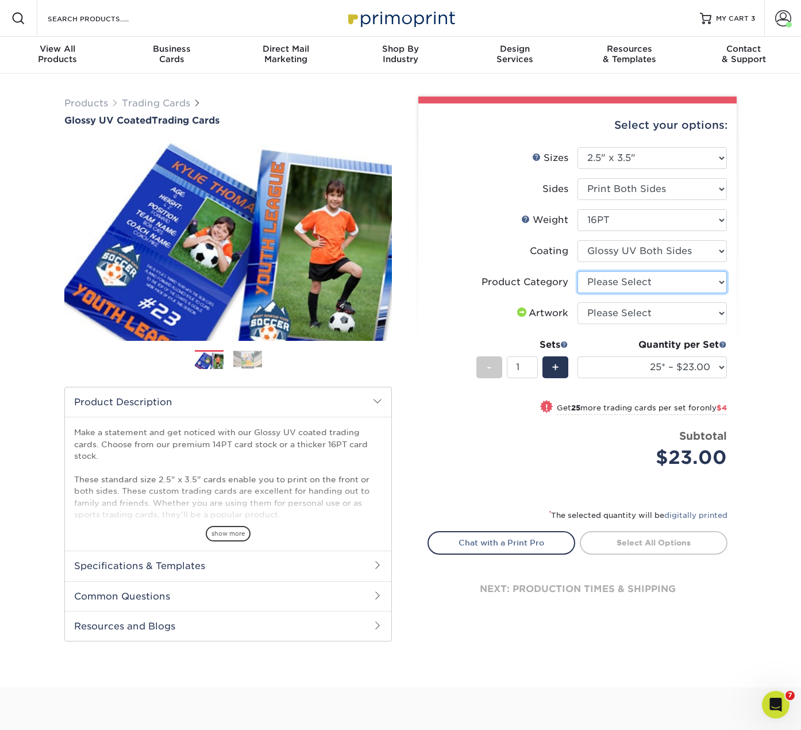
click at [638, 278] on select "Please Select Trading Cards" at bounding box center [652, 282] width 149 height 22
select select "c2f9bce9-36c2-409d-b101-c29d9d031e18"
click at [578, 271] on select "Please Select Trading Cards" at bounding box center [652, 282] width 149 height 22
click at [625, 309] on select "Please Select I will upload files I need a design - $100" at bounding box center [652, 313] width 149 height 22
select select "upload"
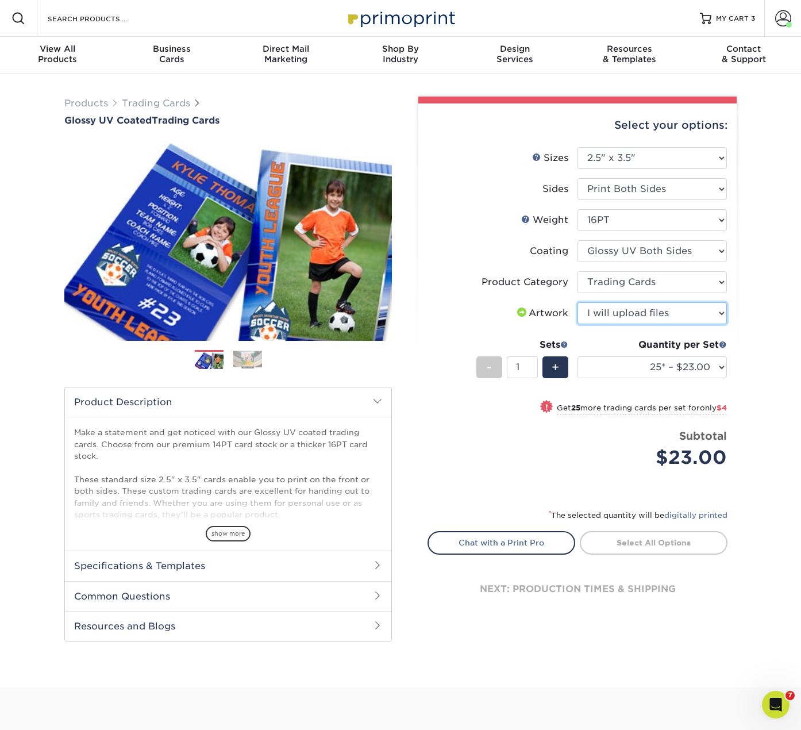
click at [578, 302] on select "Please Select I will upload files I need a design - $100" at bounding box center [652, 313] width 149 height 22
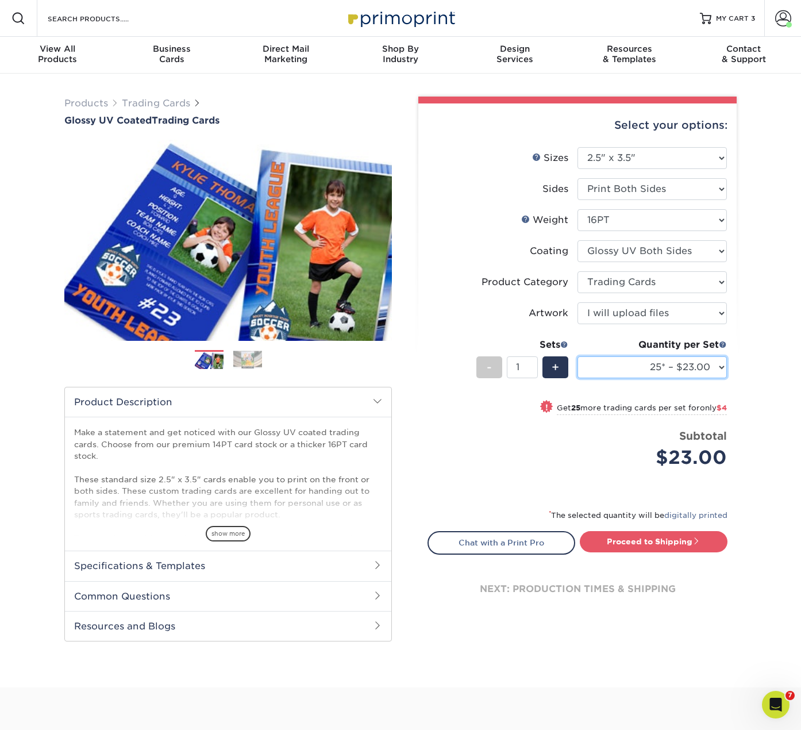
click at [671, 375] on select "25* – $23.00 50* – $27.00 75* – $33.00 100* – $37.00 250* – $47.00 500 – $58.00…" at bounding box center [652, 367] width 149 height 22
select select "250* – $47.00"
click at [578, 356] on select "25* – $23.00 50* – $27.00 75* – $33.00 100* – $37.00 250* – $47.00 500 – $58.00…" at bounding box center [652, 367] width 149 height 22
click at [496, 435] on div "Price per set $47.00" at bounding box center [502, 450] width 149 height 44
click at [635, 548] on link "Proceed to Shipping" at bounding box center [654, 541] width 148 height 21
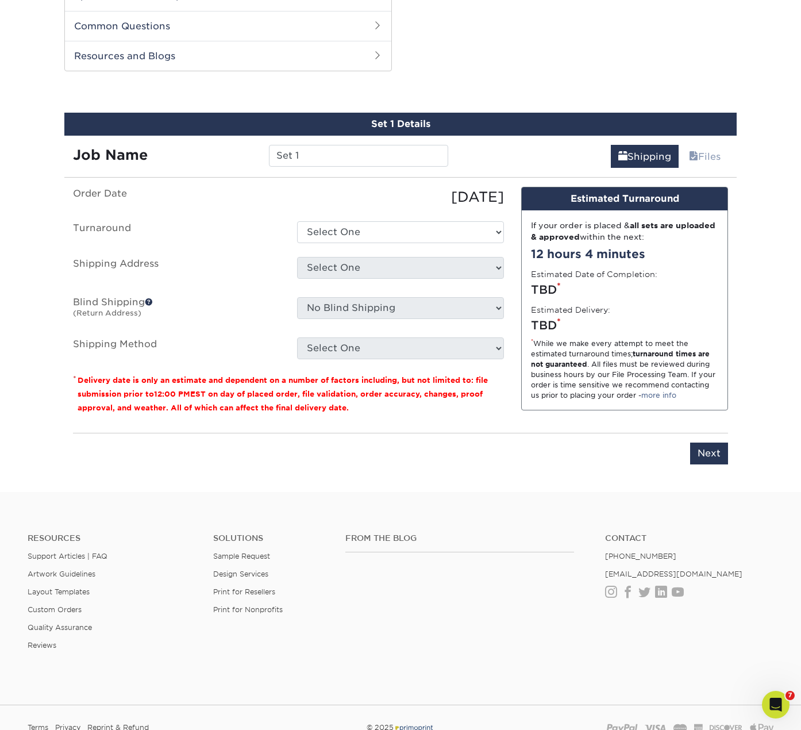
scroll to position [585, 0]
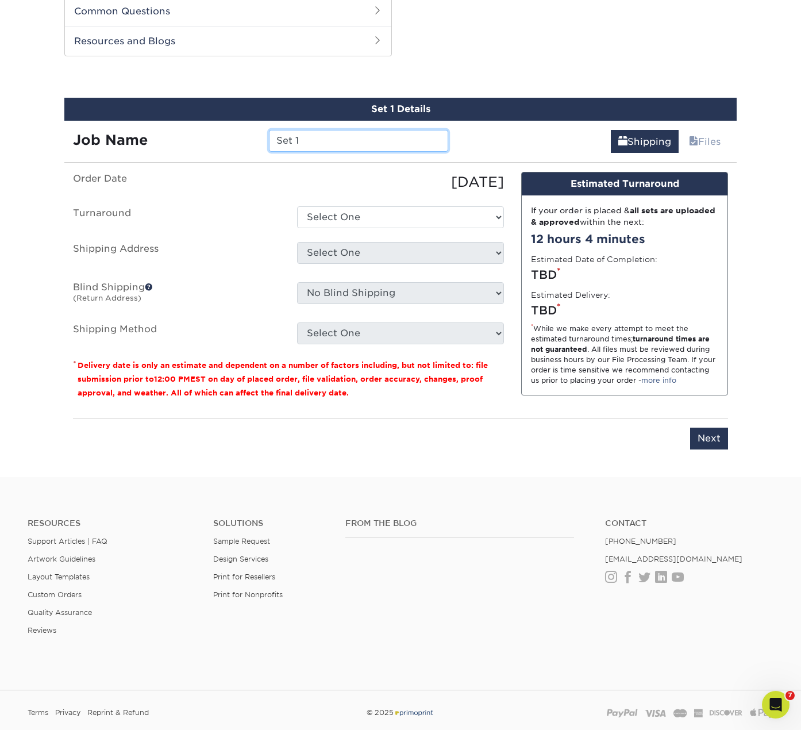
drag, startPoint x: 289, startPoint y: 143, endPoint x: 186, endPoint y: 145, distance: 102.4
click at [186, 145] on div "Job Name Set 1" at bounding box center [260, 141] width 393 height 22
type input "Derpy Token"
click at [316, 213] on select "Select One 2-4 Business Days 2 Day Next Business Day" at bounding box center [400, 217] width 207 height 22
select select "cf982fc7-c22a-45be-8530-f16703106b84"
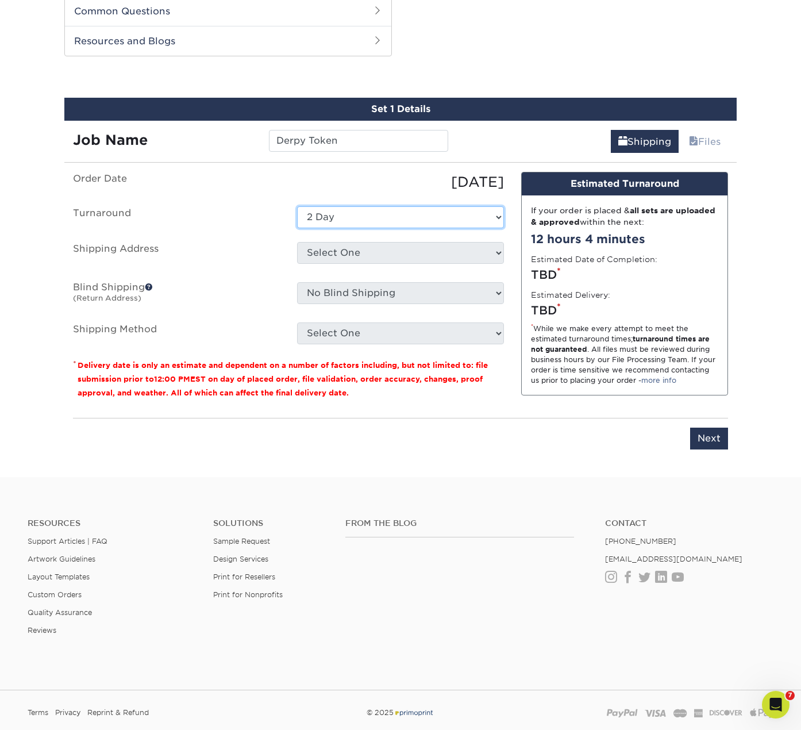
click at [297, 206] on select "Select One 2-4 Business Days 2 Day Next Business Day" at bounding box center [400, 217] width 207 height 22
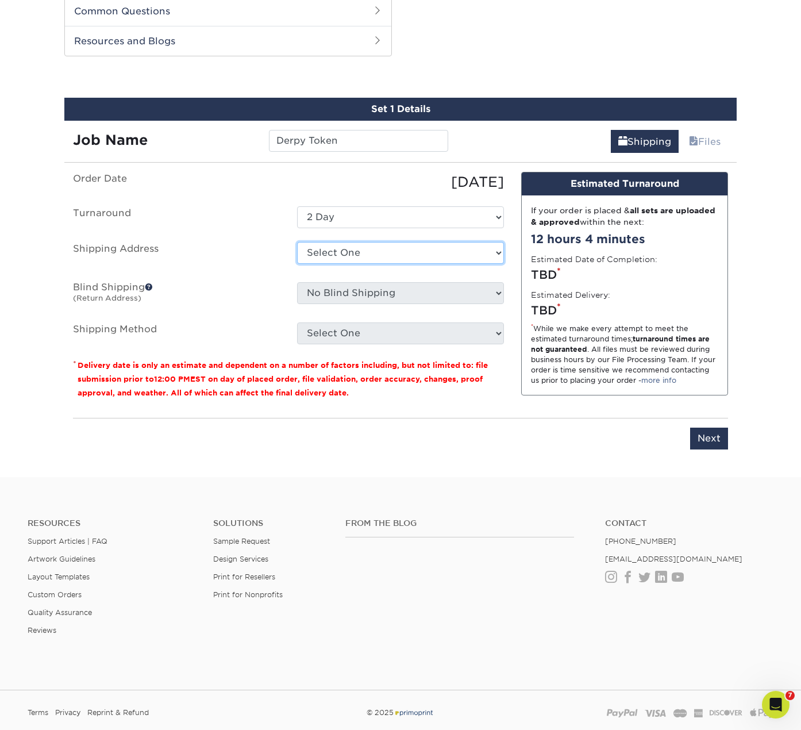
click at [342, 255] on select "Select One Base Fiona Order new home + Add New Address" at bounding box center [400, 253] width 207 height 22
select select "284255"
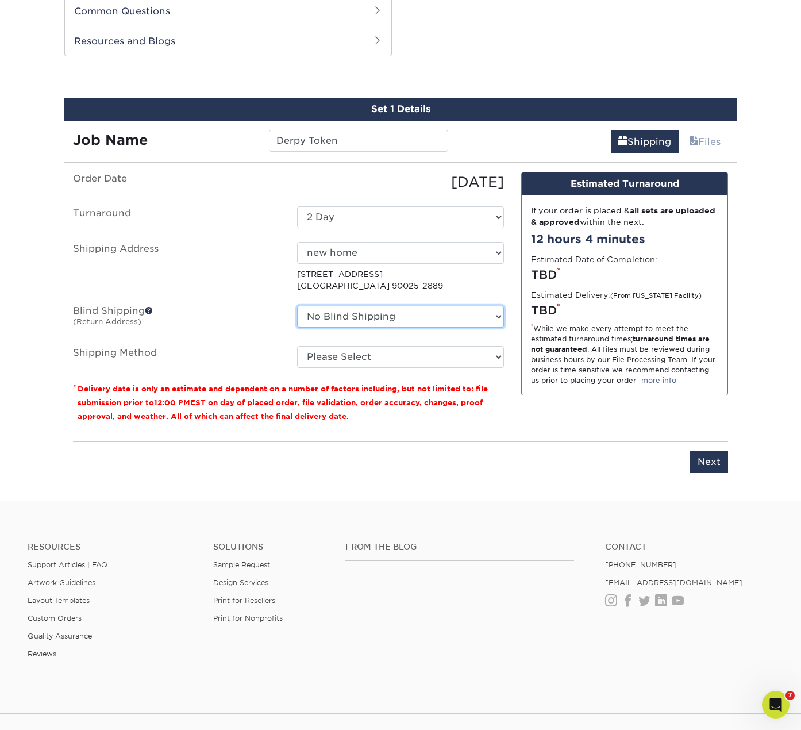
click at [367, 315] on select "No Blind Shipping Base Fiona Order new home + Add New Address" at bounding box center [400, 317] width 207 height 22
select select "284255"
click at [297, 306] on select "No Blind Shipping Base Fiona Order new home + Add New Address" at bounding box center [400, 317] width 207 height 22
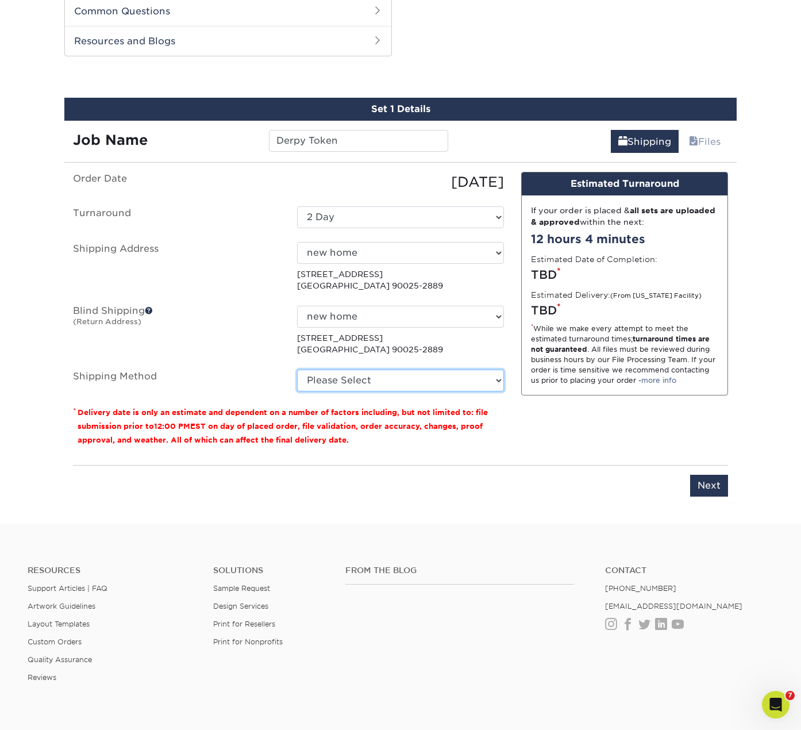
click at [333, 373] on select "Please Select Ground Shipping (+$24.40) 3 Day Shipping Service (+$31.11) 2 Day …" at bounding box center [400, 381] width 207 height 22
select select "03"
click at [297, 370] on select "Please Select Ground Shipping (+$24.40) 3 Day Shipping Service (+$31.11) 2 Day …" at bounding box center [400, 381] width 207 height 22
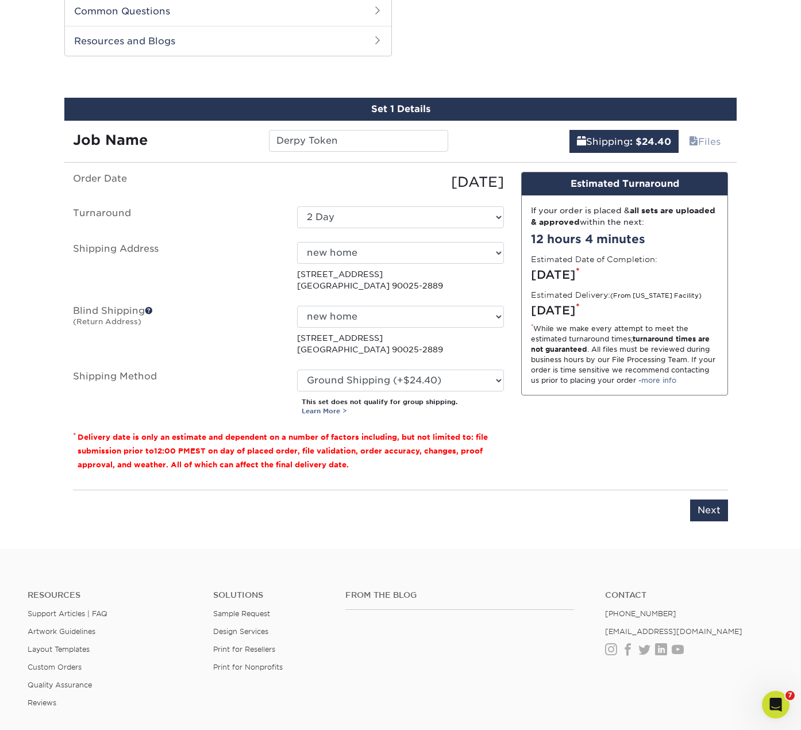
click at [532, 425] on div "Design Estimated Turnaround If your order is placed & all sets are uploaded & a…" at bounding box center [625, 326] width 224 height 309
click at [695, 511] on input "Next" at bounding box center [709, 511] width 38 height 22
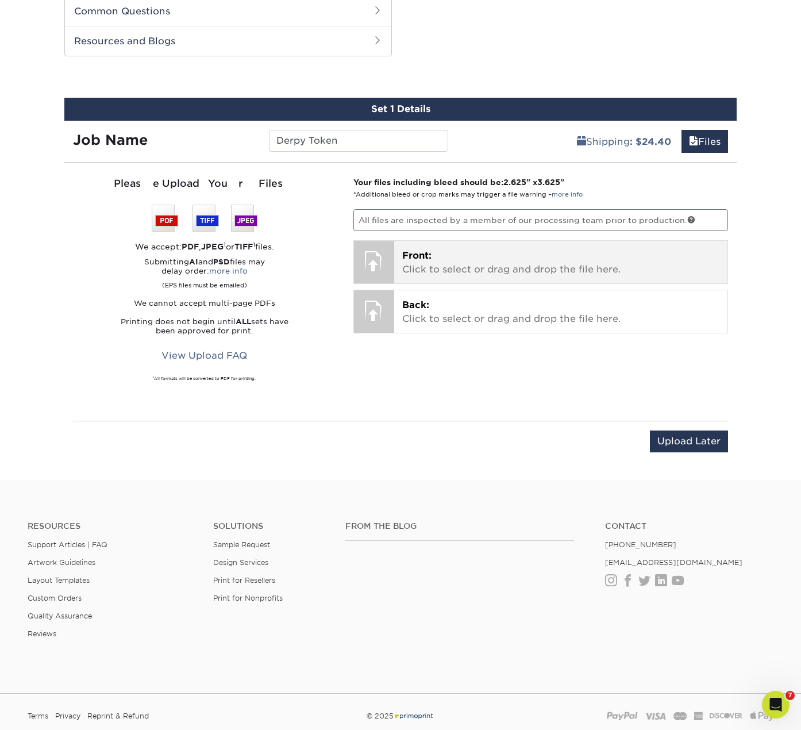
click at [428, 262] on p "Front: Click to select or drag and drop the file here." at bounding box center [561, 263] width 318 height 28
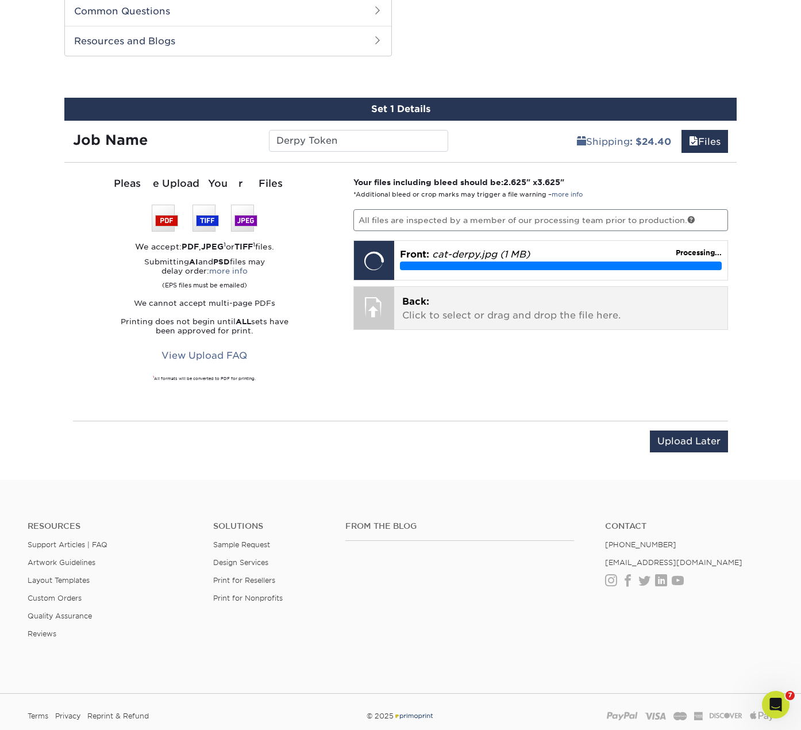
click at [416, 308] on p "Back: Click to select or drag and drop the file here." at bounding box center [561, 309] width 318 height 28
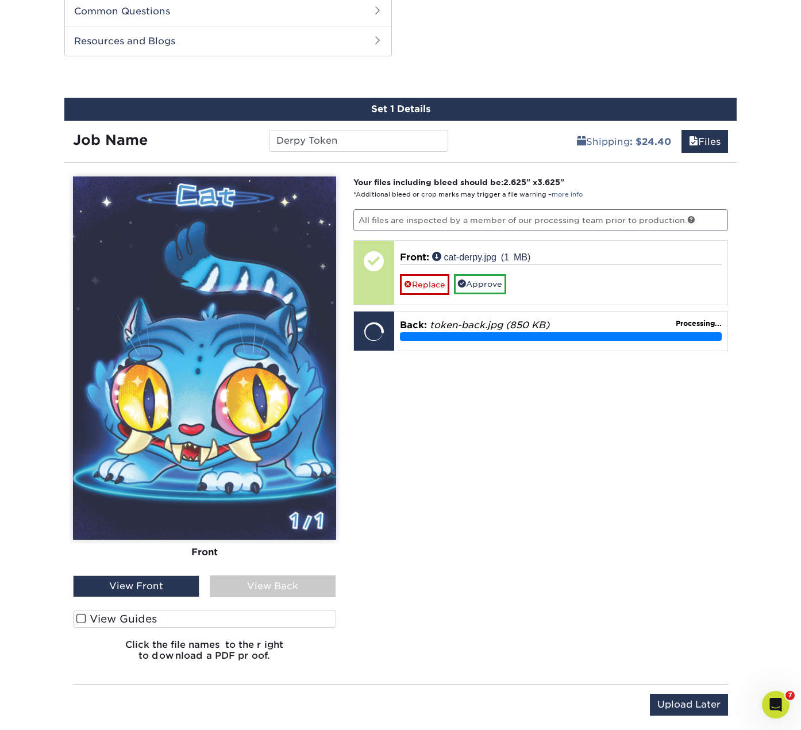
click at [290, 584] on div "View Back" at bounding box center [273, 586] width 126 height 22
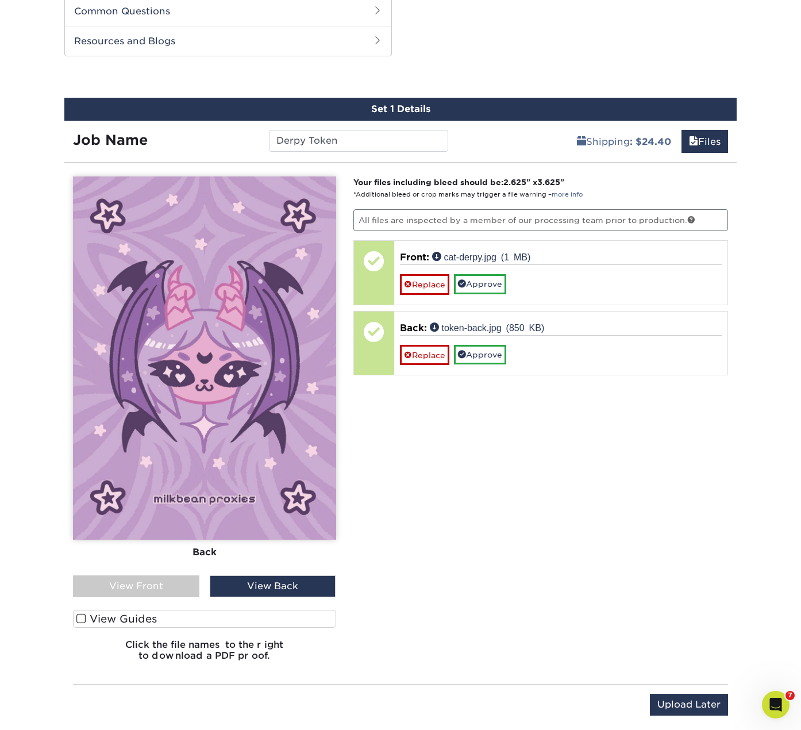
click at [164, 584] on div "View Front" at bounding box center [136, 586] width 126 height 22
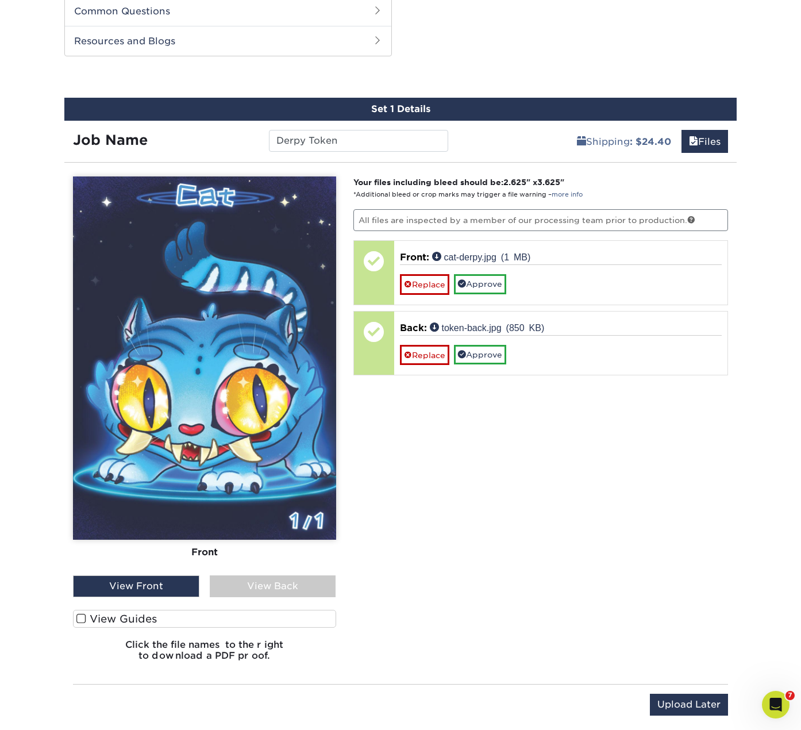
click at [313, 585] on div "View Back" at bounding box center [273, 586] width 126 height 22
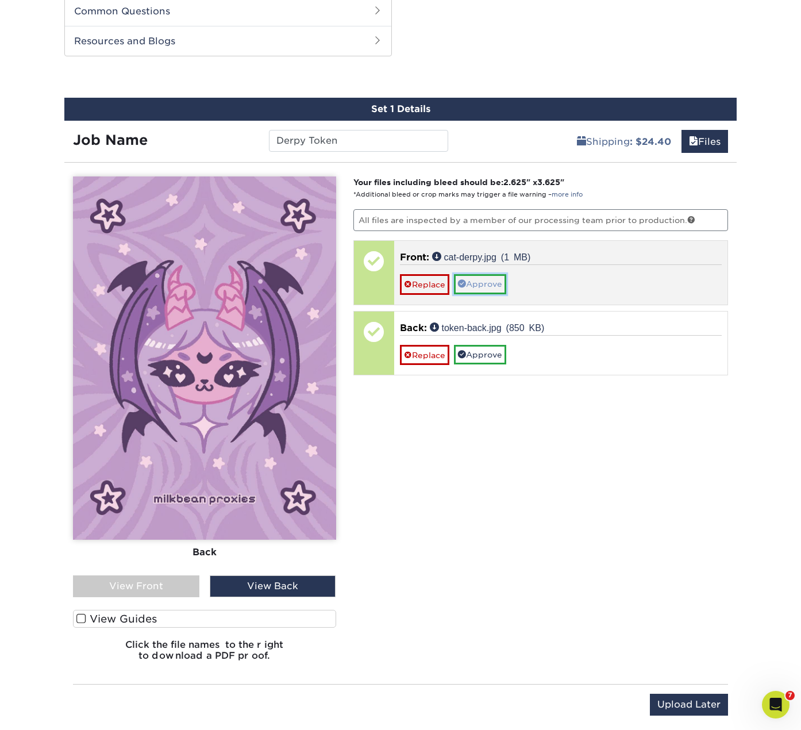
click at [483, 286] on link "Approve" at bounding box center [480, 284] width 52 height 20
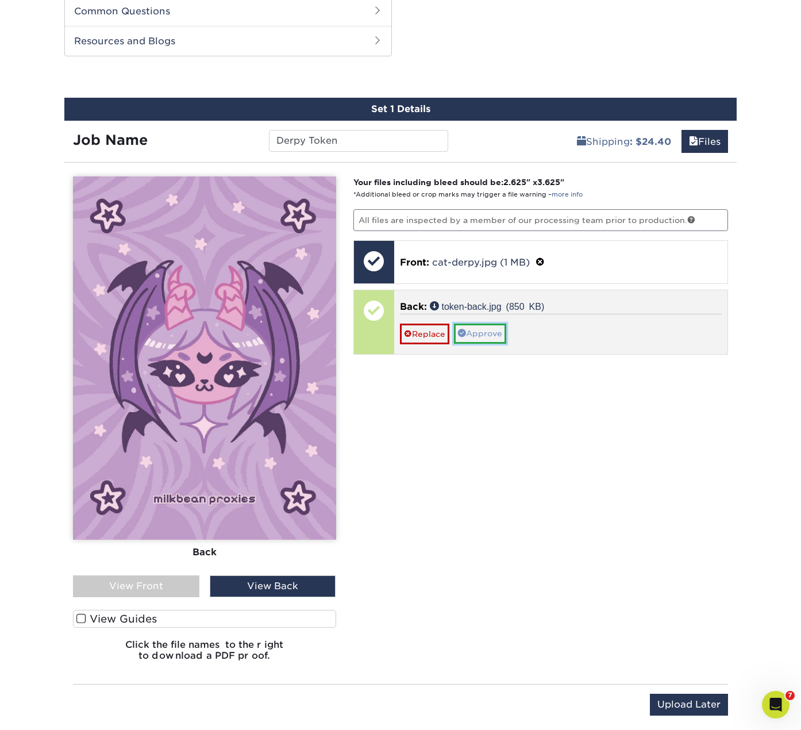
click at [480, 340] on link "Approve" at bounding box center [480, 334] width 52 height 20
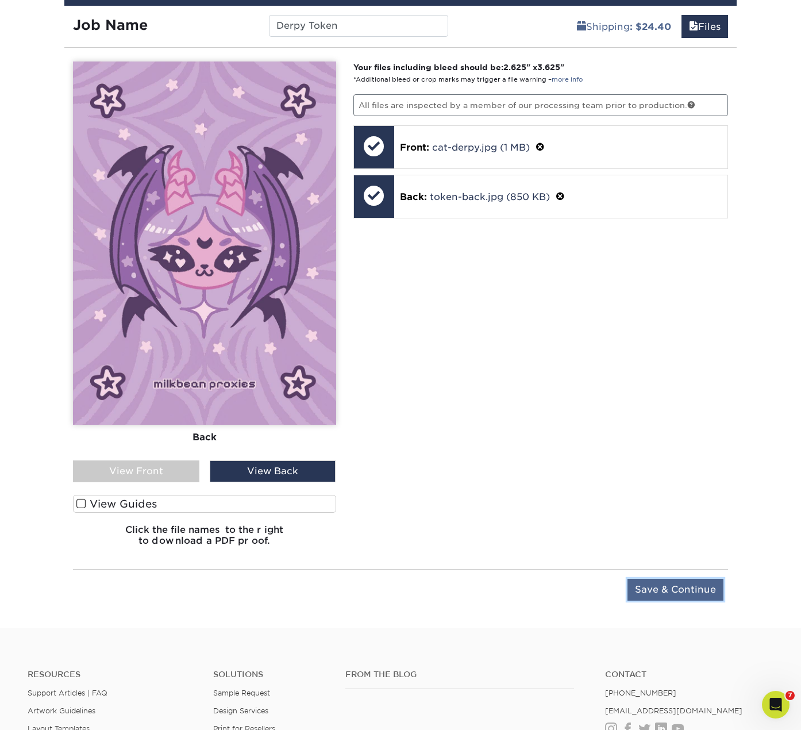
click at [684, 590] on input "Save & Continue" at bounding box center [676, 590] width 96 height 22
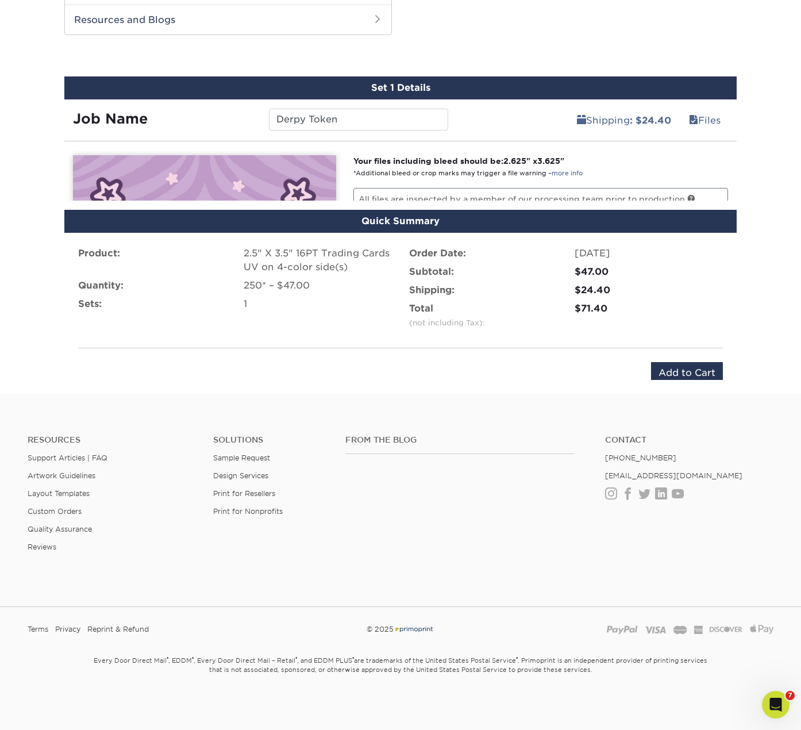
scroll to position [565, 0]
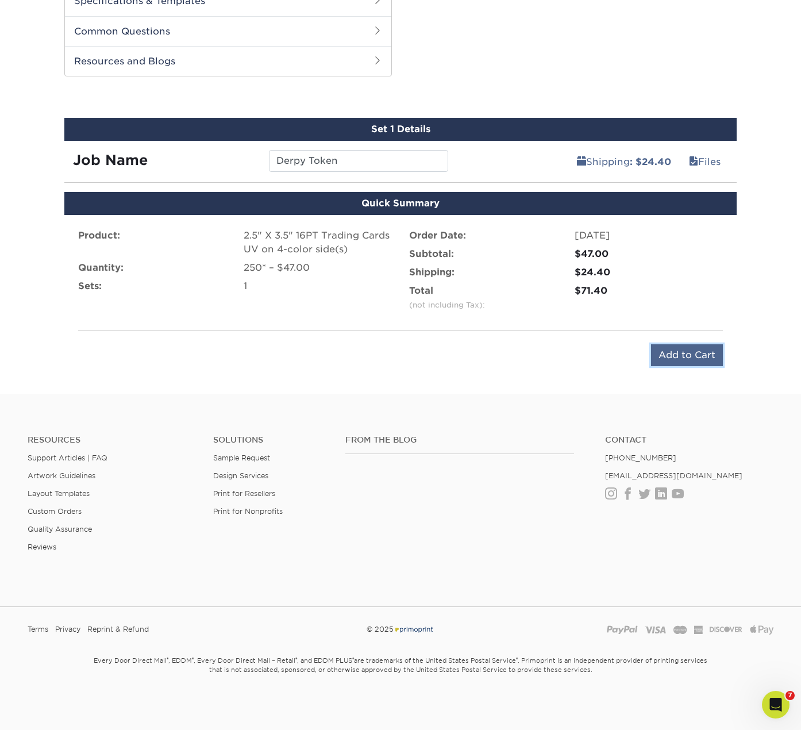
click at [685, 366] on input "Add to Cart" at bounding box center [687, 355] width 72 height 22
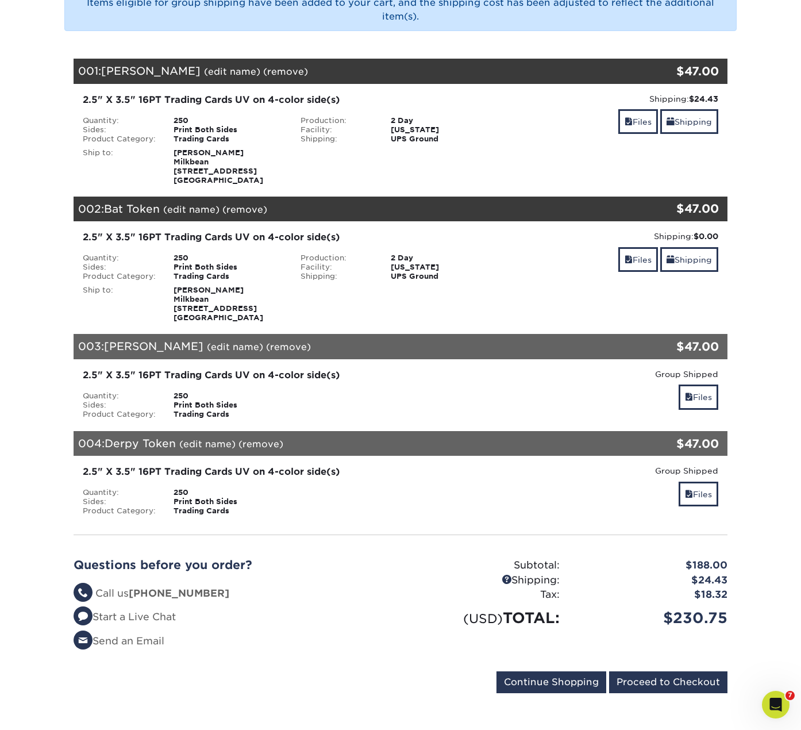
scroll to position [230, 0]
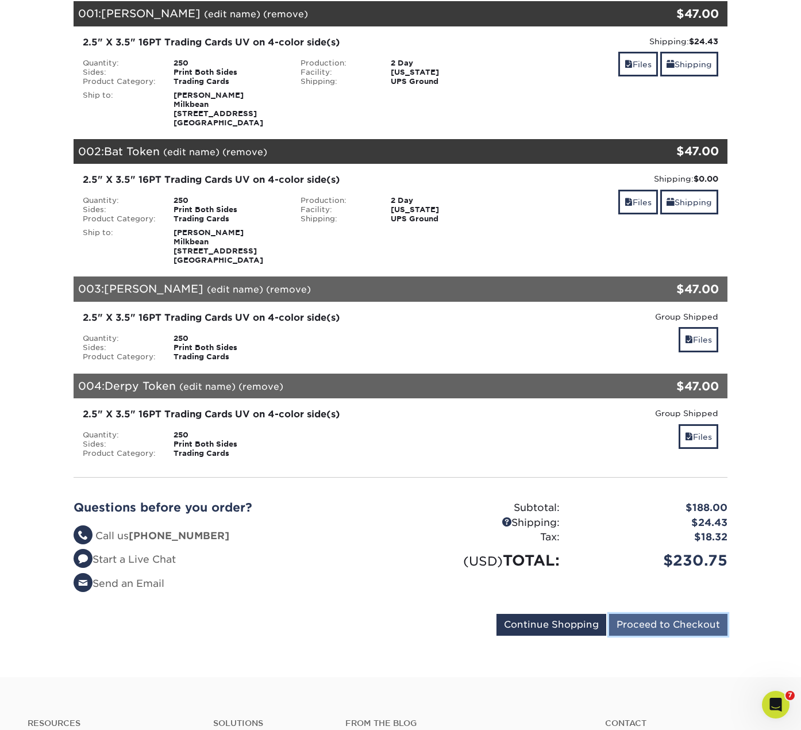
click at [692, 626] on input "Proceed to Checkout" at bounding box center [668, 625] width 118 height 22
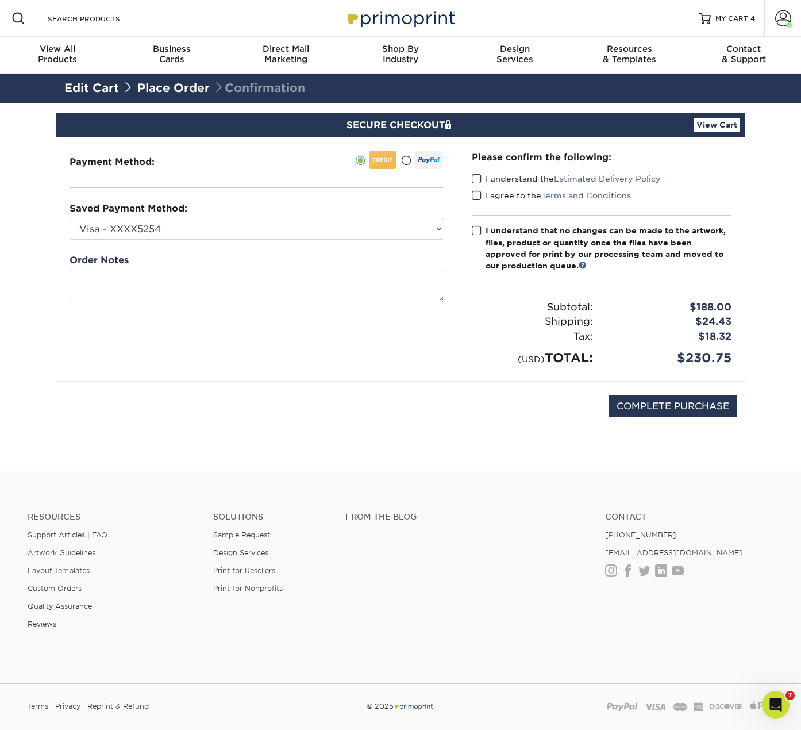
click at [471, 176] on div "Please confirm the following: I understand the Estimated Delivery Policy I agre…" at bounding box center [601, 259] width 287 height 244
click at [472, 182] on span at bounding box center [477, 179] width 10 height 11
click at [0, 0] on input "I understand the Estimated Delivery Policy" at bounding box center [0, 0] width 0 height 0
click at [474, 195] on span at bounding box center [477, 195] width 10 height 11
click at [0, 0] on input "I agree to the Terms and Conditions" at bounding box center [0, 0] width 0 height 0
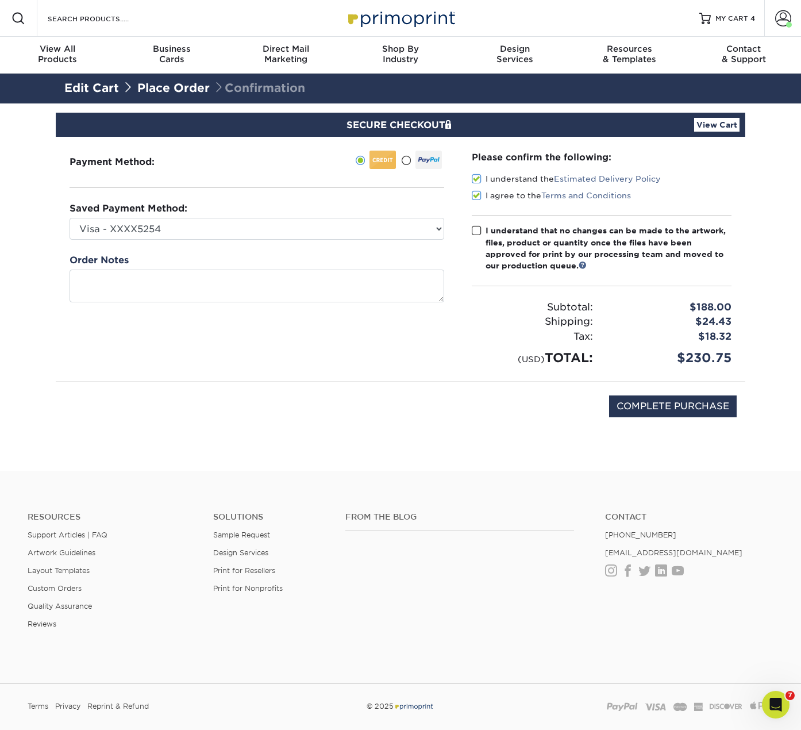
click at [469, 231] on div "Please confirm the following: I understand the Estimated Delivery Policy I agre…" at bounding box center [601, 259] width 287 height 244
click at [476, 231] on span at bounding box center [477, 230] width 10 height 11
click at [0, 0] on input "I understand that no changes can be made to the artwork, files, product or quan…" at bounding box center [0, 0] width 0 height 0
click at [677, 408] on input "COMPLETE PURCHASE" at bounding box center [673, 407] width 128 height 22
type input "PROCESSING, PLEASE WAIT..."
